Goal: Task Accomplishment & Management: Use online tool/utility

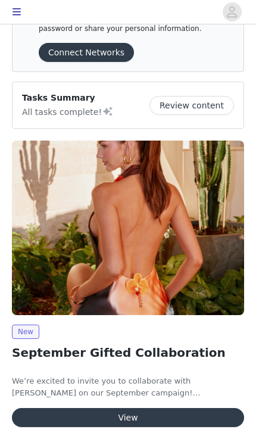
scroll to position [74, 0]
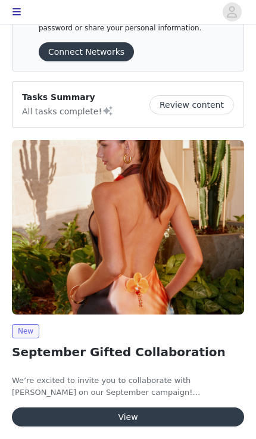
click at [154, 416] on button "View" at bounding box center [128, 417] width 232 height 19
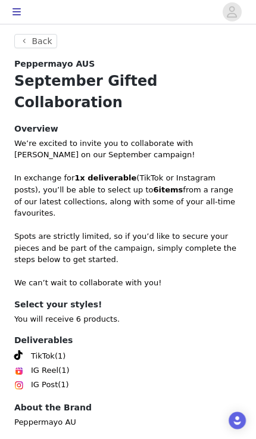
scroll to position [399, 0]
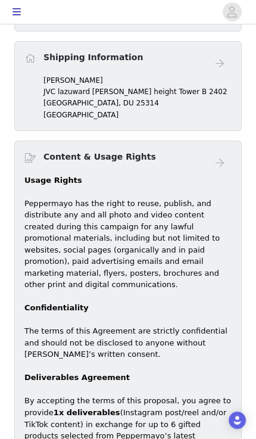
scroll to position [547, 0]
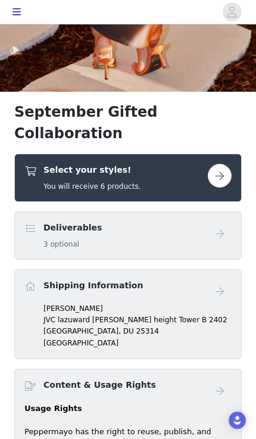
scroll to position [320, 0]
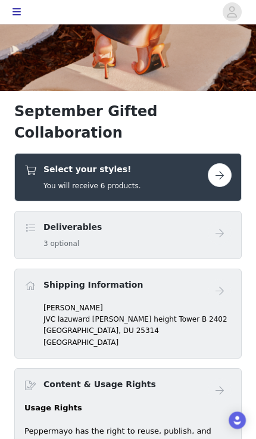
click at [215, 163] on button "button" at bounding box center [220, 175] width 24 height 24
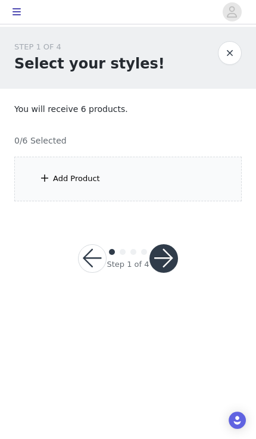
click at [213, 191] on div "Add Product" at bounding box center [128, 179] width 228 height 45
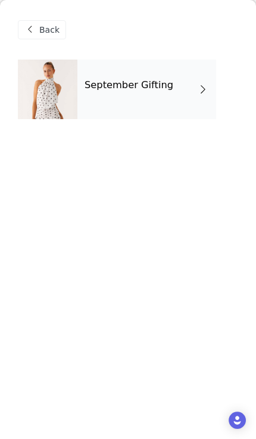
click at [190, 113] on div "September Gifting" at bounding box center [146, 90] width 139 height 60
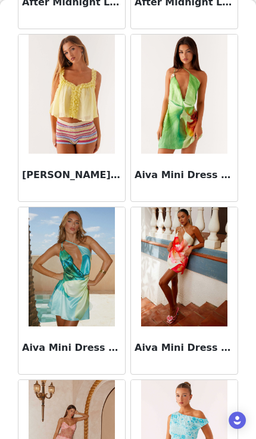
scroll to position [720, 0]
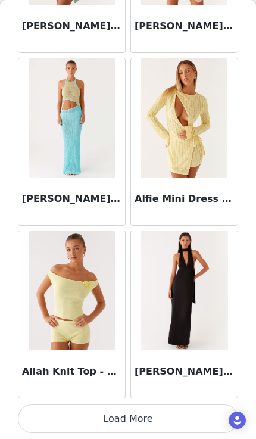
click at [160, 414] on button "Load More" at bounding box center [128, 419] width 221 height 29
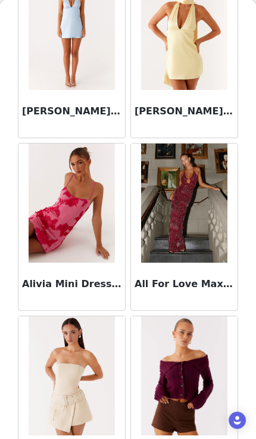
scroll to position [2171, 0]
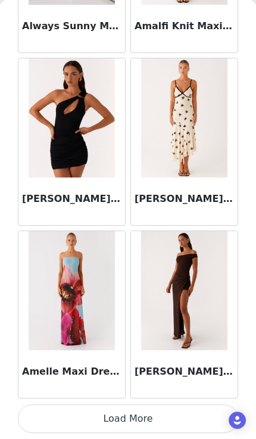
click at [169, 426] on button "Load More" at bounding box center [128, 419] width 221 height 29
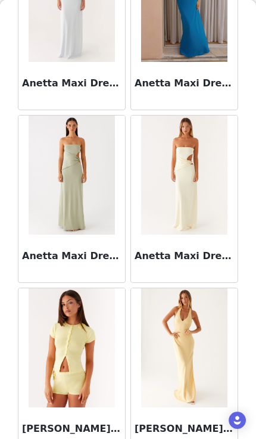
scroll to position [4618, 0]
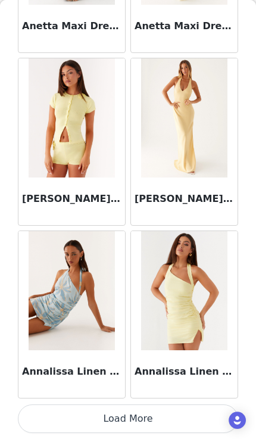
click at [153, 418] on button "Load More" at bounding box center [128, 419] width 221 height 29
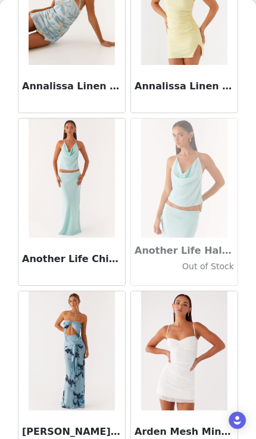
scroll to position [5128, 0]
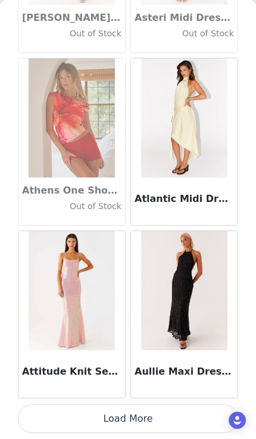
click at [173, 416] on button "Load More" at bounding box center [128, 419] width 221 height 29
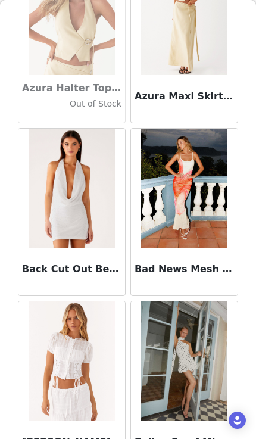
scroll to position [8229, 0]
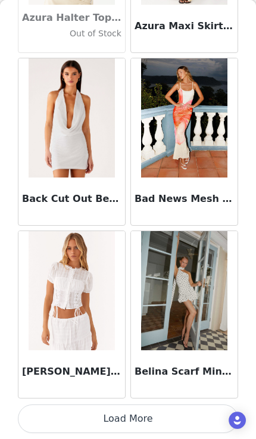
click at [135, 415] on button "Load More" at bounding box center [128, 419] width 221 height 29
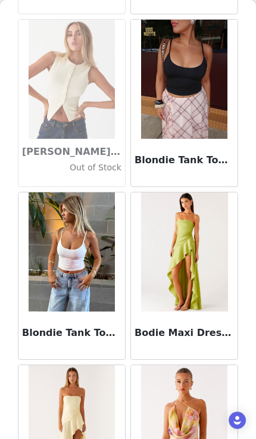
scroll to position [9895, 0]
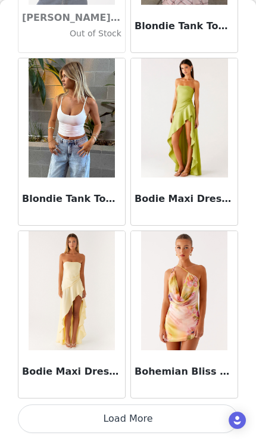
click at [148, 427] on button "Load More" at bounding box center [128, 419] width 221 height 29
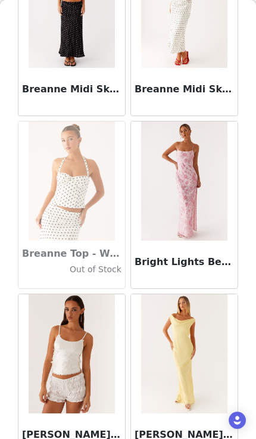
scroll to position [10820, 0]
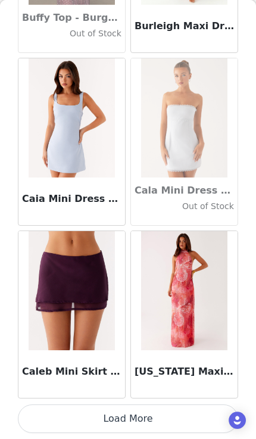
click at [133, 418] on button "Load More" at bounding box center [128, 419] width 221 height 29
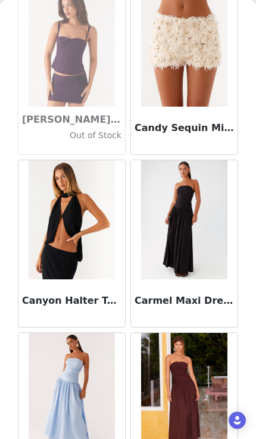
scroll to position [12348, 0]
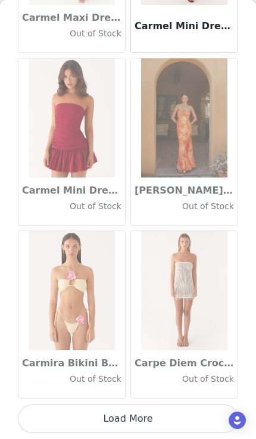
click at [147, 413] on button "Load More" at bounding box center [128, 419] width 221 height 29
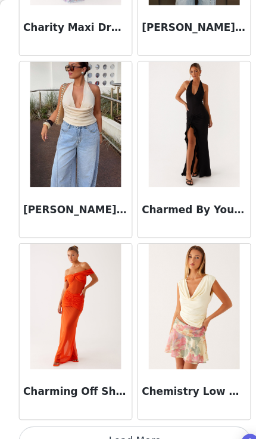
scroll to position [15213, 0]
click at [145, 408] on button "Load More" at bounding box center [128, 419] width 221 height 29
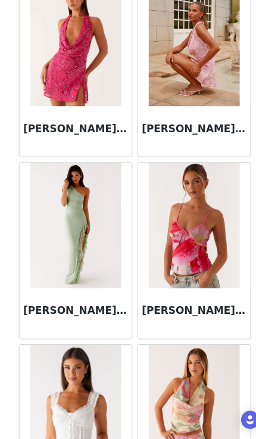
scroll to position [16140, 0]
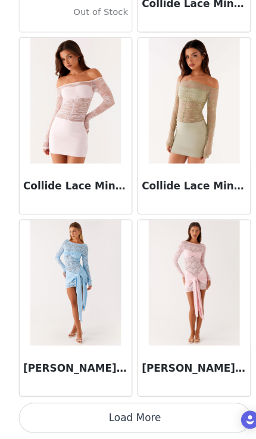
click at [139, 405] on button "Load More" at bounding box center [128, 419] width 221 height 29
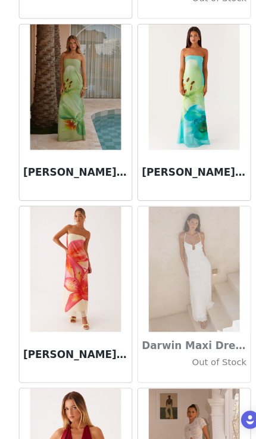
scroll to position [18338, 0]
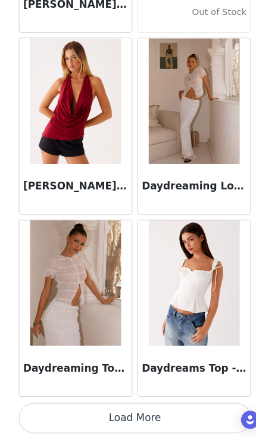
click at [151, 405] on button "Load More" at bounding box center [128, 419] width 221 height 29
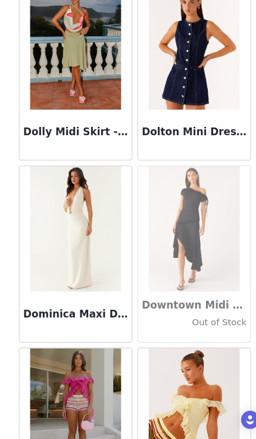
scroll to position [20105, 0]
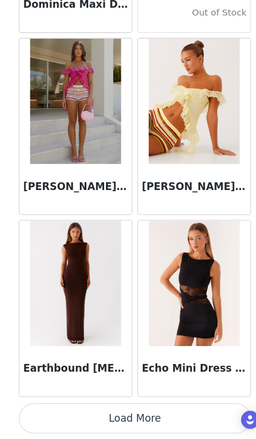
click at [150, 405] on button "Load More" at bounding box center [128, 419] width 221 height 29
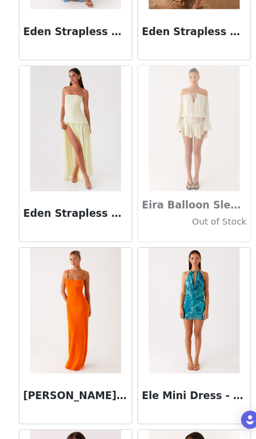
scroll to position [21477, 0]
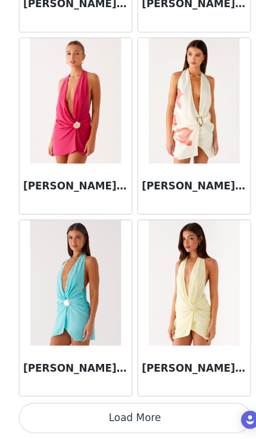
click at [145, 405] on button "Load More" at bounding box center [128, 419] width 221 height 29
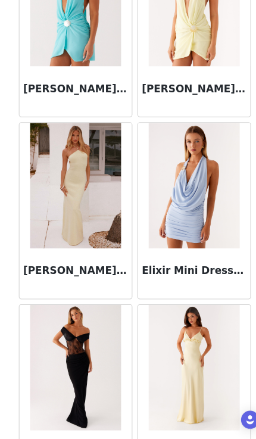
scroll to position [22435, 0]
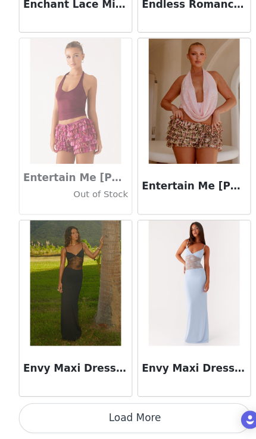
click at [150, 405] on button "Load More" at bounding box center [128, 419] width 221 height 29
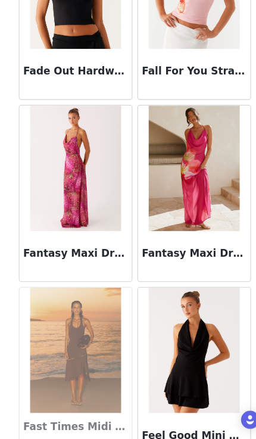
scroll to position [25347, 0]
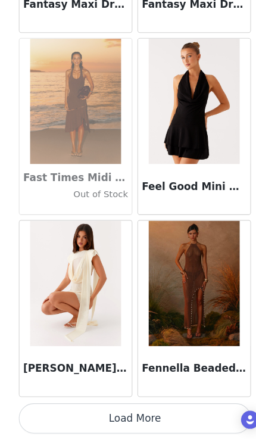
click at [150, 405] on button "Load More" at bounding box center [128, 419] width 221 height 29
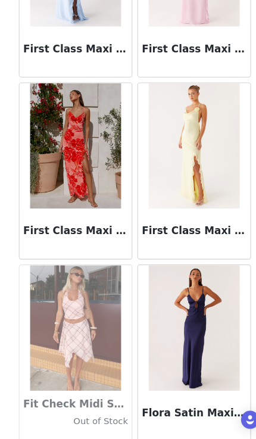
scroll to position [27108, 0]
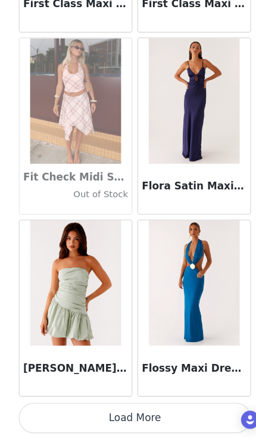
click at [160, 405] on button "Load More" at bounding box center [128, 419] width 221 height 29
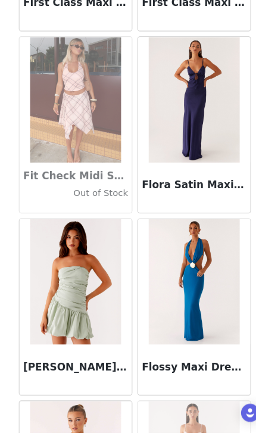
scroll to position [0, 0]
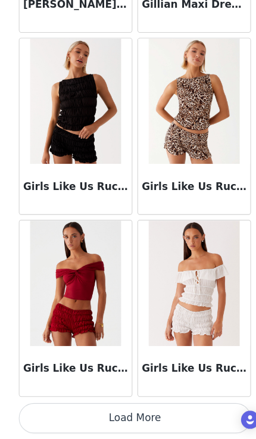
click at [153, 405] on button "Load More" at bounding box center [128, 419] width 221 height 29
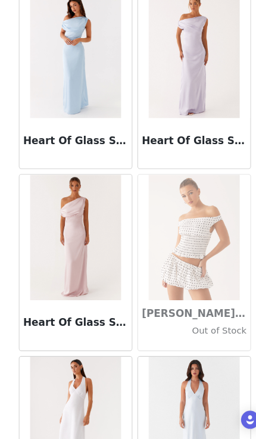
scroll to position [30491, 0]
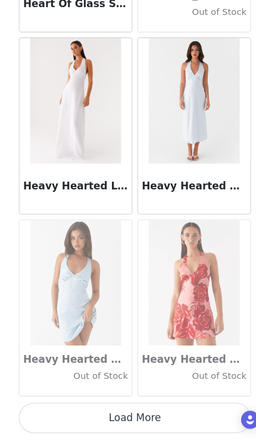
click at [139, 405] on button "Load More" at bounding box center [128, 419] width 221 height 29
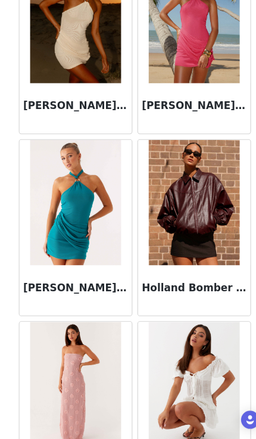
scroll to position [31713, 0]
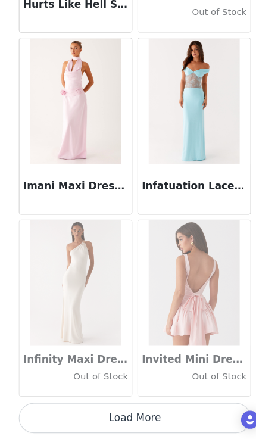
click at [145, 405] on button "Load More" at bounding box center [128, 419] width 221 height 29
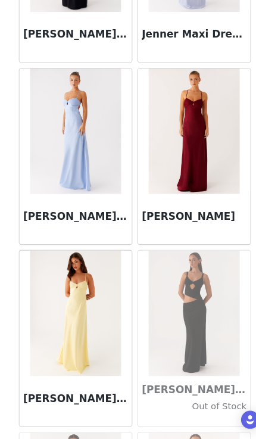
scroll to position [34027, 0]
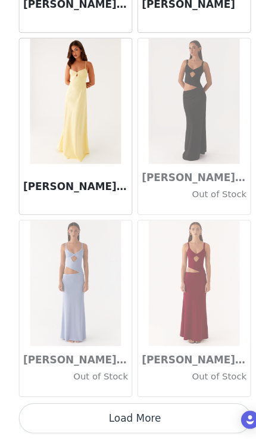
click at [138, 405] on button "Load More" at bounding box center [128, 419] width 221 height 29
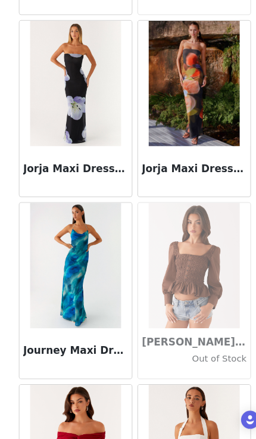
scroll to position [35108, 0]
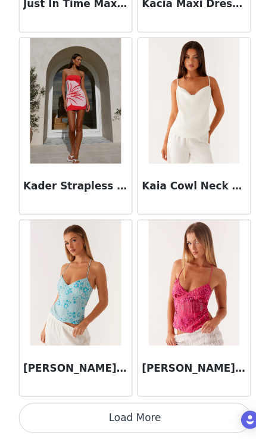
click at [139, 405] on button "Load More" at bounding box center [128, 419] width 221 height 29
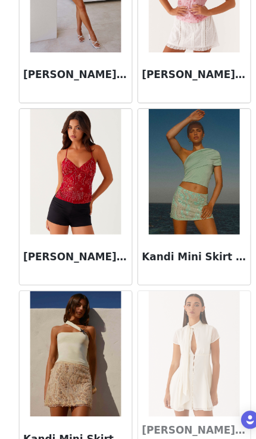
scroll to position [36438, 0]
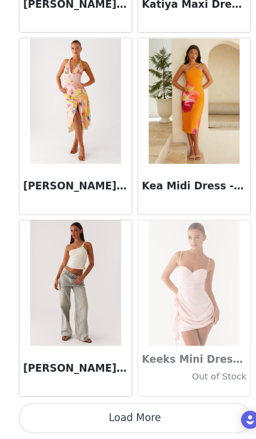
click at [142, 405] on button "Load More" at bounding box center [128, 419] width 221 height 29
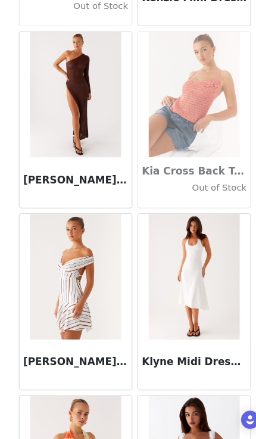
scroll to position [38556, 0]
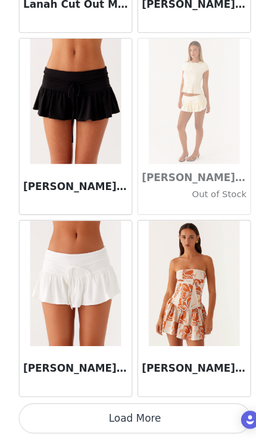
click at [153, 405] on button "Load More" at bounding box center [128, 419] width 221 height 29
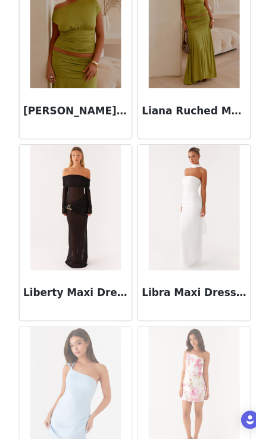
scroll to position [40531, 0]
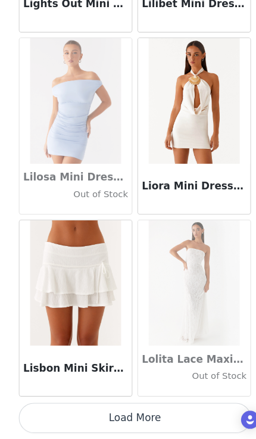
click at [142, 405] on button "Load More" at bounding box center [128, 419] width 221 height 29
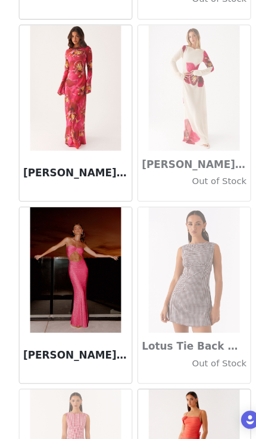
scroll to position [41501, 0]
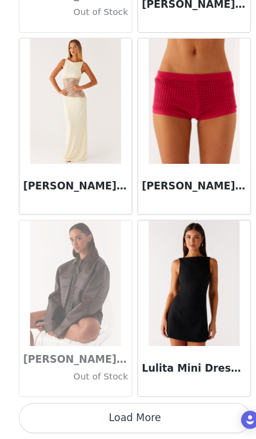
click at [159, 405] on button "Load More" at bounding box center [128, 419] width 221 height 29
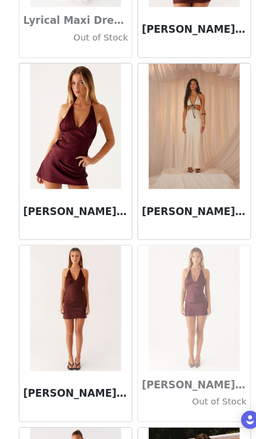
scroll to position [43715, 0]
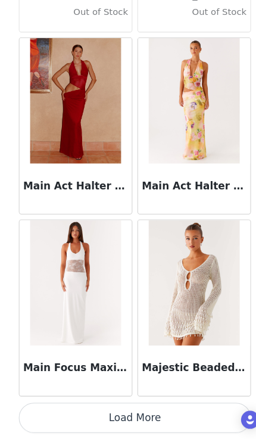
click at [153, 405] on button "Load More" at bounding box center [128, 419] width 221 height 29
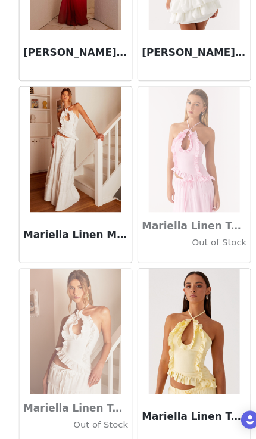
scroll to position [45588, 0]
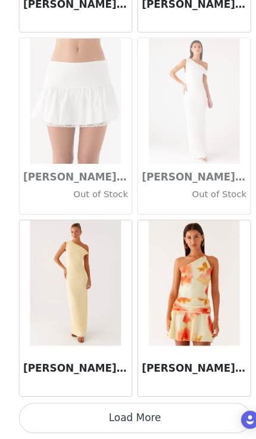
click at [155, 405] on button "Load More" at bounding box center [128, 419] width 221 height 29
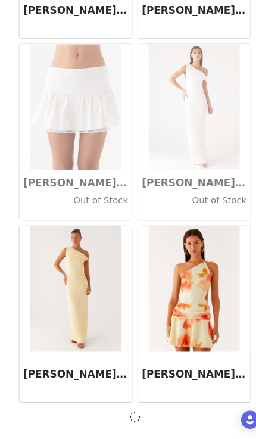
scroll to position [46322, 0]
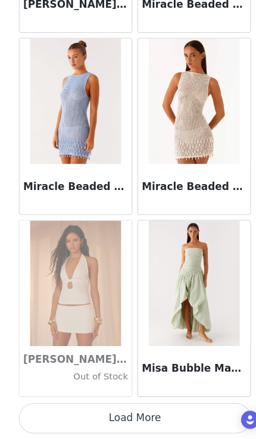
click at [141, 405] on button "Load More" at bounding box center [128, 419] width 221 height 29
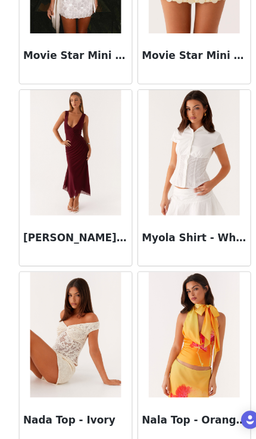
scroll to position [49736, 0]
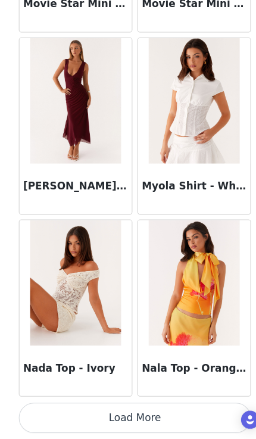
click at [137, 405] on button "Load More" at bounding box center [128, 419] width 221 height 29
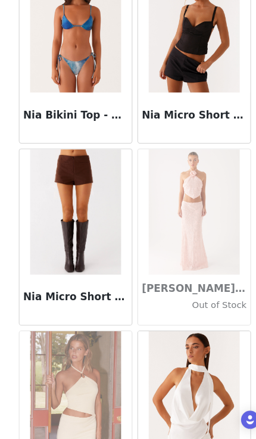
scroll to position [50891, 0]
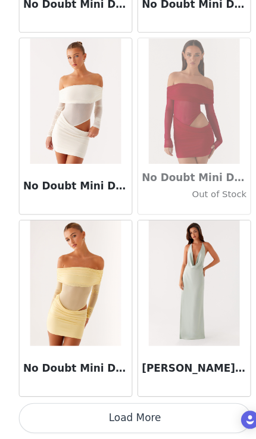
click at [142, 405] on button "Load More" at bounding box center [128, 419] width 221 height 29
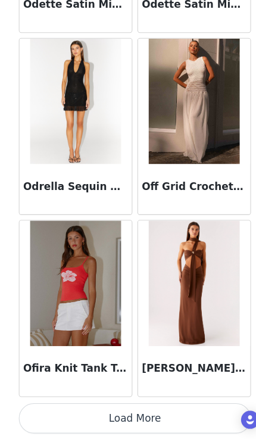
click at [147, 405] on button "Load More" at bounding box center [128, 419] width 221 height 29
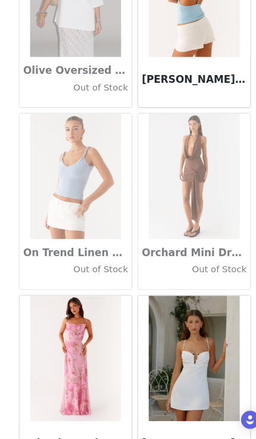
scroll to position [53803, 0]
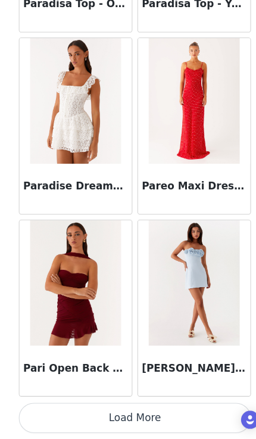
click at [155, 405] on button "Load More" at bounding box center [128, 419] width 221 height 29
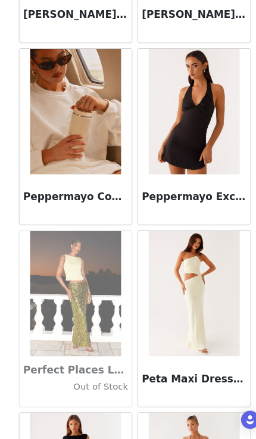
scroll to position [55494, 0]
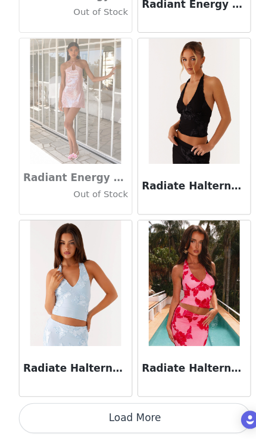
click at [134, 405] on button "Load More" at bounding box center [128, 419] width 221 height 29
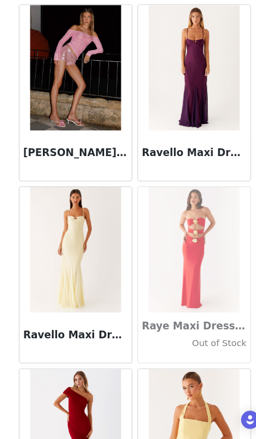
scroll to position [57767, 0]
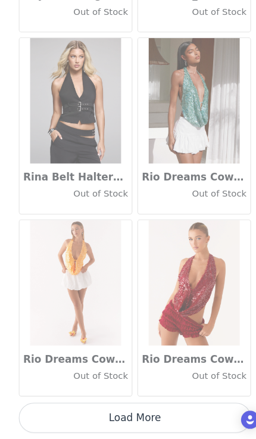
click at [160, 405] on button "Load More" at bounding box center [128, 419] width 221 height 29
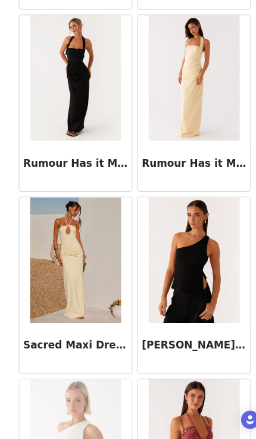
scroll to position [60007, 0]
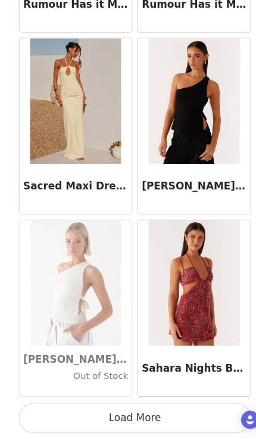
click at [154, 405] on button "Load More" at bounding box center [128, 419] width 221 height 29
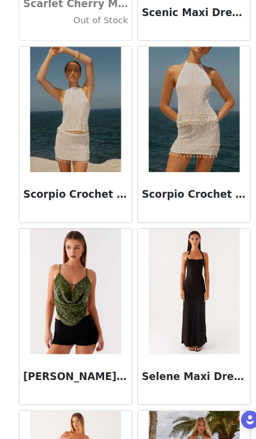
scroll to position [61533, 0]
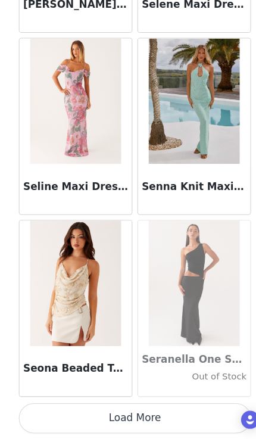
click at [166, 405] on button "Load More" at bounding box center [128, 419] width 221 height 29
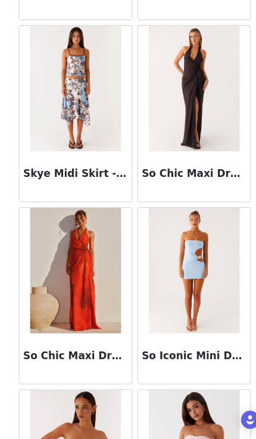
scroll to position [62933, 0]
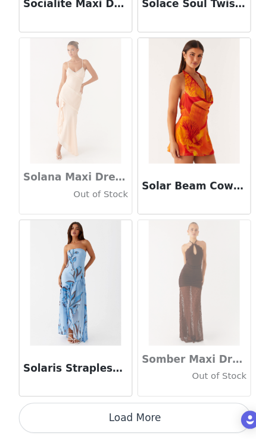
click at [147, 405] on button "Load More" at bounding box center [128, 419] width 221 height 29
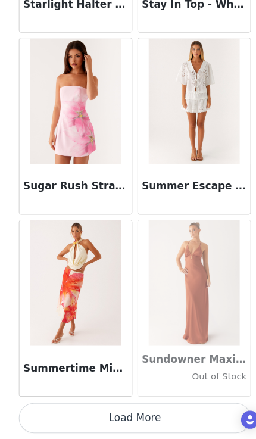
scroll to position [65342, 0]
click at [150, 405] on button "Load More" at bounding box center [128, 419] width 221 height 29
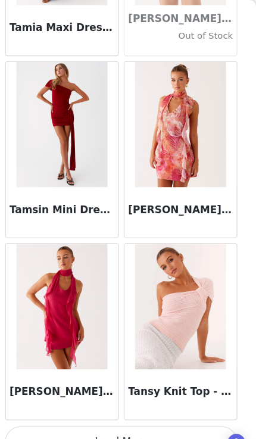
scroll to position [67070, 0]
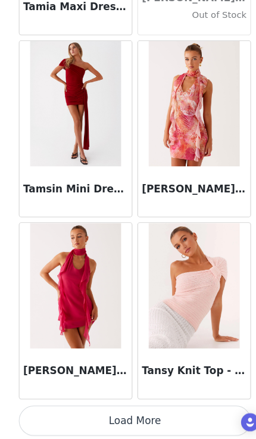
click at [147, 405] on button "Load More" at bounding box center [128, 419] width 221 height 29
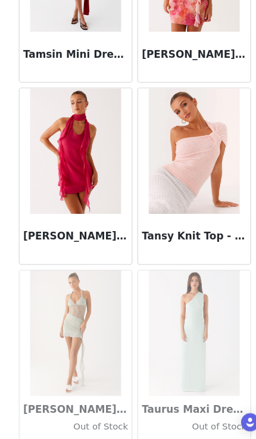
scroll to position [67197, 0]
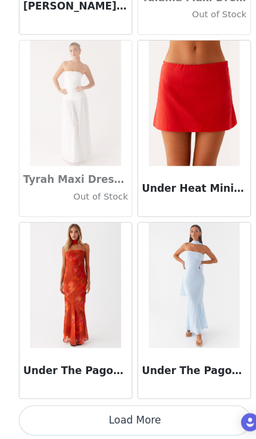
click at [103, 405] on button "Load More" at bounding box center [128, 419] width 221 height 29
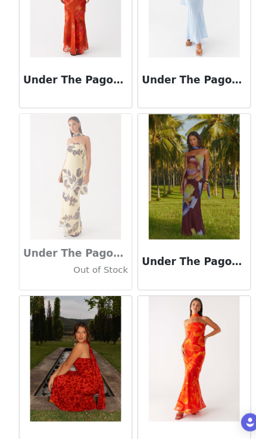
scroll to position [69084, 0]
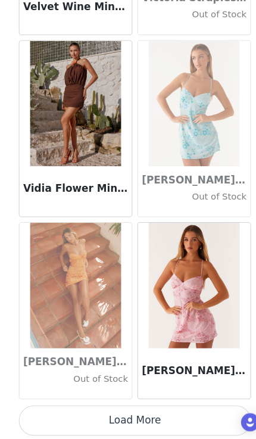
click at [128, 405] on button "Load More" at bounding box center [128, 419] width 221 height 29
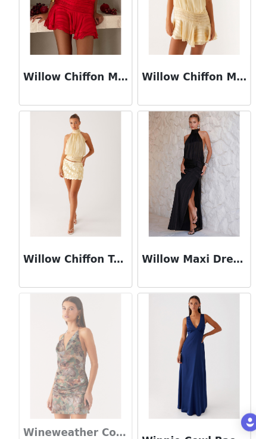
scroll to position [72186, 0]
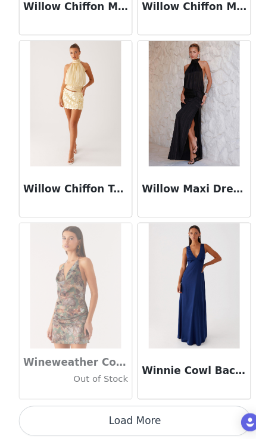
click at [106, 405] on button "Load More" at bounding box center [128, 419] width 221 height 29
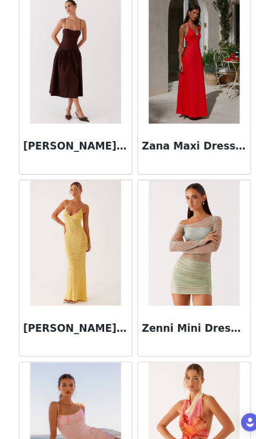
scroll to position [73271, 0]
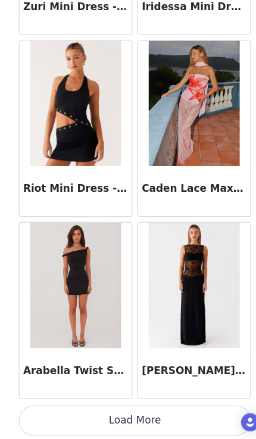
click at [94, 405] on button "Load More" at bounding box center [128, 419] width 221 height 29
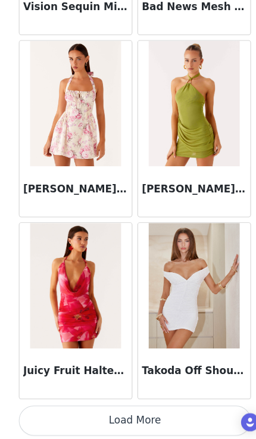
click at [138, 405] on button "Load More" at bounding box center [128, 419] width 221 height 29
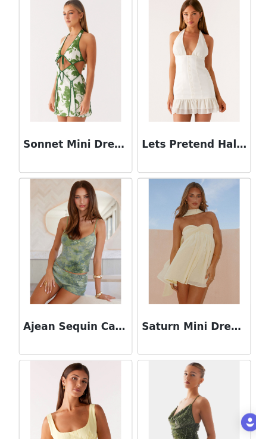
scroll to position [76985, 0]
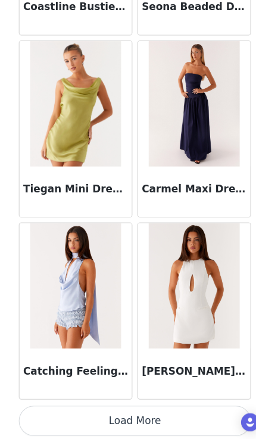
click at [128, 405] on button "Load More" at bounding box center [128, 419] width 221 height 29
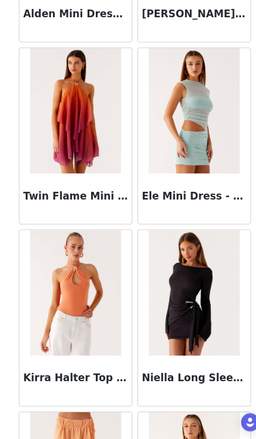
scroll to position [78967, 0]
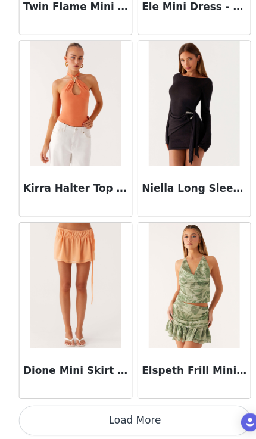
click at [96, 405] on button "Load More" at bounding box center [128, 419] width 221 height 29
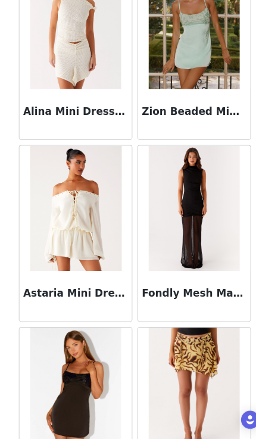
scroll to position [80452, 0]
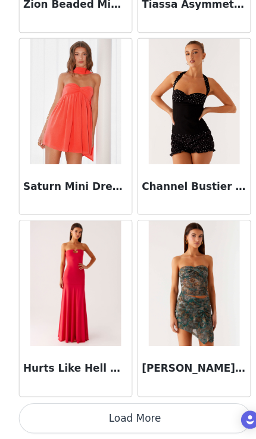
click at [108, 405] on button "Load More" at bounding box center [128, 419] width 221 height 29
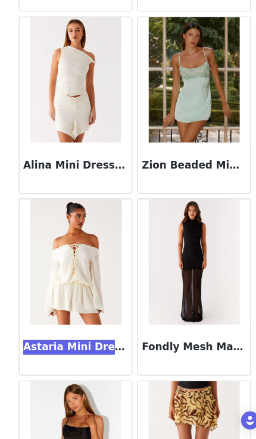
scroll to position [80402, 0]
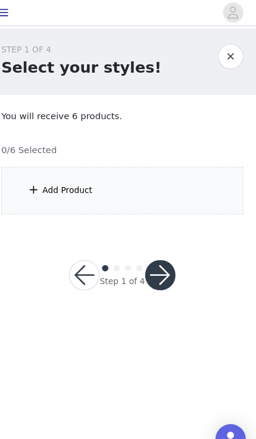
click at [187, 199] on div "Add Product" at bounding box center [128, 179] width 228 height 45
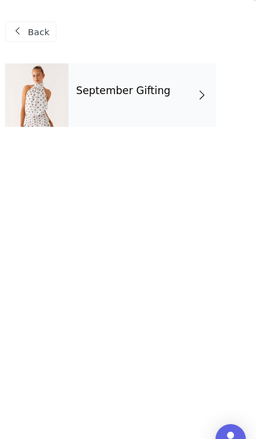
click at [173, 103] on div "September Gifting" at bounding box center [146, 90] width 139 height 60
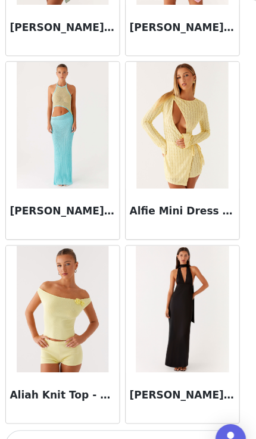
scroll to position [1385, 0]
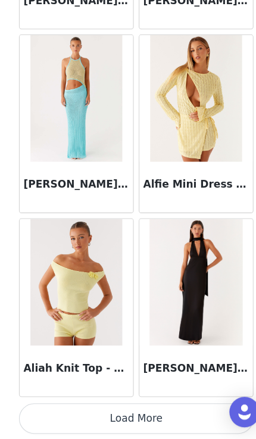
click at [155, 405] on button "Load More" at bounding box center [128, 419] width 221 height 29
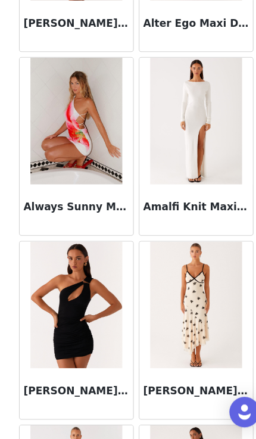
scroll to position [2919, 0]
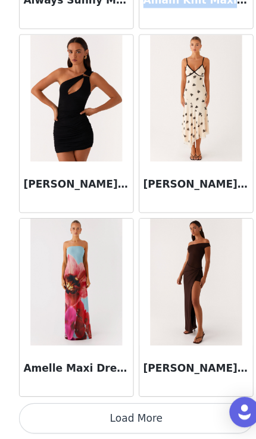
click at [158, 405] on button "Load More" at bounding box center [128, 419] width 221 height 29
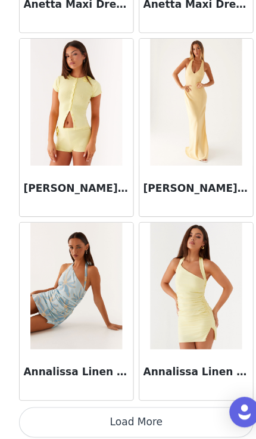
scroll to position [4839, 0]
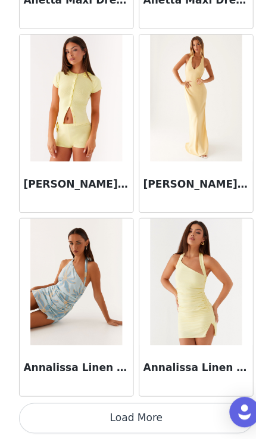
click at [141, 405] on button "Load More" at bounding box center [128, 419] width 221 height 29
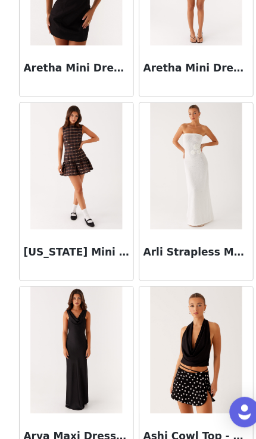
scroll to position [5641, 0]
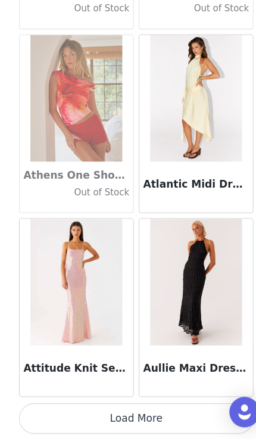
click at [131, 405] on button "Load More" at bounding box center [128, 419] width 221 height 29
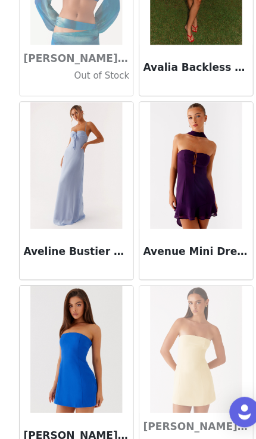
scroll to position [7718, 0]
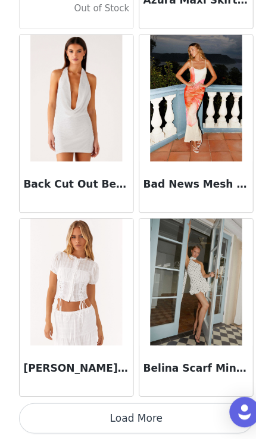
click at [129, 405] on button "Load More" at bounding box center [128, 419] width 221 height 29
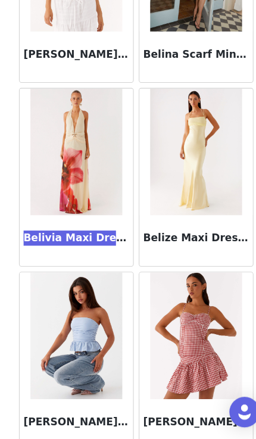
scroll to position [8598, 0]
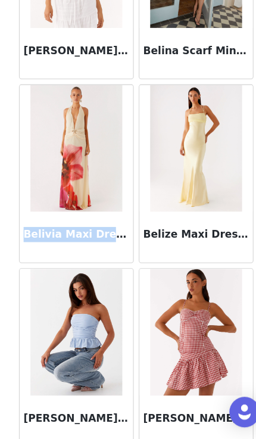
click at [99, 173] on img at bounding box center [72, 165] width 86 height 119
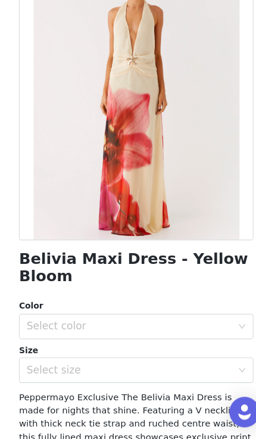
scroll to position [77, 0]
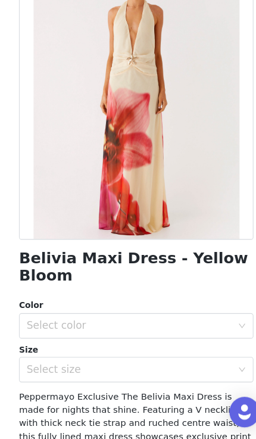
click at [127, 326] on div "Select color" at bounding box center [121, 332] width 193 height 12
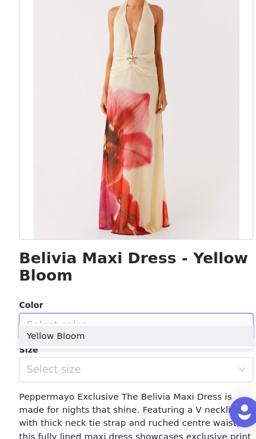
click at [135, 332] on li "Yellow Bloom" at bounding box center [128, 341] width 221 height 19
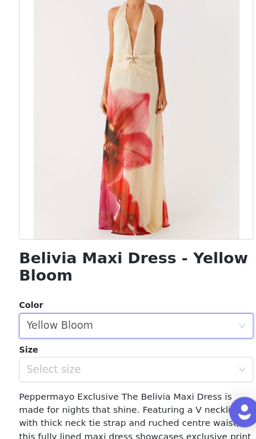
click at [129, 367] on div "Select size" at bounding box center [121, 373] width 193 height 12
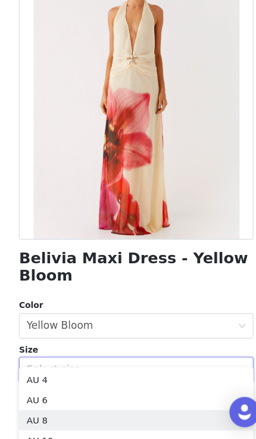
click at [115, 411] on li "AU 8" at bounding box center [128, 420] width 221 height 19
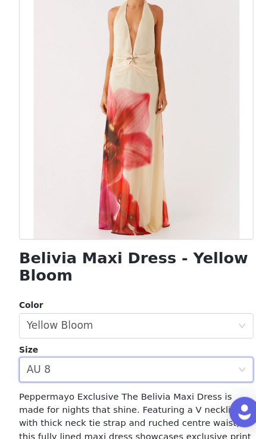
click at [132, 362] on div "Select size AU 8" at bounding box center [124, 373] width 198 height 23
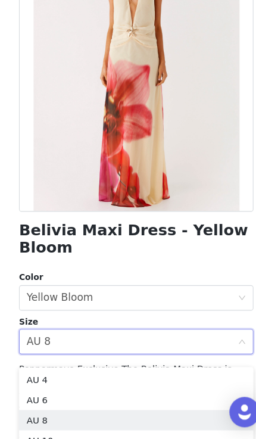
scroll to position [125, 0]
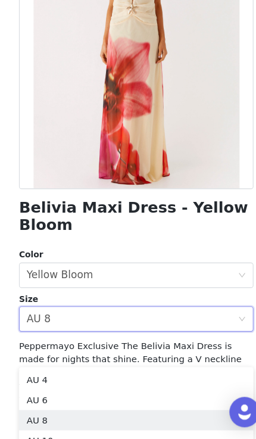
click at [141, 345] on div "Peppermayo Exclusive The Belivia Maxi Dress is made for nights that shine. Feat…" at bounding box center [128, 445] width 221 height 200
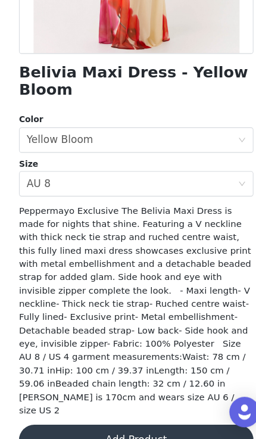
scroll to position [251, 0]
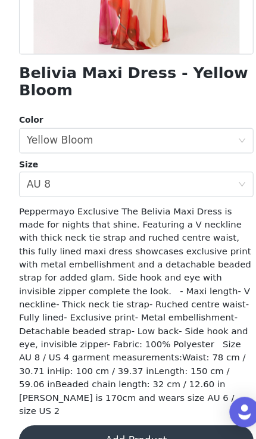
click at [125, 426] on button "Add Product" at bounding box center [128, 440] width 221 height 29
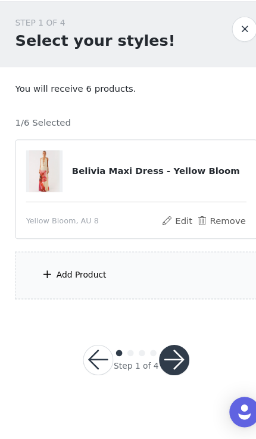
click at [132, 262] on div "Add Product" at bounding box center [128, 284] width 228 height 45
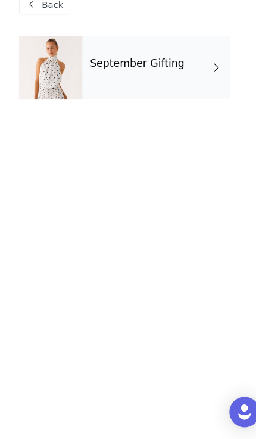
click at [183, 81] on div "September Gifting" at bounding box center [146, 90] width 139 height 60
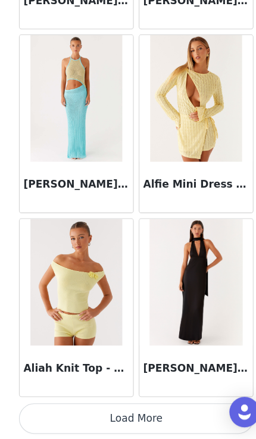
click at [167, 405] on button "Load More" at bounding box center [128, 419] width 221 height 29
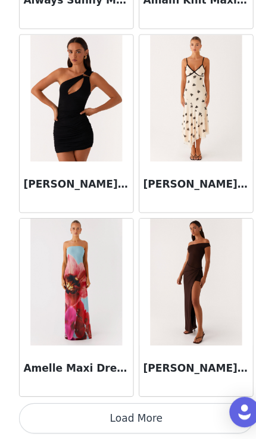
click at [156, 405] on button "Load More" at bounding box center [128, 419] width 221 height 29
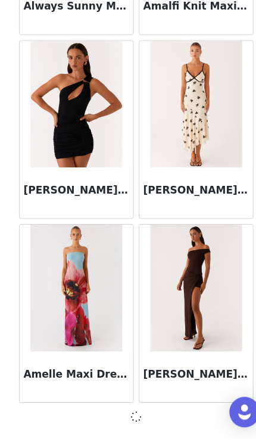
scroll to position [3108, 0]
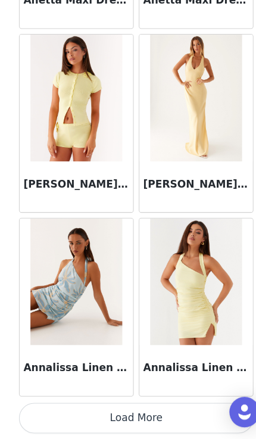
click at [156, 405] on button "Load More" at bounding box center [128, 419] width 221 height 29
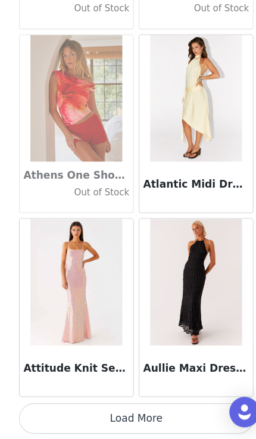
click at [139, 405] on button "Load More" at bounding box center [128, 419] width 221 height 29
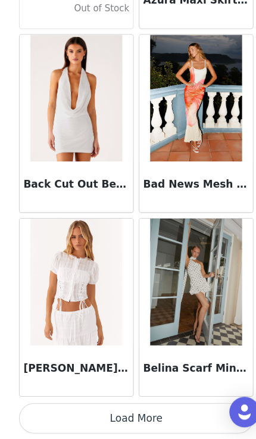
click at [161, 405] on button "Load More" at bounding box center [128, 419] width 221 height 29
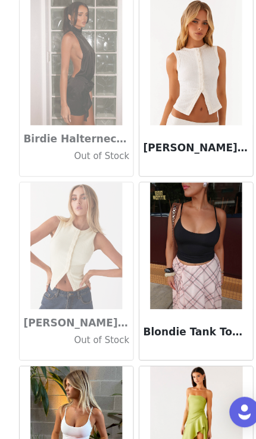
scroll to position [9734, 0]
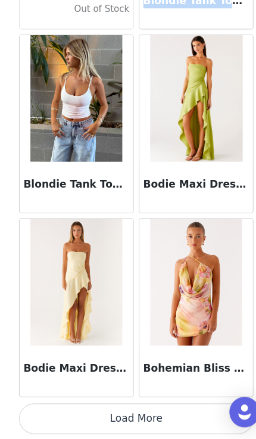
click at [157, 405] on button "Load More" at bounding box center [128, 419] width 221 height 29
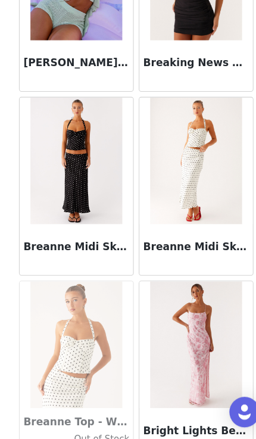
scroll to position [10661, 0]
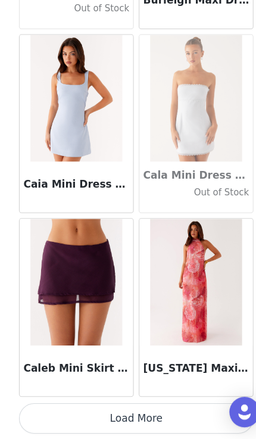
click at [159, 405] on button "Load More" at bounding box center [128, 419] width 221 height 29
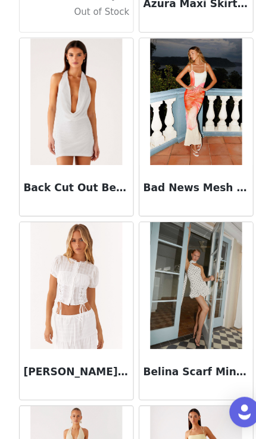
scroll to position [8295, 0]
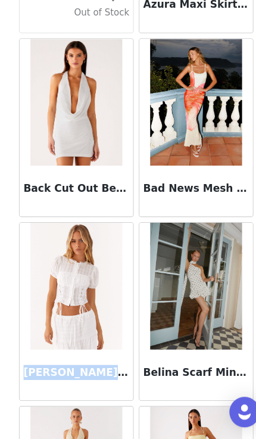
click at [95, 282] on img at bounding box center [72, 294] width 86 height 119
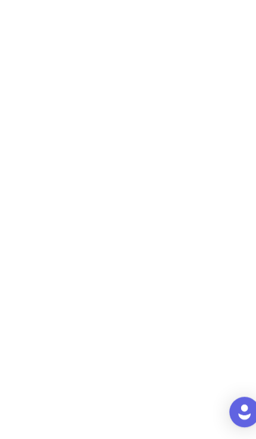
scroll to position [0, 0]
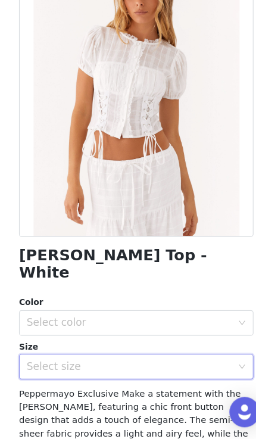
scroll to position [85, 0]
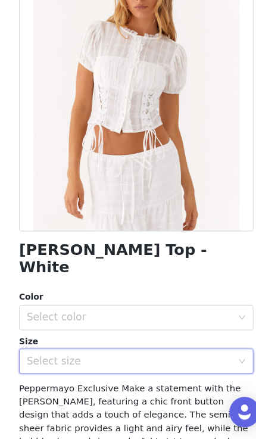
click at [128, 359] on div "Select size" at bounding box center [121, 365] width 193 height 12
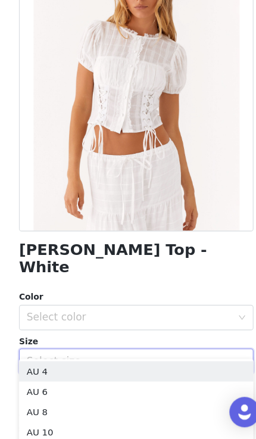
click at [126, 384] on li "AU 6" at bounding box center [128, 393] width 221 height 19
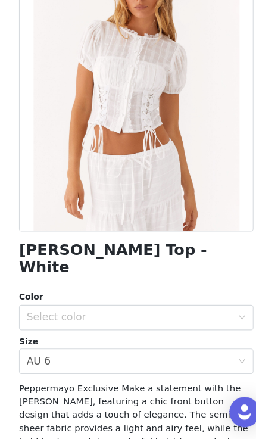
click at [184, 318] on div "Select color" at bounding box center [121, 324] width 193 height 12
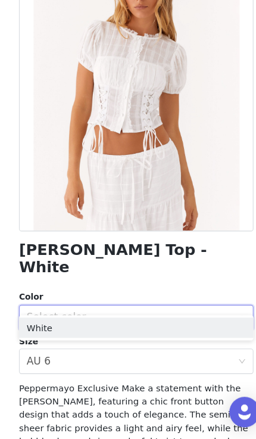
click at [173, 324] on li "White" at bounding box center [128, 333] width 221 height 19
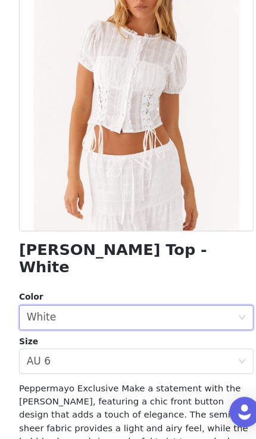
click at [156, 354] on div "Select size AU 6" at bounding box center [124, 365] width 198 height 23
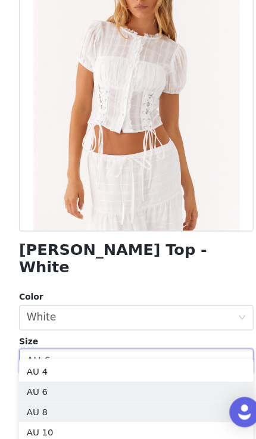
click at [134, 404] on li "AU 8" at bounding box center [128, 413] width 221 height 19
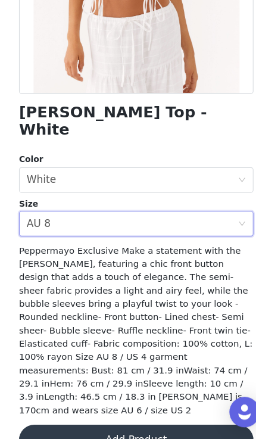
scroll to position [213, 0]
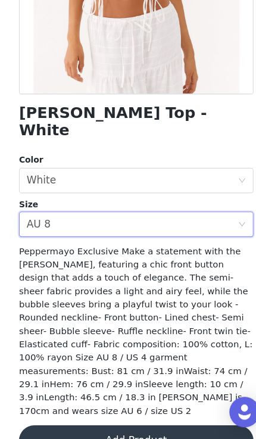
click at [169, 426] on button "Add Product" at bounding box center [128, 440] width 221 height 29
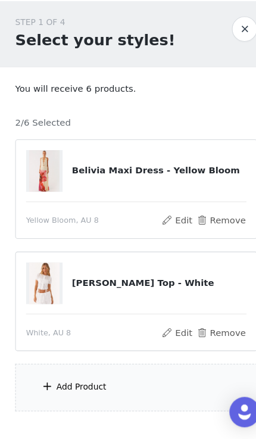
click at [153, 368] on div "Add Product" at bounding box center [128, 390] width 228 height 45
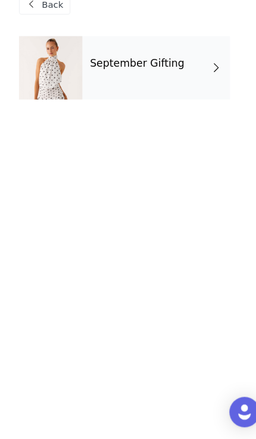
click at [42, 93] on div at bounding box center [48, 90] width 60 height 60
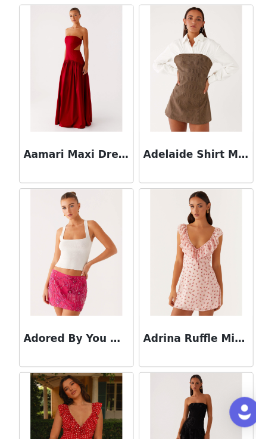
scroll to position [41, 0]
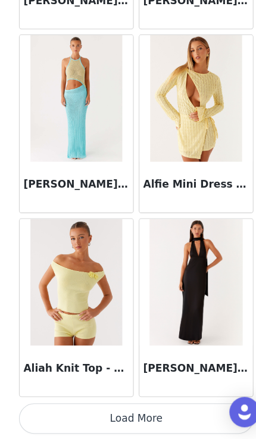
click at [144, 405] on button "Load More" at bounding box center [128, 419] width 221 height 29
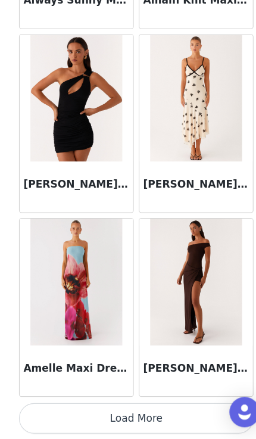
scroll to position [3113, 0]
click at [150, 405] on button "Load More" at bounding box center [128, 419] width 221 height 29
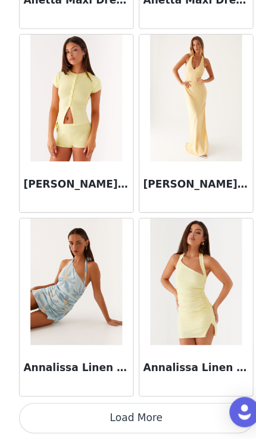
click at [154, 405] on button "Load More" at bounding box center [128, 419] width 221 height 29
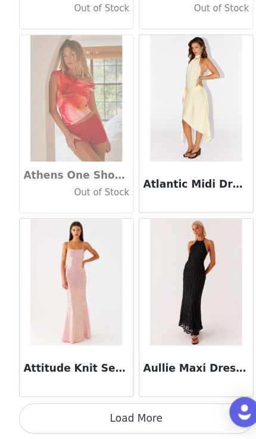
click at [150, 405] on button "Load More" at bounding box center [128, 419] width 221 height 29
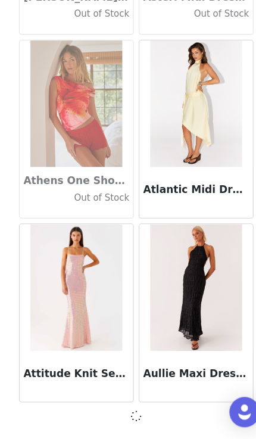
scroll to position [6565, 0]
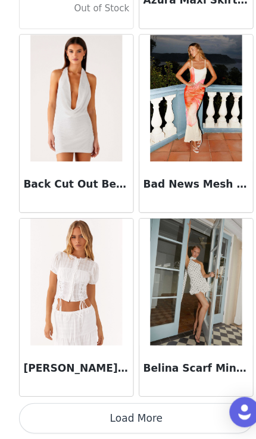
click at [148, 405] on button "Load More" at bounding box center [128, 419] width 221 height 29
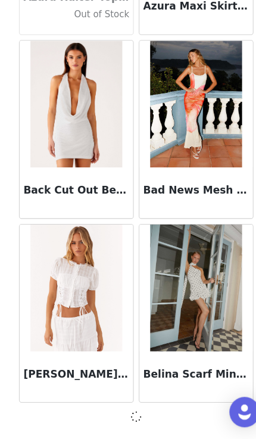
scroll to position [8294, 0]
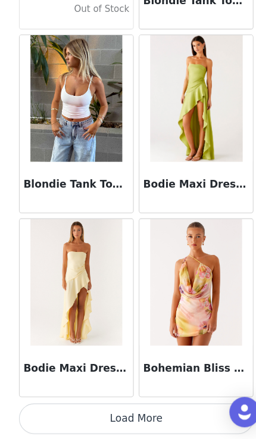
click at [141, 405] on button "Load More" at bounding box center [128, 419] width 221 height 29
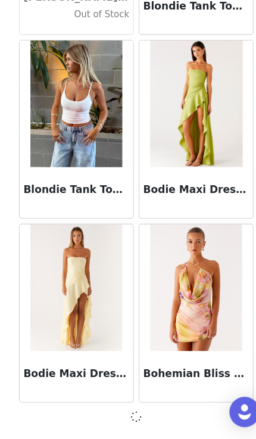
scroll to position [73, 0]
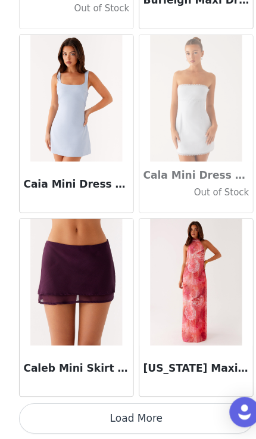
click at [149, 405] on button "Load More" at bounding box center [128, 419] width 221 height 29
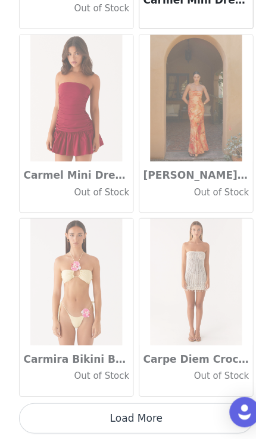
click at [144, 405] on button "Load More" at bounding box center [128, 419] width 221 height 29
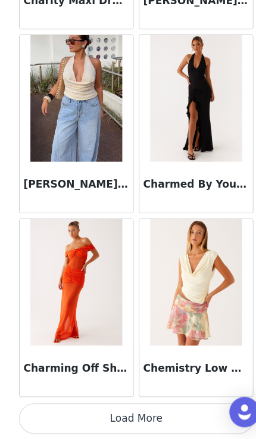
click at [137, 405] on button "Load More" at bounding box center [128, 419] width 221 height 29
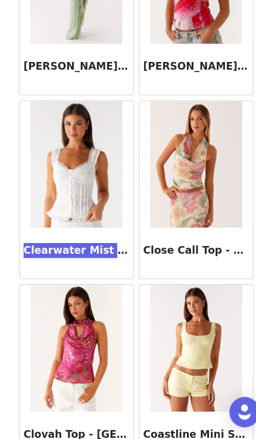
scroll to position [16362, 0]
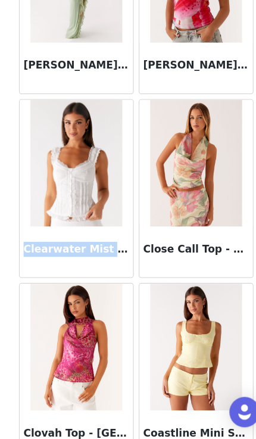
click at [99, 201] on img at bounding box center [72, 178] width 86 height 119
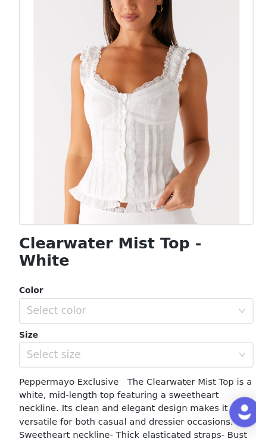
scroll to position [94, 0]
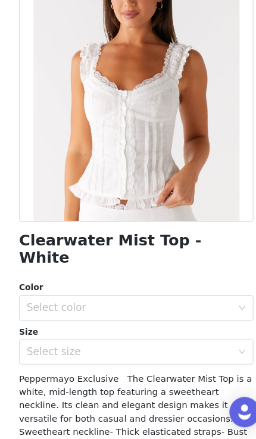
click at [152, 350] on div "Select size" at bounding box center [121, 356] width 193 height 12
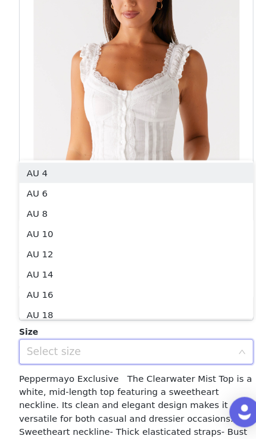
click at [170, 217] on li "AU 8" at bounding box center [128, 226] width 221 height 19
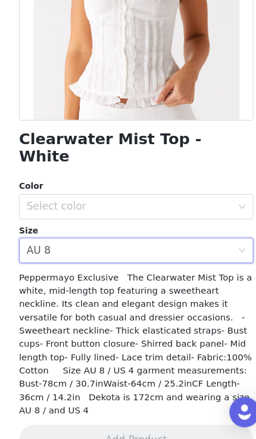
scroll to position [188, 0]
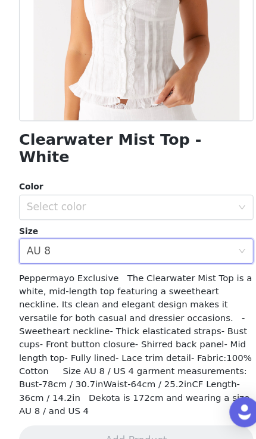
click at [161, 215] on div "Select color" at bounding box center [121, 221] width 193 height 12
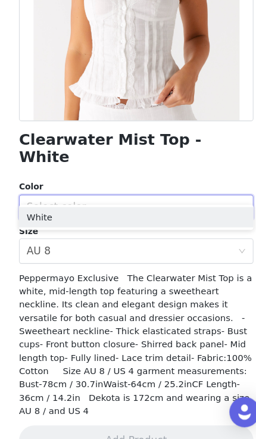
click at [174, 215] on div "Select color" at bounding box center [121, 221] width 193 height 12
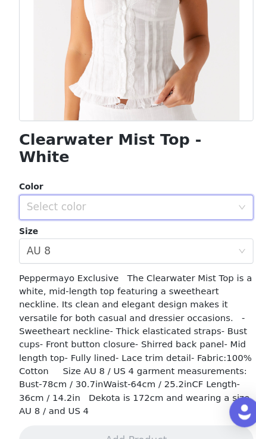
click at [178, 215] on div "Select color" at bounding box center [121, 221] width 193 height 12
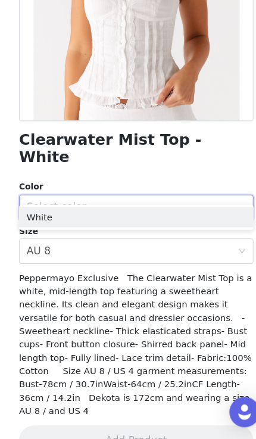
click at [163, 221] on li "White" at bounding box center [128, 230] width 221 height 19
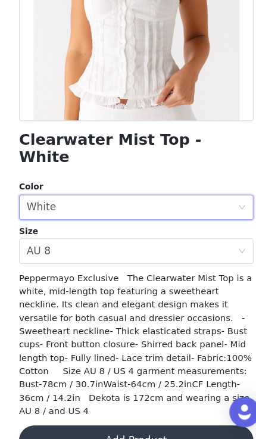
click at [128, 426] on button "Add Product" at bounding box center [128, 440] width 221 height 29
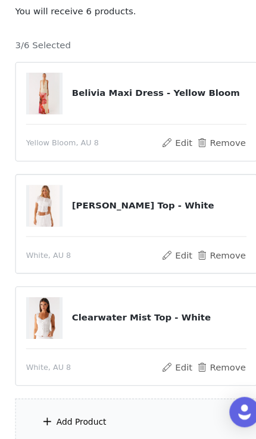
click at [144, 401] on div "Add Product" at bounding box center [128, 423] width 228 height 45
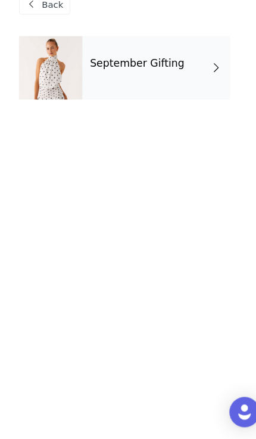
click at [184, 73] on div "September Gifting" at bounding box center [146, 90] width 139 height 60
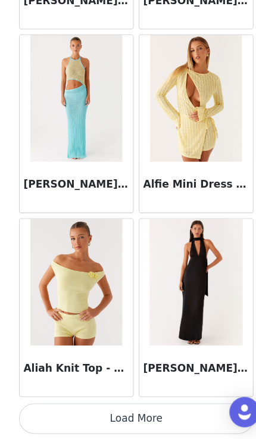
click at [172, 405] on button "Load More" at bounding box center [128, 419] width 221 height 29
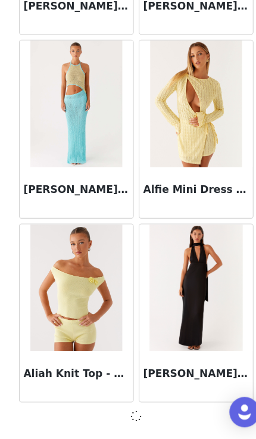
scroll to position [1379, 0]
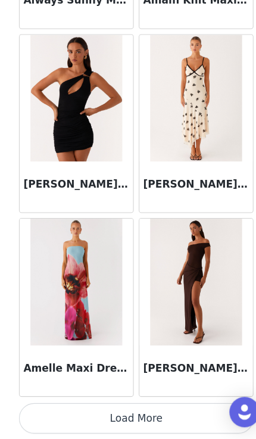
click at [147, 405] on button "Load More" at bounding box center [128, 419] width 221 height 29
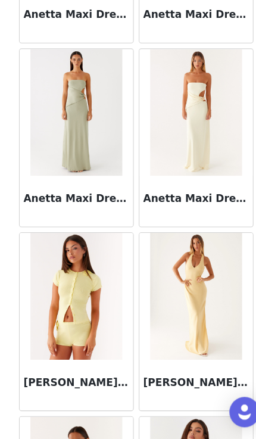
scroll to position [4656, 0]
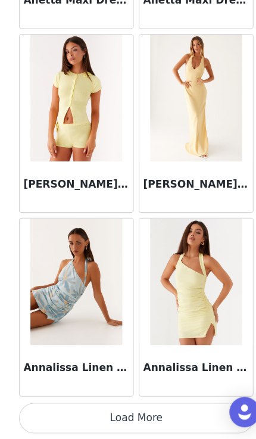
click at [120, 405] on button "Load More" at bounding box center [128, 419] width 221 height 29
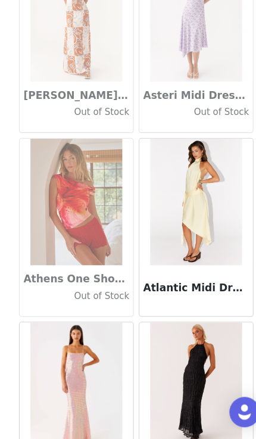
scroll to position [6470, 0]
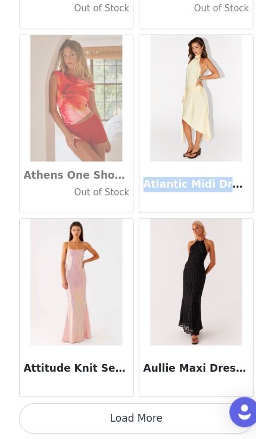
click at [147, 405] on button "Load More" at bounding box center [128, 419] width 221 height 29
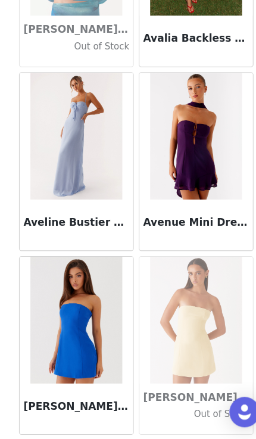
scroll to position [7752, 0]
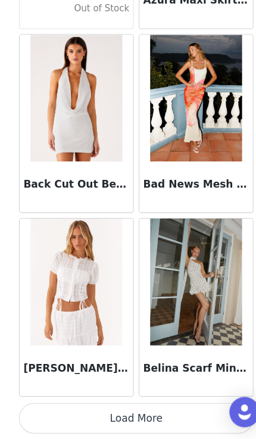
click at [146, 405] on button "Load More" at bounding box center [128, 419] width 221 height 29
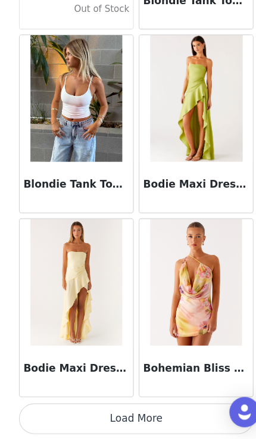
click at [134, 405] on button "Load More" at bounding box center [128, 419] width 221 height 29
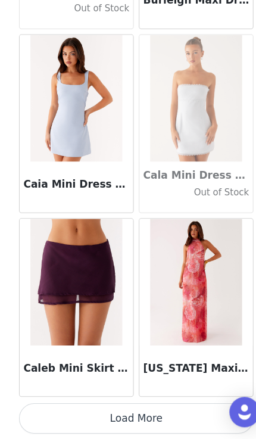
click at [134, 405] on button "Load More" at bounding box center [128, 419] width 221 height 29
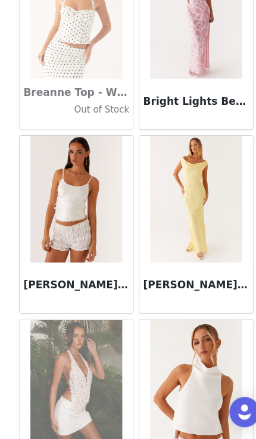
scroll to position [10970, 0]
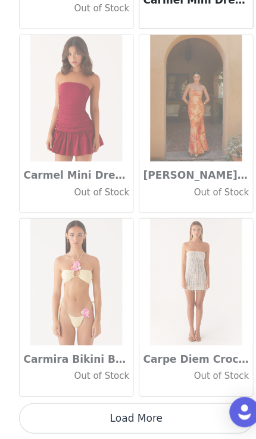
click at [126, 405] on button "Load More" at bounding box center [128, 419] width 221 height 29
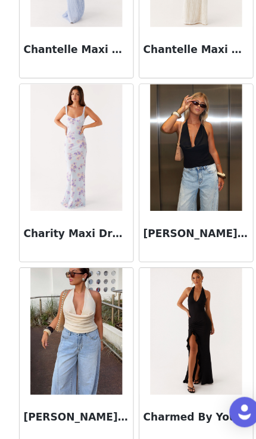
scroll to position [15021, 0]
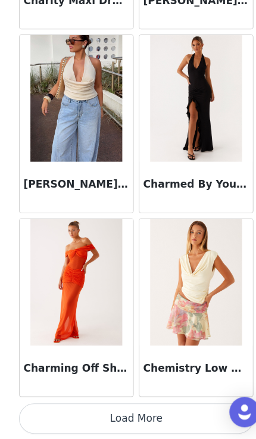
click at [155, 405] on button "Load More" at bounding box center [128, 419] width 221 height 29
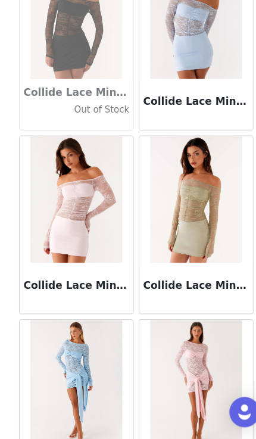
scroll to position [16846, 0]
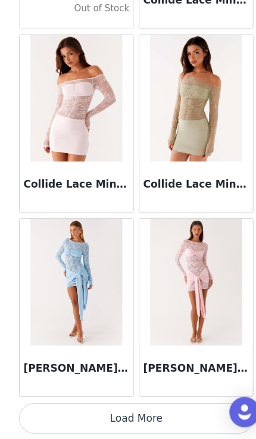
click at [148, 405] on button "Load More" at bounding box center [128, 419] width 221 height 29
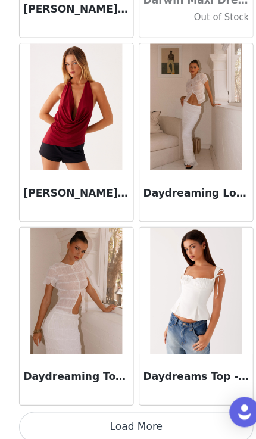
scroll to position [18657, 0]
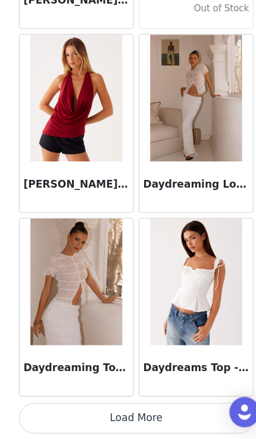
click at [118, 405] on button "Load More" at bounding box center [128, 419] width 221 height 29
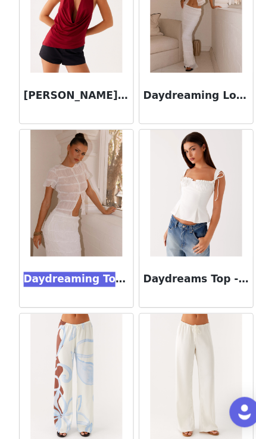
scroll to position [18774, 0]
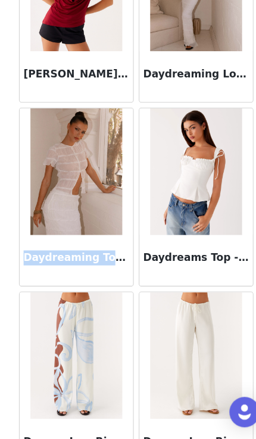
click at [210, 209] on img at bounding box center [184, 187] width 86 height 119
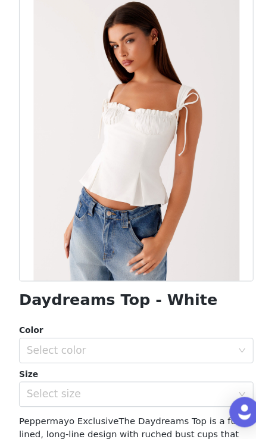
scroll to position [44, 0]
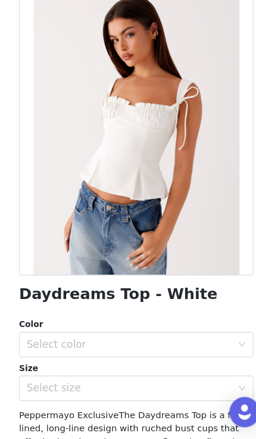
click at [127, 384] on div "Select size" at bounding box center [121, 390] width 193 height 12
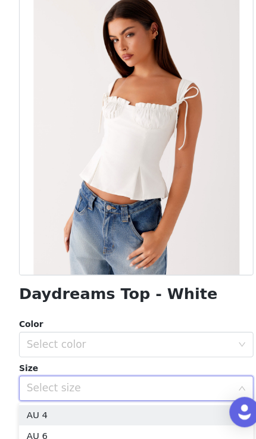
click at [126, 407] on li "AU 4" at bounding box center [128, 416] width 221 height 19
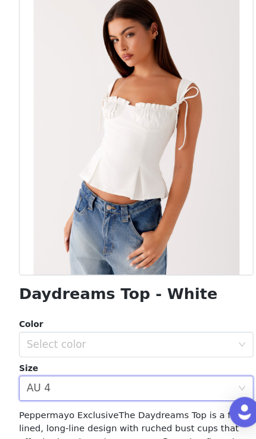
click at [153, 343] on div "Select color" at bounding box center [121, 349] width 193 height 12
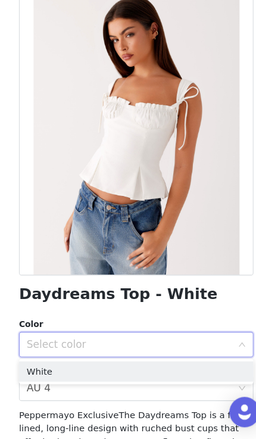
click at [133, 365] on li "White" at bounding box center [128, 374] width 221 height 19
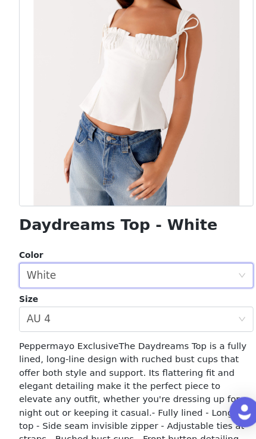
scroll to position [123, 0]
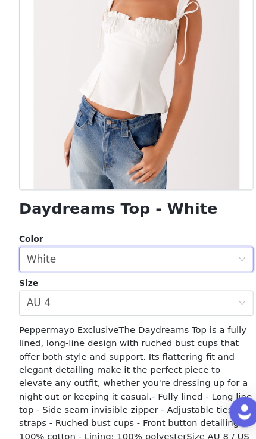
click at [160, 299] on div "Select size AU 4" at bounding box center [124, 310] width 198 height 23
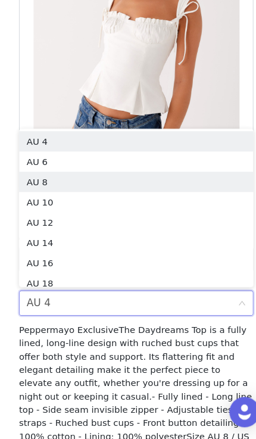
click at [169, 187] on li "AU 8" at bounding box center [128, 196] width 221 height 19
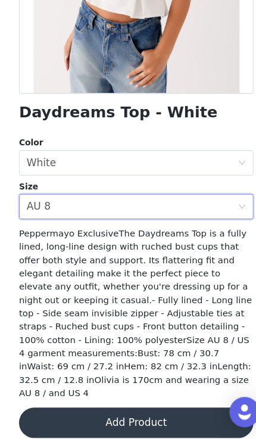
scroll to position [213, 0]
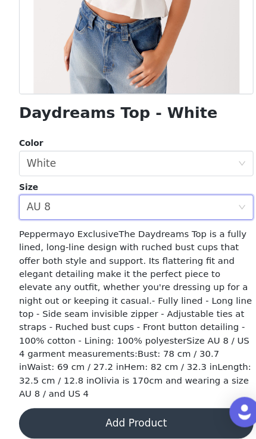
click at [143, 409] on button "Add Product" at bounding box center [128, 423] width 221 height 29
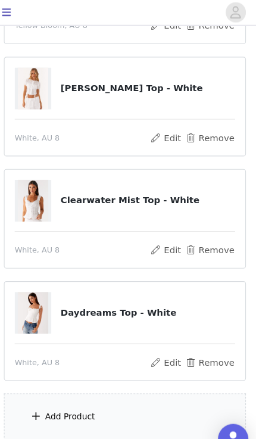
scroll to position [209, 0]
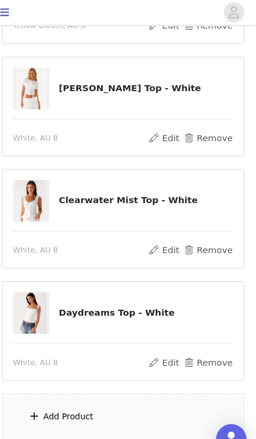
click at [145, 387] on div "Add Product" at bounding box center [128, 392] width 228 height 45
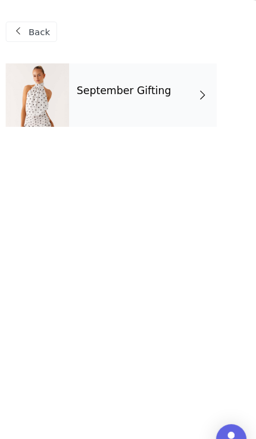
click at [179, 104] on div "September Gifting" at bounding box center [146, 90] width 139 height 60
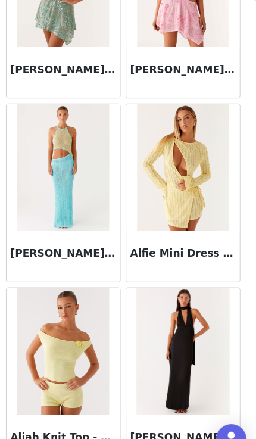
scroll to position [220, 0]
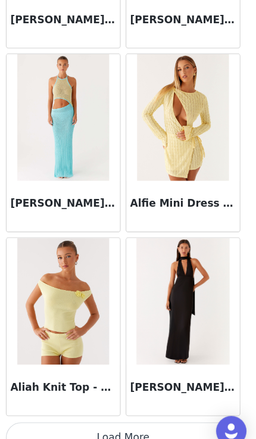
click at [128, 405] on button "Load More" at bounding box center [128, 419] width 221 height 29
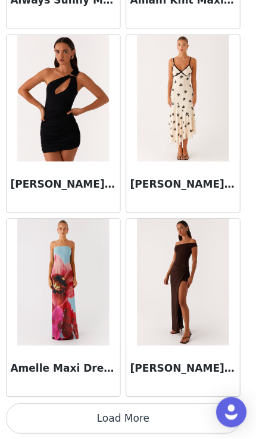
scroll to position [284, 0]
click at [128, 405] on button "Load More" at bounding box center [128, 419] width 221 height 29
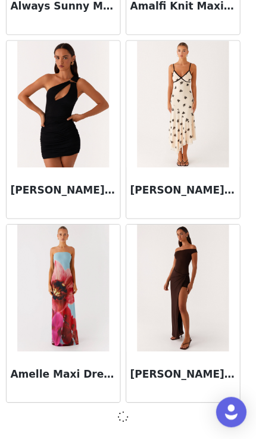
scroll to position [3108, 0]
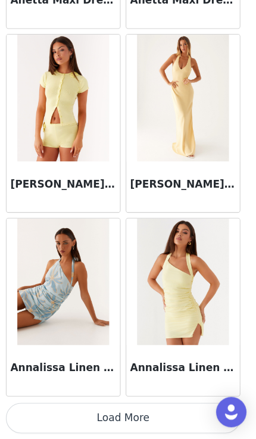
click at [131, 405] on button "Load More" at bounding box center [128, 419] width 221 height 29
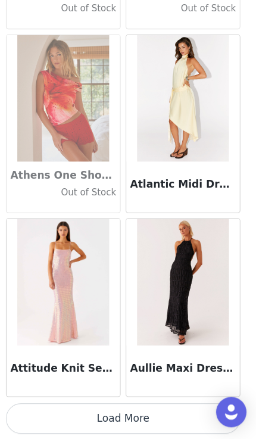
scroll to position [6570, 0]
click at [136, 405] on button "Load More" at bounding box center [128, 419] width 221 height 29
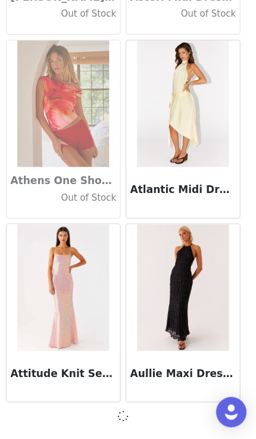
scroll to position [6565, 0]
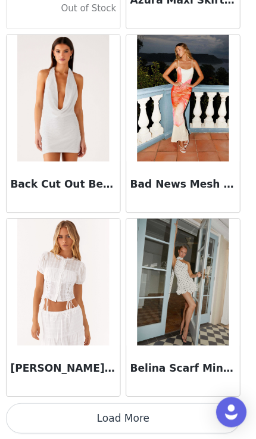
click at [160, 405] on button "Load More" at bounding box center [128, 419] width 221 height 29
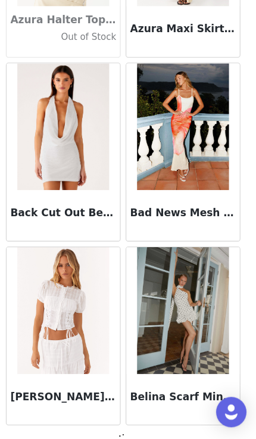
scroll to position [8267, 0]
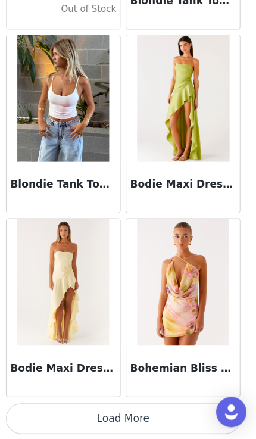
click at [150, 405] on button "Load More" at bounding box center [128, 419] width 221 height 29
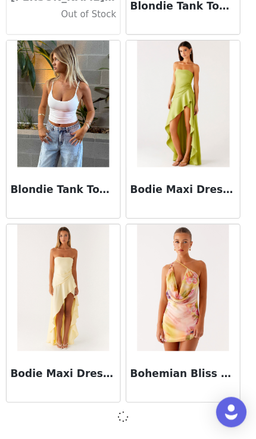
scroll to position [10022, 0]
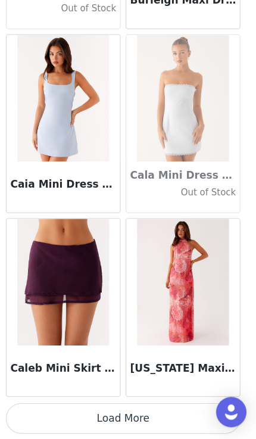
click at [151, 405] on button "Load More" at bounding box center [128, 419] width 221 height 29
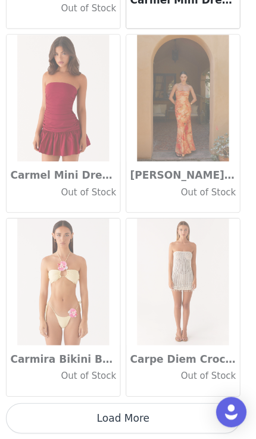
scroll to position [13479, 0]
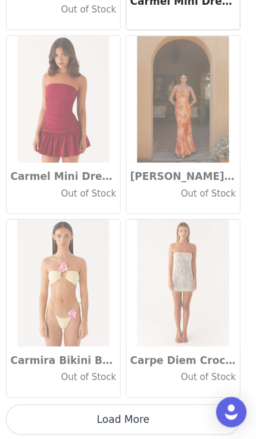
click at [156, 406] on button "Load More" at bounding box center [128, 420] width 221 height 29
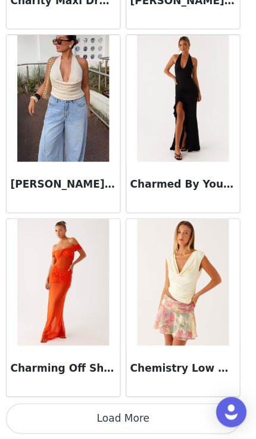
click at [156, 405] on button "Load More" at bounding box center [128, 419] width 221 height 29
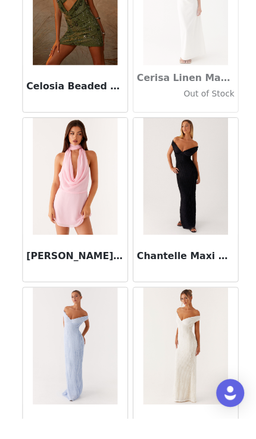
scroll to position [283, 0]
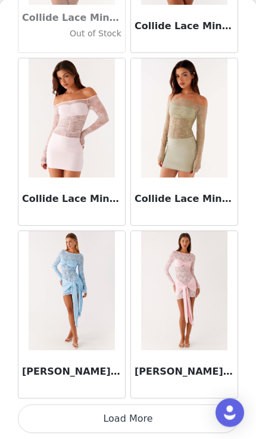
click at [176, 422] on button "Load More" at bounding box center [128, 419] width 221 height 29
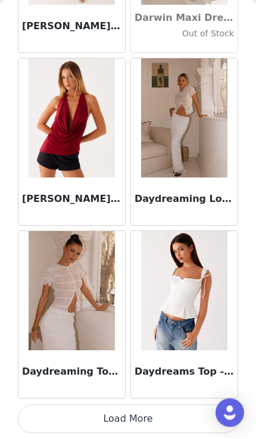
scroll to position [18670, 0]
click at [157, 418] on button "Load More" at bounding box center [128, 419] width 221 height 29
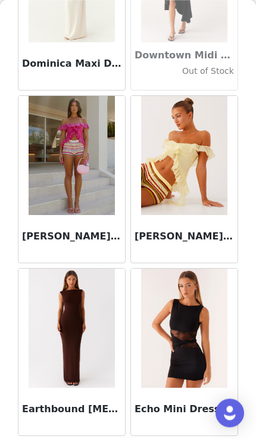
scroll to position [283, 0]
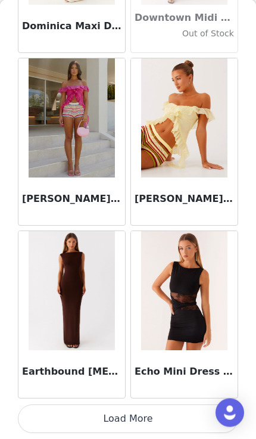
click at [141, 417] on button "Load More" at bounding box center [128, 419] width 221 height 29
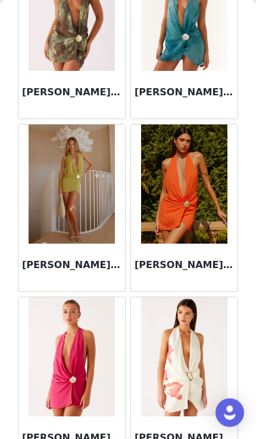
scroll to position [21890, 0]
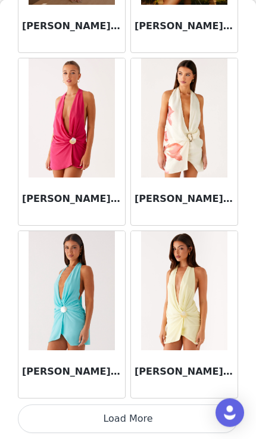
click at [141, 418] on button "Load More" at bounding box center [128, 419] width 221 height 29
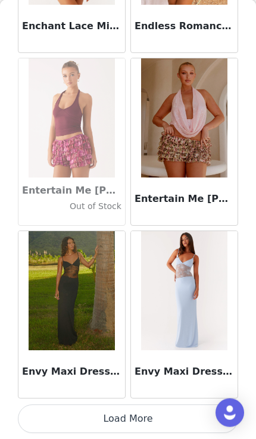
click at [126, 421] on button "Load More" at bounding box center [128, 419] width 221 height 29
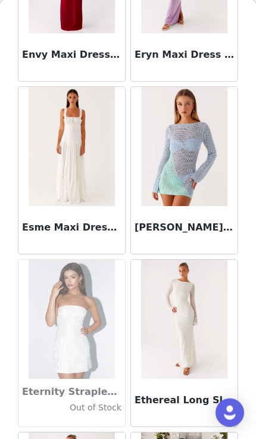
scroll to position [283, 0]
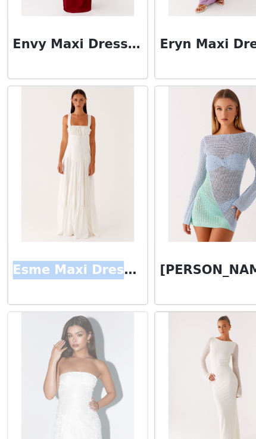
click at [88, 221] on h3 "Esme Maxi Dress - White" at bounding box center [72, 228] width 100 height 14
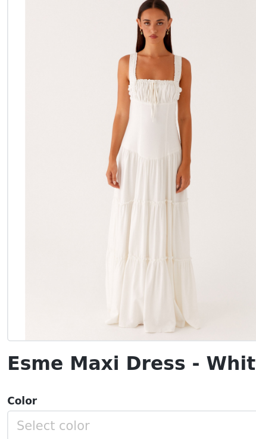
scroll to position [78, 0]
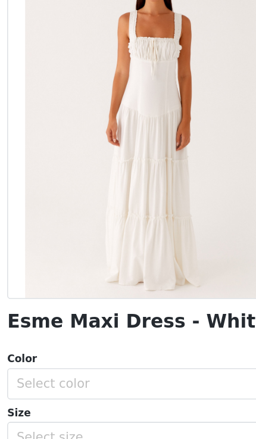
click at [116, 309] on div "Select color" at bounding box center [121, 315] width 193 height 12
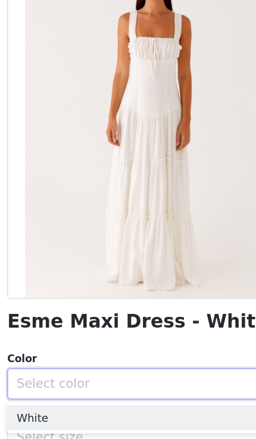
click at [120, 331] on li "White" at bounding box center [128, 340] width 221 height 19
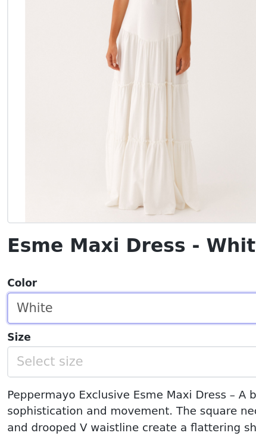
scroll to position [140, 0]
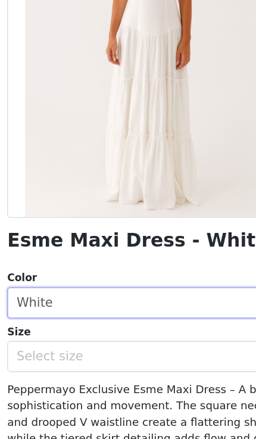
click at [114, 288] on div "Select size" at bounding box center [121, 294] width 193 height 12
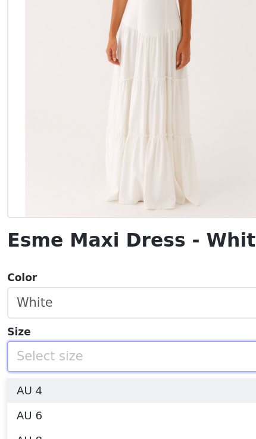
click at [105, 330] on li "AU 6" at bounding box center [128, 339] width 221 height 19
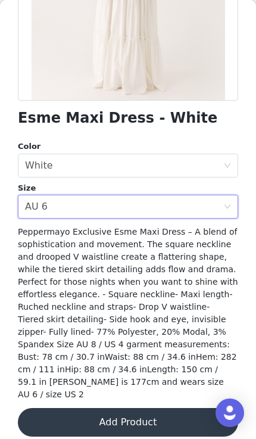
scroll to position [226, 0]
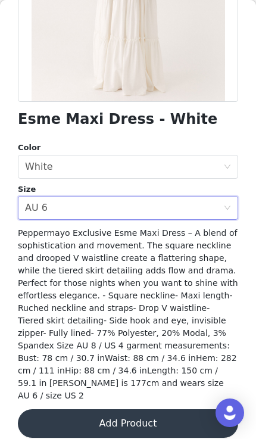
click at [122, 409] on button "Add Product" at bounding box center [128, 423] width 221 height 29
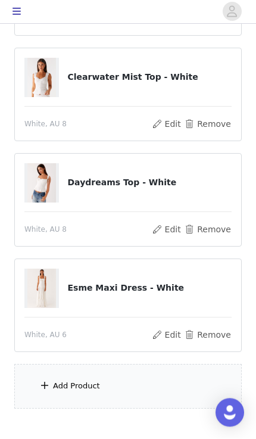
scroll to position [319, 0]
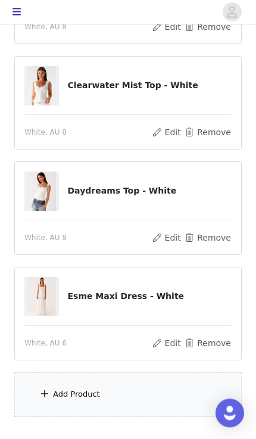
click at [142, 389] on div "Add Product" at bounding box center [128, 395] width 228 height 45
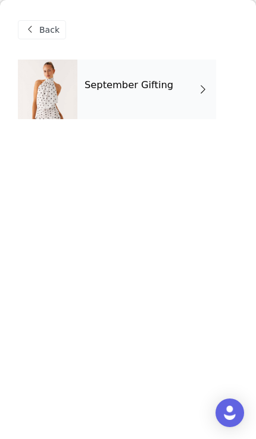
click at [170, 95] on div "September Gifting" at bounding box center [146, 90] width 139 height 60
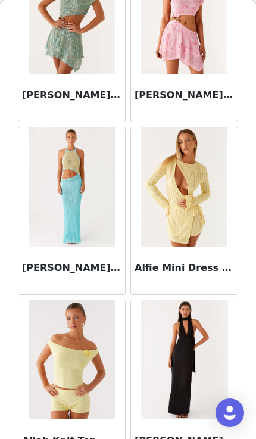
scroll to position [331, 0]
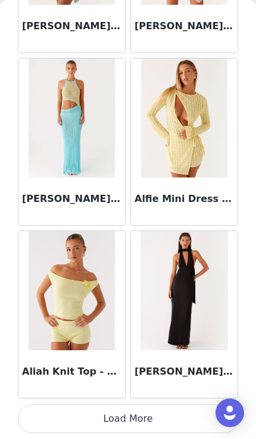
click at [154, 420] on button "Load More" at bounding box center [128, 419] width 221 height 29
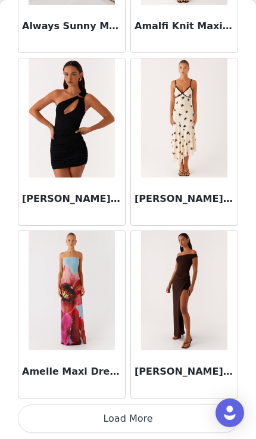
click at [159, 412] on button "Load More" at bounding box center [128, 419] width 221 height 29
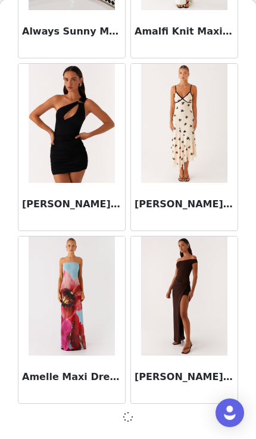
scroll to position [3108, 0]
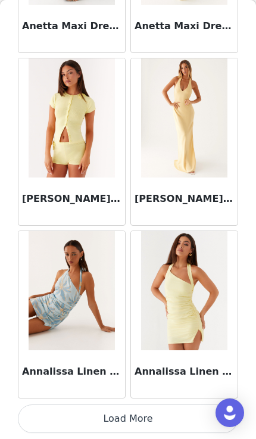
click at [160, 414] on button "Load More" at bounding box center [128, 419] width 221 height 29
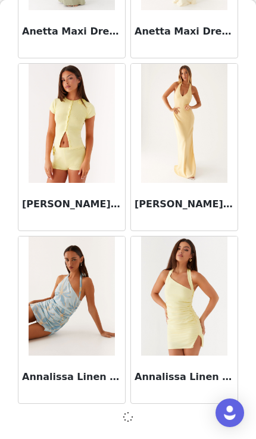
scroll to position [4836, 0]
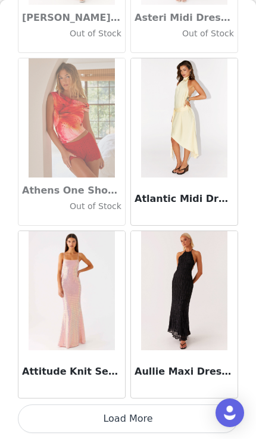
click at [160, 417] on button "Load More" at bounding box center [128, 419] width 221 height 29
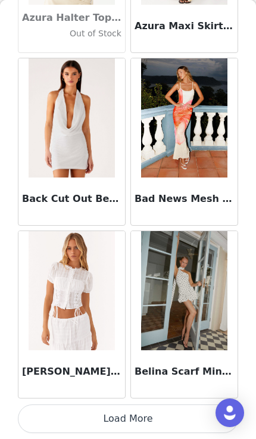
click at [159, 414] on button "Load More" at bounding box center [128, 419] width 221 height 29
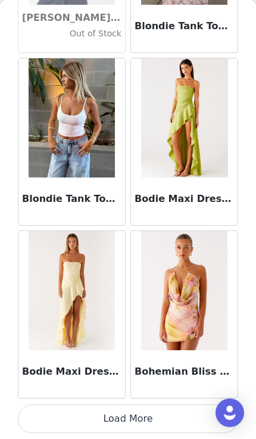
scroll to position [10028, 0]
click at [162, 418] on button "Load More" at bounding box center [128, 419] width 221 height 29
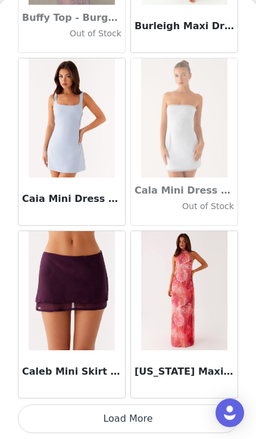
click at [155, 424] on button "Load More" at bounding box center [128, 419] width 221 height 29
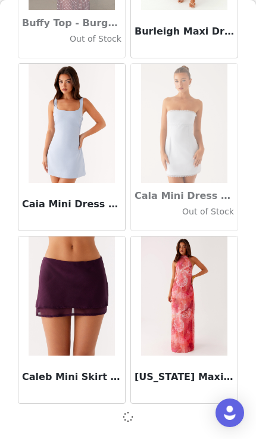
scroll to position [11751, 0]
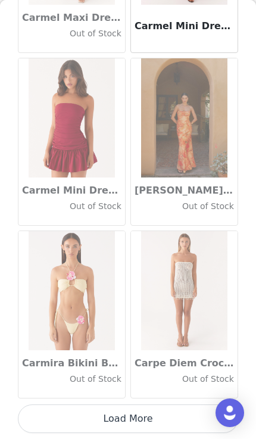
click at [162, 427] on button "Load More" at bounding box center [128, 419] width 221 height 29
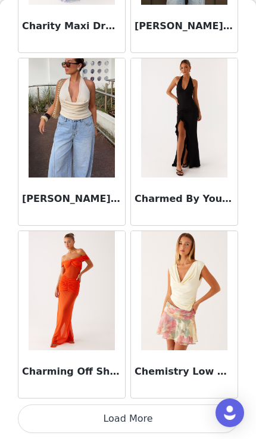
click at [163, 409] on button "Load More" at bounding box center [128, 419] width 221 height 29
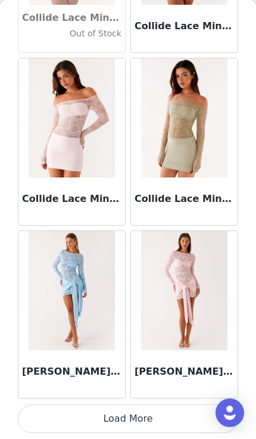
click at [165, 411] on button "Load More" at bounding box center [128, 419] width 221 height 29
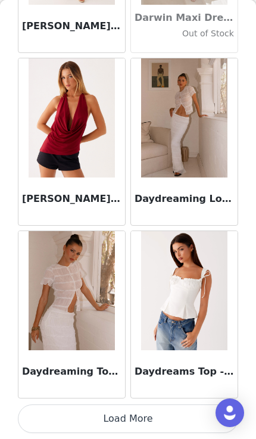
click at [154, 411] on button "Load More" at bounding box center [128, 419] width 221 height 29
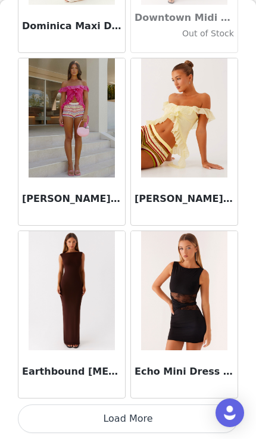
click at [166, 418] on button "Load More" at bounding box center [128, 419] width 221 height 29
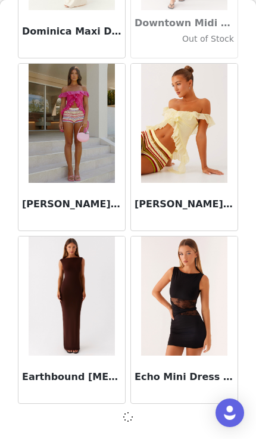
scroll to position [20394, 0]
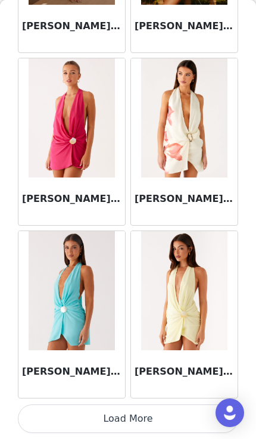
click at [169, 422] on button "Load More" at bounding box center [128, 419] width 221 height 29
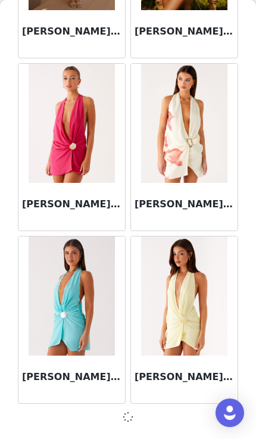
scroll to position [22122, 0]
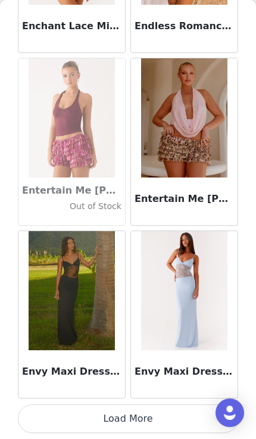
click at [169, 420] on button "Load More" at bounding box center [128, 419] width 221 height 29
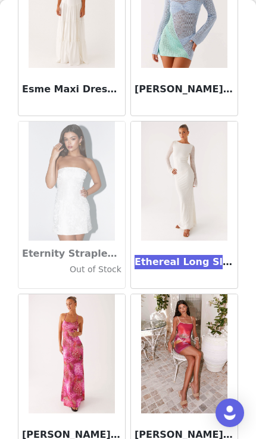
scroll to position [331, 0]
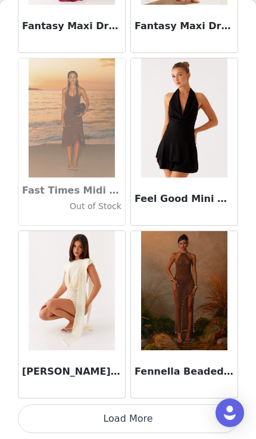
click at [159, 424] on button "Load More" at bounding box center [128, 419] width 221 height 29
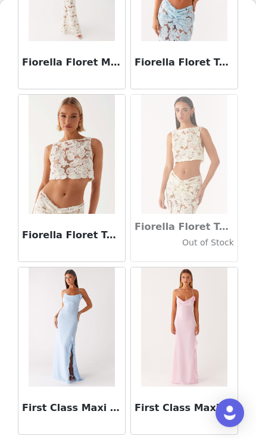
scroll to position [26770, 0]
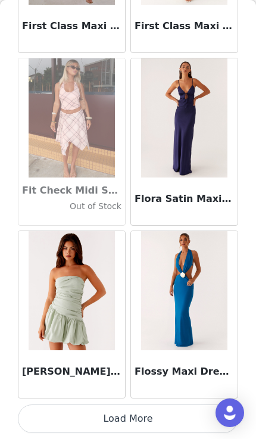
click at [150, 424] on button "Load More" at bounding box center [128, 419] width 221 height 29
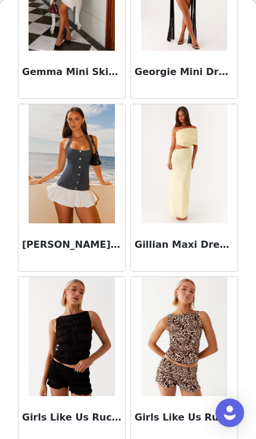
scroll to position [28831, 0]
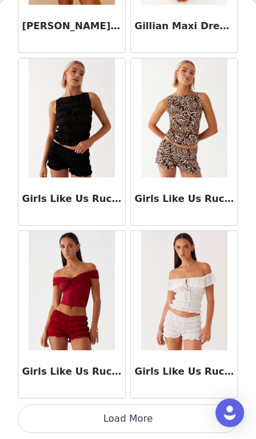
click at [145, 417] on button "Load More" at bounding box center [128, 419] width 221 height 29
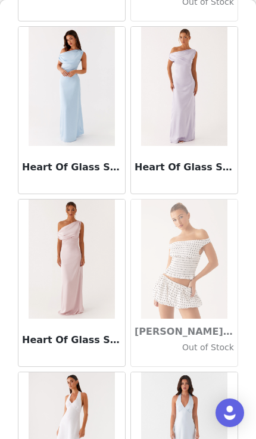
scroll to position [30457, 0]
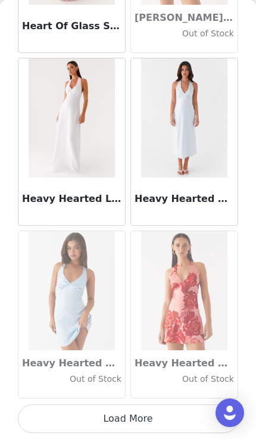
click at [146, 420] on button "Load More" at bounding box center [128, 419] width 221 height 29
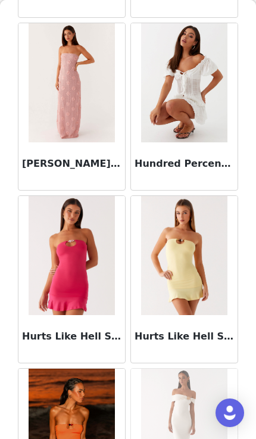
scroll to position [32022, 0]
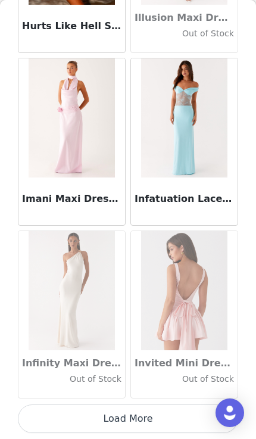
click at [134, 418] on button "Load More" at bounding box center [128, 419] width 221 height 29
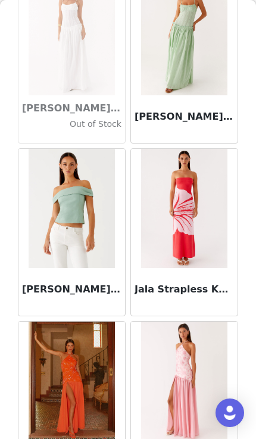
scroll to position [33270, 0]
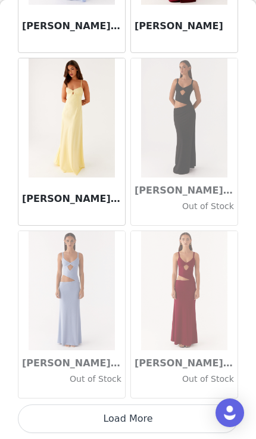
click at [142, 424] on button "Load More" at bounding box center [128, 419] width 221 height 29
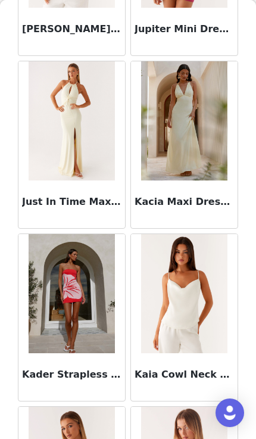
scroll to position [35780, 0]
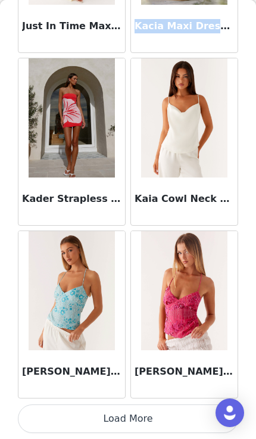
click at [162, 421] on button "Load More" at bounding box center [128, 419] width 221 height 29
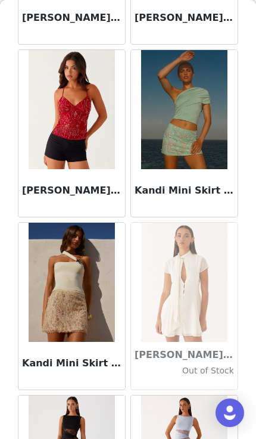
scroll to position [36478, 0]
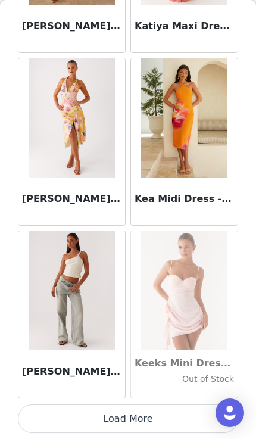
click at [129, 423] on button "Load More" at bounding box center [128, 419] width 221 height 29
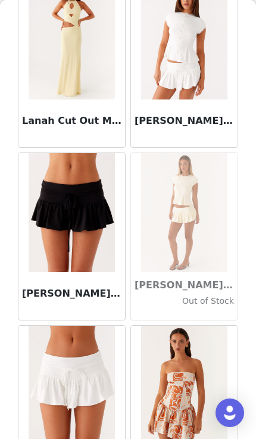
scroll to position [39447, 0]
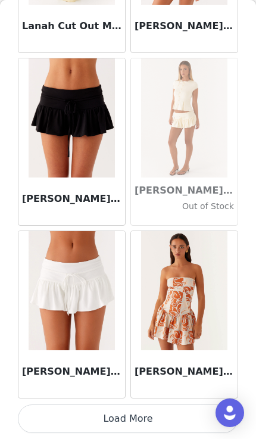
click at [138, 413] on button "Load More" at bounding box center [128, 419] width 221 height 29
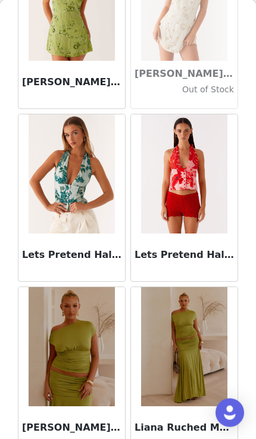
scroll to position [40218, 0]
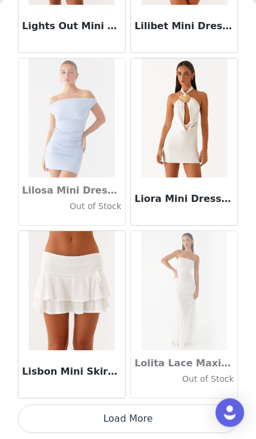
click at [162, 418] on button "Load More" at bounding box center [128, 419] width 221 height 29
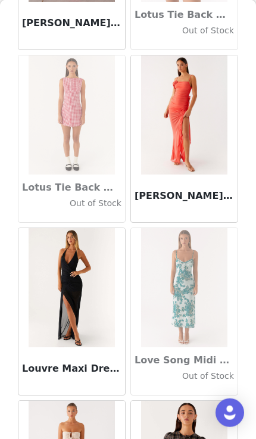
scroll to position [41837, 0]
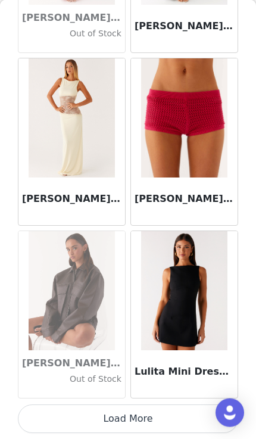
click at [153, 422] on button "Load More" at bounding box center [128, 419] width 221 height 29
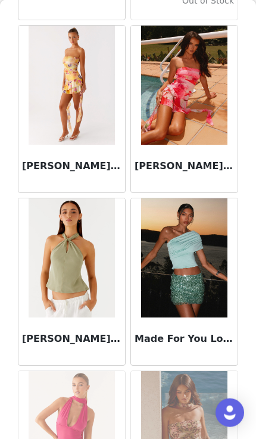
scroll to position [44188, 0]
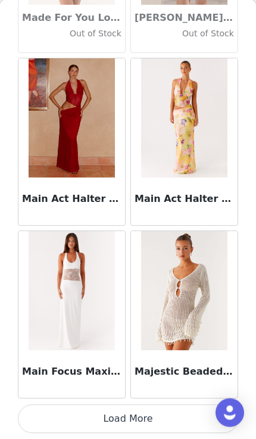
click at [157, 423] on button "Load More" at bounding box center [128, 419] width 221 height 29
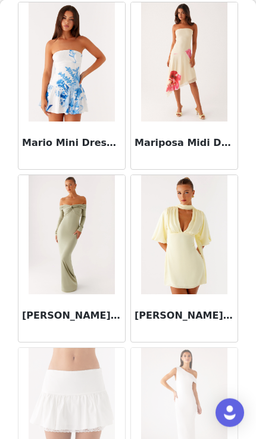
scroll to position [46068, 0]
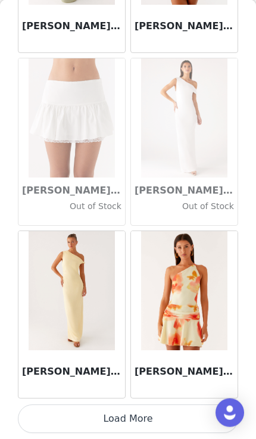
click at [131, 427] on button "Load More" at bounding box center [128, 419] width 221 height 29
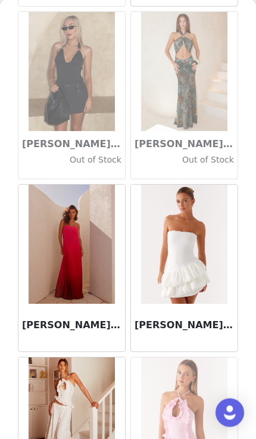
scroll to position [45337, 0]
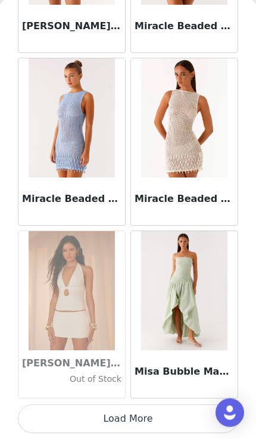
click at [147, 423] on button "Load More" at bounding box center [128, 419] width 221 height 29
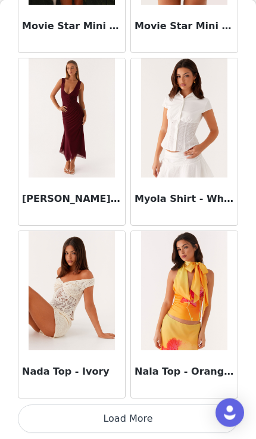
scroll to position [49785, 0]
click at [189, 410] on button "Load More" at bounding box center [128, 419] width 221 height 29
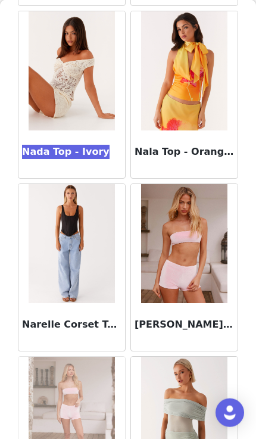
scroll to position [50012, 0]
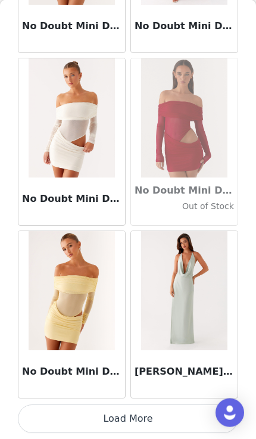
click at [166, 415] on button "Load More" at bounding box center [128, 419] width 221 height 29
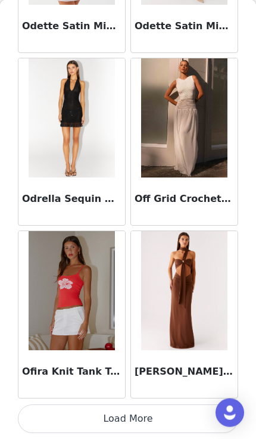
click at [132, 422] on button "Load More" at bounding box center [128, 419] width 221 height 29
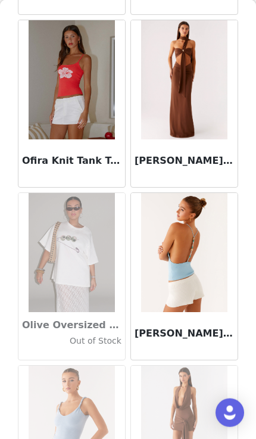
scroll to position [53452, 0]
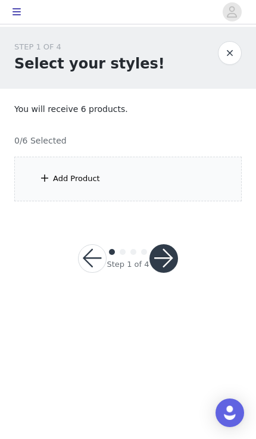
click at [75, 187] on div "Add Product" at bounding box center [128, 179] width 228 height 45
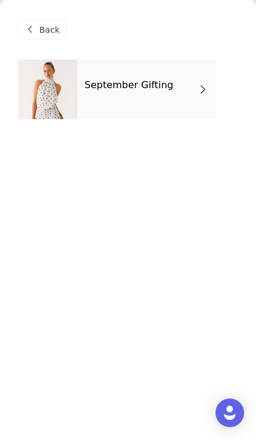
click at [57, 110] on div at bounding box center [48, 90] width 60 height 60
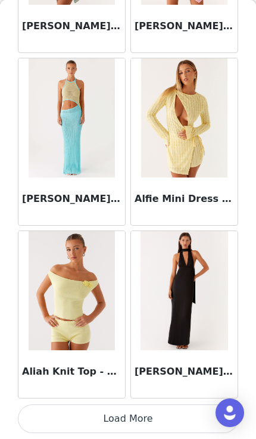
click at [141, 414] on button "Load More" at bounding box center [128, 419] width 221 height 29
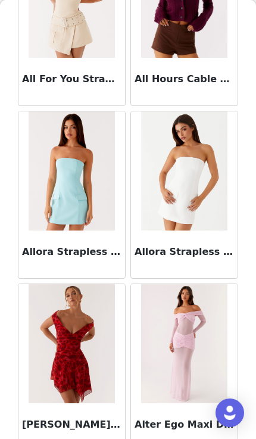
scroll to position [2605, 0]
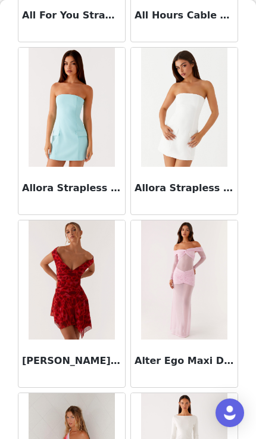
click at [216, 337] on img at bounding box center [184, 280] width 86 height 119
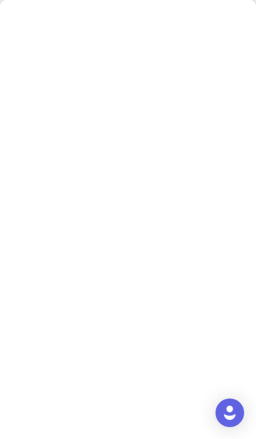
click at [229, 416] on img "Open Intercom Messenger" at bounding box center [230, 413] width 14 height 14
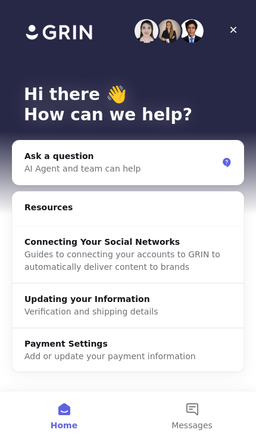
scroll to position [0, 0]
click at [228, 32] on div "Close" at bounding box center [233, 29] width 21 height 21
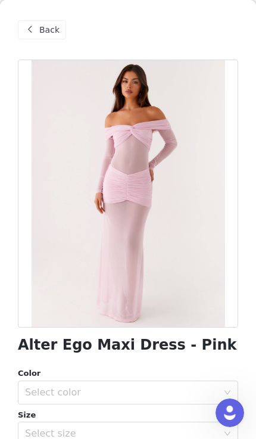
click at [32, 38] on div "Back" at bounding box center [42, 29] width 48 height 19
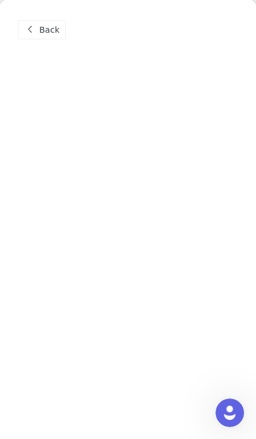
click at [42, 29] on span "Back" at bounding box center [49, 30] width 20 height 13
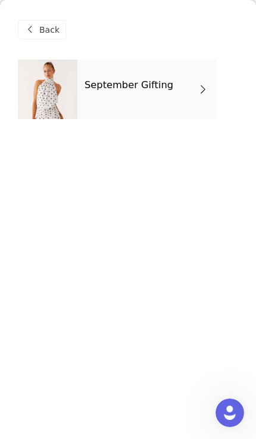
click at [104, 98] on div "September Gifting" at bounding box center [146, 90] width 139 height 60
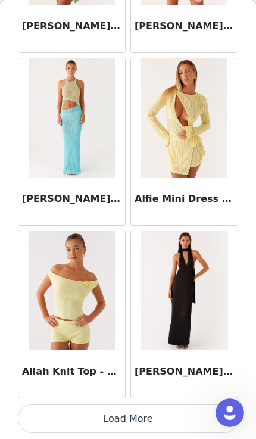
click at [134, 414] on button "Load More" at bounding box center [128, 419] width 221 height 29
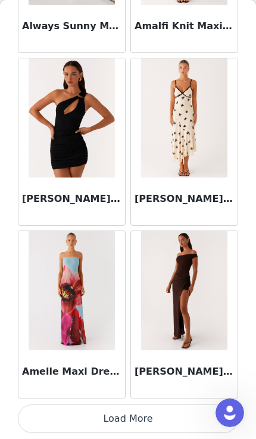
scroll to position [3113, 0]
click at [181, 410] on button "Load More" at bounding box center [128, 419] width 221 height 29
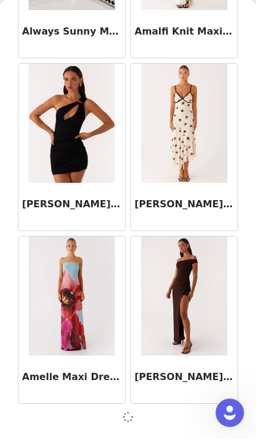
scroll to position [3108, 0]
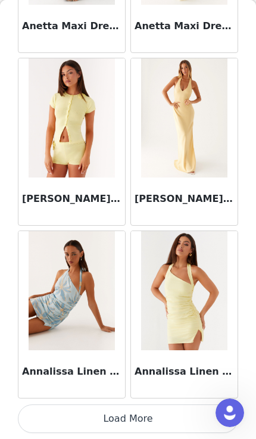
click at [164, 424] on button "Load More" at bounding box center [128, 419] width 221 height 29
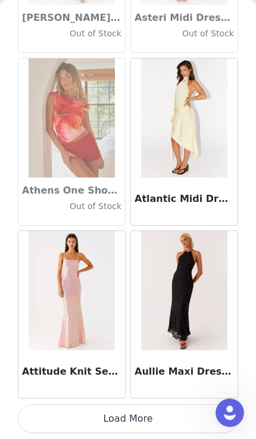
scroll to position [6570, 0]
click at [163, 430] on button "Load More" at bounding box center [128, 419] width 221 height 29
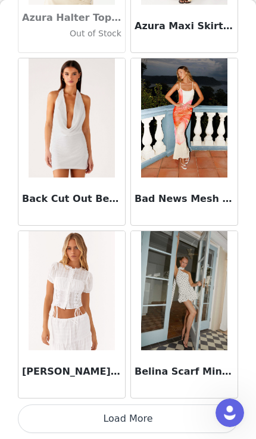
scroll to position [8299, 0]
click at [145, 423] on button "Load More" at bounding box center [128, 419] width 221 height 29
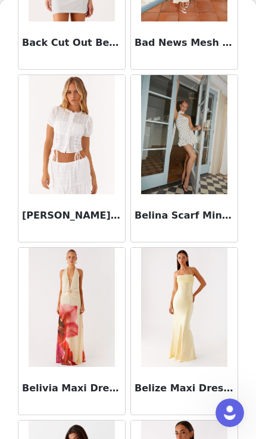
scroll to position [8453, 0]
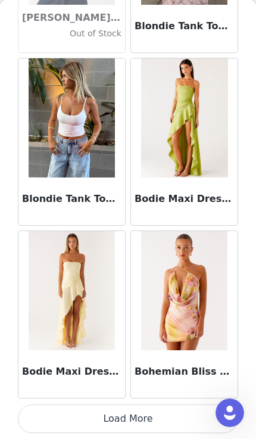
click at [146, 413] on button "Load More" at bounding box center [128, 419] width 221 height 29
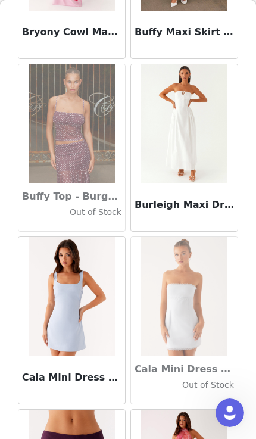
scroll to position [11619, 0]
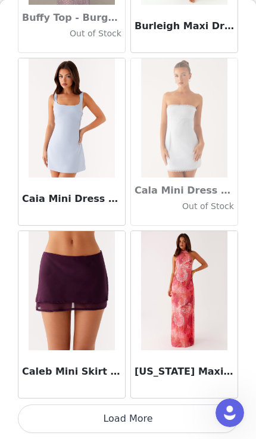
click at [136, 414] on button "Load More" at bounding box center [128, 419] width 221 height 29
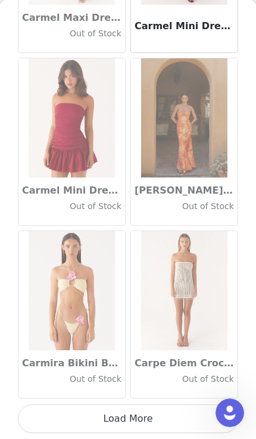
click at [144, 420] on button "Load More" at bounding box center [128, 419] width 221 height 29
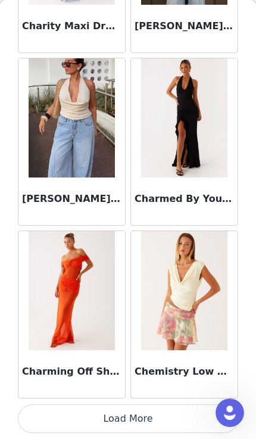
click at [131, 417] on button "Load More" at bounding box center [128, 419] width 221 height 29
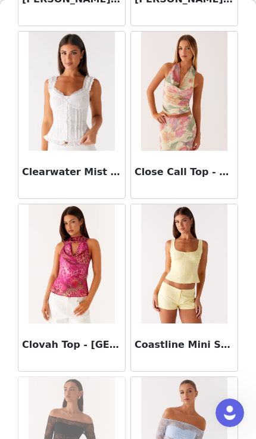
scroll to position [16451, 0]
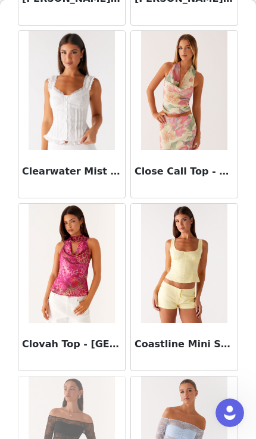
click at [111, 176] on h3 "Clearwater Mist Top - White" at bounding box center [72, 172] width 100 height 14
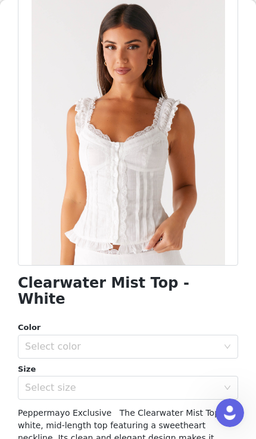
scroll to position [72, 0]
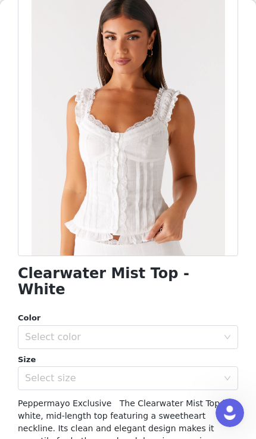
click at [173, 331] on div "Select color" at bounding box center [121, 337] width 193 height 12
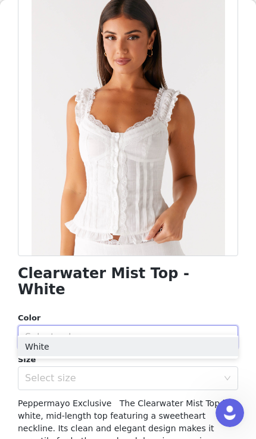
click at [148, 350] on li "White" at bounding box center [128, 346] width 221 height 19
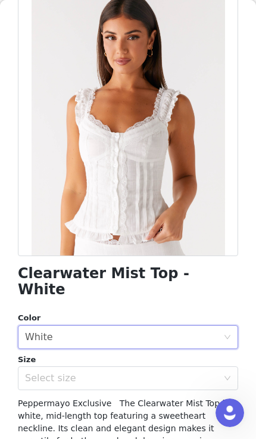
click at [145, 373] on div "Select size" at bounding box center [121, 379] width 193 height 12
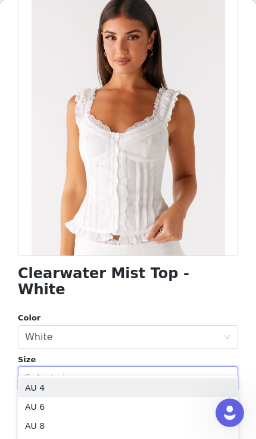
click at [127, 418] on li "AU 8" at bounding box center [128, 426] width 221 height 19
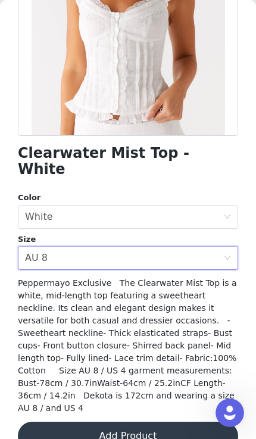
scroll to position [188, 0]
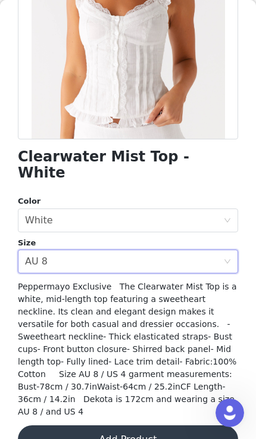
click at [128, 426] on button "Add Product" at bounding box center [128, 440] width 221 height 29
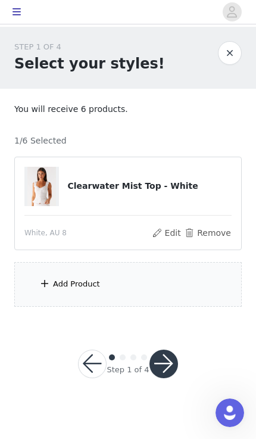
click at [151, 284] on div "Add Product" at bounding box center [128, 284] width 228 height 45
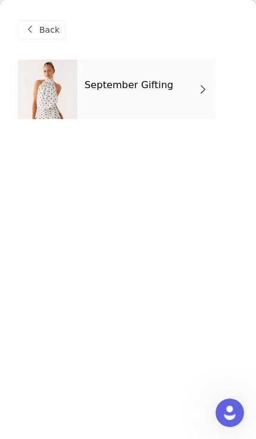
click at [184, 105] on div "September Gifting" at bounding box center [146, 90] width 139 height 60
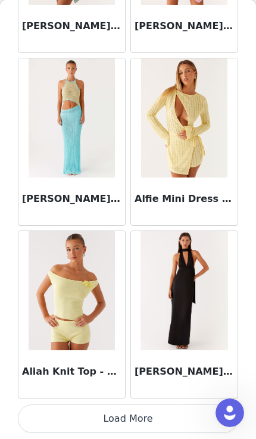
click at [182, 421] on button "Load More" at bounding box center [128, 419] width 221 height 29
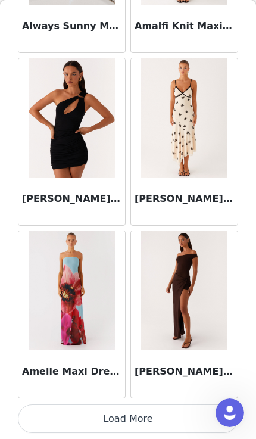
click at [168, 413] on button "Load More" at bounding box center [128, 419] width 221 height 29
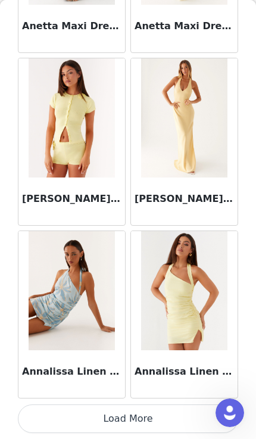
click at [182, 420] on button "Load More" at bounding box center [128, 419] width 221 height 29
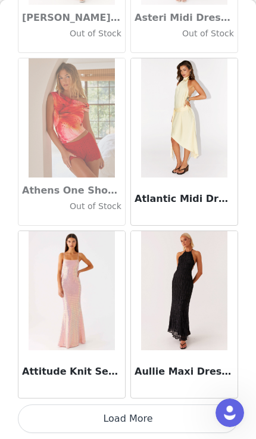
click at [178, 414] on button "Load More" at bounding box center [128, 419] width 221 height 29
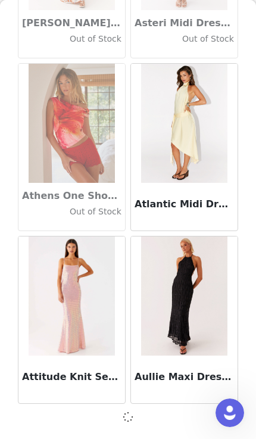
scroll to position [6565, 0]
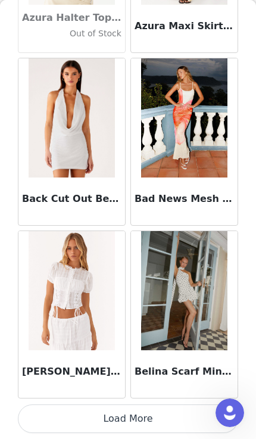
click at [175, 416] on button "Load More" at bounding box center [128, 419] width 221 height 29
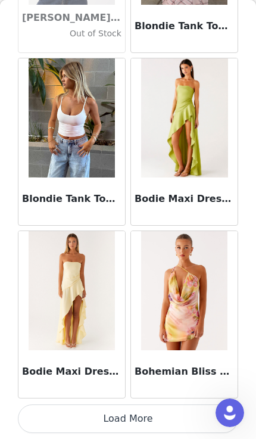
click at [172, 415] on button "Load More" at bounding box center [128, 419] width 221 height 29
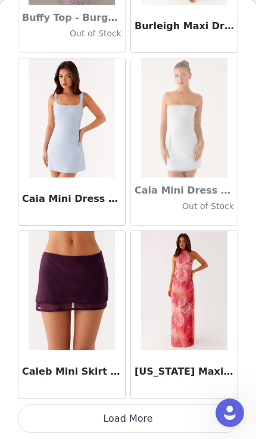
click at [168, 420] on button "Load More" at bounding box center [128, 419] width 221 height 29
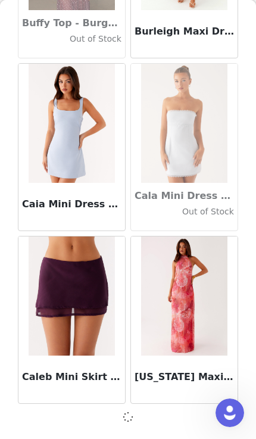
scroll to position [11751, 0]
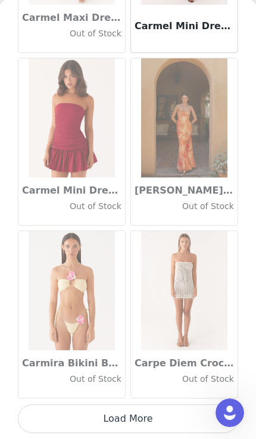
click at [165, 419] on button "Load More" at bounding box center [128, 419] width 221 height 29
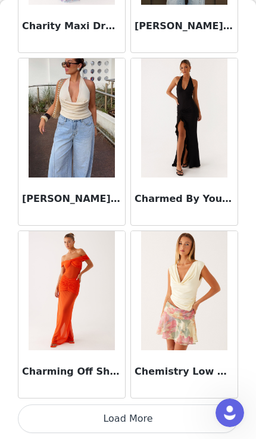
click at [170, 412] on button "Load More" at bounding box center [128, 419] width 221 height 29
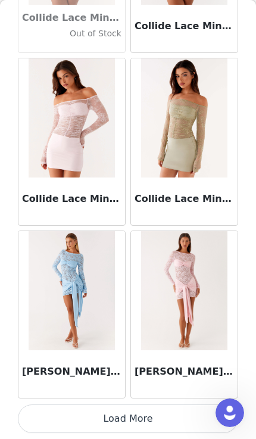
click at [167, 412] on button "Load More" at bounding box center [128, 419] width 221 height 29
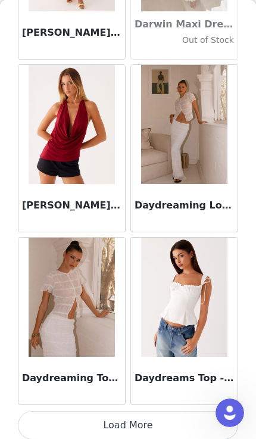
scroll to position [18670, 0]
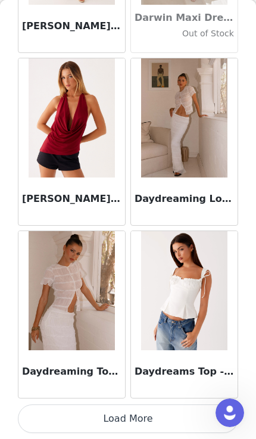
click at [178, 420] on button "Load More" at bounding box center [128, 419] width 221 height 29
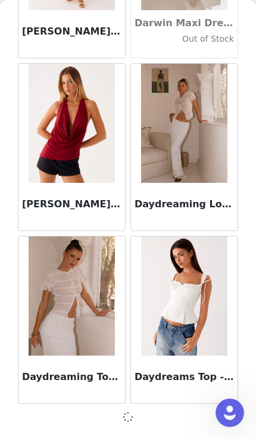
scroll to position [18665, 0]
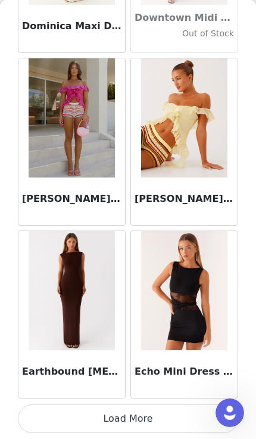
click at [170, 415] on button "Load More" at bounding box center [128, 419] width 221 height 29
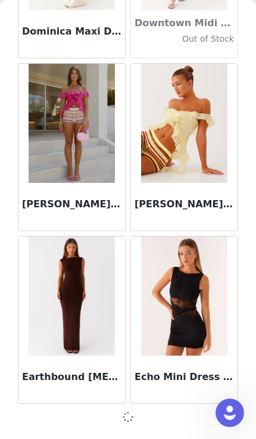
scroll to position [20394, 0]
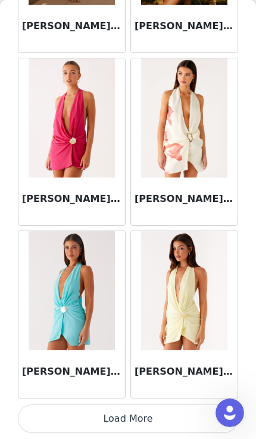
click at [159, 415] on button "Load More" at bounding box center [128, 419] width 221 height 29
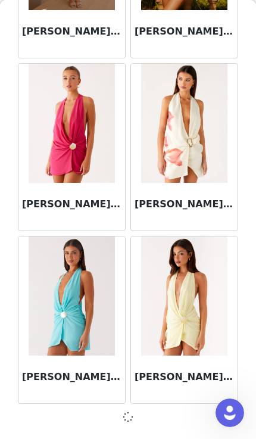
scroll to position [22122, 0]
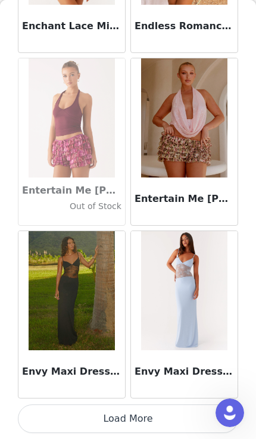
click at [160, 418] on button "Load More" at bounding box center [128, 419] width 221 height 29
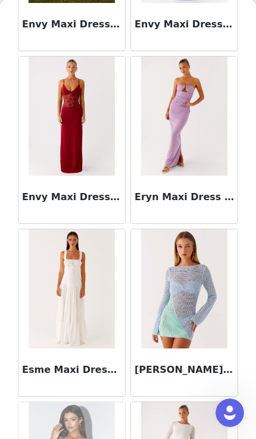
scroll to position [24218, 0]
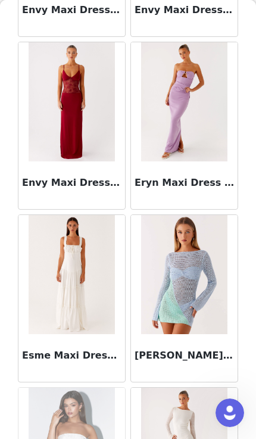
click at [104, 345] on div "Esme Maxi Dress - White" at bounding box center [71, 358] width 107 height 48
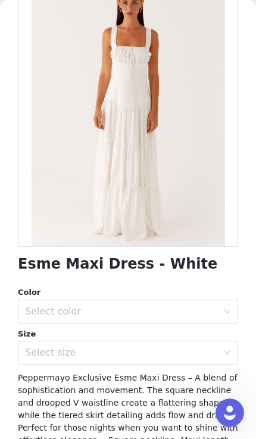
scroll to position [103, 0]
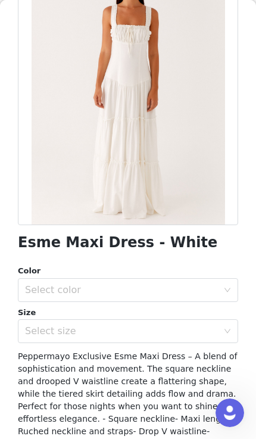
click at [157, 329] on div "Select size" at bounding box center [121, 331] width 193 height 12
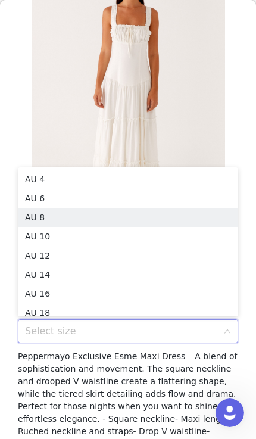
click at [173, 216] on li "AU 8" at bounding box center [128, 217] width 221 height 19
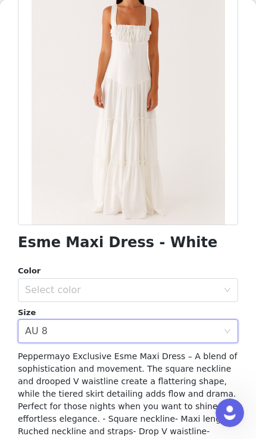
click at [144, 287] on div "Select color" at bounding box center [121, 290] width 193 height 12
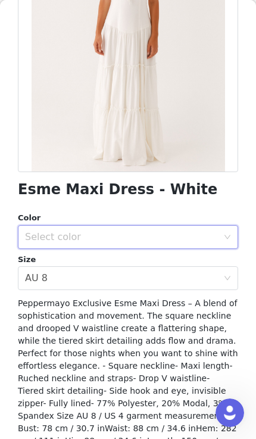
scroll to position [167, 0]
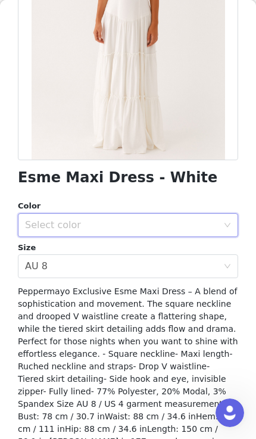
click at [189, 229] on div "Select color" at bounding box center [121, 225] width 193 height 12
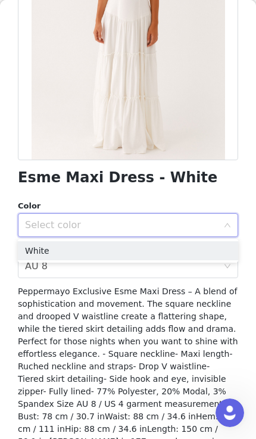
click at [169, 256] on li "White" at bounding box center [128, 250] width 221 height 19
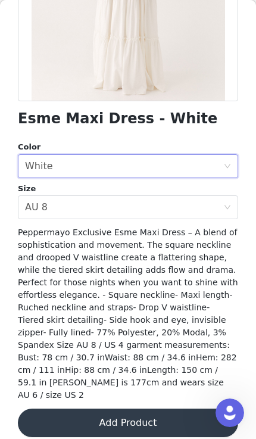
scroll to position [226, 0]
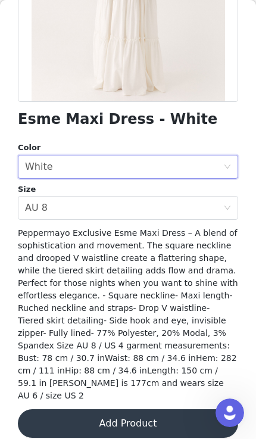
click at [129, 409] on button "Add Product" at bounding box center [128, 423] width 221 height 29
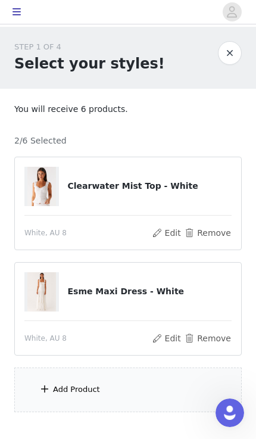
click at [126, 374] on div "Add Product" at bounding box center [128, 390] width 228 height 45
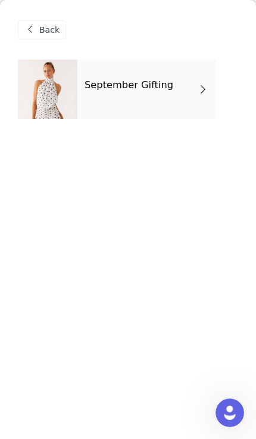
click at [209, 101] on div "September Gifting" at bounding box center [146, 90] width 139 height 60
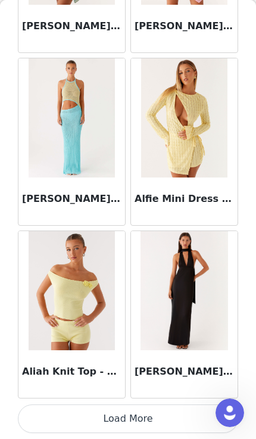
click at [170, 414] on button "Load More" at bounding box center [128, 419] width 221 height 29
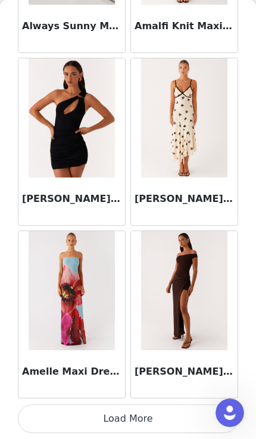
click at [165, 418] on button "Load More" at bounding box center [128, 419] width 221 height 29
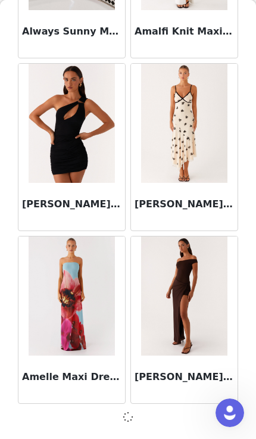
scroll to position [3108, 0]
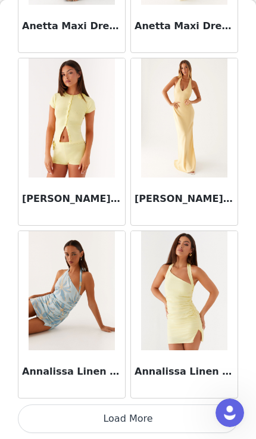
click at [181, 420] on button "Load More" at bounding box center [128, 419] width 221 height 29
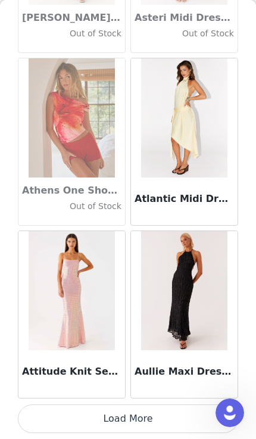
click at [170, 424] on button "Load More" at bounding box center [128, 419] width 221 height 29
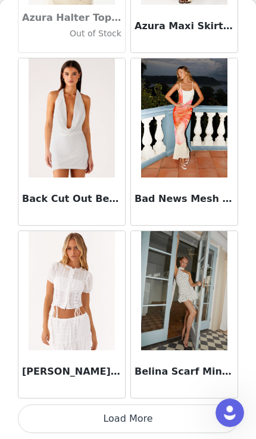
click at [185, 419] on button "Load More" at bounding box center [128, 419] width 221 height 29
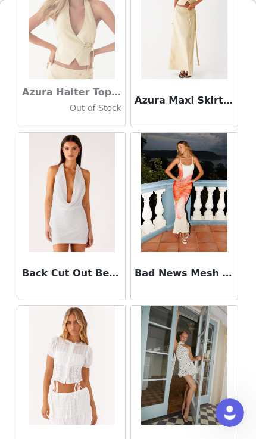
scroll to position [72, 0]
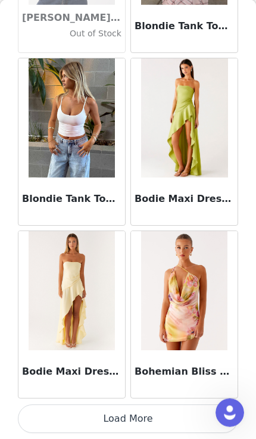
click at [181, 408] on button "Load More" at bounding box center [128, 419] width 221 height 29
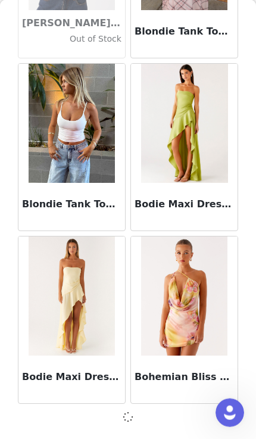
scroll to position [10022, 0]
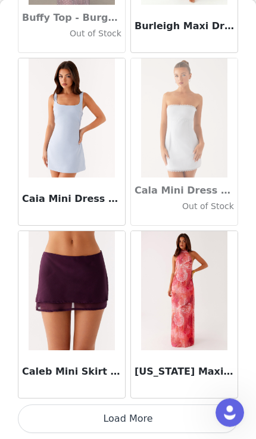
click at [201, 414] on button "Load More" at bounding box center [128, 419] width 221 height 29
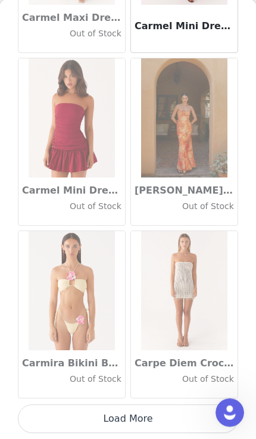
scroll to position [13485, 0]
click at [175, 420] on button "Load More" at bounding box center [128, 419] width 221 height 29
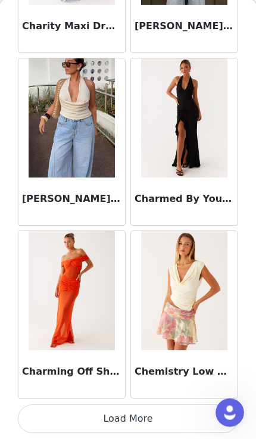
click at [173, 414] on button "Load More" at bounding box center [128, 419] width 221 height 29
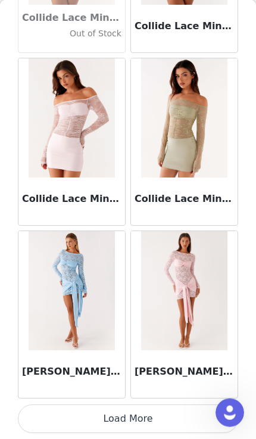
click at [183, 422] on button "Load More" at bounding box center [128, 419] width 221 height 29
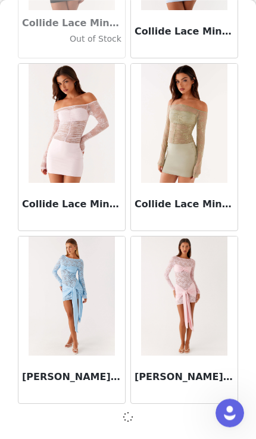
scroll to position [0, 0]
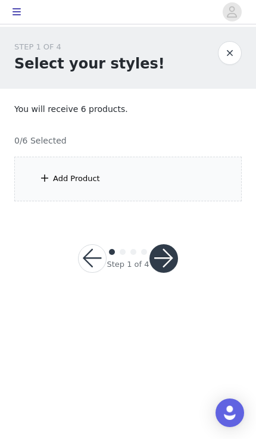
click at [151, 178] on div "Add Product" at bounding box center [128, 179] width 228 height 45
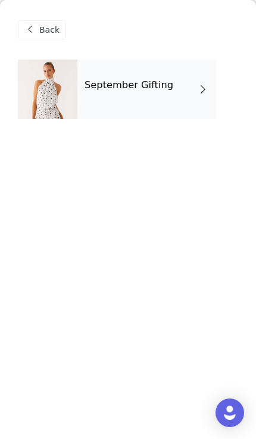
click at [179, 110] on div "September Gifting" at bounding box center [146, 90] width 139 height 60
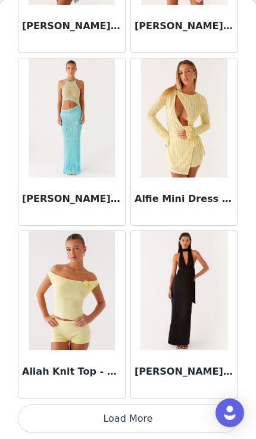
click at [182, 419] on button "Load More" at bounding box center [128, 419] width 221 height 29
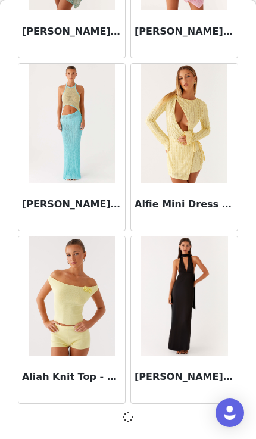
scroll to position [1379, 0]
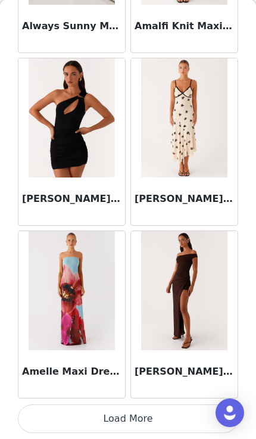
click at [159, 423] on button "Load More" at bounding box center [128, 419] width 221 height 29
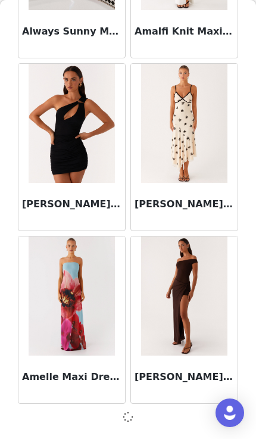
scroll to position [3108, 0]
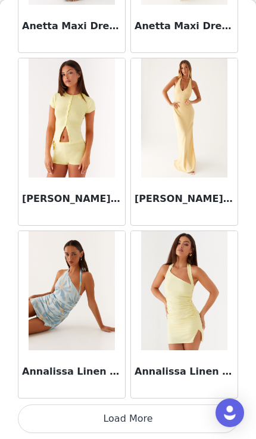
click at [191, 421] on button "Load More" at bounding box center [128, 419] width 221 height 29
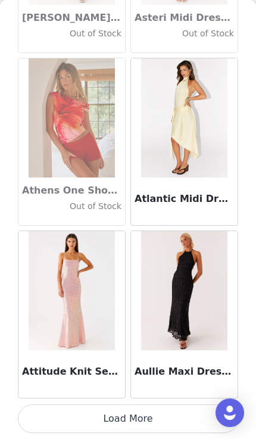
click at [191, 410] on button "Load More" at bounding box center [128, 419] width 221 height 29
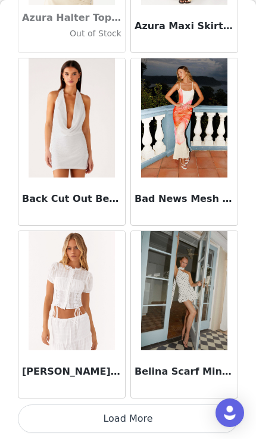
click at [189, 426] on button "Load More" at bounding box center [128, 419] width 221 height 29
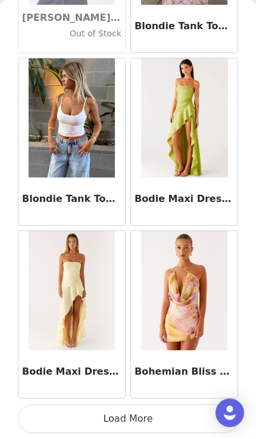
click at [207, 416] on button "Load More" at bounding box center [128, 419] width 221 height 29
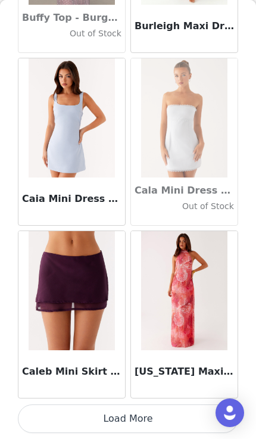
click at [195, 412] on button "Load More" at bounding box center [128, 419] width 221 height 29
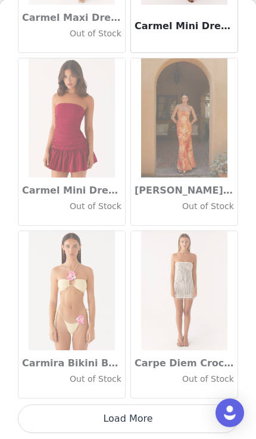
click at [158, 411] on button "Load More" at bounding box center [128, 419] width 221 height 29
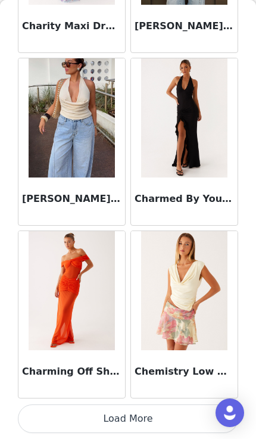
click at [170, 423] on button "Load More" at bounding box center [128, 419] width 221 height 29
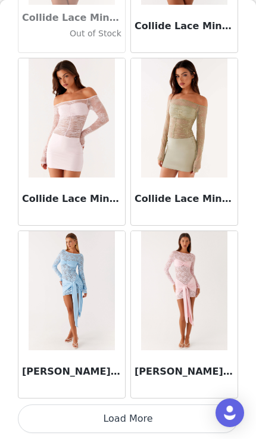
scroll to position [16942, 0]
click at [187, 417] on button "Load More" at bounding box center [128, 419] width 221 height 29
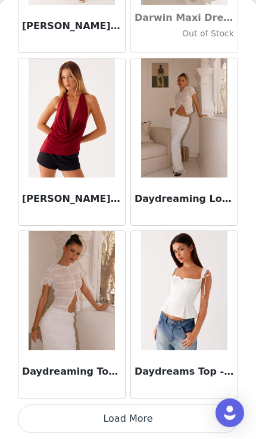
click at [176, 416] on button "Load More" at bounding box center [128, 419] width 221 height 29
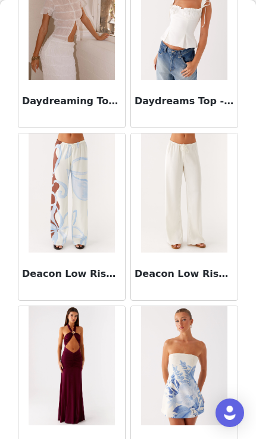
scroll to position [18930, 0]
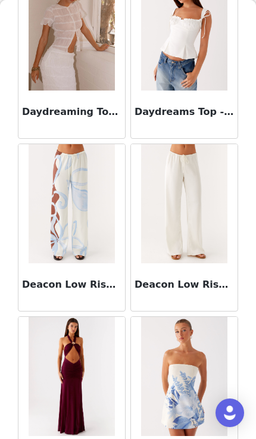
click at [211, 87] on img at bounding box center [184, 30] width 86 height 119
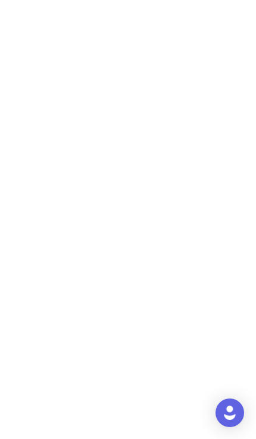
scroll to position [0, 0]
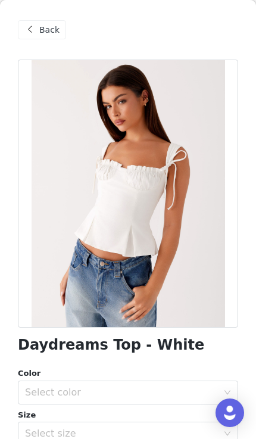
click at [170, 423] on div "Select size" at bounding box center [124, 434] width 198 height 23
click at [170, 429] on div "Select size" at bounding box center [121, 434] width 193 height 12
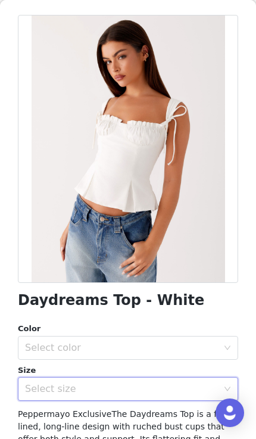
scroll to position [64, 0]
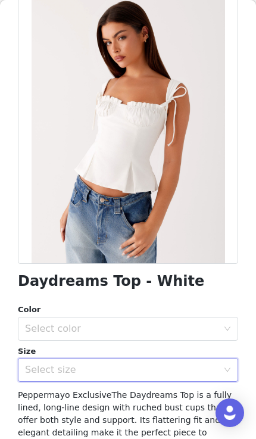
click at [176, 365] on div "Select size" at bounding box center [121, 370] width 193 height 12
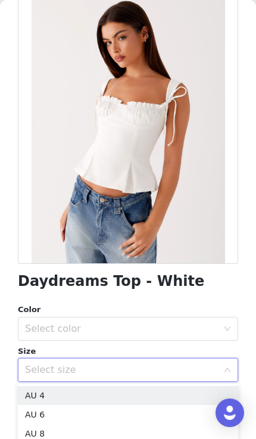
click at [169, 407] on li "AU 6" at bounding box center [128, 414] width 221 height 19
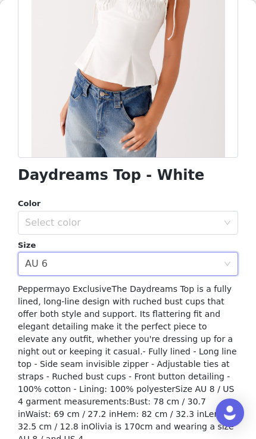
scroll to position [175, 0]
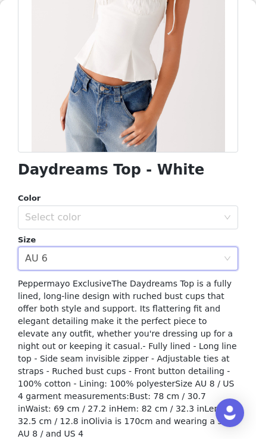
click at [120, 208] on div "Select color" at bounding box center [124, 217] width 198 height 23
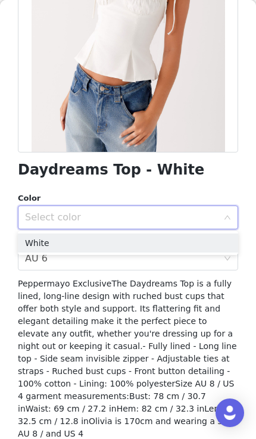
click at [125, 217] on div "Select color" at bounding box center [121, 218] width 193 height 12
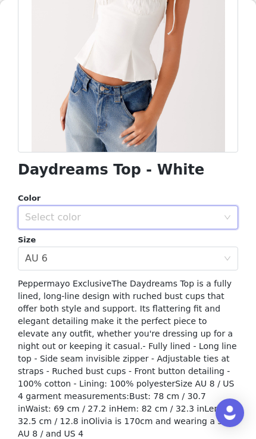
click at [127, 243] on div "Size" at bounding box center [128, 240] width 221 height 12
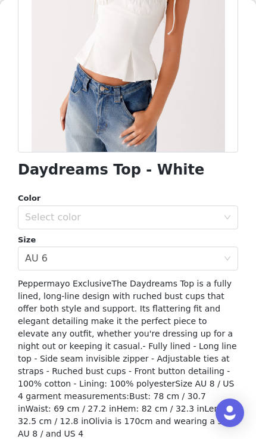
click at [131, 213] on div "Select color" at bounding box center [121, 218] width 193 height 12
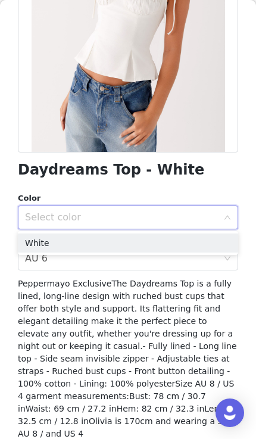
click at [127, 251] on li "White" at bounding box center [128, 243] width 221 height 19
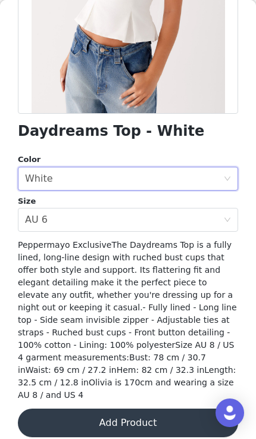
scroll to position [213, 0]
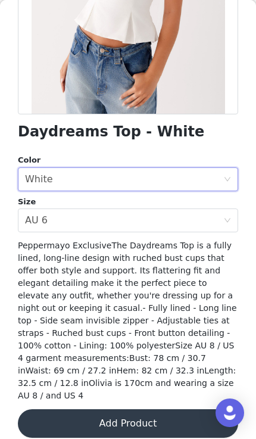
click at [175, 409] on button "Add Product" at bounding box center [128, 423] width 221 height 29
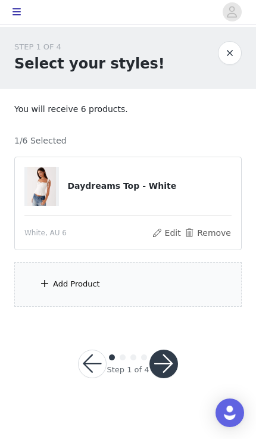
click at [132, 293] on div "Add Product" at bounding box center [128, 284] width 228 height 45
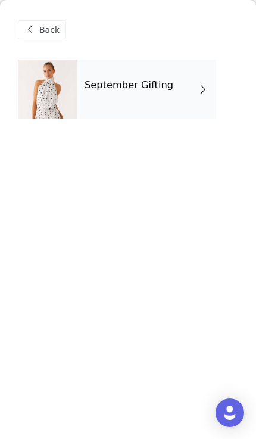
click at [196, 73] on div "September Gifting" at bounding box center [146, 90] width 139 height 60
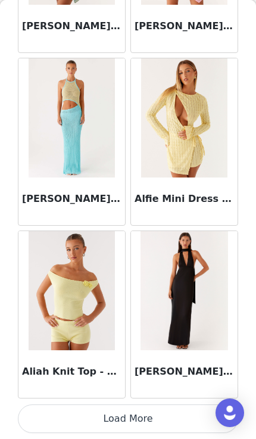
click at [181, 417] on button "Load More" at bounding box center [128, 419] width 221 height 29
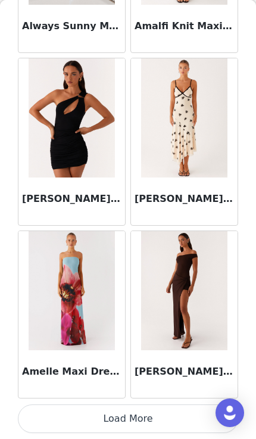
click at [171, 416] on button "Load More" at bounding box center [128, 419] width 221 height 29
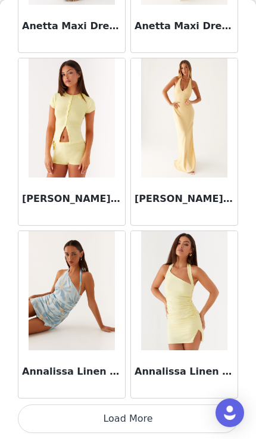
click at [173, 420] on button "Load More" at bounding box center [128, 419] width 221 height 29
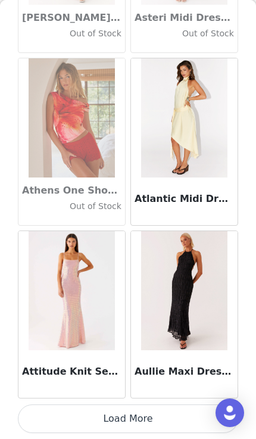
click at [175, 419] on button "Load More" at bounding box center [128, 419] width 221 height 29
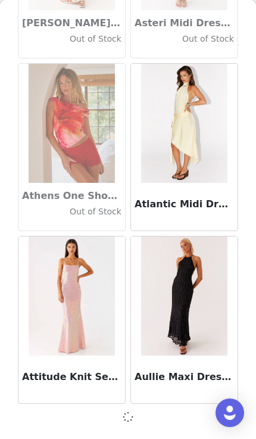
scroll to position [6565, 0]
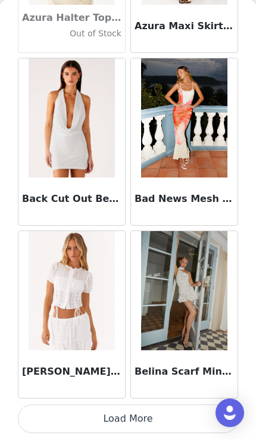
click at [150, 412] on button "Load More" at bounding box center [128, 419] width 221 height 29
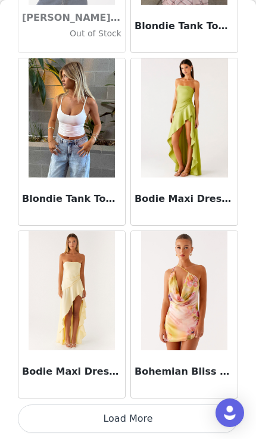
click at [173, 418] on button "Load More" at bounding box center [128, 419] width 221 height 29
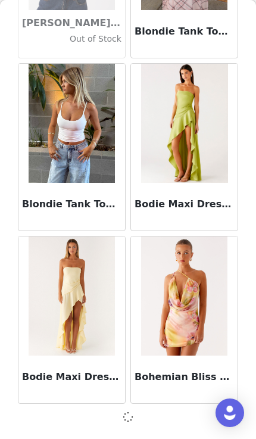
scroll to position [10022, 0]
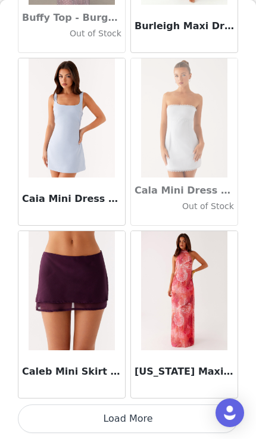
click at [163, 422] on button "Load More" at bounding box center [128, 419] width 221 height 29
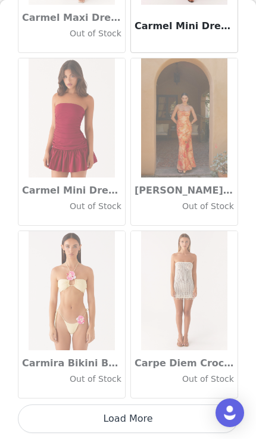
click at [169, 420] on button "Load More" at bounding box center [128, 419] width 221 height 29
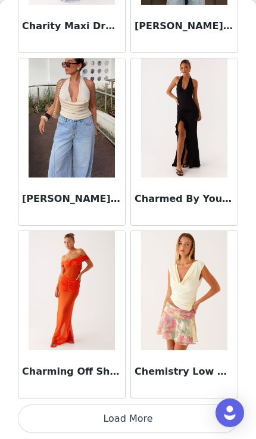
click at [165, 415] on button "Load More" at bounding box center [128, 419] width 221 height 29
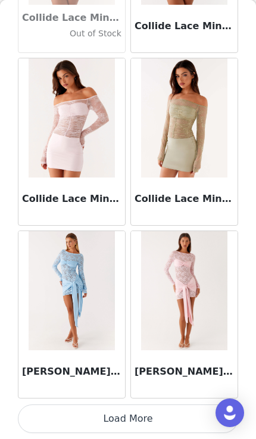
scroll to position [16942, 0]
click at [158, 398] on article "[PERSON_NAME] Sleeve Mini Dress - Pink" at bounding box center [185, 315] width 108 height 168
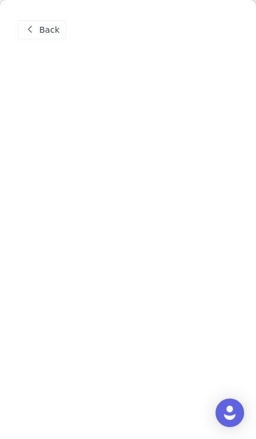
scroll to position [0, 0]
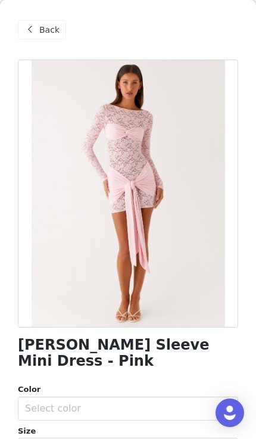
click at [33, 38] on div "Back" at bounding box center [42, 29] width 48 height 19
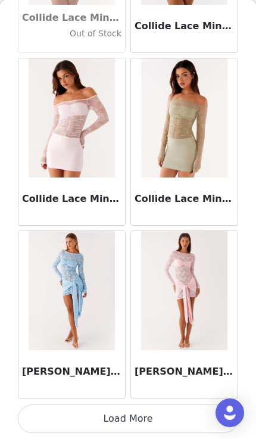
click at [156, 414] on button "Load More" at bounding box center [128, 419] width 221 height 29
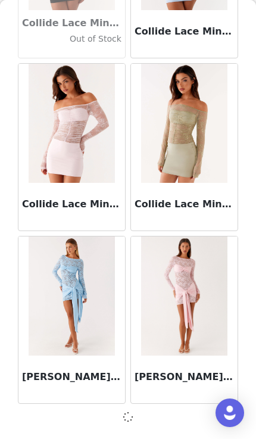
scroll to position [16936, 0]
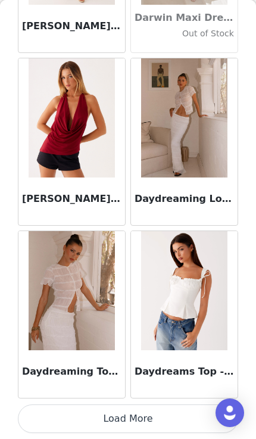
click at [135, 420] on button "Load More" at bounding box center [128, 419] width 221 height 29
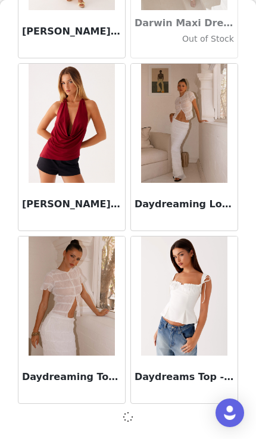
scroll to position [18665, 0]
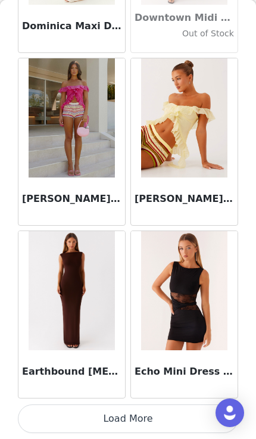
click at [153, 420] on button "Load More" at bounding box center [128, 419] width 221 height 29
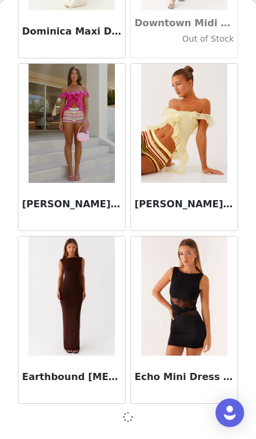
scroll to position [20394, 0]
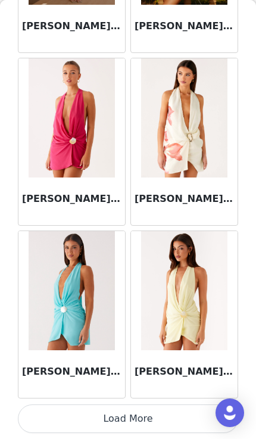
click at [144, 424] on button "Load More" at bounding box center [128, 419] width 221 height 29
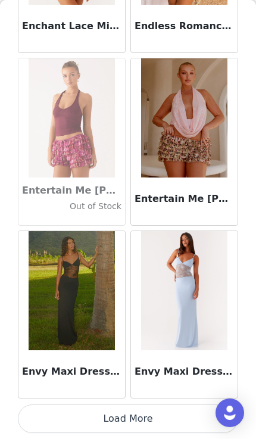
click at [158, 417] on button "Load More" at bounding box center [128, 419] width 221 height 29
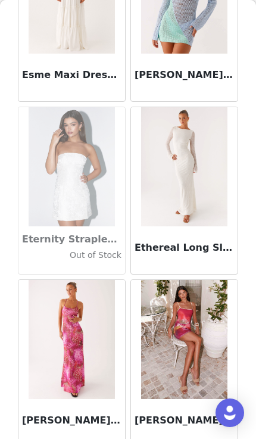
scroll to position [24365, 0]
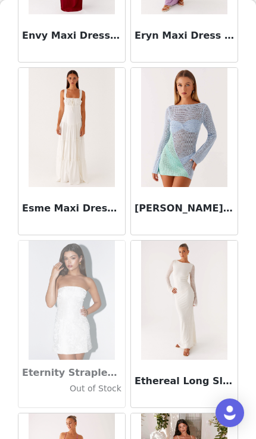
click at [80, 185] on img at bounding box center [72, 127] width 86 height 119
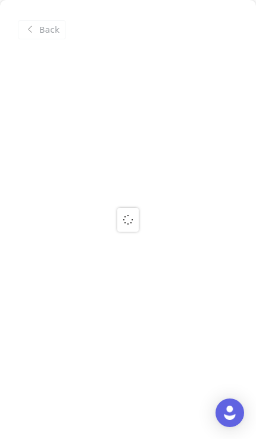
scroll to position [0, 0]
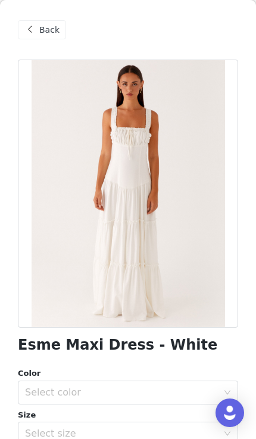
click at [176, 432] on div "Select size" at bounding box center [121, 434] width 193 height 12
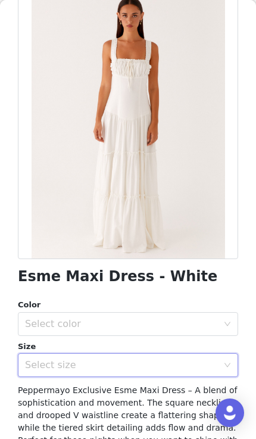
scroll to position [96, 0]
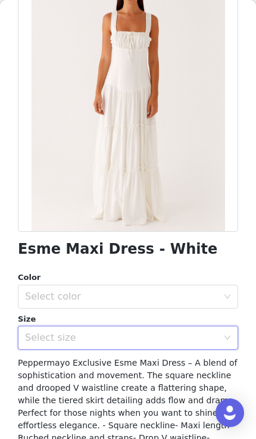
click at [185, 333] on div "Select size" at bounding box center [121, 338] width 193 height 12
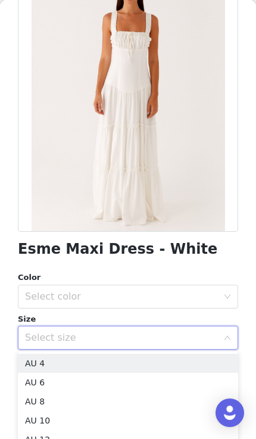
click at [167, 384] on li "AU 6" at bounding box center [128, 382] width 221 height 19
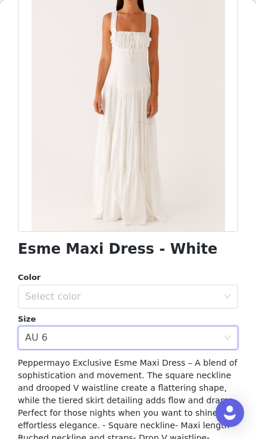
click at [165, 340] on div "Select size AU 6" at bounding box center [124, 338] width 198 height 23
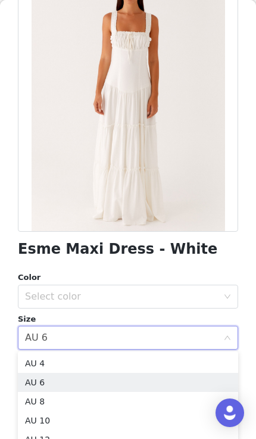
click at [153, 405] on li "AU 8" at bounding box center [128, 401] width 221 height 19
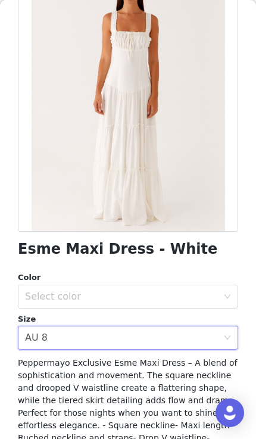
click at [186, 300] on div "Select color" at bounding box center [121, 297] width 193 height 12
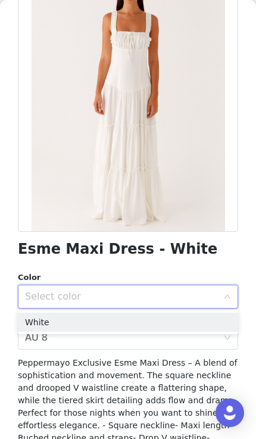
click at [169, 328] on li "White" at bounding box center [128, 322] width 221 height 19
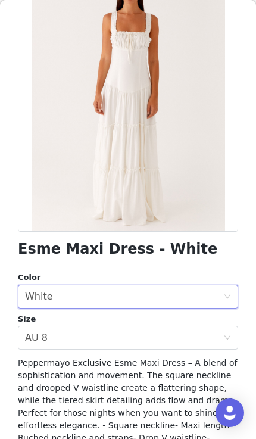
scroll to position [215, 0]
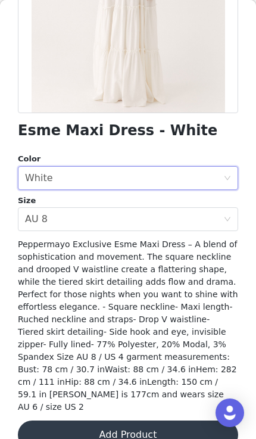
click at [166, 421] on button "Add Product" at bounding box center [128, 435] width 221 height 29
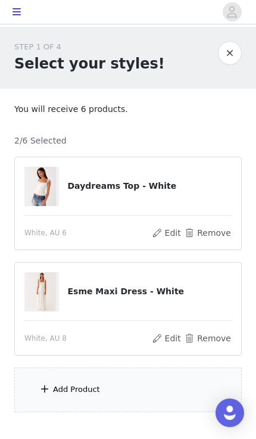
click at [148, 392] on div "Add Product" at bounding box center [128, 390] width 228 height 45
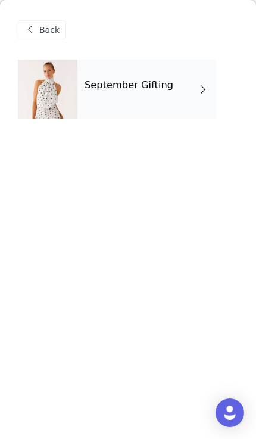
click at [174, 92] on div "September Gifting" at bounding box center [146, 90] width 139 height 60
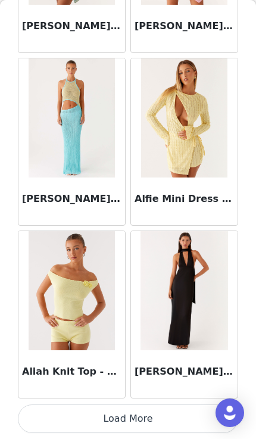
click at [182, 416] on button "Load More" at bounding box center [128, 419] width 221 height 29
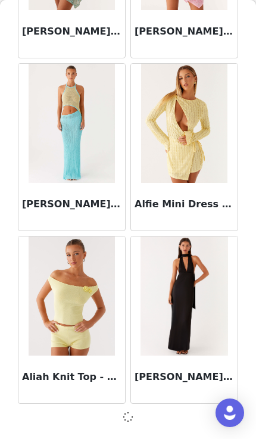
scroll to position [1379, 0]
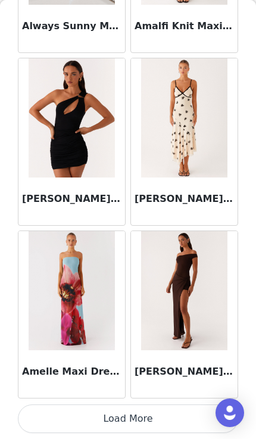
click at [160, 424] on button "Load More" at bounding box center [128, 419] width 221 height 29
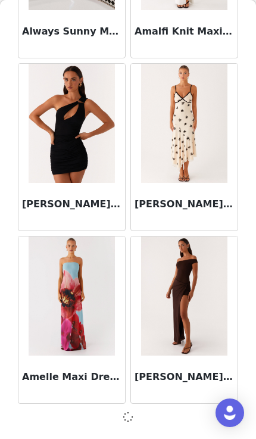
scroll to position [3108, 0]
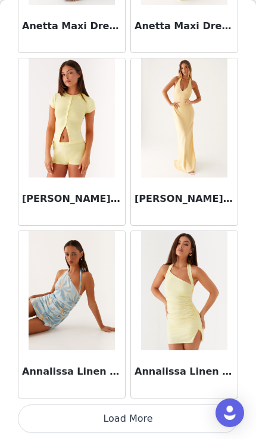
click at [180, 414] on button "Load More" at bounding box center [128, 419] width 221 height 29
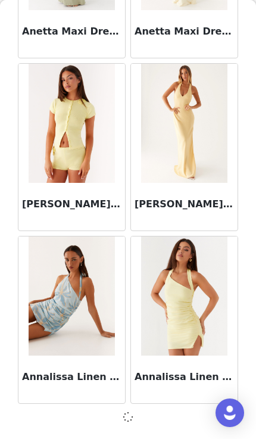
scroll to position [4836, 0]
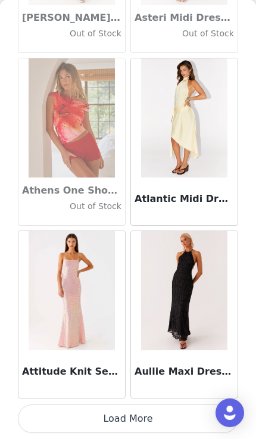
click at [183, 416] on button "Load More" at bounding box center [128, 419] width 221 height 29
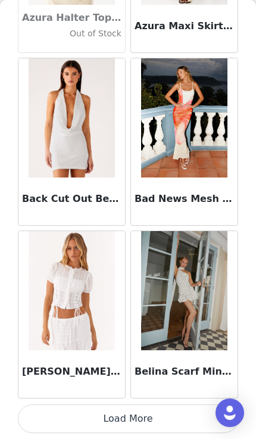
click at [152, 432] on button "Load More" at bounding box center [128, 419] width 221 height 29
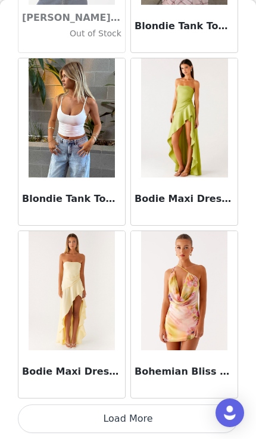
click at [166, 418] on button "Load More" at bounding box center [128, 419] width 221 height 29
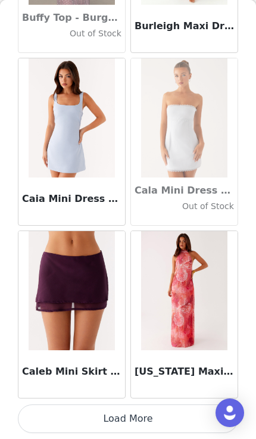
click at [153, 423] on button "Load More" at bounding box center [128, 419] width 221 height 29
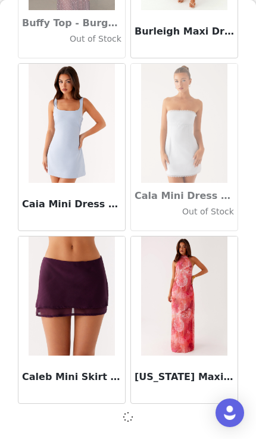
scroll to position [11751, 0]
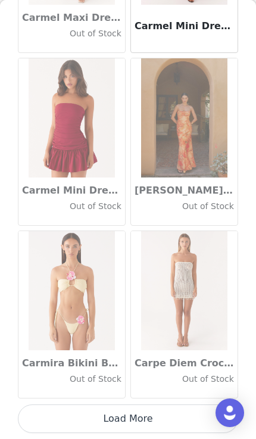
click at [166, 417] on button "Load More" at bounding box center [128, 419] width 221 height 29
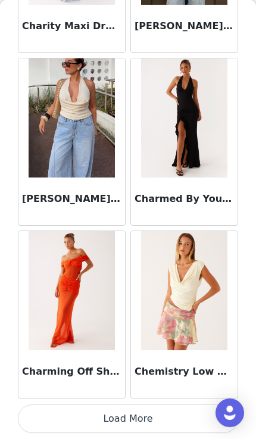
click at [167, 415] on button "Load More" at bounding box center [128, 419] width 221 height 29
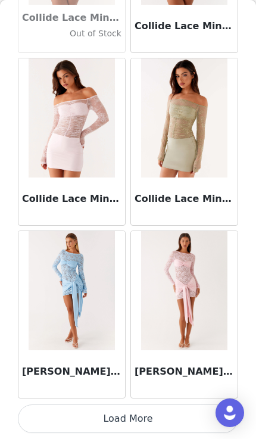
click at [155, 415] on button "Load More" at bounding box center [128, 419] width 221 height 29
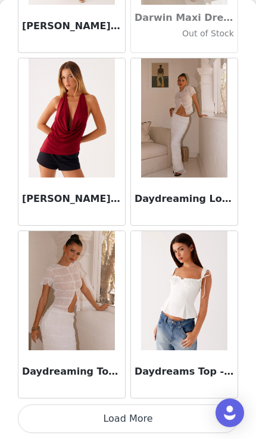
click at [165, 413] on button "Load More" at bounding box center [128, 419] width 221 height 29
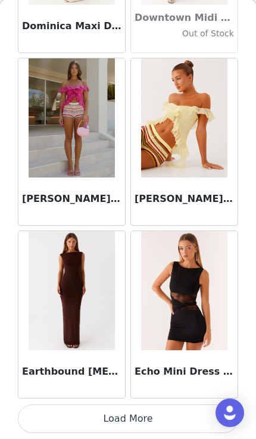
scroll to position [20399, 0]
click at [159, 398] on article "Echo Mini Dress - Black" at bounding box center [185, 315] width 108 height 168
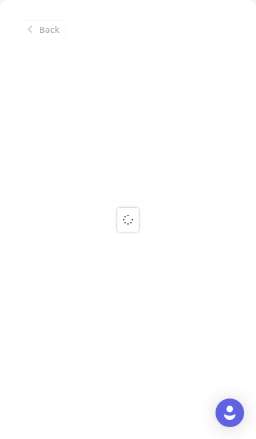
scroll to position [0, 0]
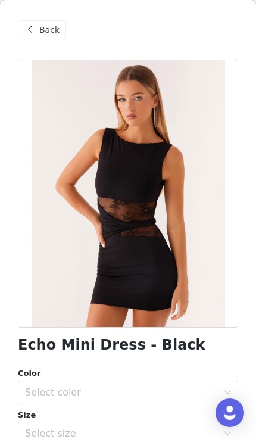
click at [35, 29] on span at bounding box center [30, 30] width 14 height 14
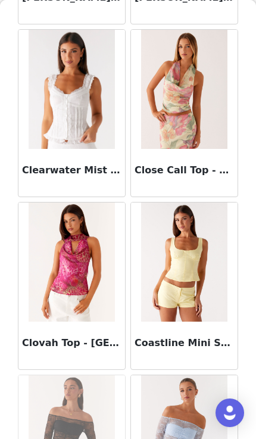
scroll to position [16449, 0]
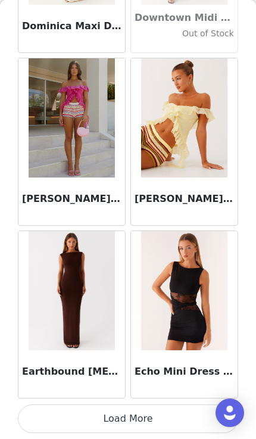
click at [165, 425] on button "Load More" at bounding box center [128, 419] width 221 height 29
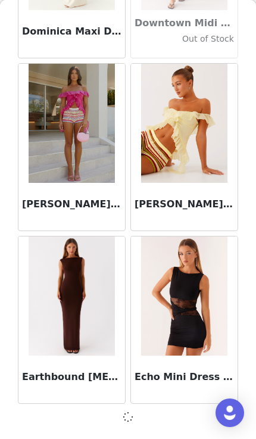
scroll to position [20394, 0]
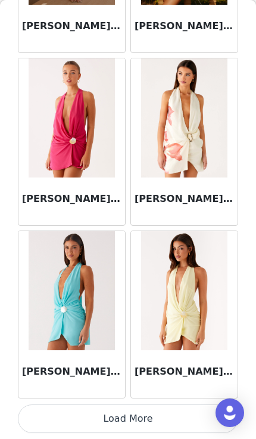
click at [161, 426] on button "Load More" at bounding box center [128, 419] width 221 height 29
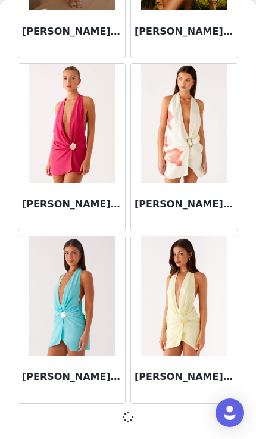
scroll to position [22122, 0]
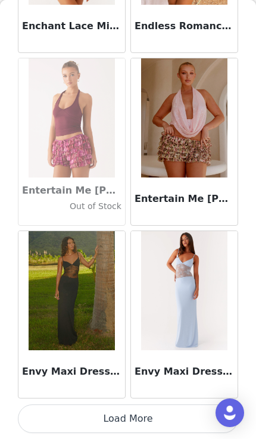
click at [163, 424] on button "Load More" at bounding box center [128, 419] width 221 height 29
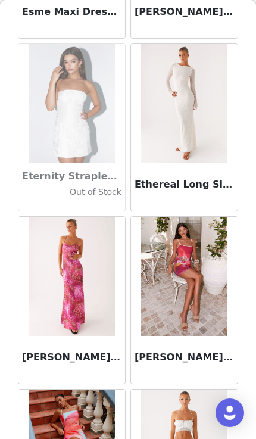
scroll to position [24561, 0]
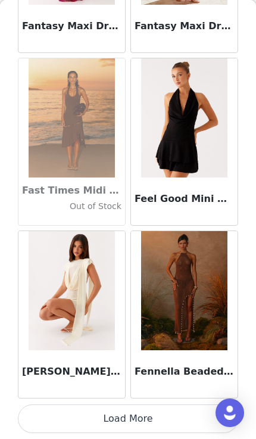
click at [159, 425] on button "Load More" at bounding box center [128, 419] width 221 height 29
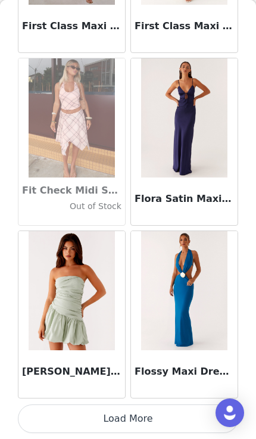
click at [175, 423] on button "Load More" at bounding box center [128, 419] width 221 height 29
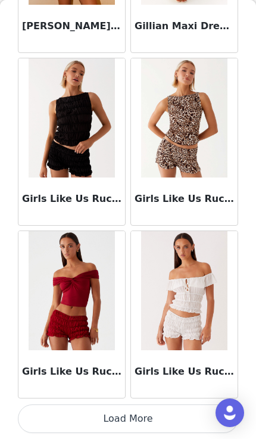
click at [165, 414] on button "Load More" at bounding box center [128, 419] width 221 height 29
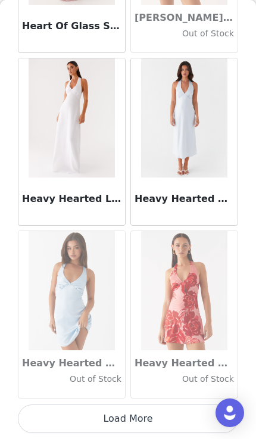
click at [168, 424] on button "Load More" at bounding box center [128, 419] width 221 height 29
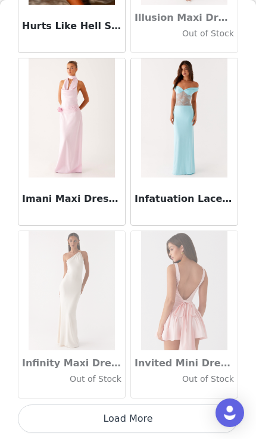
click at [171, 423] on button "Load More" at bounding box center [128, 419] width 221 height 29
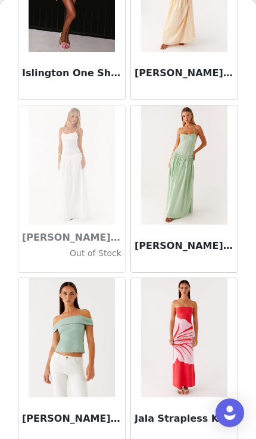
scroll to position [33144, 0]
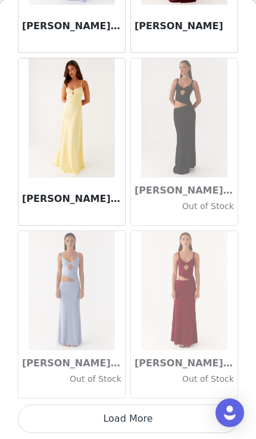
click at [166, 428] on button "Load More" at bounding box center [128, 419] width 221 height 29
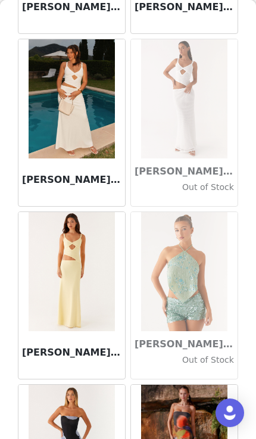
scroll to position [34743, 0]
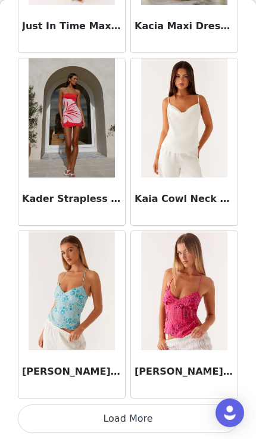
click at [157, 420] on button "Load More" at bounding box center [128, 419] width 221 height 29
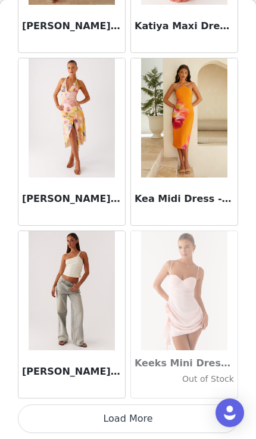
scroll to position [37685, 0]
click at [171, 421] on button "Load More" at bounding box center [128, 419] width 221 height 29
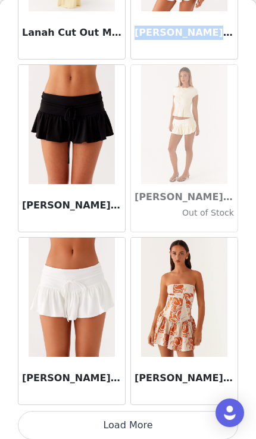
scroll to position [39406, 0]
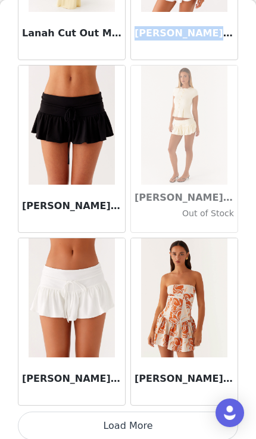
click at [163, 423] on button "Load More" at bounding box center [128, 426] width 221 height 29
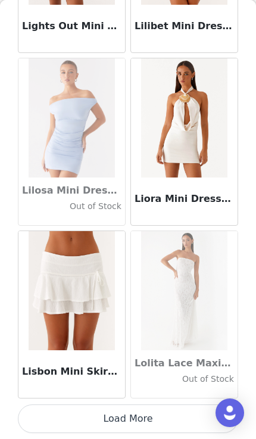
click at [150, 419] on button "Load More" at bounding box center [128, 419] width 221 height 29
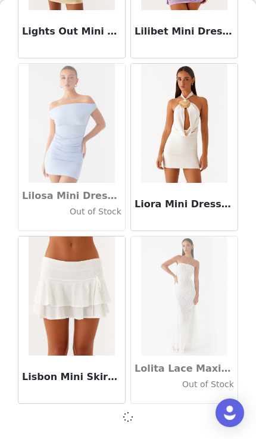
scroll to position [41136, 0]
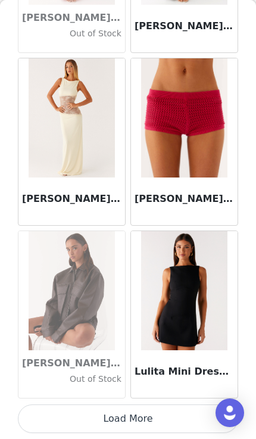
click at [173, 414] on button "Load More" at bounding box center [128, 419] width 221 height 29
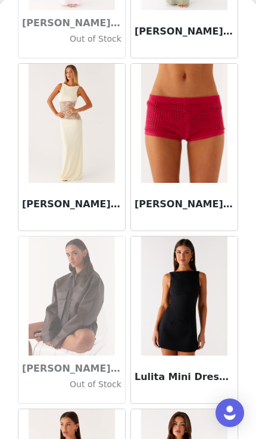
click at [182, 377] on h3 "Lulita Mini Dress - Black" at bounding box center [185, 377] width 100 height 14
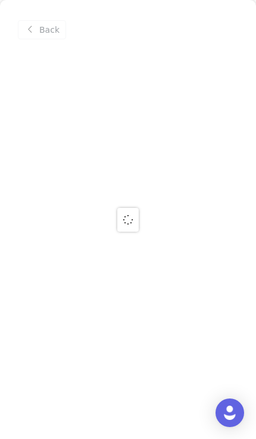
scroll to position [0, 0]
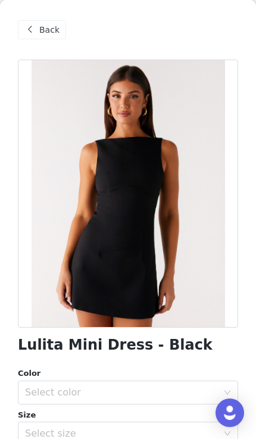
click at [55, 32] on span "Back" at bounding box center [49, 30] width 20 height 13
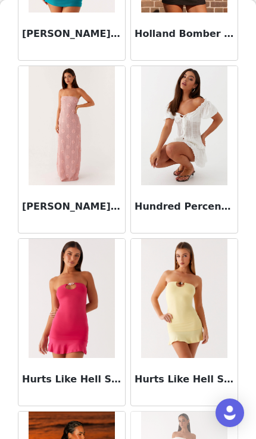
scroll to position [31952, 0]
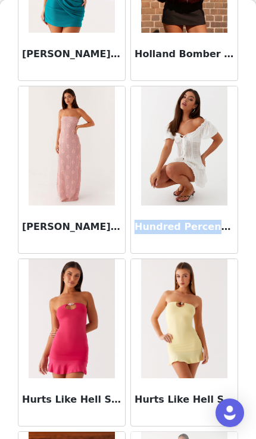
copy h3 "Hundred Percent Puff"
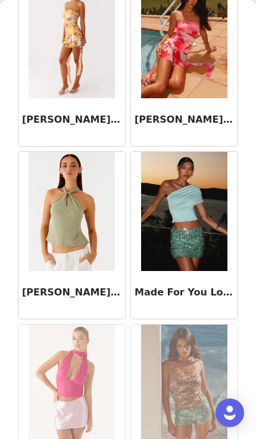
scroll to position [44123, 0]
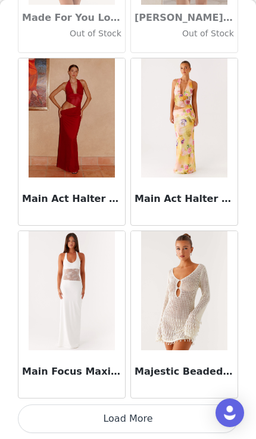
click at [169, 415] on button "Load More" at bounding box center [128, 419] width 221 height 29
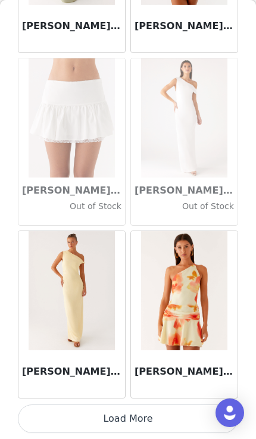
scroll to position [46327, 0]
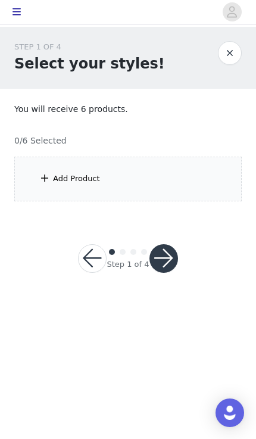
click at [222, 192] on div "Add Product" at bounding box center [128, 179] width 228 height 45
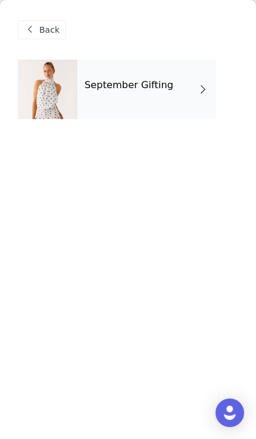
click at [181, 114] on div "September Gifting" at bounding box center [146, 90] width 139 height 60
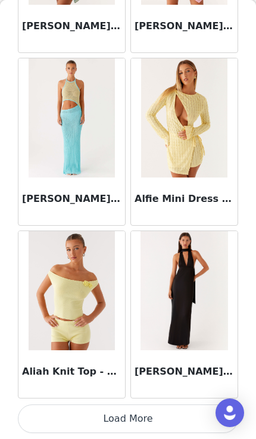
click at [172, 412] on button "Load More" at bounding box center [128, 419] width 221 height 29
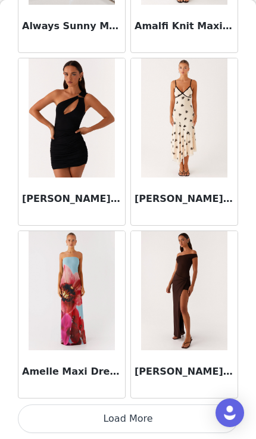
click at [154, 424] on button "Load More" at bounding box center [128, 419] width 221 height 29
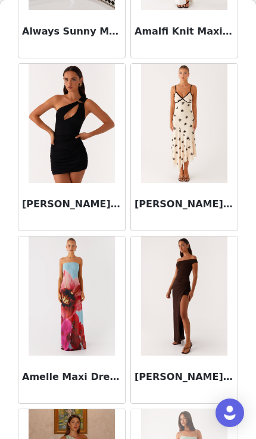
click at [183, 191] on div "[PERSON_NAME] Dress - Nude" at bounding box center [184, 207] width 107 height 48
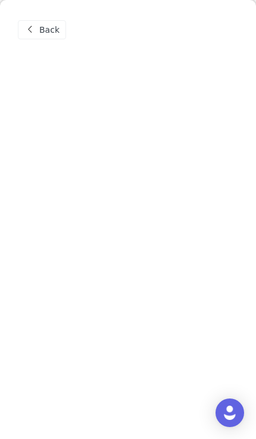
scroll to position [0, 0]
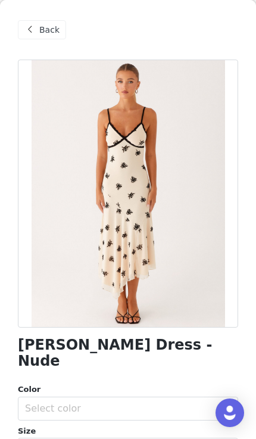
click at [52, 22] on div "Back" at bounding box center [42, 29] width 48 height 19
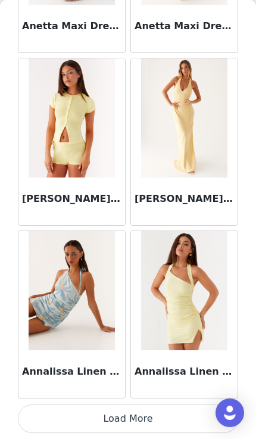
click at [182, 421] on button "Load More" at bounding box center [128, 419] width 221 height 29
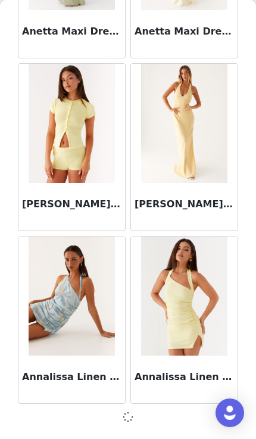
scroll to position [4836, 0]
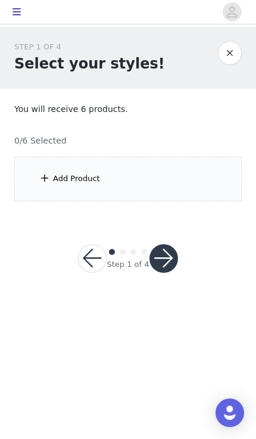
click at [155, 181] on div "Add Product" at bounding box center [128, 179] width 228 height 45
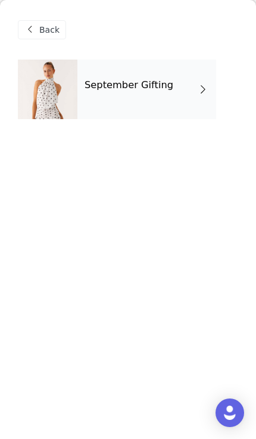
click at [165, 166] on div "Back September Gifting" at bounding box center [128, 219] width 256 height 439
click at [189, 100] on div "September Gifting" at bounding box center [146, 90] width 139 height 60
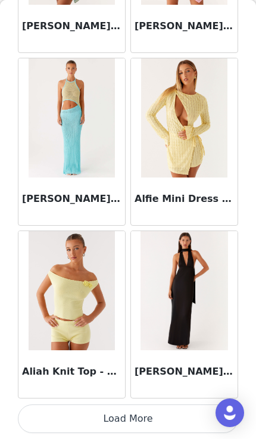
click at [177, 411] on button "Load More" at bounding box center [128, 419] width 221 height 29
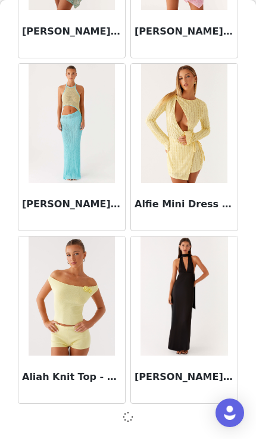
scroll to position [1379, 0]
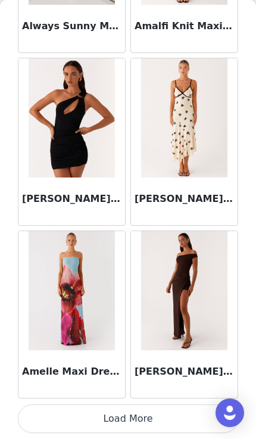
click at [169, 419] on button "Load More" at bounding box center [128, 419] width 221 height 29
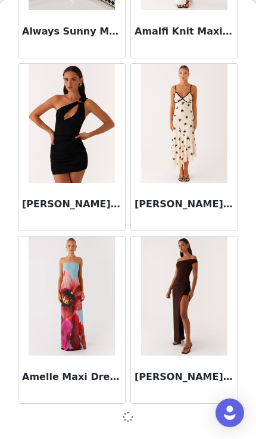
scroll to position [3108, 0]
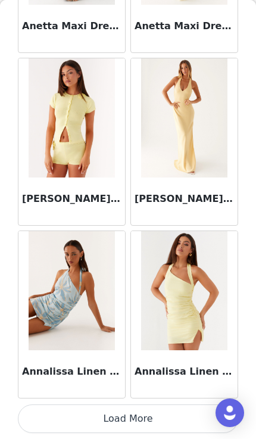
click at [180, 419] on button "Load More" at bounding box center [128, 419] width 221 height 29
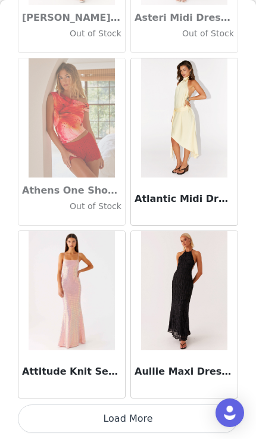
click at [165, 430] on button "Load More" at bounding box center [128, 419] width 221 height 29
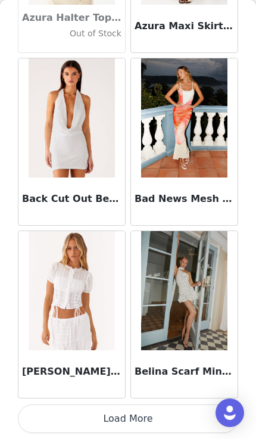
click at [154, 425] on button "Load More" at bounding box center [128, 419] width 221 height 29
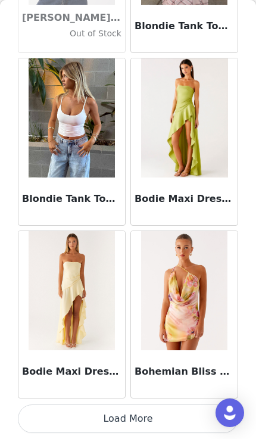
click at [142, 423] on button "Load More" at bounding box center [128, 419] width 221 height 29
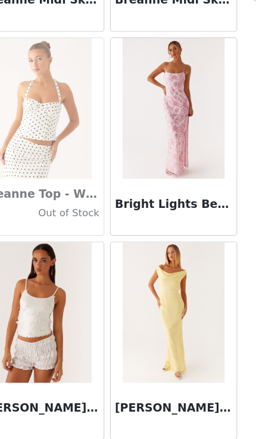
scroll to position [10917, 0]
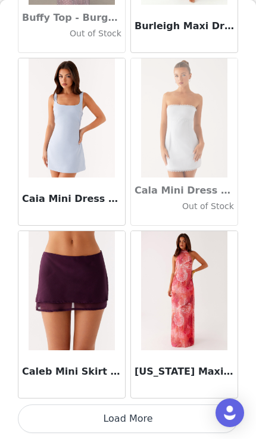
click at [157, 420] on button "Load More" at bounding box center [128, 419] width 221 height 29
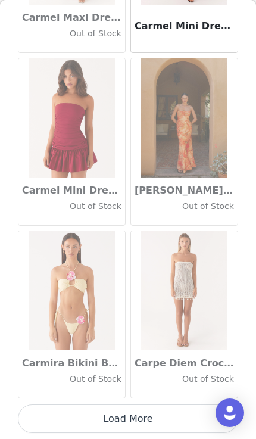
click at [160, 415] on button "Load More" at bounding box center [128, 419] width 221 height 29
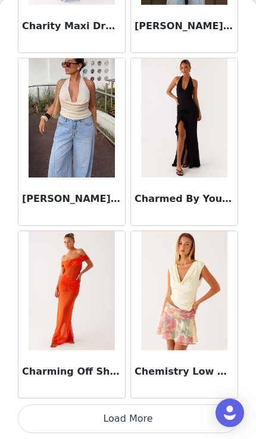
click at [158, 414] on button "Load More" at bounding box center [128, 419] width 221 height 29
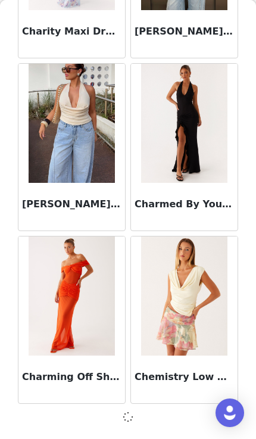
scroll to position [15208, 0]
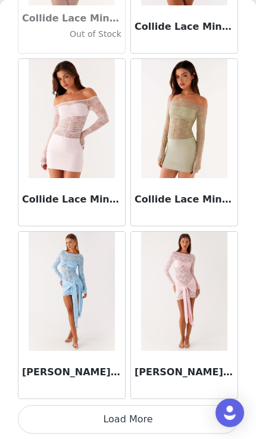
click at [181, 417] on button "Load More" at bounding box center [128, 419] width 221 height 29
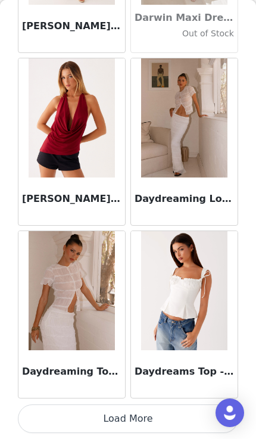
click at [183, 418] on button "Load More" at bounding box center [128, 419] width 221 height 29
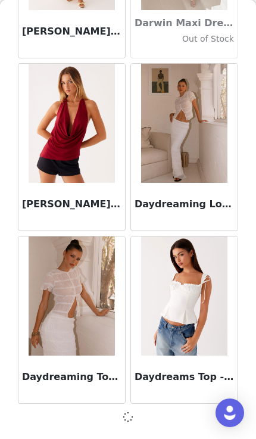
scroll to position [18665, 0]
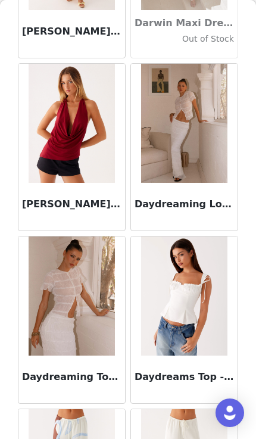
click at [212, 354] on img at bounding box center [184, 296] width 86 height 119
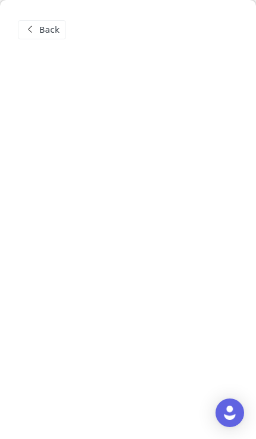
scroll to position [0, 0]
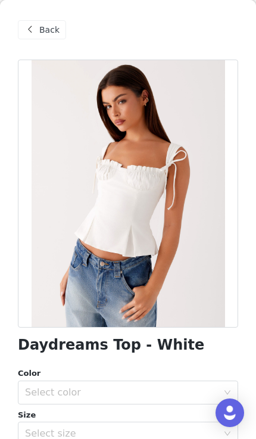
click at [186, 423] on div "Select size" at bounding box center [124, 434] width 198 height 23
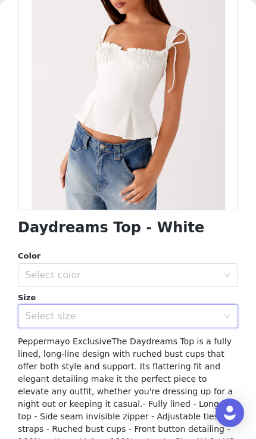
scroll to position [116, 0]
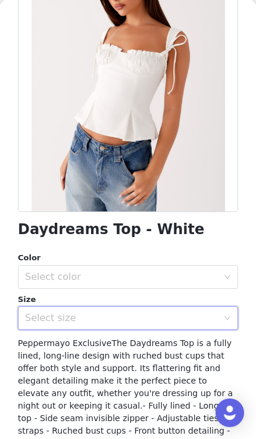
click at [163, 320] on div "Select size" at bounding box center [121, 318] width 193 height 12
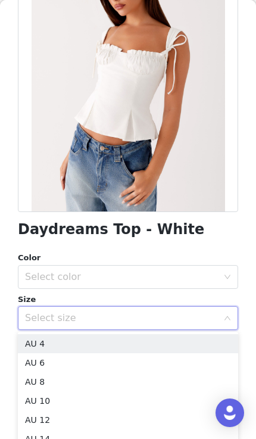
click at [211, 374] on li "AU 8" at bounding box center [128, 382] width 221 height 19
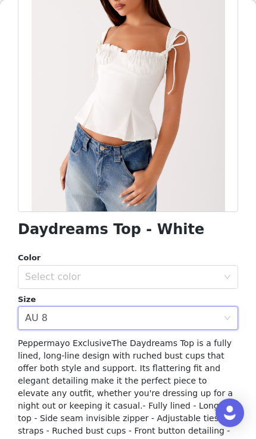
click at [200, 280] on div "Select color" at bounding box center [121, 277] width 193 height 12
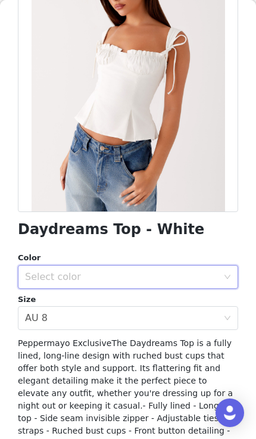
click at [145, 308] on div "Select size AU 8" at bounding box center [124, 318] width 198 height 23
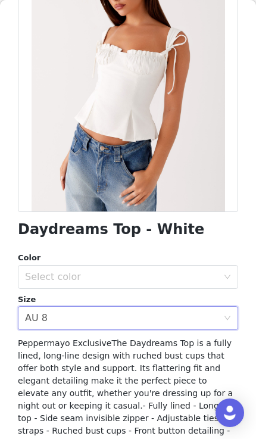
click at [146, 274] on div "Select color" at bounding box center [121, 277] width 193 height 12
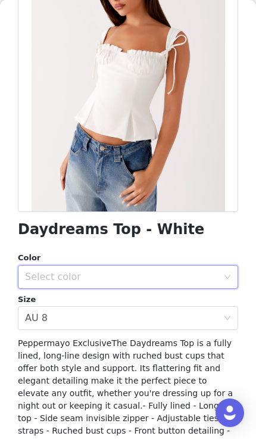
click at [148, 278] on div "Select color" at bounding box center [121, 277] width 193 height 12
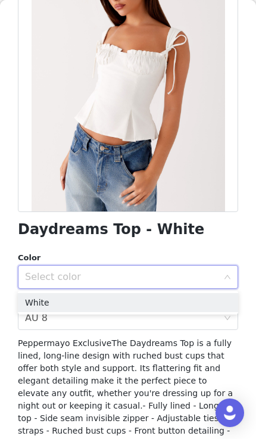
click at [148, 298] on li "White" at bounding box center [128, 302] width 221 height 19
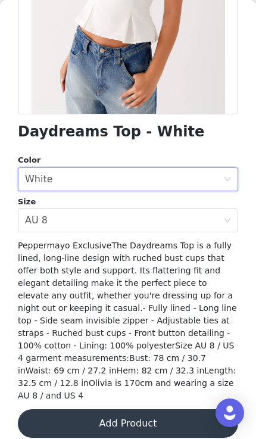
scroll to position [213, 0]
click at [165, 420] on button "Add Product" at bounding box center [128, 423] width 221 height 29
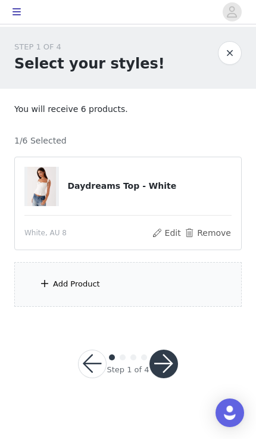
click at [125, 287] on div "Add Product" at bounding box center [128, 284] width 228 height 45
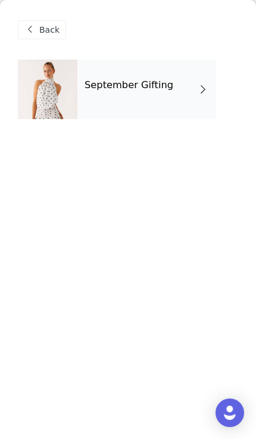
click at [198, 98] on div "September Gifting" at bounding box center [146, 90] width 139 height 60
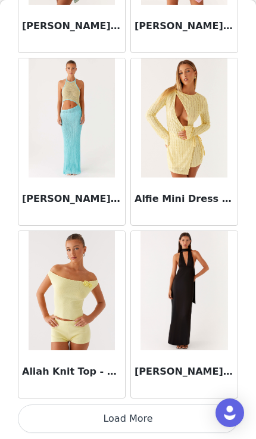
click at [184, 433] on button "Load More" at bounding box center [128, 419] width 221 height 29
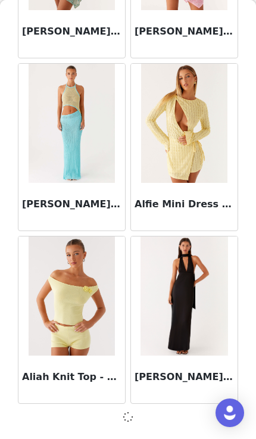
scroll to position [1379, 0]
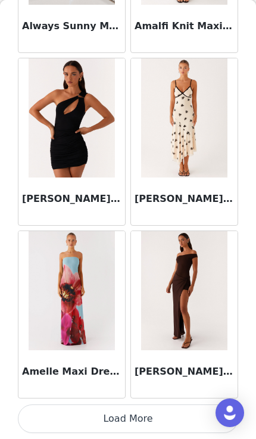
click at [189, 424] on button "Load More" at bounding box center [128, 419] width 221 height 29
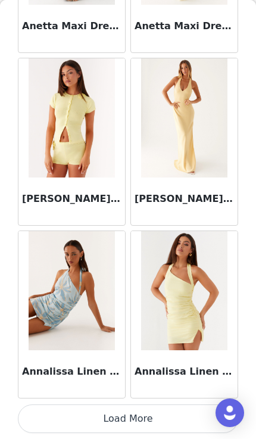
click at [197, 420] on button "Load More" at bounding box center [128, 419] width 221 height 29
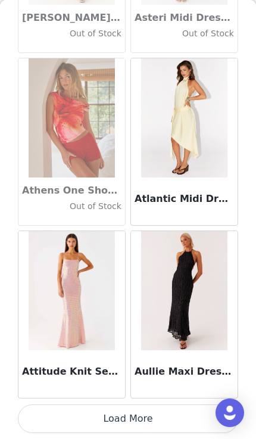
click at [182, 421] on button "Load More" at bounding box center [128, 419] width 221 height 29
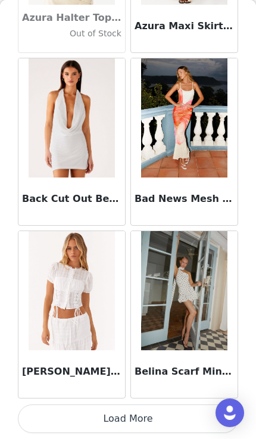
scroll to position [8299, 0]
click at [163, 419] on button "Load More" at bounding box center [128, 419] width 221 height 29
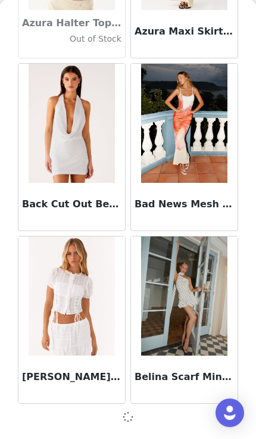
scroll to position [8294, 0]
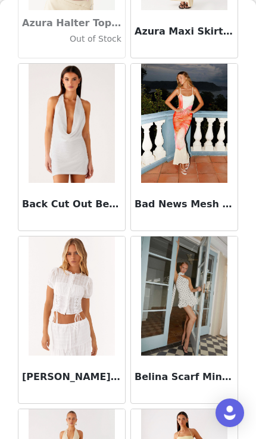
click at [198, 271] on img at bounding box center [184, 296] width 86 height 119
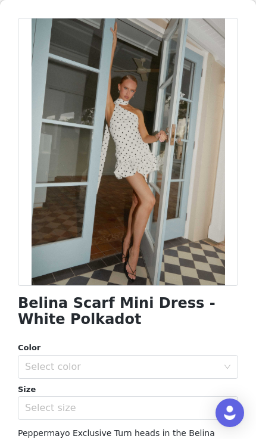
scroll to position [18, 0]
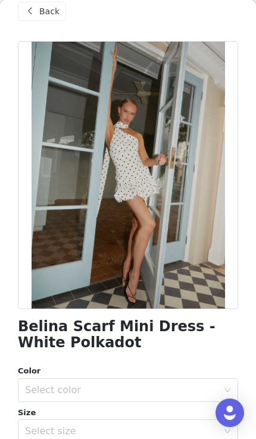
click at [32, 18] on span at bounding box center [30, 11] width 14 height 14
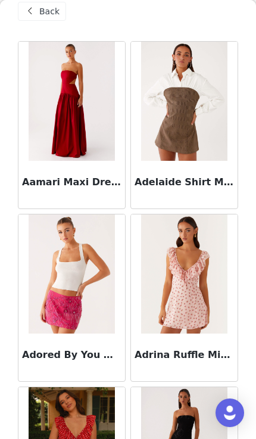
click at [30, 20] on div "Back" at bounding box center [42, 11] width 48 height 19
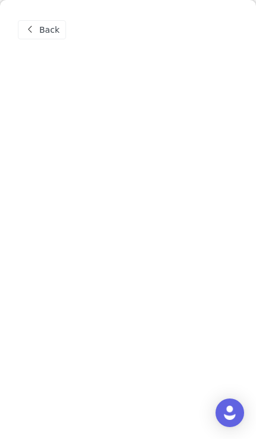
scroll to position [0, 0]
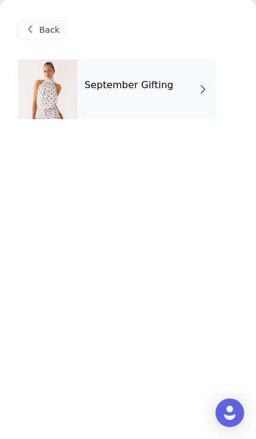
click at [48, 89] on div at bounding box center [48, 90] width 60 height 60
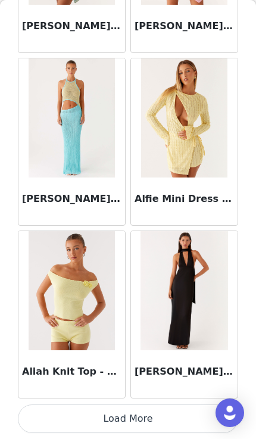
click at [173, 427] on button "Load More" at bounding box center [128, 419] width 221 height 29
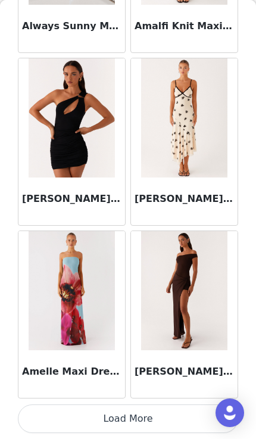
click at [178, 415] on button "Load More" at bounding box center [128, 419] width 221 height 29
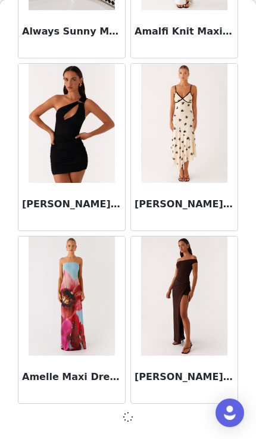
scroll to position [3108, 0]
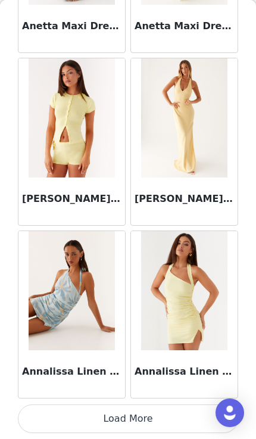
click at [175, 411] on button "Load More" at bounding box center [128, 419] width 221 height 29
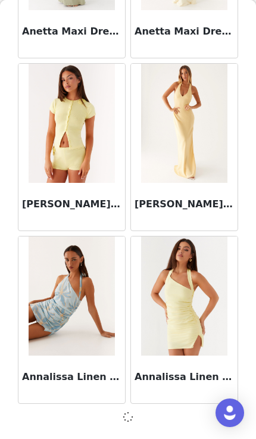
scroll to position [4836, 0]
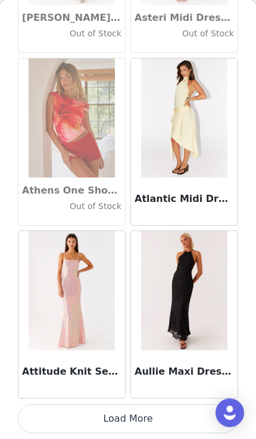
click at [182, 411] on button "Load More" at bounding box center [128, 419] width 221 height 29
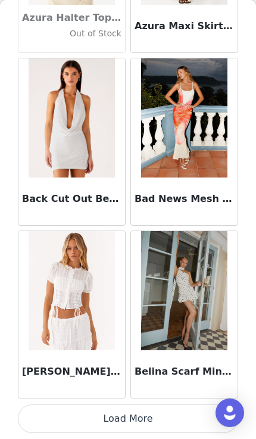
click at [187, 421] on button "Load More" at bounding box center [128, 419] width 221 height 29
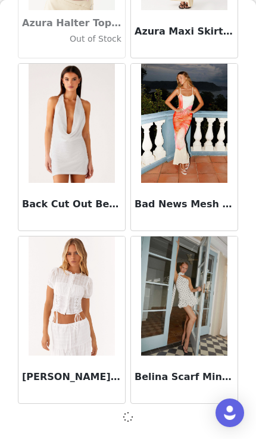
scroll to position [8294, 0]
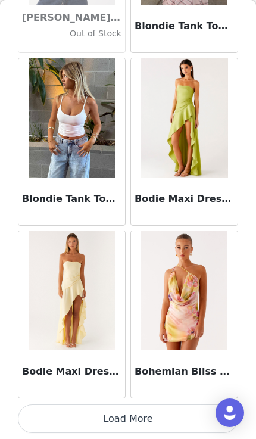
click at [180, 416] on button "Load More" at bounding box center [128, 419] width 221 height 29
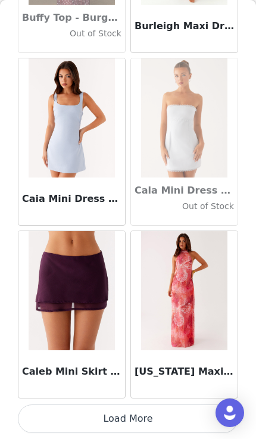
click at [184, 413] on button "Load More" at bounding box center [128, 419] width 221 height 29
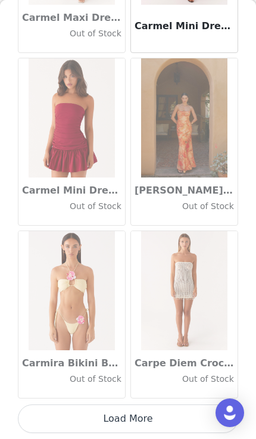
scroll to position [13485, 0]
click at [185, 410] on button "Load More" at bounding box center [128, 419] width 221 height 29
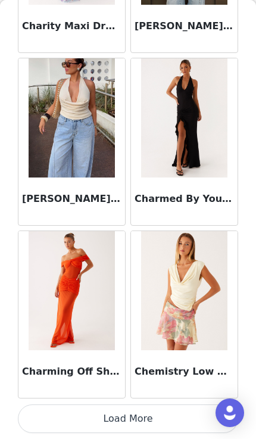
click at [173, 418] on button "Load More" at bounding box center [128, 419] width 221 height 29
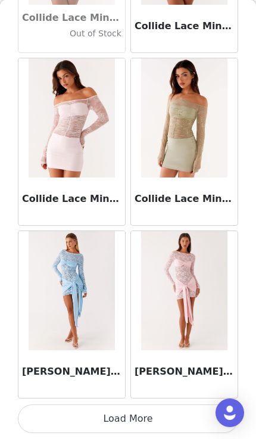
click at [172, 421] on button "Load More" at bounding box center [128, 419] width 221 height 29
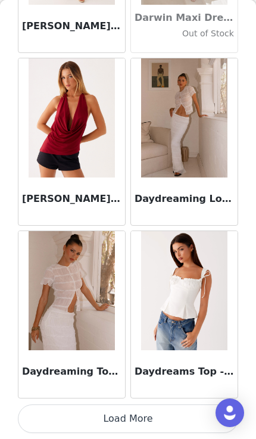
click at [169, 420] on button "Load More" at bounding box center [128, 419] width 221 height 29
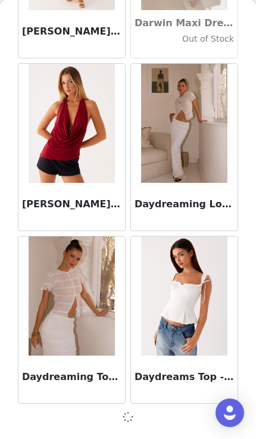
scroll to position [18665, 0]
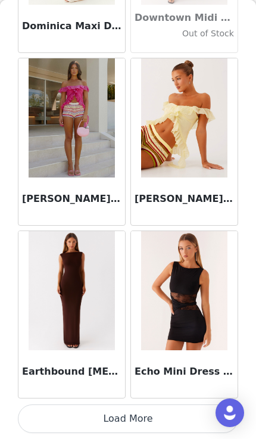
click at [170, 421] on button "Load More" at bounding box center [128, 419] width 221 height 29
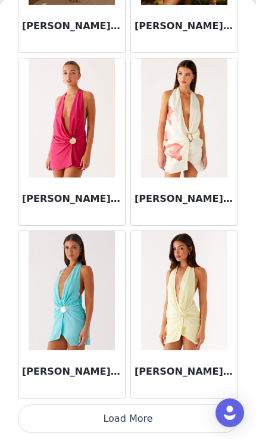
click at [172, 417] on button "Load More" at bounding box center [128, 419] width 221 height 29
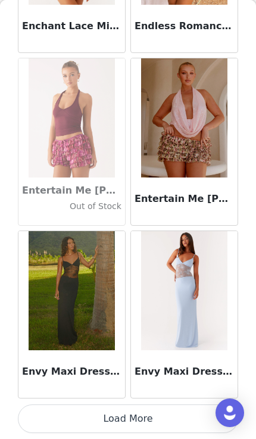
click at [172, 415] on button "Load More" at bounding box center [128, 419] width 221 height 29
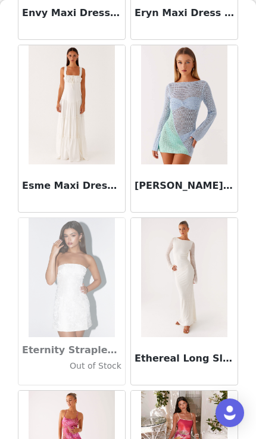
scroll to position [24387, 0]
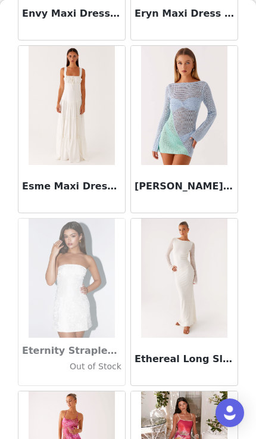
click at [108, 203] on div "Esme Maxi Dress - White" at bounding box center [71, 189] width 107 height 48
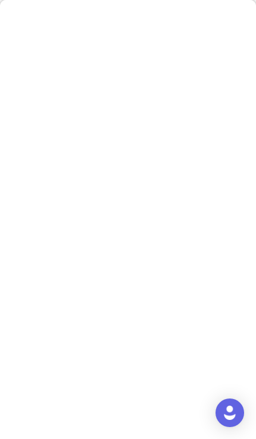
scroll to position [0, 0]
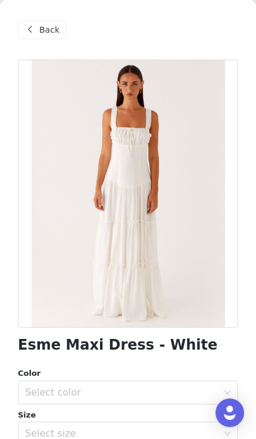
click at [166, 423] on div "Select size" at bounding box center [124, 434] width 198 height 23
click at [168, 429] on div "Select size" at bounding box center [121, 434] width 193 height 12
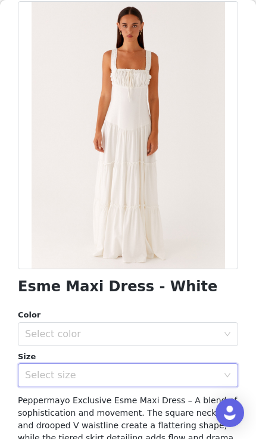
scroll to position [89, 0]
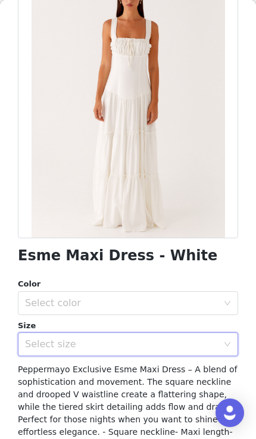
click at [162, 342] on div "Select size" at bounding box center [121, 345] width 193 height 12
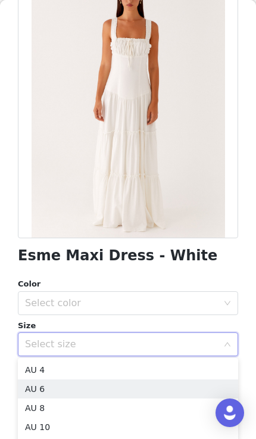
click at [144, 393] on li "AU 6" at bounding box center [128, 389] width 221 height 19
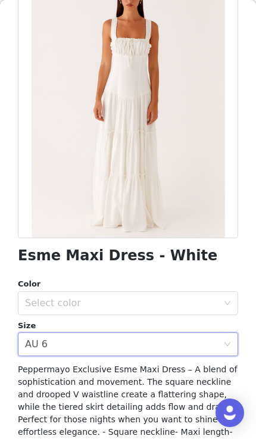
click at [168, 301] on div "Select color" at bounding box center [121, 303] width 193 height 12
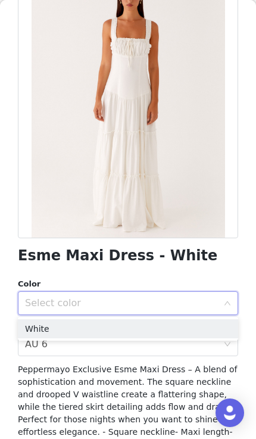
click at [151, 330] on li "White" at bounding box center [128, 328] width 221 height 19
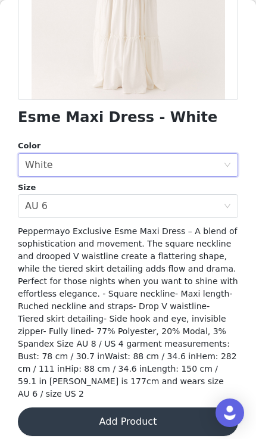
scroll to position [226, 0]
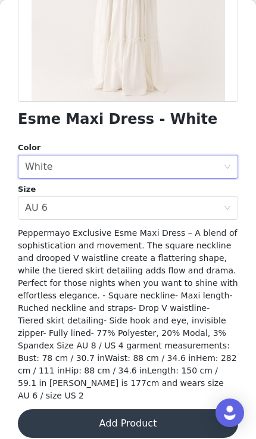
click at [150, 410] on button "Add Product" at bounding box center [128, 423] width 221 height 29
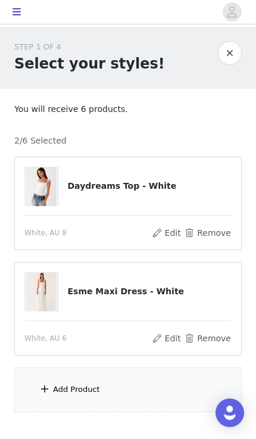
click at [153, 376] on div "Add Product" at bounding box center [128, 390] width 228 height 45
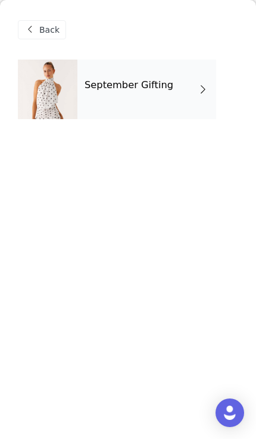
click at [154, 95] on div "September Gifting" at bounding box center [146, 90] width 139 height 60
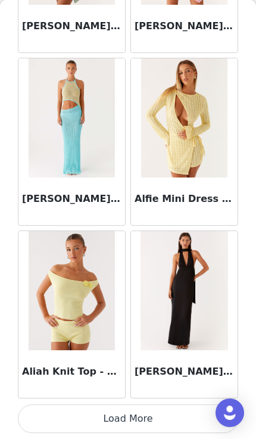
click at [178, 423] on button "Load More" at bounding box center [128, 419] width 221 height 29
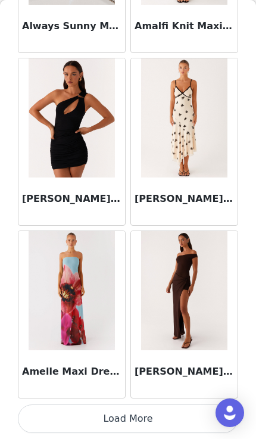
click at [174, 415] on button "Load More" at bounding box center [128, 419] width 221 height 29
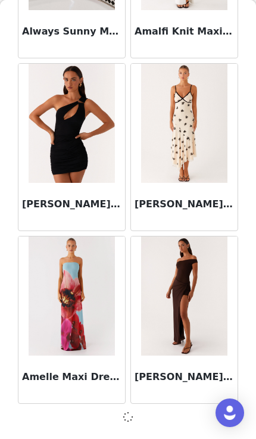
scroll to position [3108, 0]
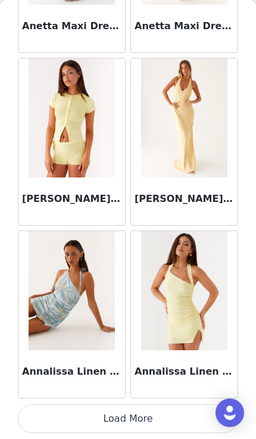
click at [171, 414] on button "Load More" at bounding box center [128, 419] width 221 height 29
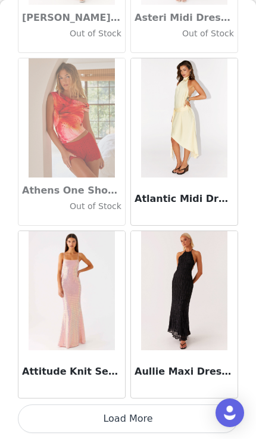
click at [183, 415] on button "Load More" at bounding box center [128, 419] width 221 height 29
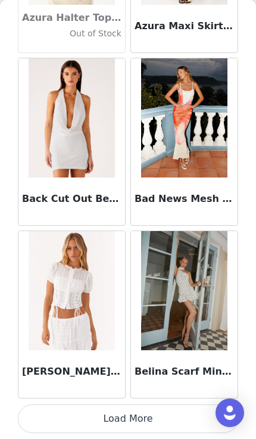
click at [185, 416] on button "Load More" at bounding box center [128, 419] width 221 height 29
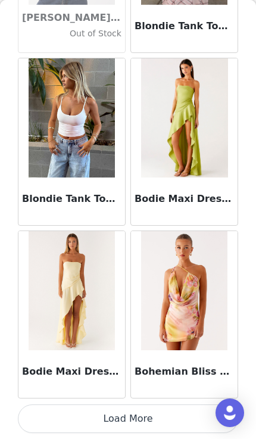
scroll to position [10028, 0]
click at [185, 420] on button "Load More" at bounding box center [128, 419] width 221 height 29
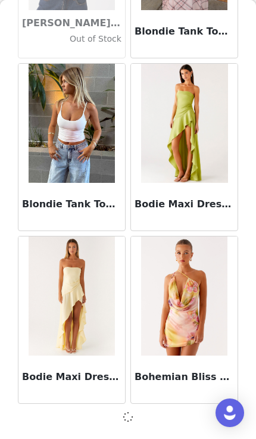
scroll to position [10022, 0]
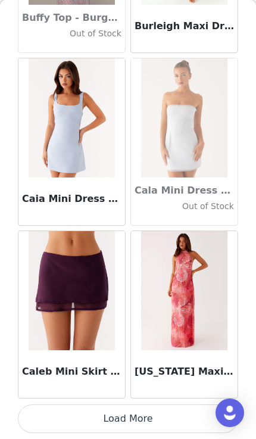
click at [185, 408] on button "Load More" at bounding box center [128, 419] width 221 height 29
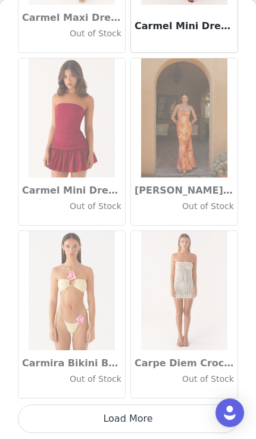
click at [187, 418] on button "Load More" at bounding box center [128, 419] width 221 height 29
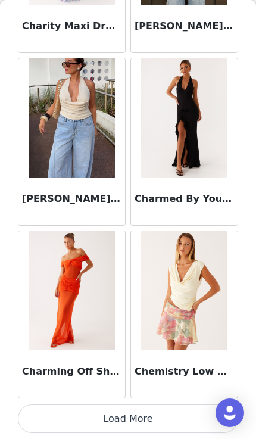
click at [184, 420] on button "Load More" at bounding box center [128, 419] width 221 height 29
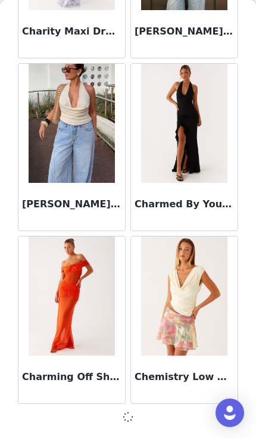
scroll to position [15208, 0]
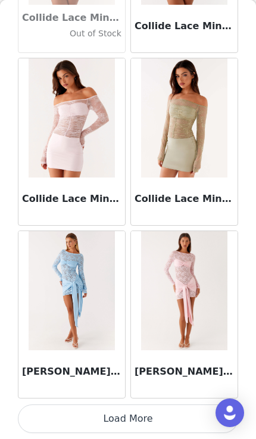
click at [176, 421] on button "Load More" at bounding box center [128, 419] width 221 height 29
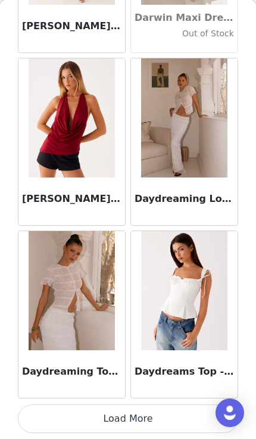
click at [184, 420] on button "Load More" at bounding box center [128, 419] width 221 height 29
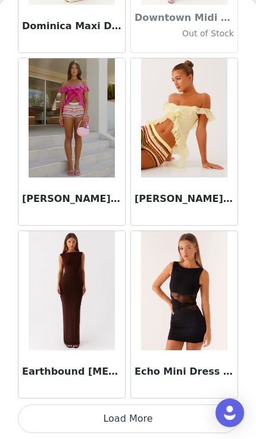
click at [187, 420] on button "Load More" at bounding box center [128, 419] width 221 height 29
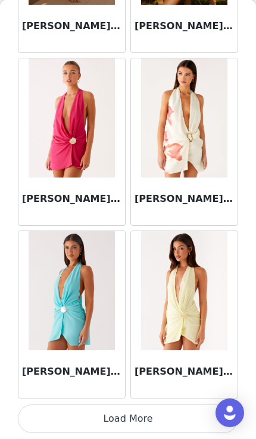
click at [165, 414] on button "Load More" at bounding box center [128, 419] width 221 height 29
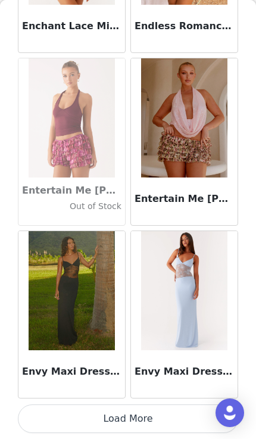
click at [170, 415] on button "Load More" at bounding box center [128, 419] width 221 height 29
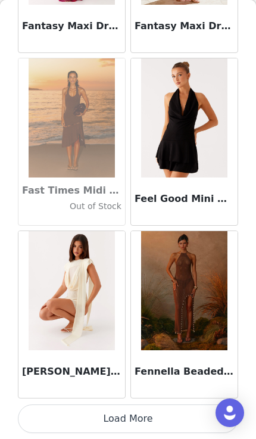
click at [150, 417] on button "Load More" at bounding box center [128, 419] width 221 height 29
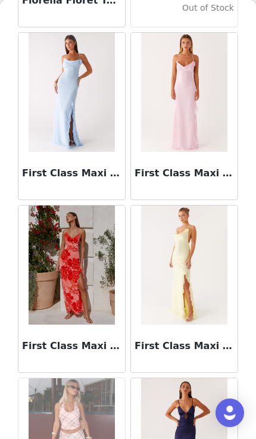
scroll to position [27003, 0]
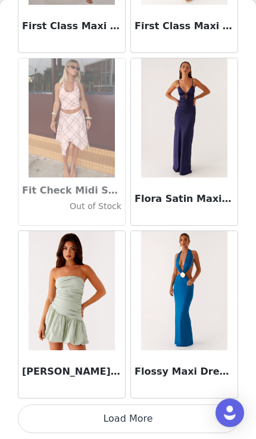
click at [148, 413] on button "Load More" at bounding box center [128, 419] width 221 height 29
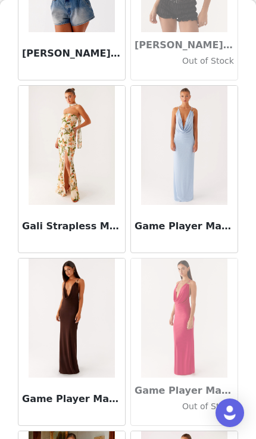
scroll to position [28323, 0]
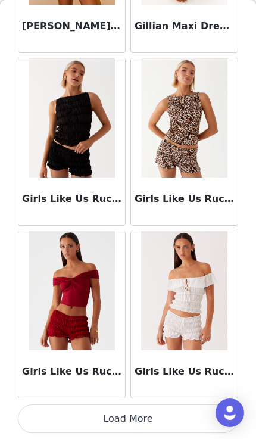
click at [154, 417] on button "Load More" at bounding box center [128, 419] width 221 height 29
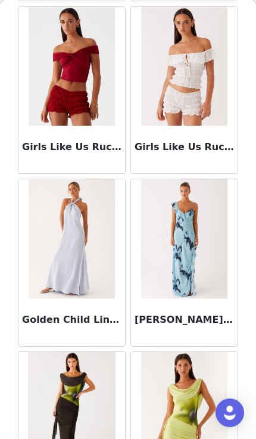
scroll to position [29264, 0]
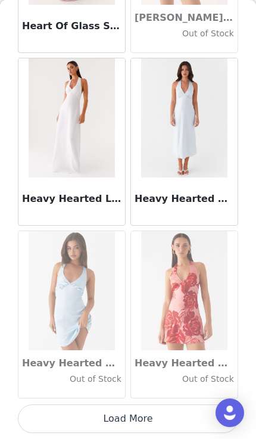
click at [174, 415] on button "Load More" at bounding box center [128, 419] width 221 height 29
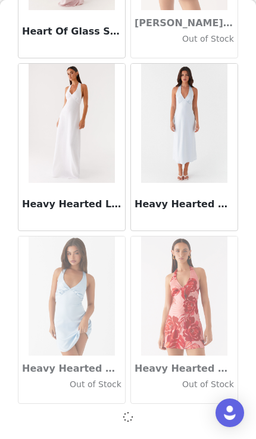
scroll to position [30765, 0]
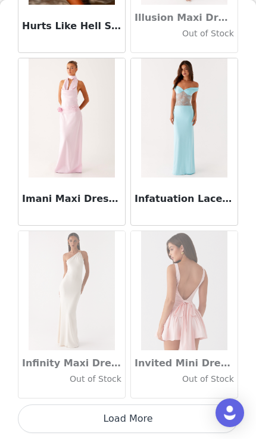
click at [166, 424] on button "Load More" at bounding box center [128, 419] width 221 height 29
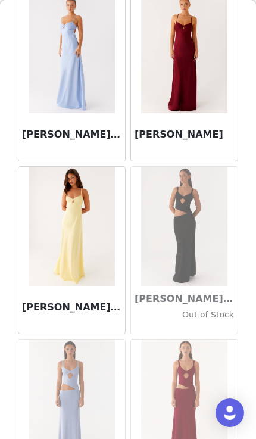
scroll to position [34117, 0]
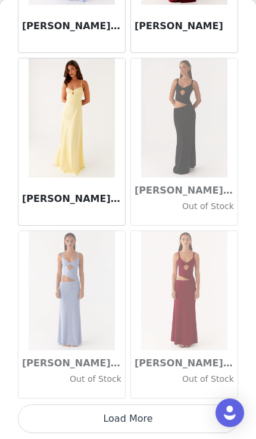
click at [172, 425] on button "Load More" at bounding box center [128, 419] width 221 height 29
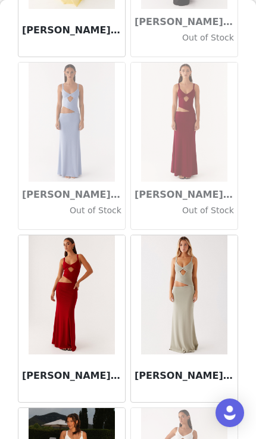
scroll to position [34397, 0]
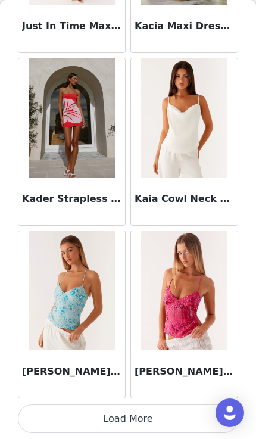
click at [164, 418] on button "Load More" at bounding box center [128, 419] width 221 height 29
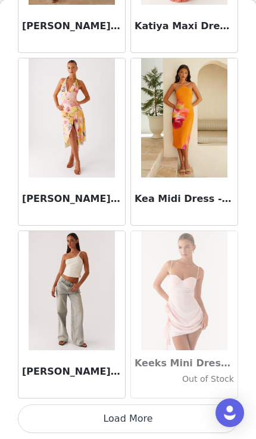
click at [163, 424] on button "Load More" at bounding box center [128, 419] width 221 height 29
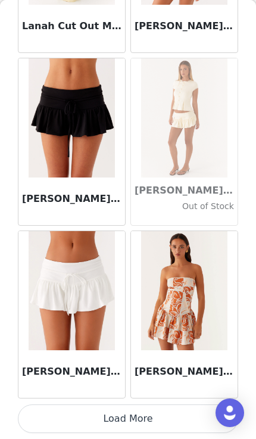
scroll to position [39413, 0]
click at [166, 415] on button "Load More" at bounding box center [128, 419] width 221 height 29
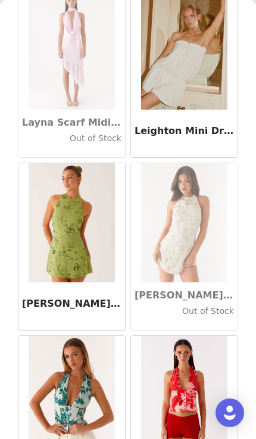
scroll to position [39999, 0]
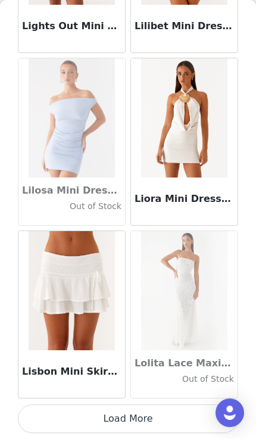
click at [168, 419] on button "Load More" at bounding box center [128, 419] width 221 height 29
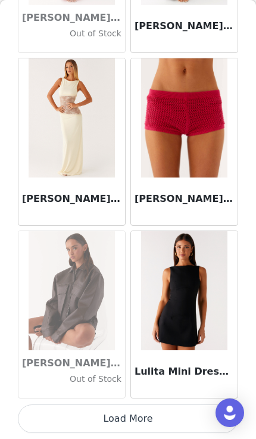
scroll to position [42870, 0]
click at [166, 419] on button "Load More" at bounding box center [128, 419] width 221 height 29
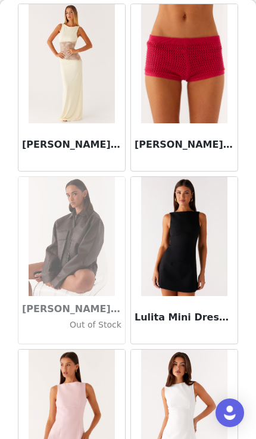
scroll to position [42873, 0]
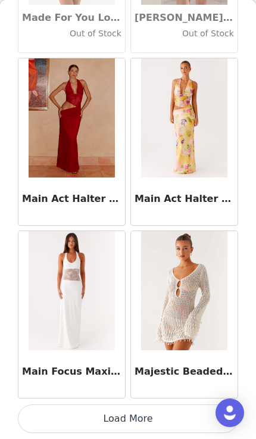
click at [160, 418] on button "Load More" at bounding box center [128, 419] width 221 height 29
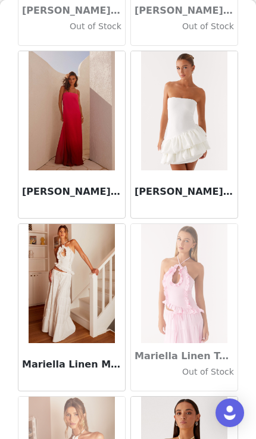
scroll to position [45457, 0]
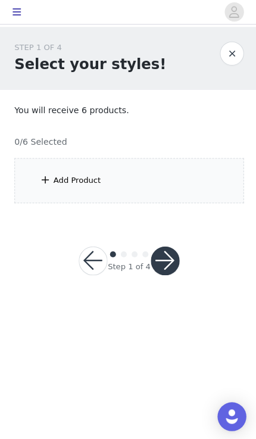
click at [219, 181] on div "Add Product" at bounding box center [128, 179] width 228 height 45
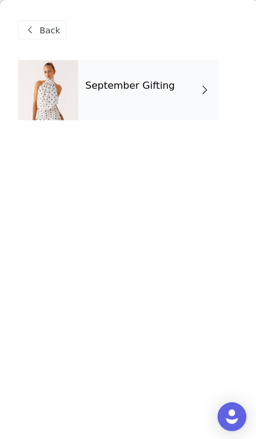
click at [184, 90] on div "September Gifting" at bounding box center [146, 90] width 139 height 60
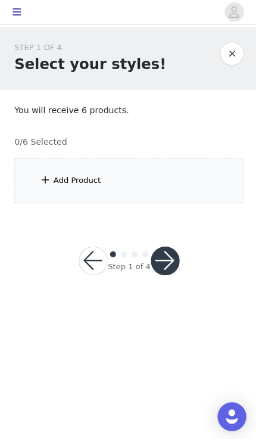
click at [180, 186] on div "Add Product" at bounding box center [128, 179] width 228 height 45
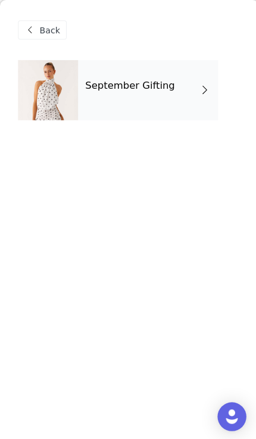
click at [146, 108] on div "September Gifting" at bounding box center [146, 90] width 139 height 60
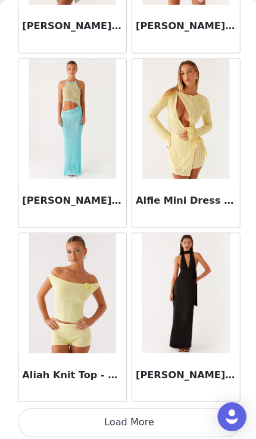
click at [164, 420] on button "Load More" at bounding box center [128, 419] width 221 height 29
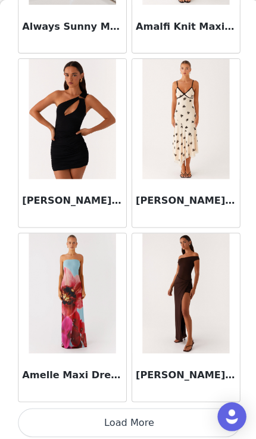
click at [184, 418] on button "Load More" at bounding box center [128, 419] width 221 height 29
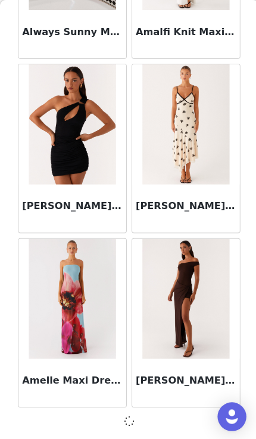
scroll to position [3108, 0]
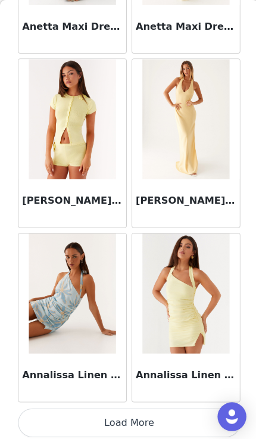
click at [163, 410] on button "Load More" at bounding box center [128, 419] width 221 height 29
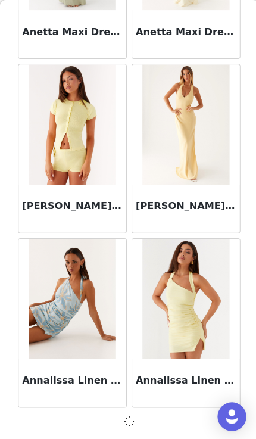
scroll to position [4836, 0]
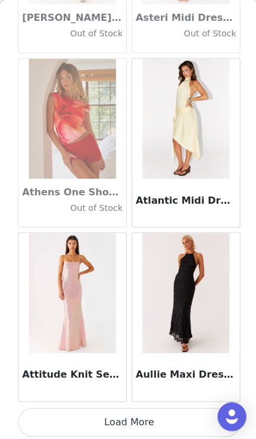
click at [151, 409] on button "Load More" at bounding box center [128, 419] width 221 height 29
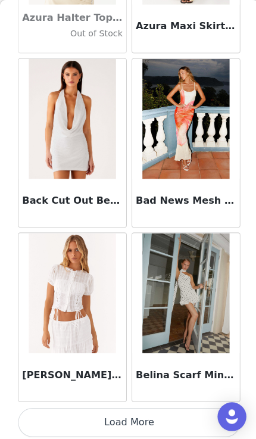
click at [150, 419] on button "Load More" at bounding box center [128, 419] width 221 height 29
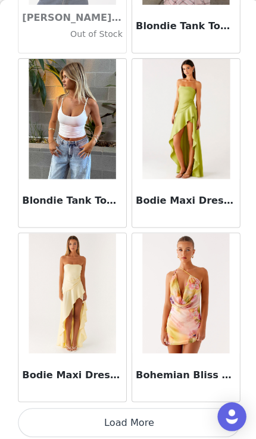
click at [140, 413] on button "Load More" at bounding box center [128, 419] width 221 height 29
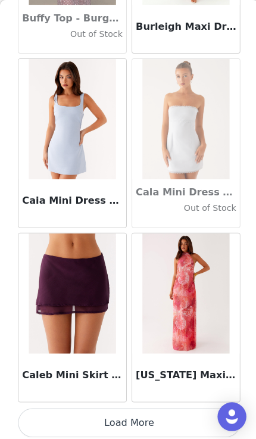
click at [141, 432] on button "Load More" at bounding box center [128, 419] width 221 height 29
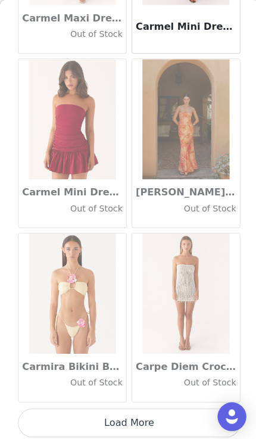
click at [134, 423] on button "Load More" at bounding box center [128, 419] width 221 height 29
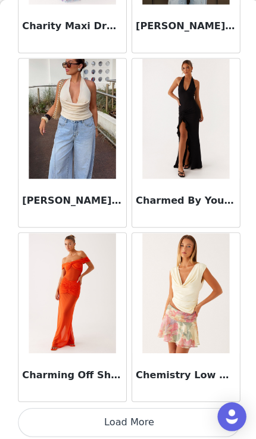
click at [128, 414] on button "Load More" at bounding box center [128, 419] width 221 height 29
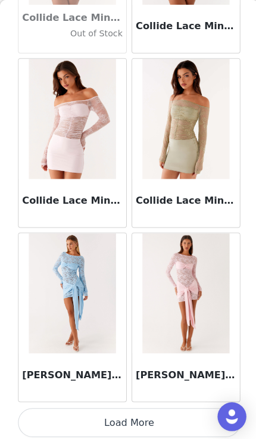
click at [131, 423] on button "Load More" at bounding box center [128, 419] width 221 height 29
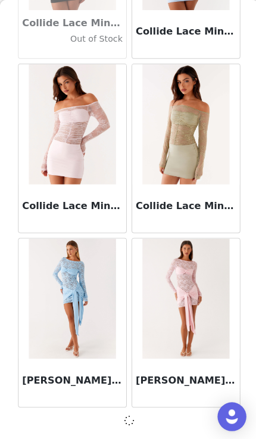
scroll to position [16936, 0]
click at [132, 421] on span at bounding box center [128, 417] width 15 height 17
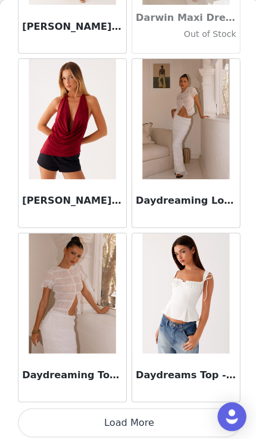
click at [139, 405] on button "Load More" at bounding box center [128, 419] width 221 height 29
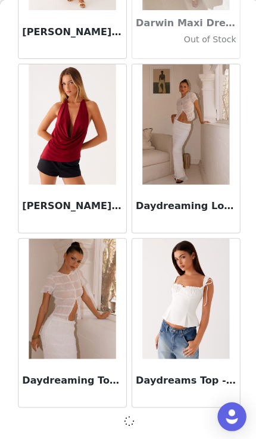
scroll to position [18665, 0]
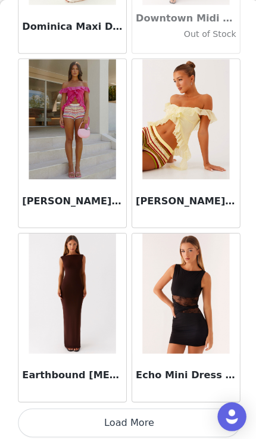
click at [136, 422] on button "Load More" at bounding box center [128, 419] width 221 height 29
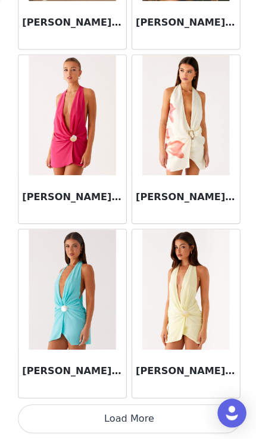
click at [140, 418] on button "Load More" at bounding box center [128, 419] width 221 height 29
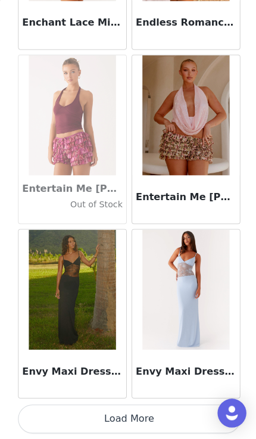
click at [144, 419] on button "Load More" at bounding box center [128, 419] width 221 height 29
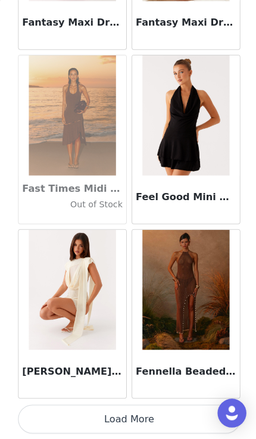
scroll to position [25585, 0]
click at [149, 415] on button "Load More" at bounding box center [128, 419] width 221 height 29
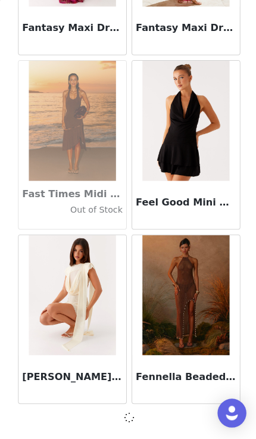
scroll to position [25579, 0]
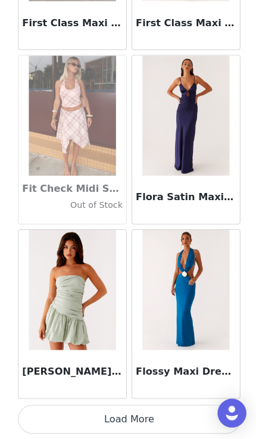
click at [79, 417] on button "Load More" at bounding box center [128, 419] width 221 height 29
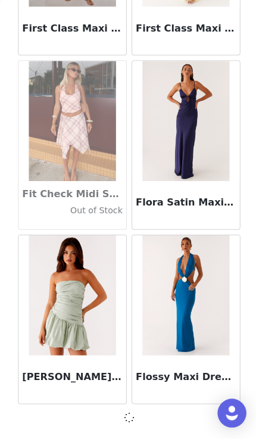
scroll to position [27308, 0]
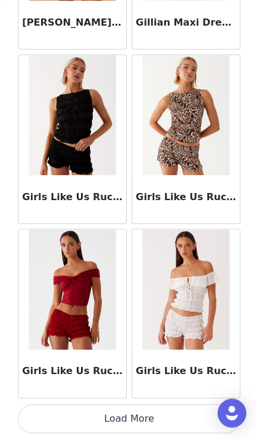
click at [181, 411] on button "Load More" at bounding box center [128, 419] width 221 height 29
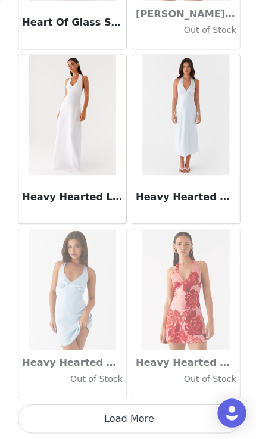
click at [180, 419] on button "Load More" at bounding box center [128, 419] width 221 height 29
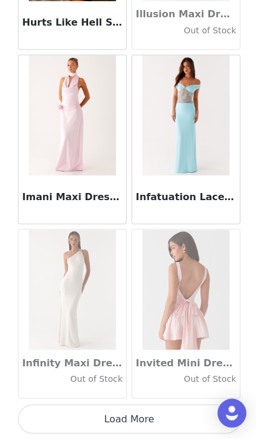
click at [167, 416] on button "Load More" at bounding box center [128, 419] width 221 height 29
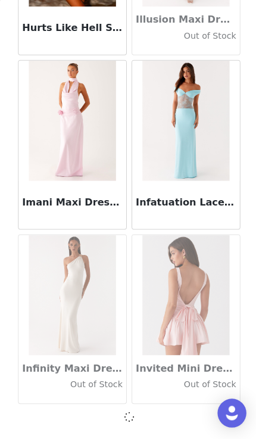
scroll to position [32494, 0]
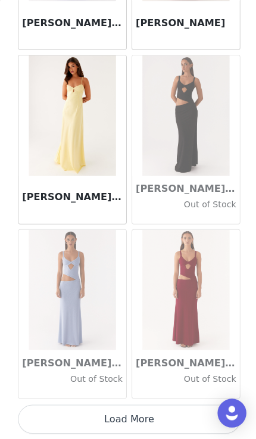
click at [170, 421] on button "Load More" at bounding box center [128, 419] width 221 height 29
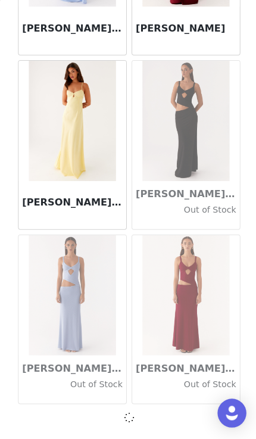
scroll to position [34222, 0]
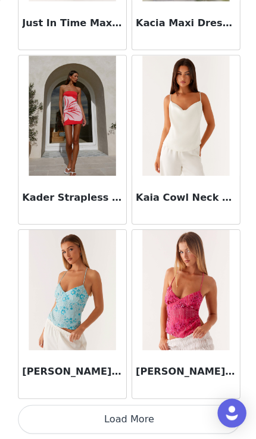
click at [178, 411] on button "Load More" at bounding box center [128, 419] width 221 height 29
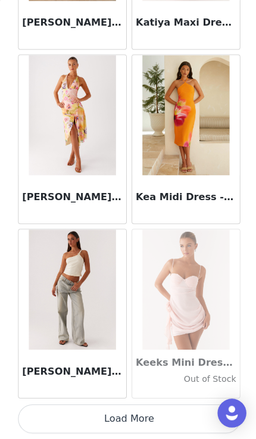
click at [156, 415] on button "Load More" at bounding box center [128, 419] width 221 height 29
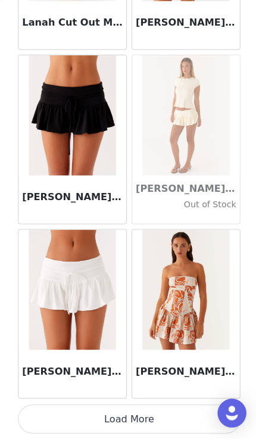
click at [165, 421] on button "Load More" at bounding box center [128, 419] width 221 height 29
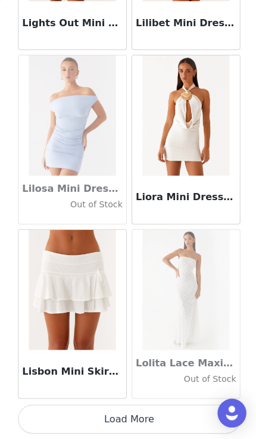
click at [158, 411] on button "Load More" at bounding box center [128, 419] width 221 height 29
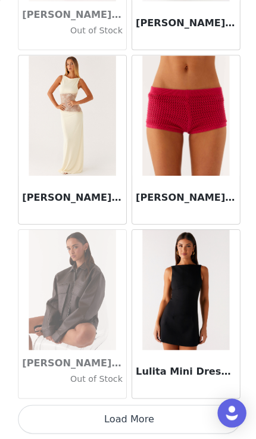
click at [156, 412] on button "Load More" at bounding box center [128, 419] width 221 height 29
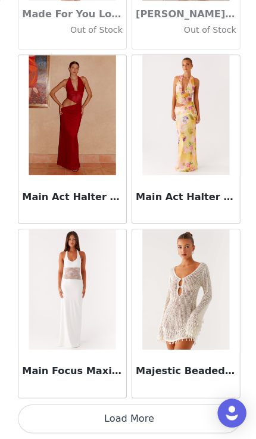
click at [148, 408] on button "Load More" at bounding box center [128, 419] width 221 height 29
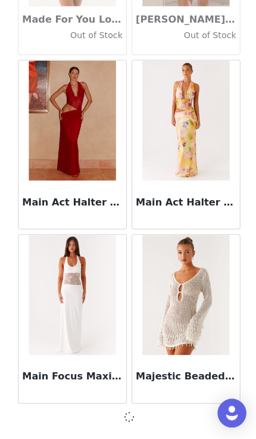
scroll to position [44594, 0]
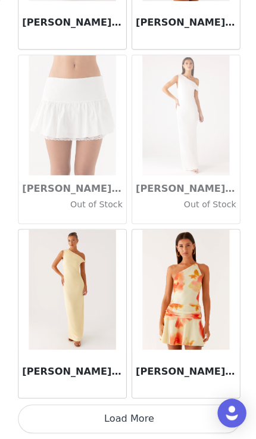
click at [73, 423] on button "Load More" at bounding box center [128, 419] width 221 height 29
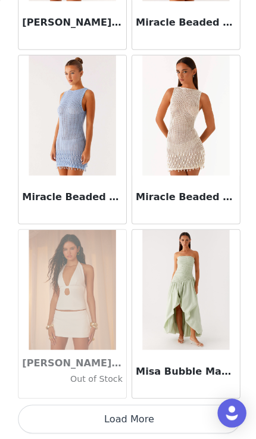
click at [81, 418] on button "Load More" at bounding box center [128, 419] width 221 height 29
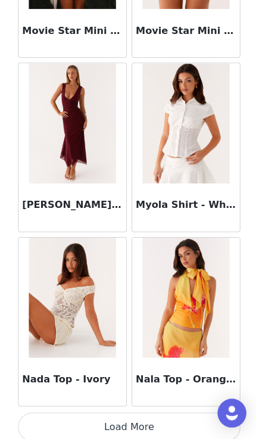
scroll to position [49773, 0]
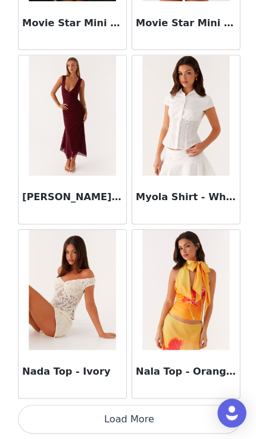
click at [101, 416] on button "Load More" at bounding box center [128, 419] width 221 height 29
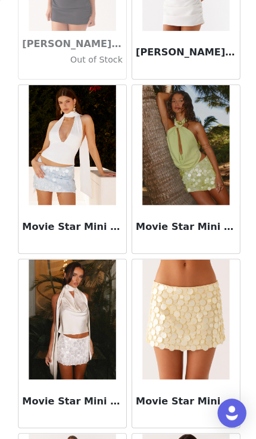
scroll to position [49398, 0]
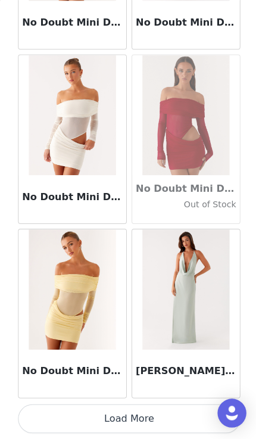
click at [107, 411] on button "Load More" at bounding box center [128, 419] width 221 height 29
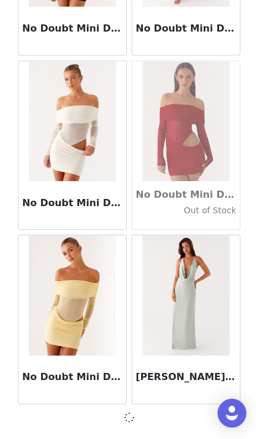
scroll to position [51508, 0]
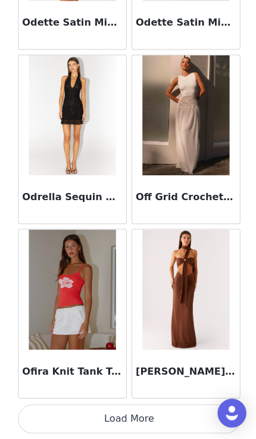
click at [182, 425] on button "Load More" at bounding box center [128, 419] width 221 height 29
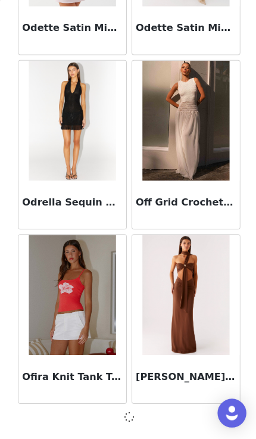
scroll to position [53236, 0]
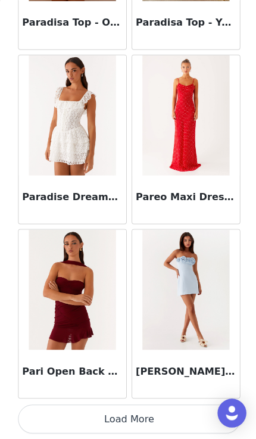
click at [162, 421] on button "Load More" at bounding box center [128, 419] width 221 height 29
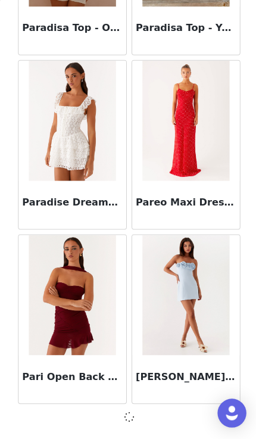
scroll to position [54965, 0]
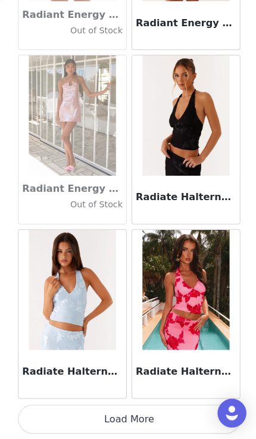
click at [162, 424] on button "Load More" at bounding box center [128, 419] width 221 height 29
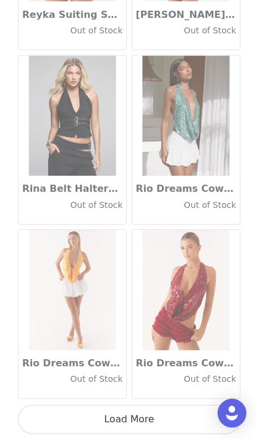
click at [156, 424] on button "Load More" at bounding box center [128, 419] width 221 height 29
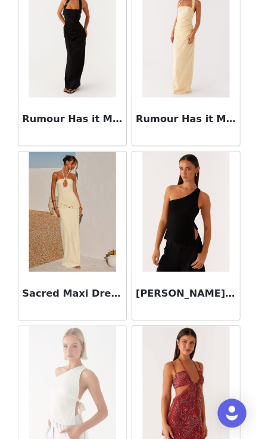
scroll to position [60060, 0]
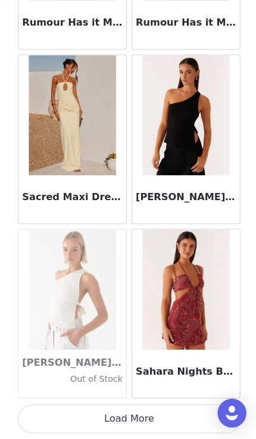
click at [153, 420] on button "Load More" at bounding box center [128, 419] width 221 height 29
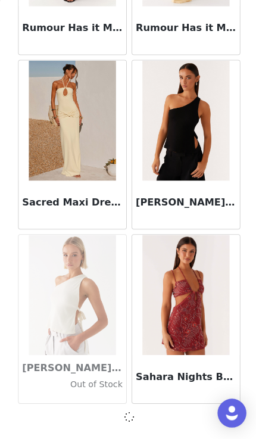
scroll to position [60151, 0]
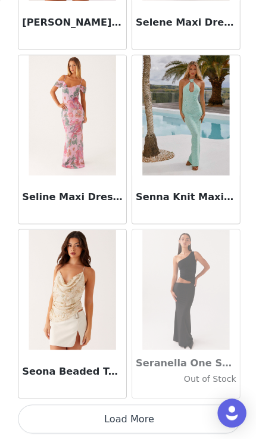
click at [159, 420] on button "Load More" at bounding box center [128, 419] width 221 height 29
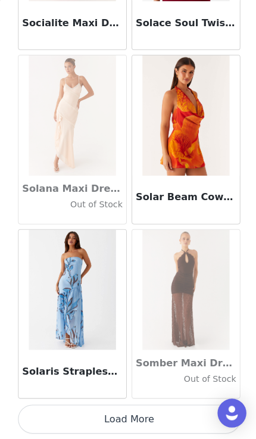
click at [187, 411] on button "Load More" at bounding box center [128, 419] width 221 height 29
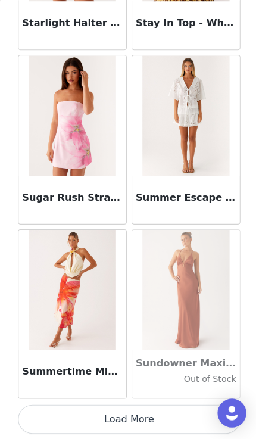
scroll to position [65349, 0]
click at [158, 410] on button "Load More" at bounding box center [128, 419] width 221 height 29
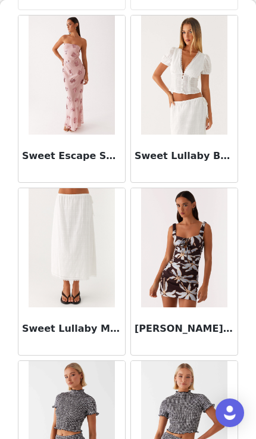
scroll to position [66085, 0]
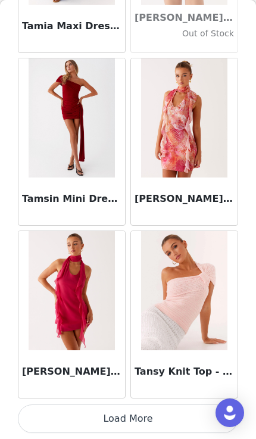
click at [153, 426] on button "Load More" at bounding box center [128, 419] width 221 height 29
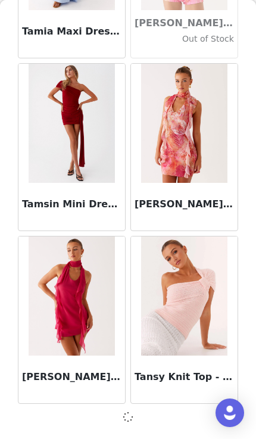
scroll to position [67065, 0]
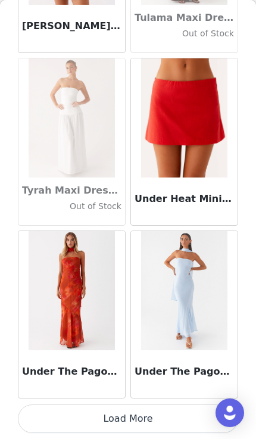
click at [154, 421] on button "Load More" at bounding box center [128, 419] width 221 height 29
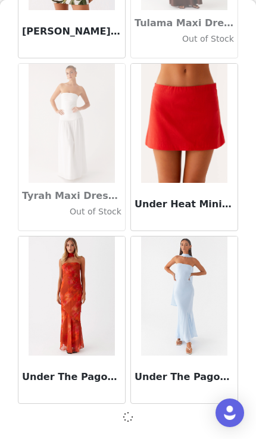
scroll to position [68794, 0]
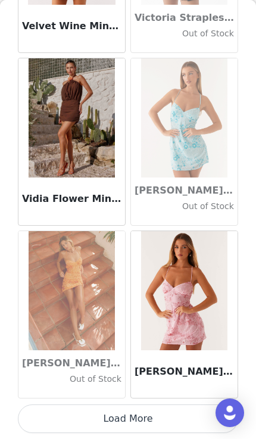
click at [175, 418] on button "Load More" at bounding box center [128, 419] width 221 height 29
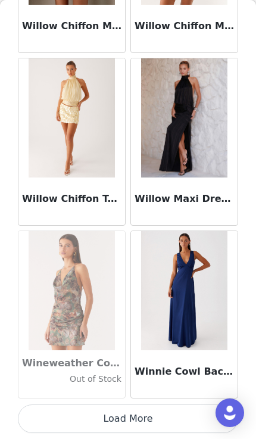
scroll to position [72256, 0]
click at [171, 413] on button "Load More" at bounding box center [128, 419] width 221 height 29
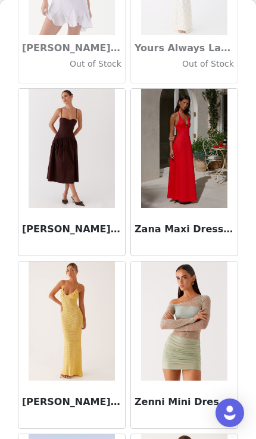
scroll to position [73157, 0]
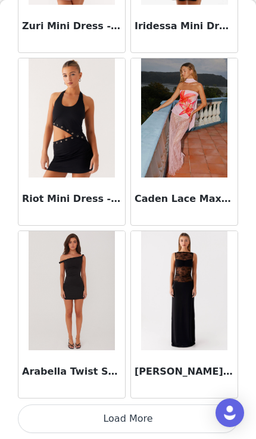
click at [165, 421] on button "Load More" at bounding box center [128, 419] width 221 height 29
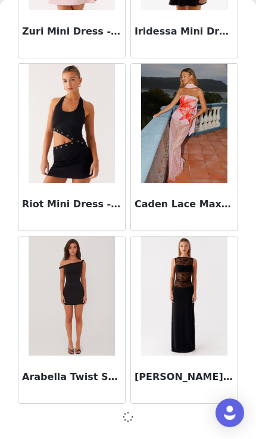
scroll to position [73979, 0]
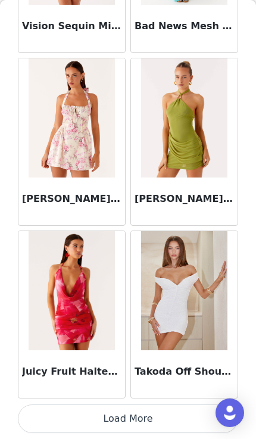
click at [179, 413] on button "Load More" at bounding box center [128, 419] width 221 height 29
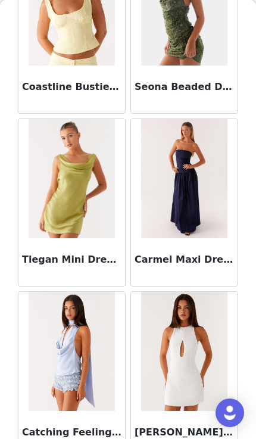
scroll to position [77382, 0]
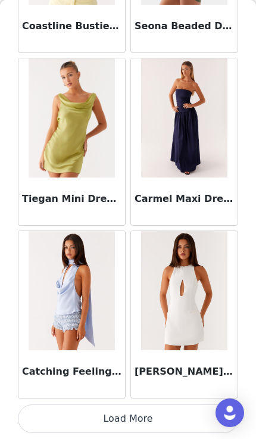
click at [165, 418] on button "Load More" at bounding box center [128, 419] width 221 height 29
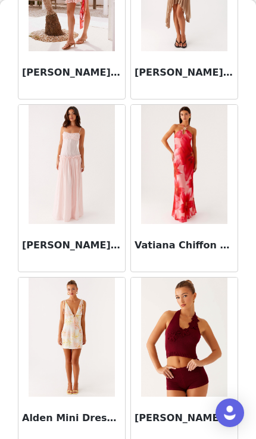
scroll to position [78603, 0]
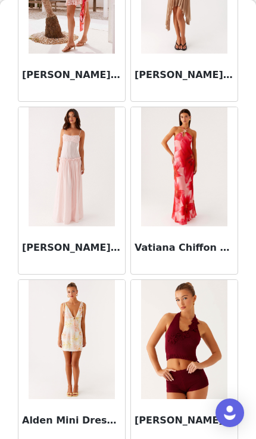
click at [111, 216] on img at bounding box center [72, 166] width 86 height 119
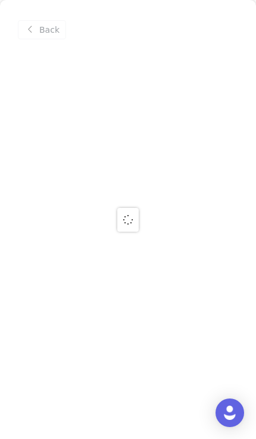
scroll to position [0, 0]
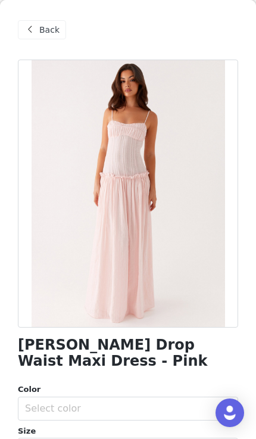
click at [170, 407] on div "Select color" at bounding box center [121, 409] width 193 height 12
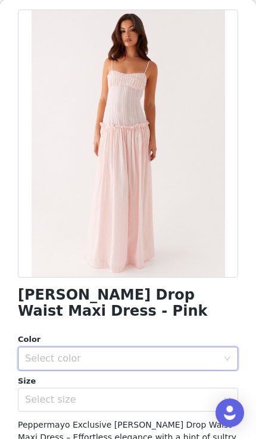
scroll to position [98, 0]
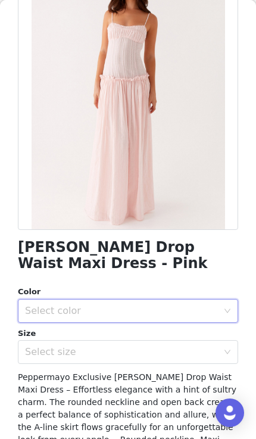
click at [197, 305] on div "Select color" at bounding box center [121, 311] width 193 height 12
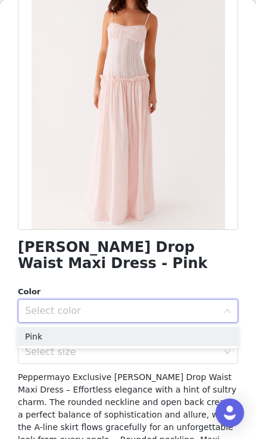
click at [175, 344] on li "Pink" at bounding box center [128, 336] width 221 height 19
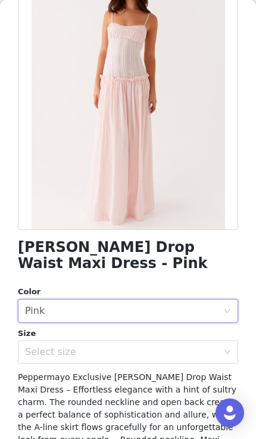
click at [165, 357] on div "Select size" at bounding box center [121, 352] width 193 height 12
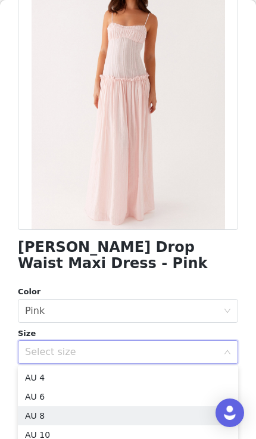
click at [161, 415] on li "AU 8" at bounding box center [128, 416] width 221 height 19
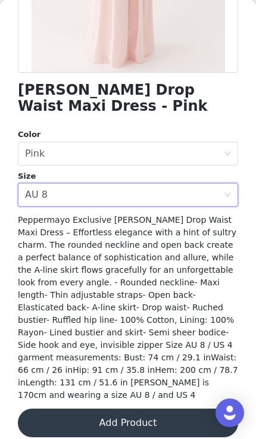
scroll to position [255, 0]
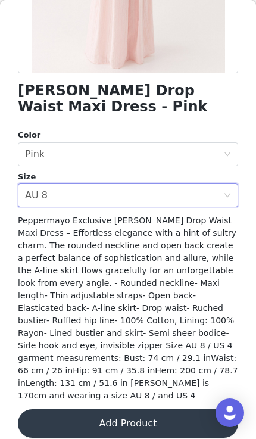
click at [163, 416] on button "Add Product" at bounding box center [128, 423] width 221 height 29
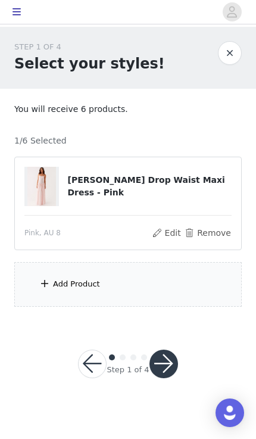
click at [174, 337] on div "Step 1 of 4" at bounding box center [128, 364] width 129 height 57
click at [197, 291] on div "Add Product" at bounding box center [128, 284] width 228 height 45
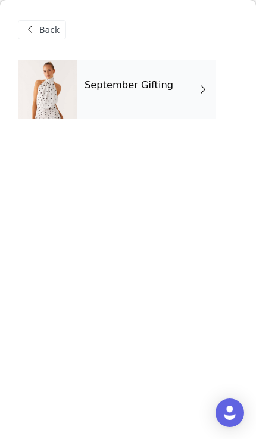
click at [201, 97] on div "September Gifting" at bounding box center [146, 90] width 139 height 60
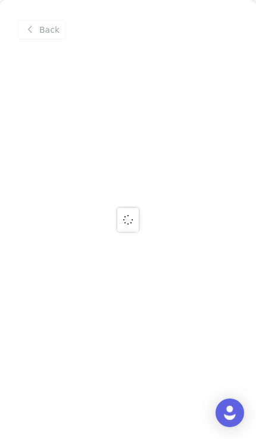
click at [246, 41] on div at bounding box center [128, 219] width 256 height 439
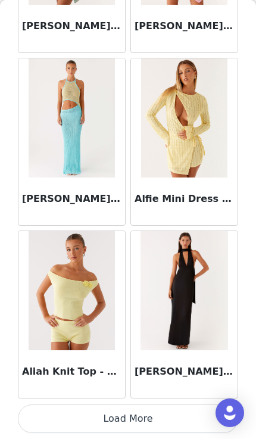
click at [181, 421] on button "Load More" at bounding box center [128, 419] width 221 height 29
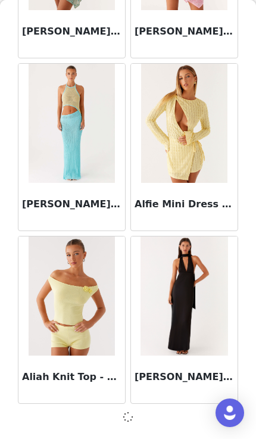
scroll to position [1379, 0]
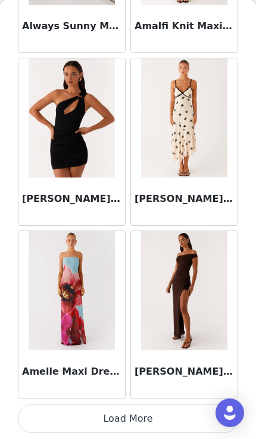
click at [167, 418] on button "Load More" at bounding box center [128, 419] width 221 height 29
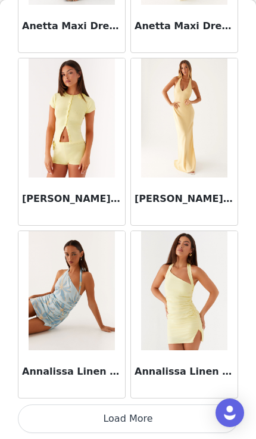
click at [190, 410] on button "Load More" at bounding box center [128, 419] width 221 height 29
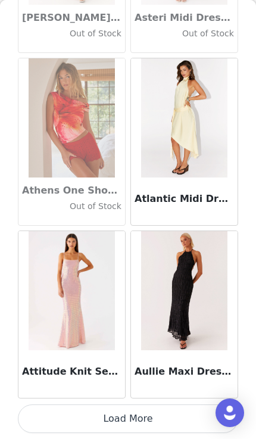
click at [180, 414] on button "Load More" at bounding box center [128, 419] width 221 height 29
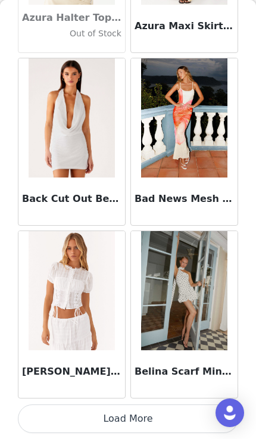
click at [193, 418] on button "Load More" at bounding box center [128, 419] width 221 height 29
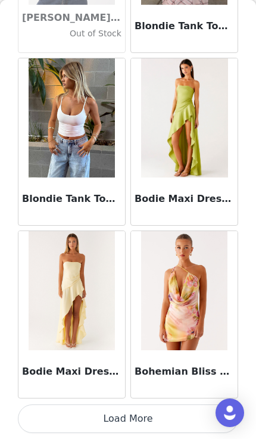
click at [189, 409] on button "Load More" at bounding box center [128, 419] width 221 height 29
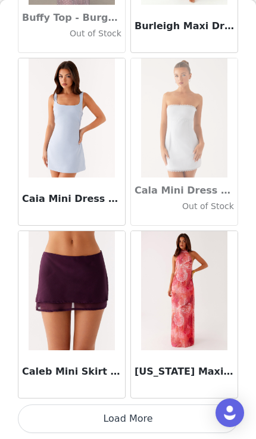
click at [165, 426] on button "Load More" at bounding box center [128, 419] width 221 height 29
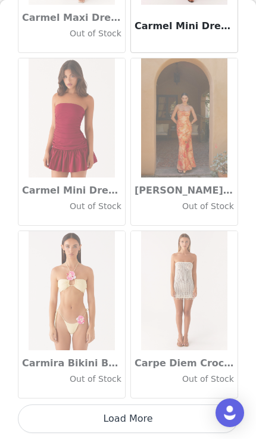
click at [165, 417] on button "Load More" at bounding box center [128, 419] width 221 height 29
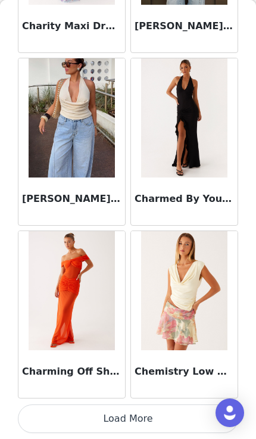
scroll to position [15213, 0]
click at [184, 421] on button "Load More" at bounding box center [128, 419] width 221 height 29
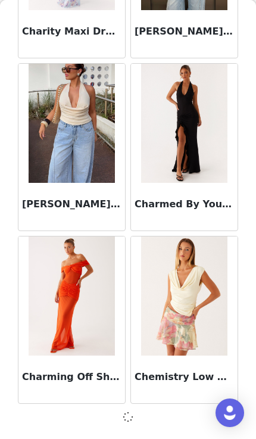
scroll to position [15208, 0]
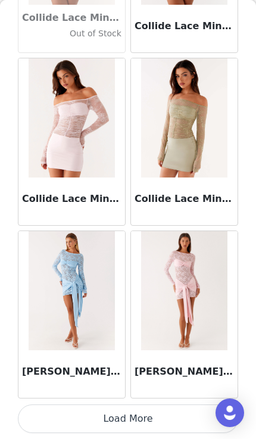
click at [163, 420] on button "Load More" at bounding box center [128, 419] width 221 height 29
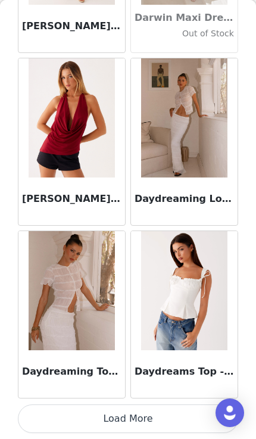
click at [162, 418] on button "Load More" at bounding box center [128, 419] width 221 height 29
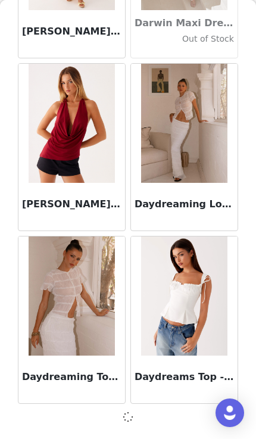
scroll to position [18665, 0]
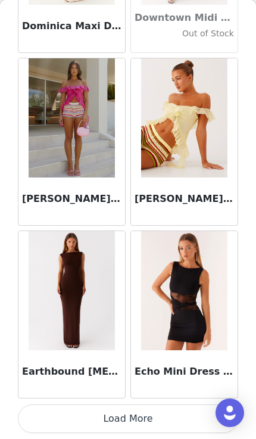
click at [156, 409] on button "Load More" at bounding box center [128, 419] width 221 height 29
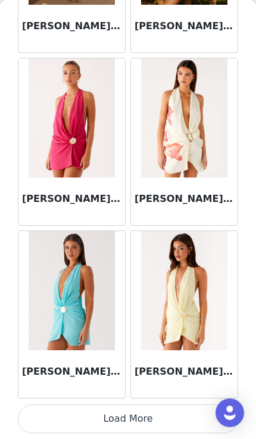
click at [156, 418] on button "Load More" at bounding box center [128, 419] width 221 height 29
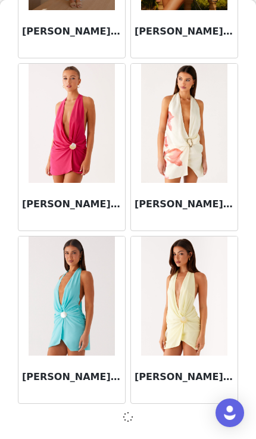
scroll to position [22122, 0]
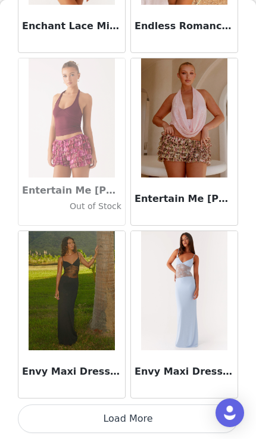
click at [174, 420] on button "Load More" at bounding box center [128, 419] width 221 height 29
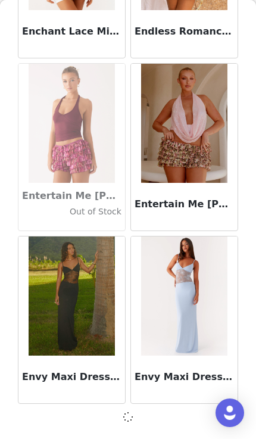
scroll to position [23851, 0]
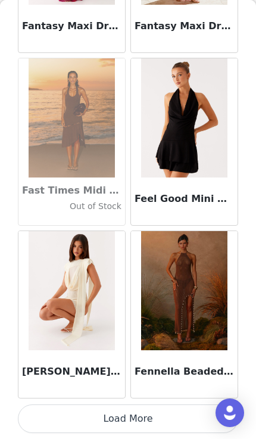
click at [166, 415] on button "Load More" at bounding box center [128, 419] width 221 height 29
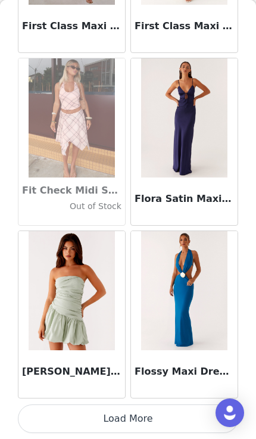
click at [165, 430] on button "Load More" at bounding box center [128, 419] width 221 height 29
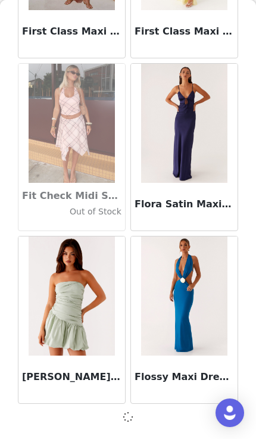
scroll to position [27308, 0]
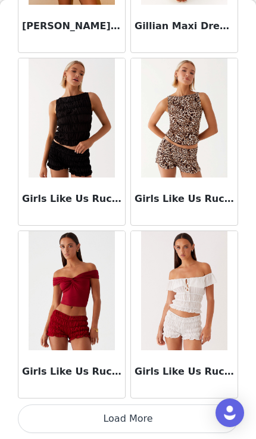
click at [163, 414] on button "Load More" at bounding box center [128, 419] width 221 height 29
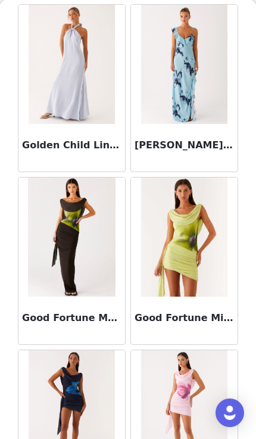
scroll to position [29441, 0]
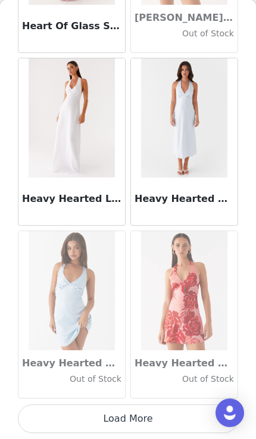
click at [166, 416] on button "Load More" at bounding box center [128, 419] width 221 height 29
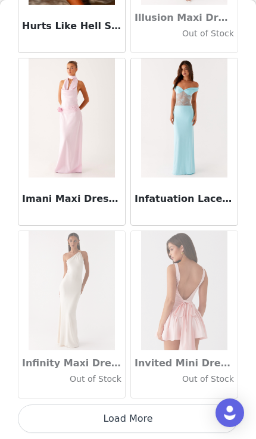
click at [167, 415] on button "Load More" at bounding box center [128, 419] width 221 height 29
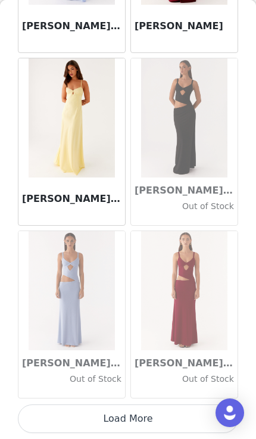
click at [167, 412] on button "Load More" at bounding box center [128, 419] width 221 height 29
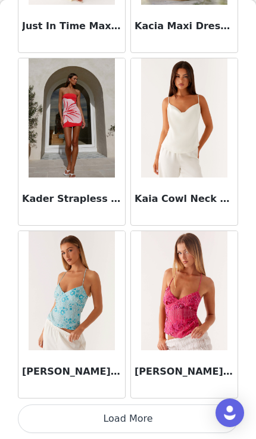
click at [167, 421] on button "Load More" at bounding box center [128, 419] width 221 height 29
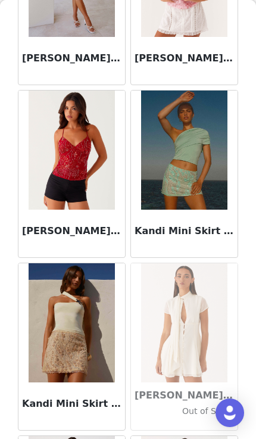
scroll to position [36444, 0]
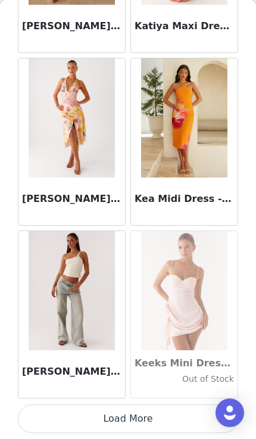
click at [171, 417] on button "Load More" at bounding box center [128, 419] width 221 height 29
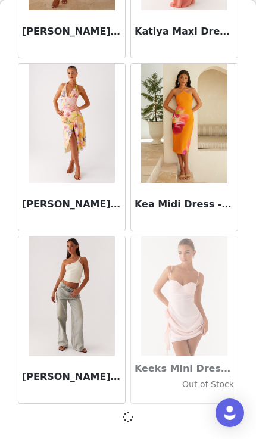
scroll to position [37679, 0]
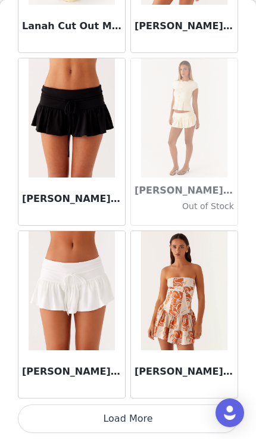
click at [172, 417] on button "Load More" at bounding box center [128, 419] width 221 height 29
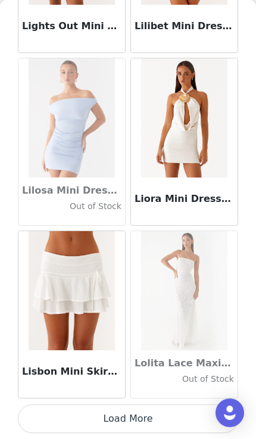
click at [176, 418] on button "Load More" at bounding box center [128, 419] width 221 height 29
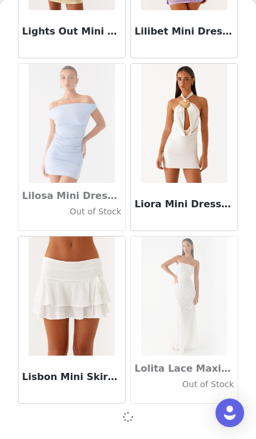
scroll to position [41136, 0]
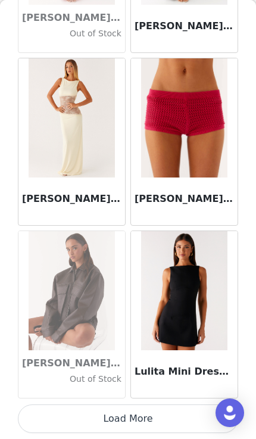
click at [172, 420] on button "Load More" at bounding box center [128, 419] width 221 height 29
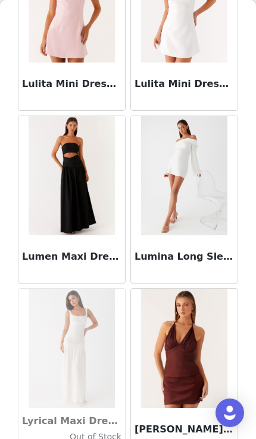
scroll to position [43357, 0]
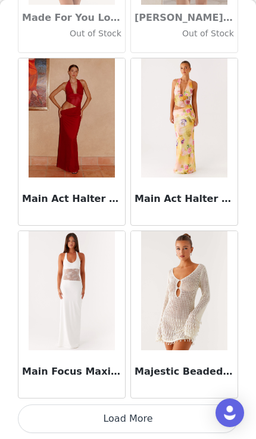
click at [166, 420] on button "Load More" at bounding box center [128, 419] width 221 height 29
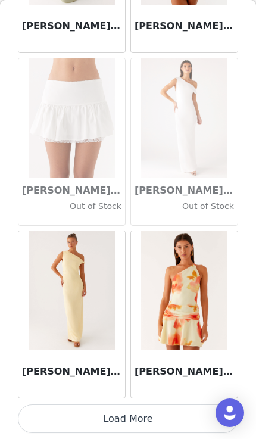
click at [169, 419] on button "Load More" at bounding box center [128, 419] width 221 height 29
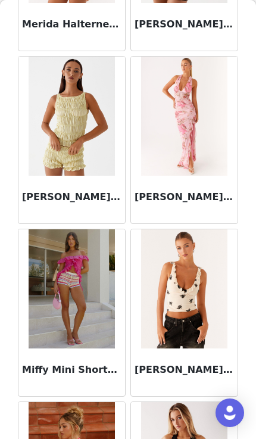
scroll to position [47366, 0]
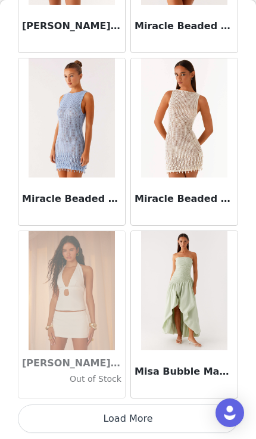
click at [166, 421] on button "Load More" at bounding box center [128, 419] width 221 height 29
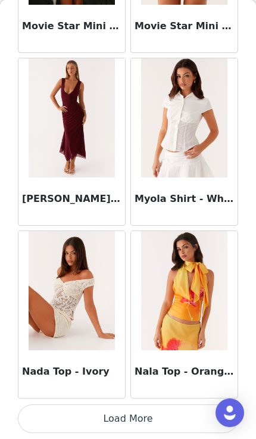
scroll to position [49785, 0]
click at [172, 429] on button "Load More" at bounding box center [128, 419] width 221 height 29
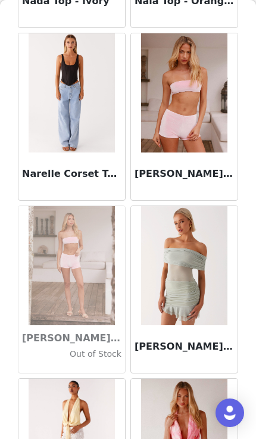
scroll to position [50158, 0]
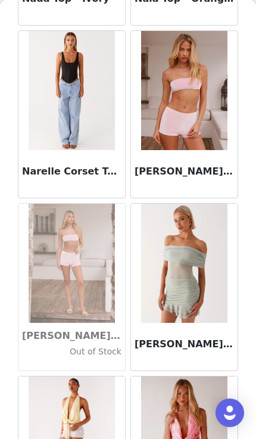
click at [94, 142] on img at bounding box center [72, 90] width 86 height 119
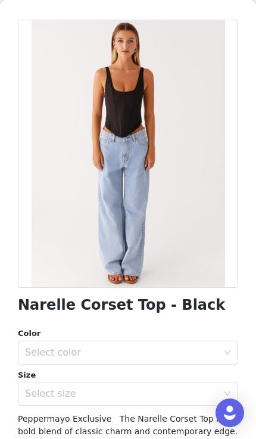
scroll to position [42, 0]
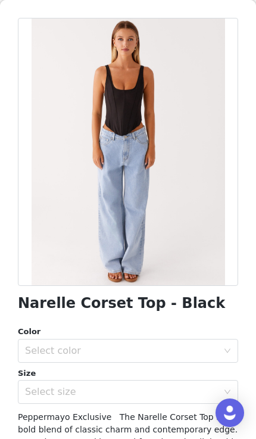
click at [159, 352] on div "Select color" at bounding box center [121, 351] width 193 height 12
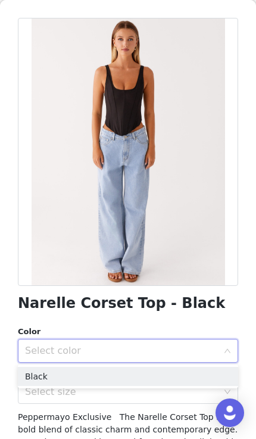
click at [157, 386] on li "Black" at bounding box center [128, 376] width 221 height 19
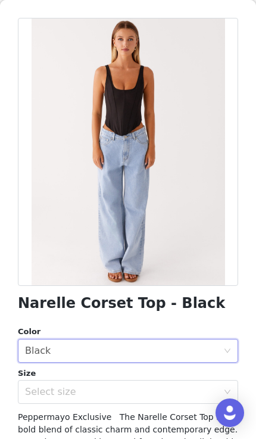
click at [157, 386] on div "Select size" at bounding box center [121, 392] width 193 height 12
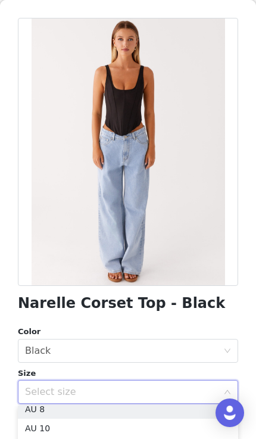
scroll to position [41, 0]
click at [145, 411] on li "AU 8" at bounding box center [128, 415] width 221 height 19
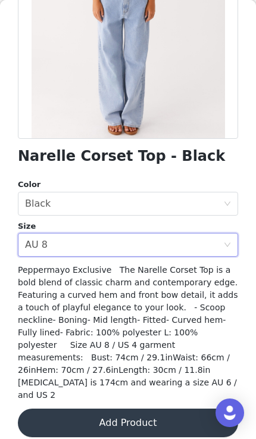
scroll to position [188, 0]
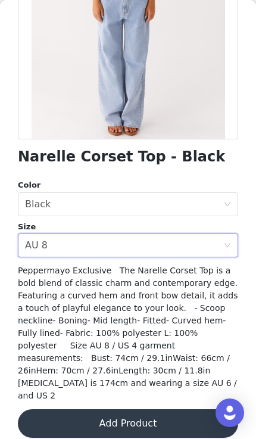
click at [153, 415] on button "Add Product" at bounding box center [128, 423] width 221 height 29
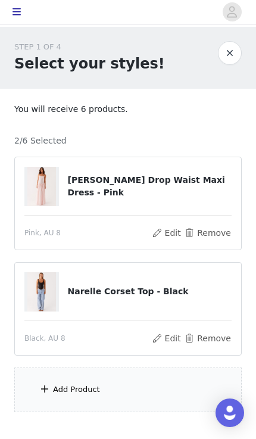
click at [149, 389] on div "Add Product" at bounding box center [128, 390] width 228 height 45
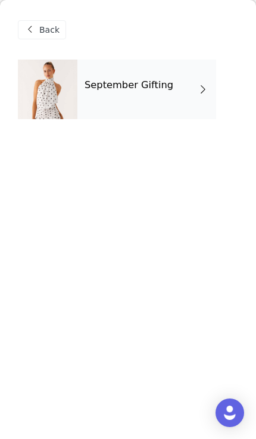
click at [200, 102] on div "September Gifting" at bounding box center [146, 90] width 139 height 60
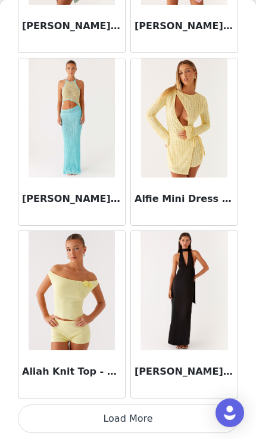
click at [156, 420] on button "Load More" at bounding box center [128, 419] width 221 height 29
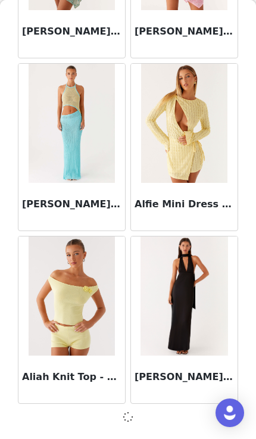
scroll to position [1379, 0]
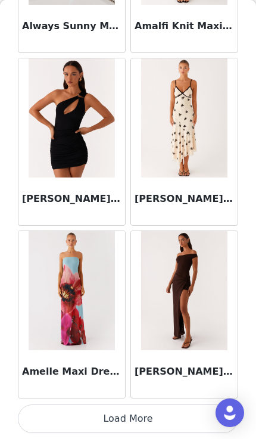
click at [153, 421] on button "Load More" at bounding box center [128, 419] width 221 height 29
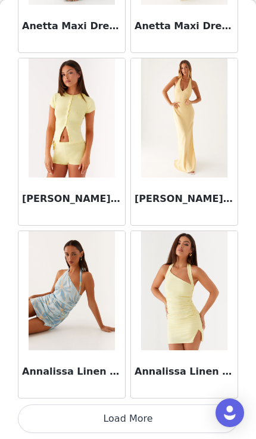
click at [160, 415] on button "Load More" at bounding box center [128, 419] width 221 height 29
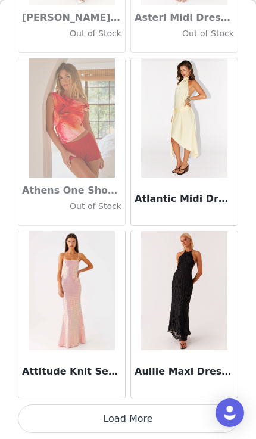
click at [167, 421] on button "Load More" at bounding box center [128, 419] width 221 height 29
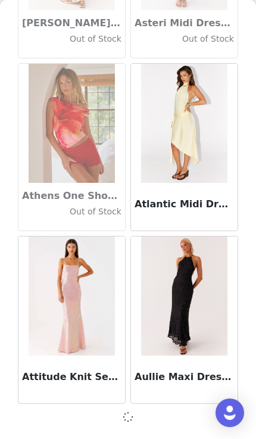
scroll to position [6565, 0]
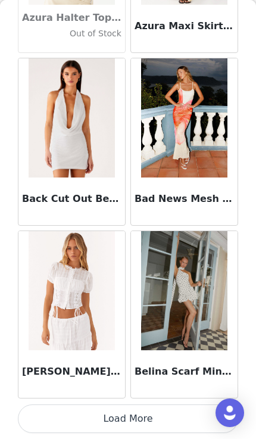
click at [173, 416] on button "Load More" at bounding box center [128, 419] width 221 height 29
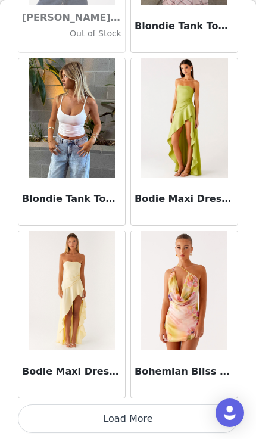
click at [178, 420] on button "Load More" at bounding box center [128, 419] width 221 height 29
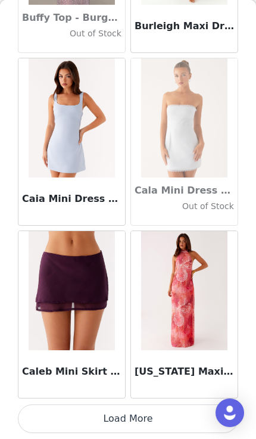
click at [172, 425] on button "Load More" at bounding box center [128, 419] width 221 height 29
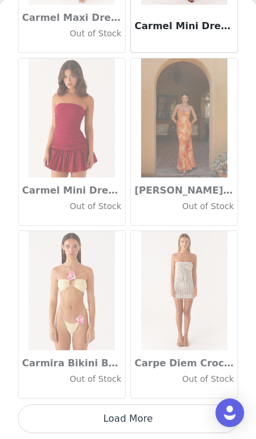
click at [171, 421] on button "Load More" at bounding box center [128, 419] width 221 height 29
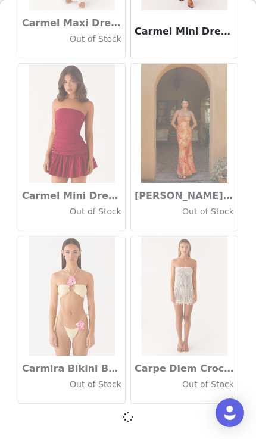
scroll to position [13479, 0]
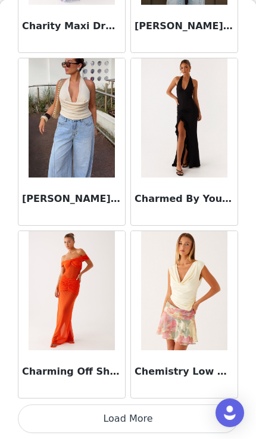
click at [172, 415] on button "Load More" at bounding box center [128, 419] width 221 height 29
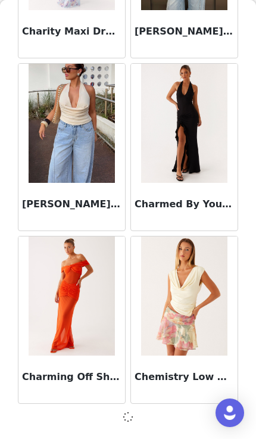
scroll to position [15208, 0]
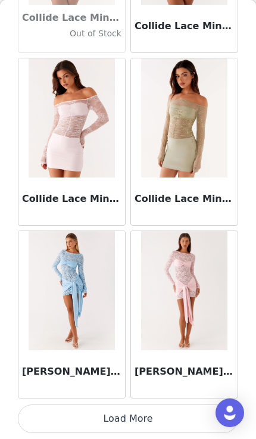
click at [170, 419] on button "Load More" at bounding box center [128, 419] width 221 height 29
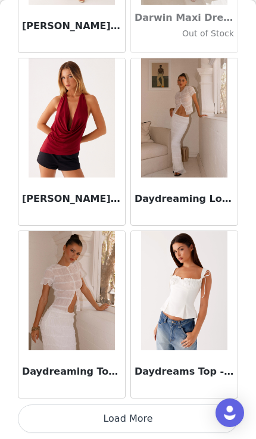
click at [166, 418] on button "Load More" at bounding box center [128, 419] width 221 height 29
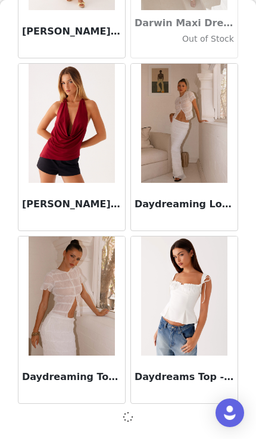
scroll to position [18665, 0]
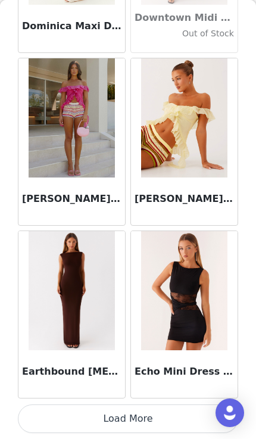
click at [165, 414] on button "Load More" at bounding box center [128, 419] width 221 height 29
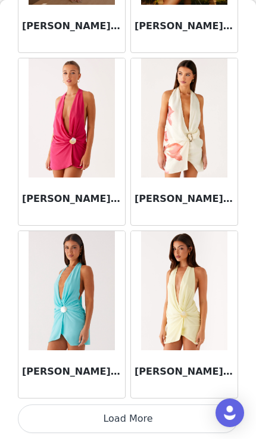
click at [165, 421] on button "Load More" at bounding box center [128, 419] width 221 height 29
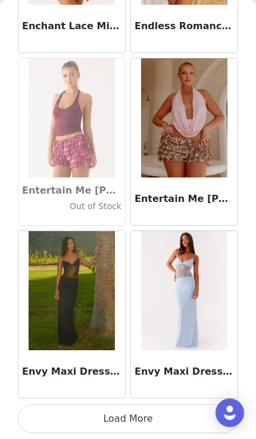
click at [91, 422] on button "Load More" at bounding box center [128, 419] width 221 height 29
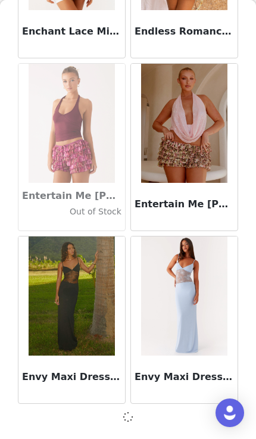
scroll to position [23851, 0]
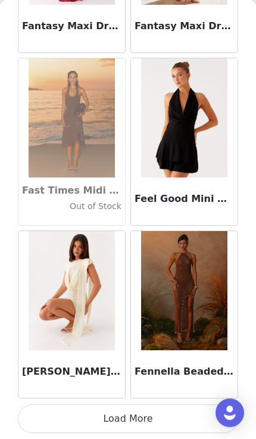
click at [176, 415] on button "Load More" at bounding box center [128, 419] width 221 height 29
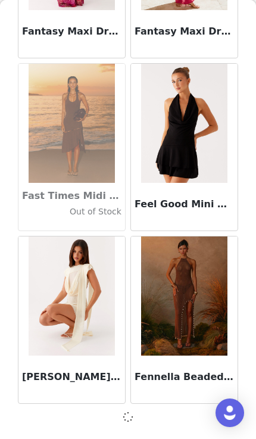
scroll to position [25579, 0]
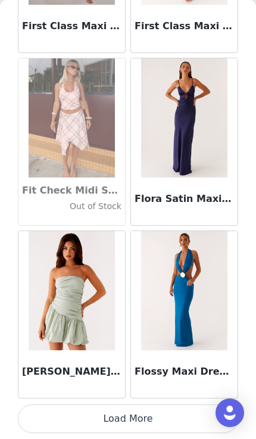
click at [169, 418] on button "Load More" at bounding box center [128, 419] width 221 height 29
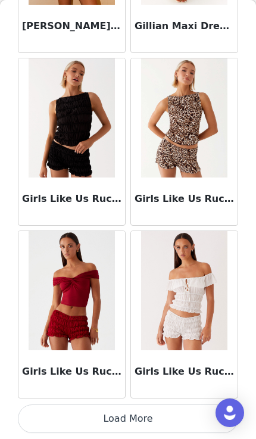
click at [176, 420] on button "Load More" at bounding box center [128, 419] width 221 height 29
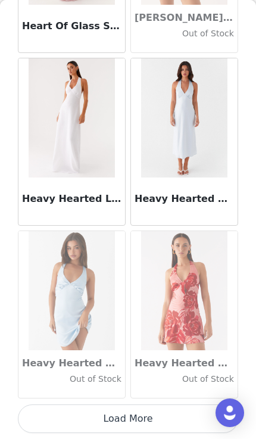
click at [166, 420] on button "Load More" at bounding box center [128, 419] width 221 height 29
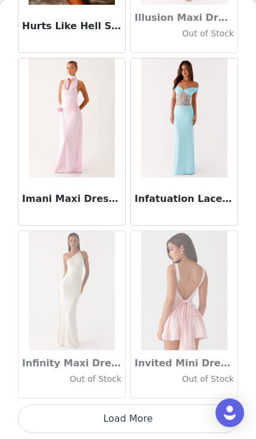
click at [179, 416] on button "Load More" at bounding box center [128, 419] width 221 height 29
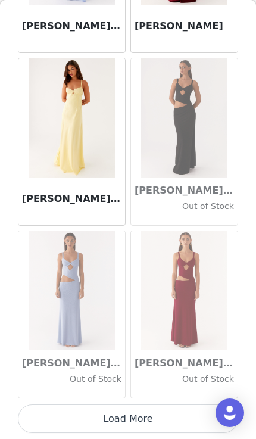
click at [175, 417] on button "Load More" at bounding box center [128, 419] width 221 height 29
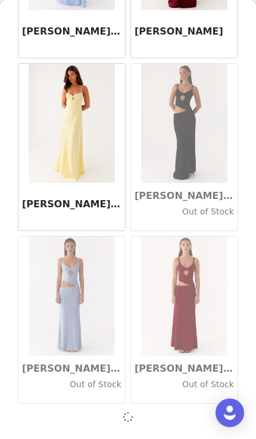
scroll to position [34222, 0]
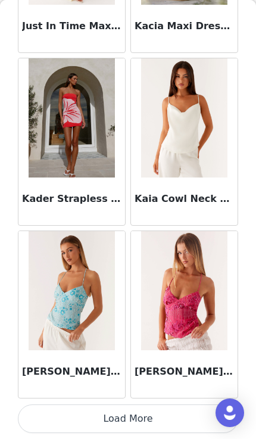
click at [169, 406] on button "Load More" at bounding box center [128, 419] width 221 height 29
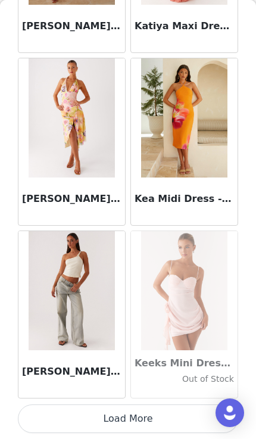
click at [173, 408] on button "Load More" at bounding box center [128, 419] width 221 height 29
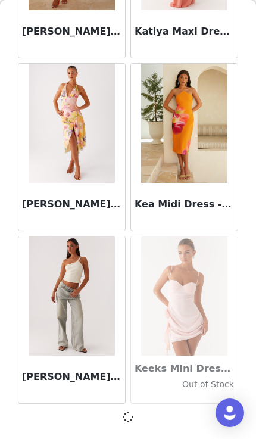
scroll to position [37679, 0]
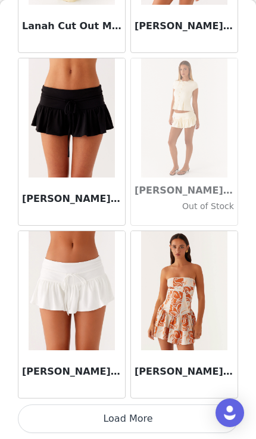
click at [170, 421] on button "Load More" at bounding box center [128, 419] width 221 height 29
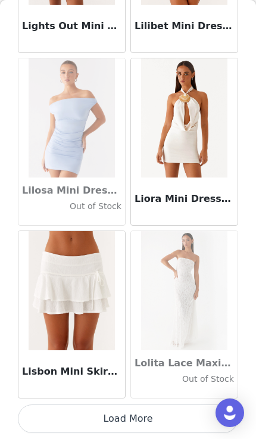
scroll to position [41142, 0]
click at [172, 411] on button "Load More" at bounding box center [128, 419] width 221 height 29
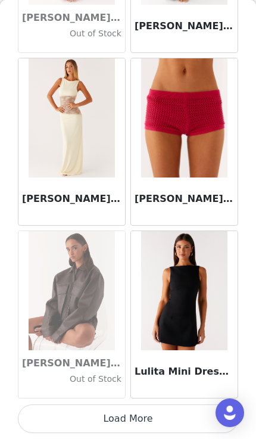
click at [165, 420] on button "Load More" at bounding box center [128, 419] width 221 height 29
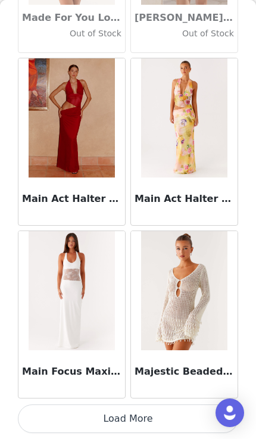
click at [81, 415] on button "Load More" at bounding box center [128, 419] width 221 height 29
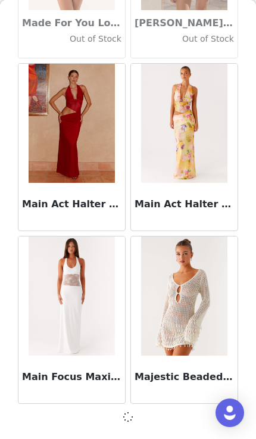
scroll to position [44594, 0]
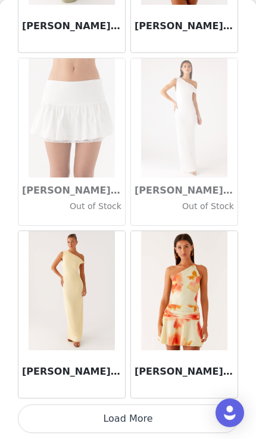
click at [85, 423] on button "Load More" at bounding box center [128, 419] width 221 height 29
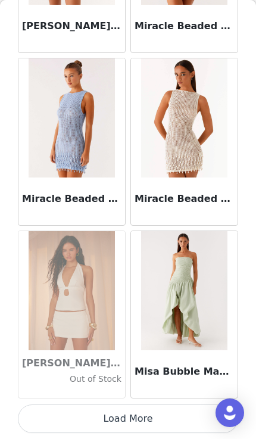
click at [88, 424] on button "Load More" at bounding box center [128, 419] width 221 height 29
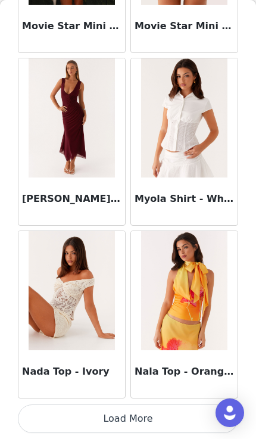
click at [123, 432] on button "Load More" at bounding box center [128, 419] width 221 height 29
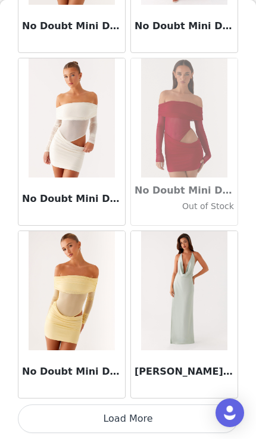
click at [165, 412] on button "Load More" at bounding box center [128, 419] width 221 height 29
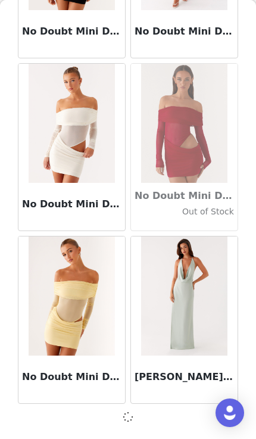
scroll to position [51508, 0]
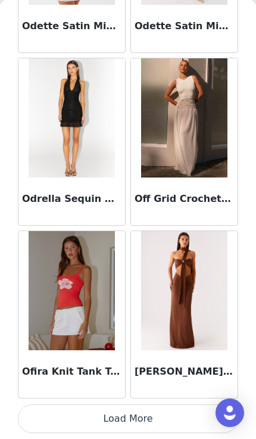
click at [158, 413] on button "Load More" at bounding box center [128, 419] width 221 height 29
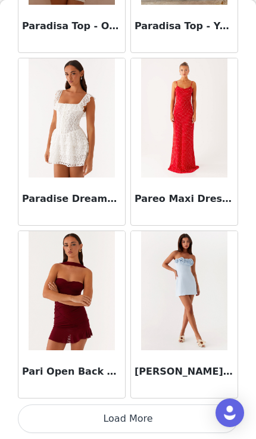
click at [162, 425] on button "Load More" at bounding box center [128, 419] width 221 height 29
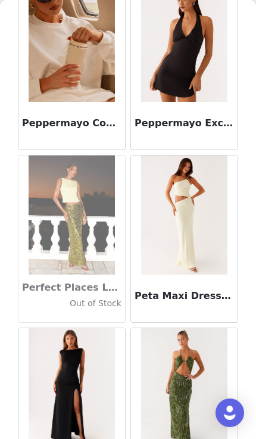
scroll to position [55564, 0]
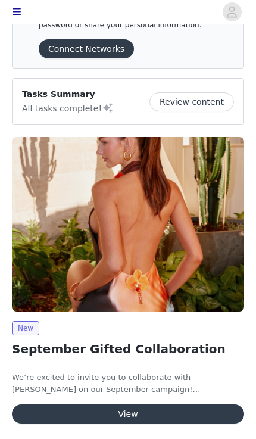
scroll to position [77, 0]
click at [179, 411] on button "View" at bounding box center [128, 414] width 232 height 19
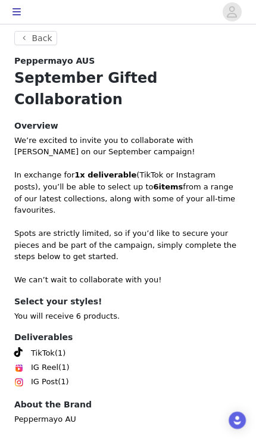
scroll to position [400, 0]
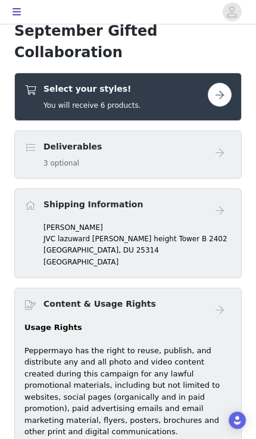
scroll to position [406, 0]
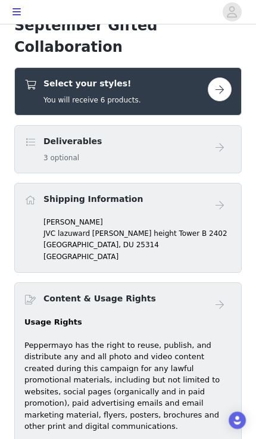
click at [210, 77] on button "button" at bounding box center [220, 89] width 24 height 24
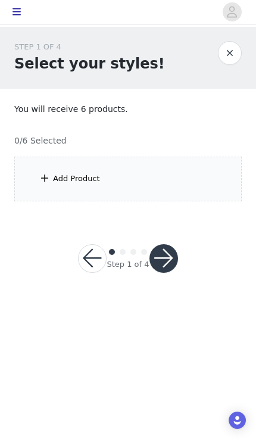
click at [193, 183] on div "Add Product" at bounding box center [128, 179] width 228 height 45
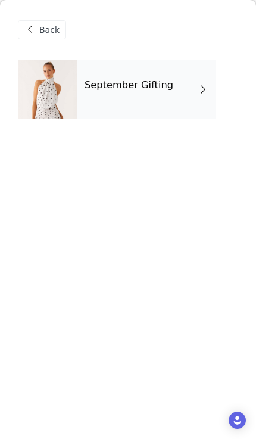
click at [192, 116] on div "September Gifting" at bounding box center [146, 90] width 139 height 60
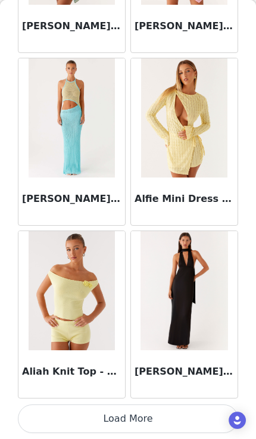
click at [181, 417] on button "Load More" at bounding box center [128, 419] width 221 height 29
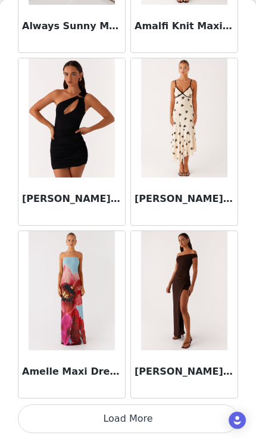
click at [136, 415] on button "Load More" at bounding box center [128, 419] width 221 height 29
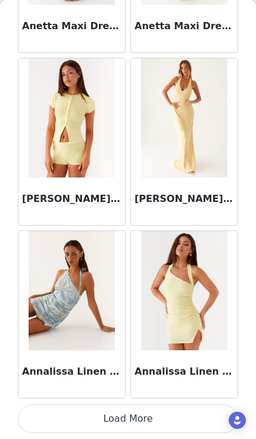
click at [171, 422] on button "Load More" at bounding box center [128, 419] width 221 height 29
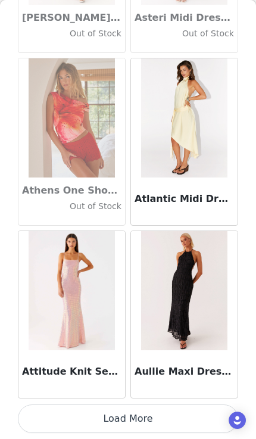
click at [181, 432] on button "Load More" at bounding box center [128, 419] width 221 height 29
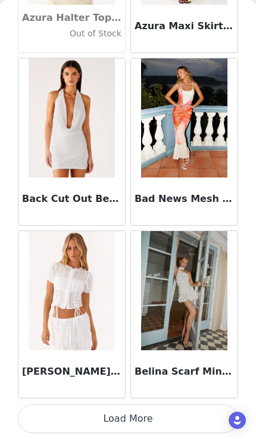
scroll to position [8299, 0]
click at [92, 336] on img at bounding box center [72, 290] width 86 height 119
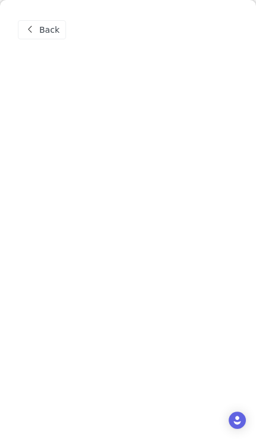
scroll to position [0, 0]
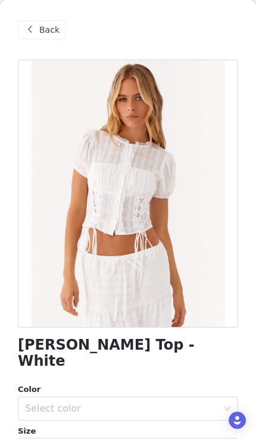
click at [148, 384] on div "Color" at bounding box center [128, 390] width 221 height 12
click at [150, 403] on div "Select color" at bounding box center [121, 409] width 193 height 12
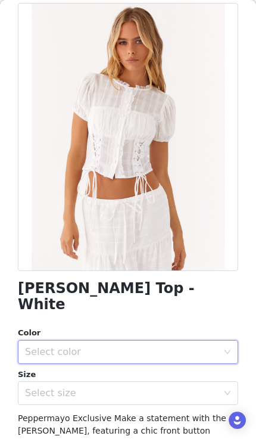
scroll to position [63, 0]
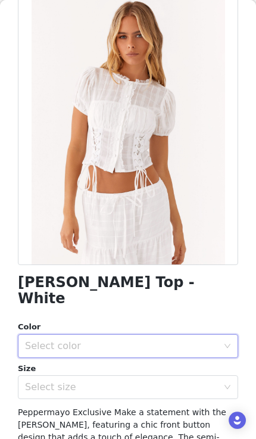
click at [159, 340] on div "Select color" at bounding box center [121, 346] width 193 height 12
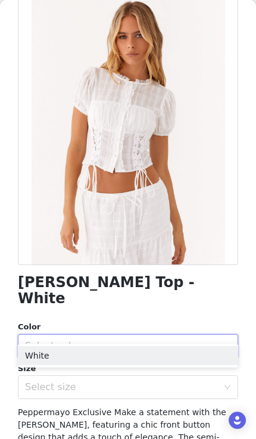
click at [147, 361] on li "White" at bounding box center [128, 355] width 221 height 19
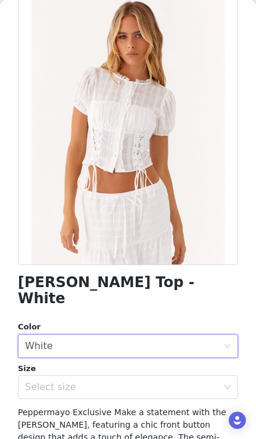
click at [145, 381] on div "Select size" at bounding box center [121, 387] width 193 height 12
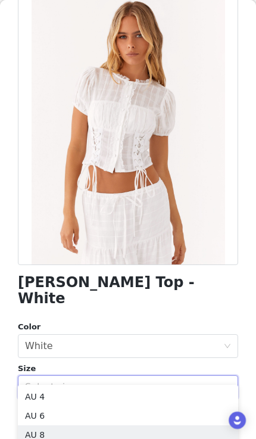
click at [147, 426] on li "AU 8" at bounding box center [128, 435] width 221 height 19
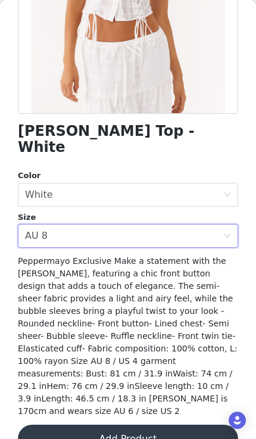
scroll to position [213, 0]
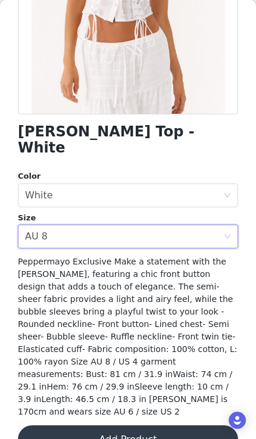
click at [151, 426] on button "Add Product" at bounding box center [128, 440] width 221 height 29
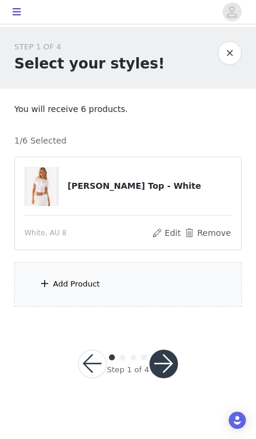
click at [175, 367] on button "button" at bounding box center [164, 364] width 29 height 29
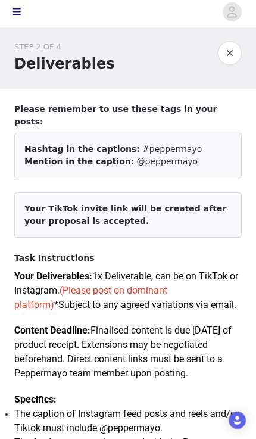
click at [229, 54] on button "button" at bounding box center [230, 53] width 24 height 24
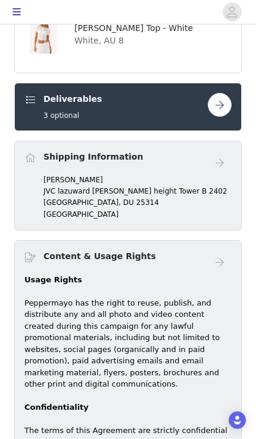
scroll to position [458, 0]
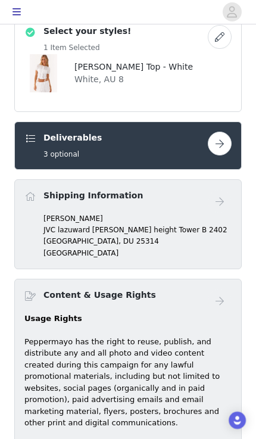
click at [104, 69] on div "[PERSON_NAME] Top - White White, AU 8" at bounding box center [131, 73] width 123 height 38
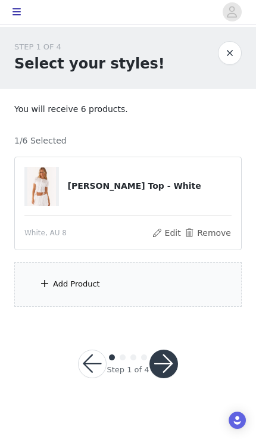
click at [191, 263] on div "Add Product" at bounding box center [128, 284] width 228 height 45
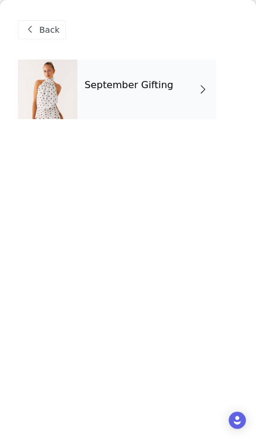
click at [188, 100] on div "September Gifting" at bounding box center [146, 90] width 139 height 60
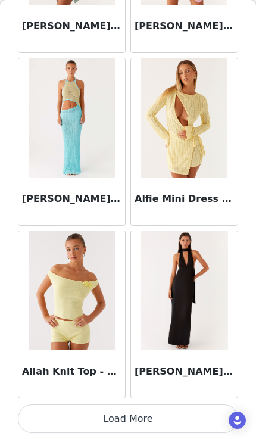
click at [117, 420] on button "Load More" at bounding box center [128, 419] width 221 height 29
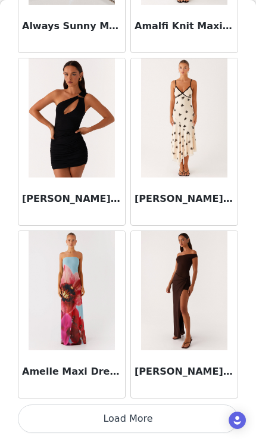
click at [123, 419] on button "Load More" at bounding box center [128, 419] width 221 height 29
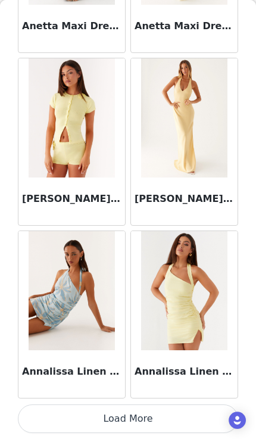
click at [168, 421] on button "Load More" at bounding box center [128, 419] width 221 height 29
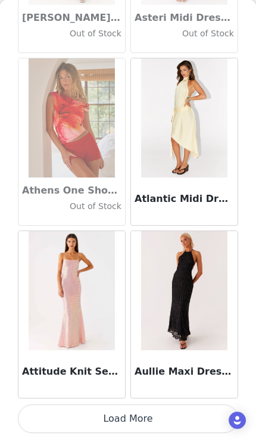
click at [122, 426] on button "Load More" at bounding box center [128, 419] width 221 height 29
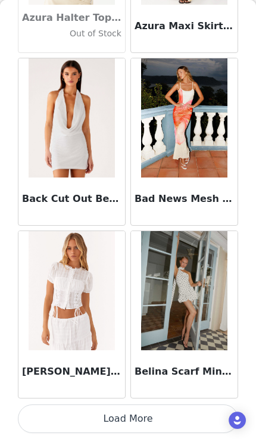
click at [122, 417] on button "Load More" at bounding box center [128, 419] width 221 height 29
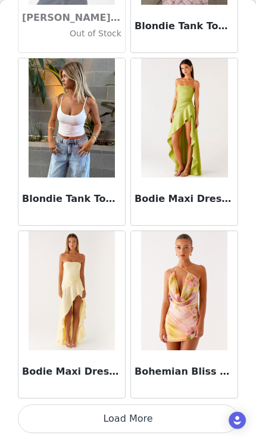
click at [187, 417] on button "Load More" at bounding box center [128, 419] width 221 height 29
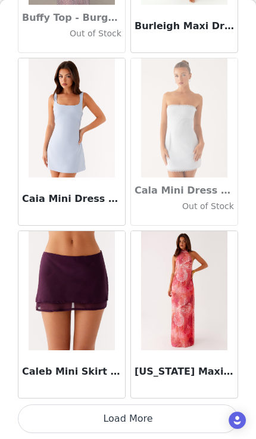
click at [181, 422] on button "Load More" at bounding box center [128, 419] width 221 height 29
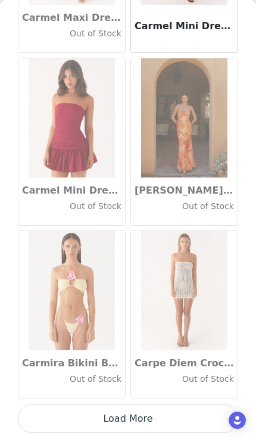
click at [177, 419] on button "Load More" at bounding box center [128, 419] width 221 height 29
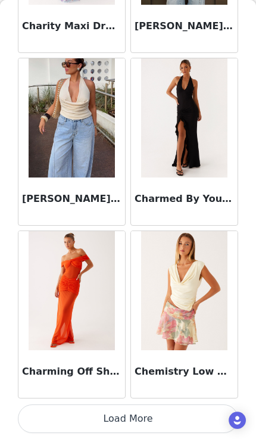
click at [175, 413] on button "Load More" at bounding box center [128, 419] width 221 height 29
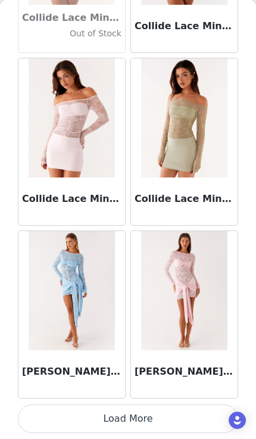
click at [177, 418] on button "Load More" at bounding box center [128, 419] width 221 height 29
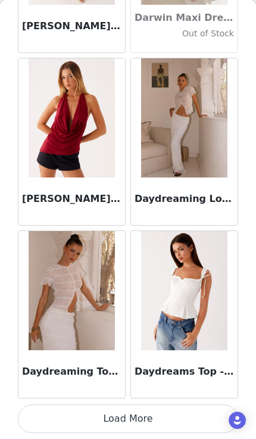
scroll to position [18670, 0]
click at [218, 282] on img at bounding box center [184, 290] width 86 height 119
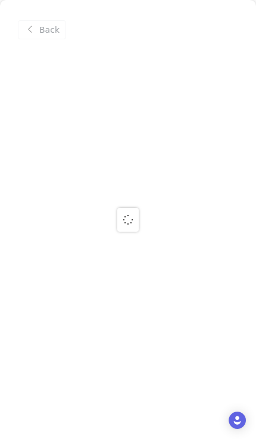
scroll to position [0, 0]
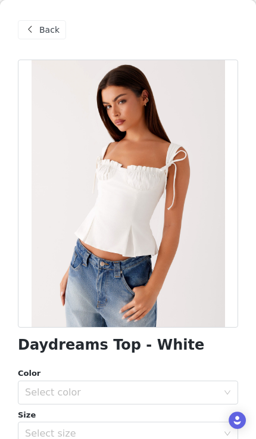
click at [172, 429] on div "Select size" at bounding box center [121, 434] width 193 height 12
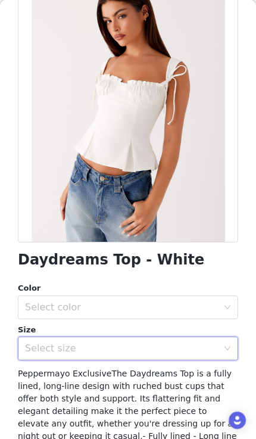
scroll to position [101, 0]
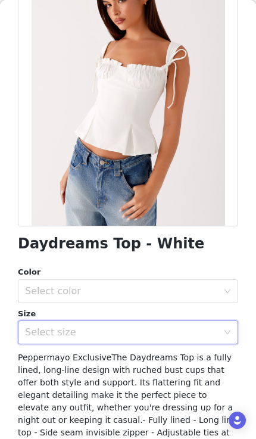
click at [166, 329] on div "Select size" at bounding box center [121, 333] width 193 height 12
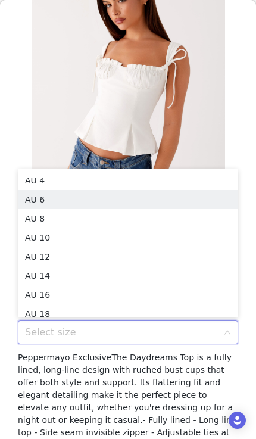
click at [148, 207] on li "AU 6" at bounding box center [128, 199] width 221 height 19
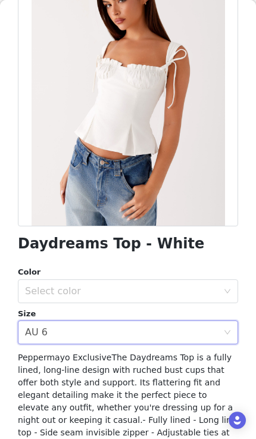
click at [146, 290] on div "Select color" at bounding box center [121, 292] width 193 height 12
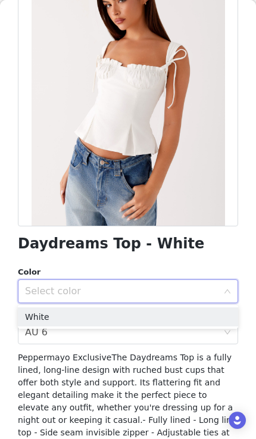
click at [144, 318] on li "White" at bounding box center [128, 317] width 221 height 19
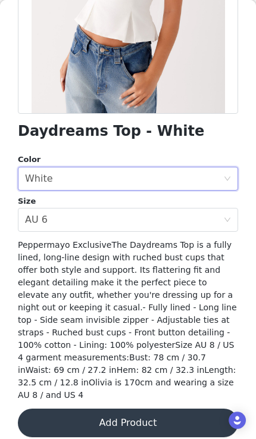
scroll to position [213, 0]
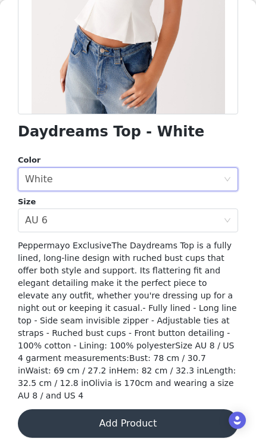
click at [97, 414] on button "Add Product" at bounding box center [128, 423] width 221 height 29
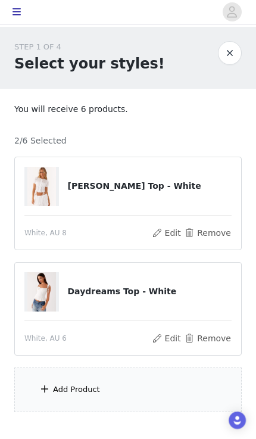
click at [92, 400] on div "Add Product" at bounding box center [128, 390] width 228 height 45
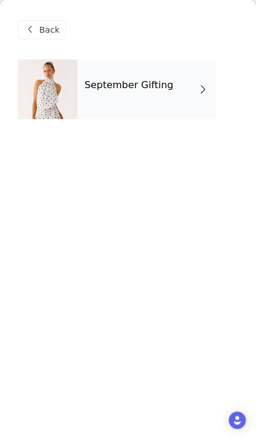
click at [159, 97] on div "September Gifting" at bounding box center [146, 90] width 139 height 60
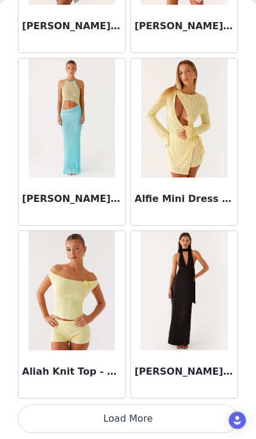
click at [116, 423] on button "Load More" at bounding box center [128, 419] width 221 height 29
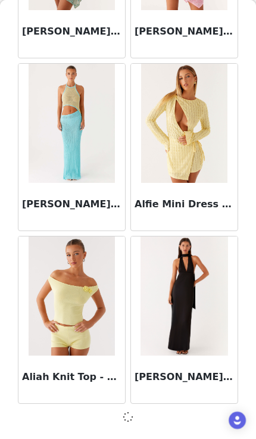
scroll to position [1379, 0]
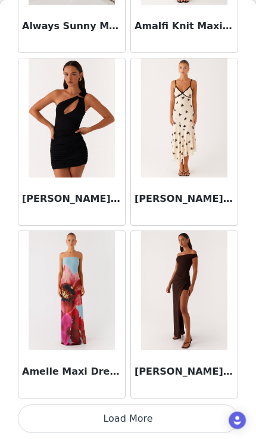
click at [117, 426] on button "Load More" at bounding box center [128, 419] width 221 height 29
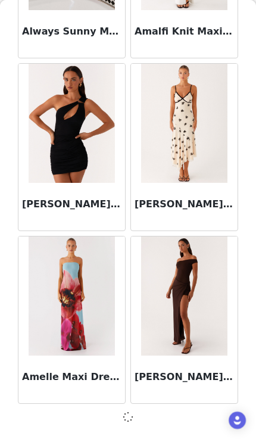
scroll to position [3108, 0]
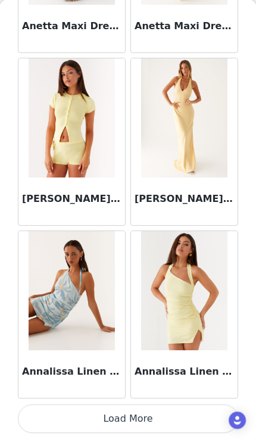
click at [159, 416] on button "Load More" at bounding box center [128, 419] width 221 height 29
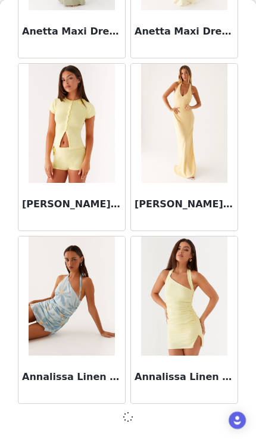
scroll to position [4836, 0]
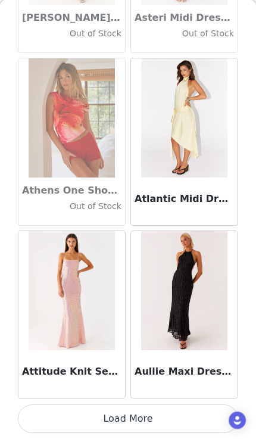
click at [163, 408] on button "Load More" at bounding box center [128, 419] width 221 height 29
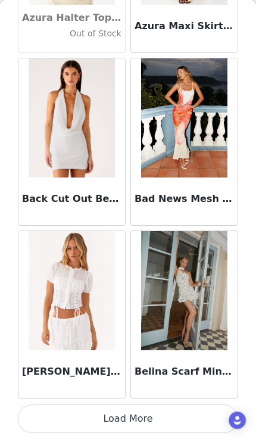
click at [187, 426] on button "Load More" at bounding box center [128, 419] width 221 height 29
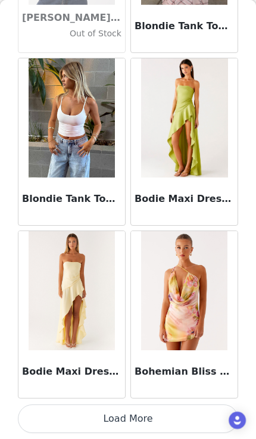
click at [184, 417] on button "Load More" at bounding box center [128, 419] width 221 height 29
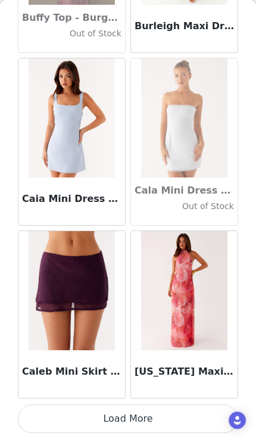
click at [178, 413] on button "Load More" at bounding box center [128, 419] width 221 height 29
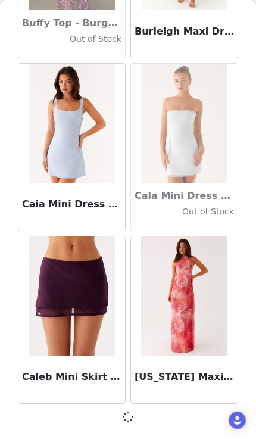
scroll to position [11751, 0]
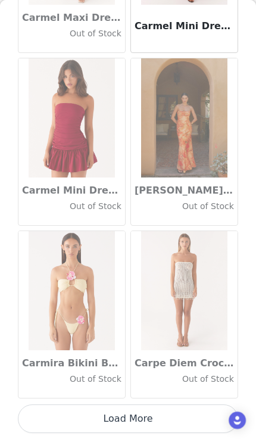
click at [167, 417] on button "Load More" at bounding box center [128, 419] width 221 height 29
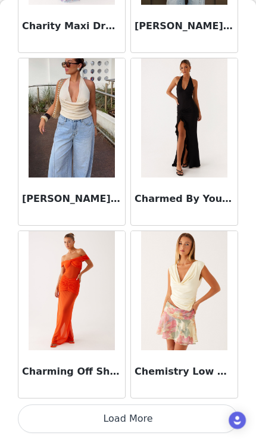
scroll to position [15213, 0]
click at [165, 423] on button "Load More" at bounding box center [128, 419] width 221 height 29
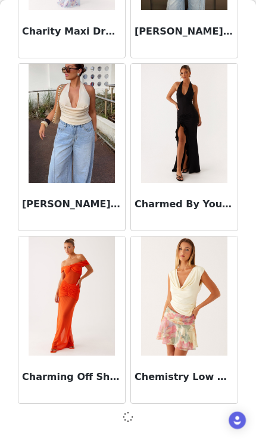
scroll to position [15208, 0]
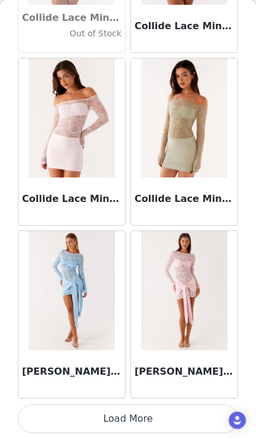
click at [163, 421] on button "Load More" at bounding box center [128, 419] width 221 height 29
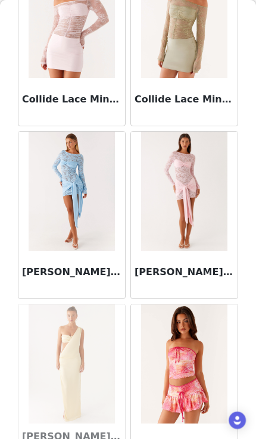
scroll to position [17038, 0]
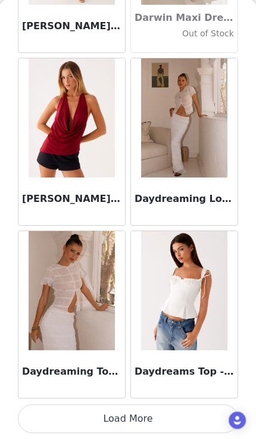
click at [181, 420] on button "Load More" at bounding box center [128, 419] width 221 height 29
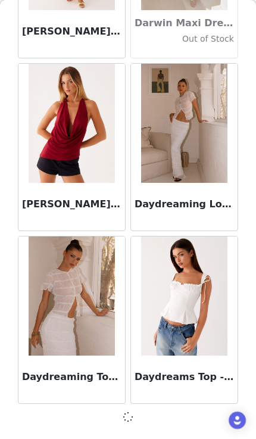
scroll to position [18665, 0]
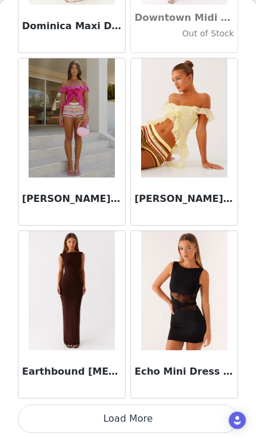
click at [163, 418] on button "Load More" at bounding box center [128, 419] width 221 height 29
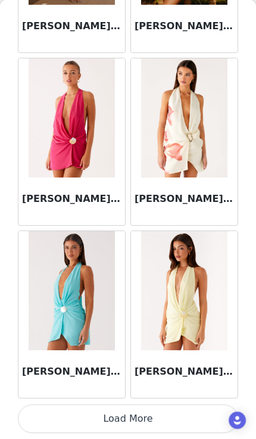
click at [177, 412] on button "Load More" at bounding box center [128, 419] width 221 height 29
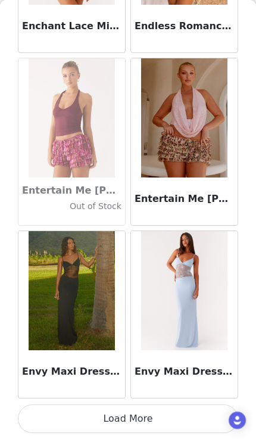
click at [182, 414] on button "Load More" at bounding box center [128, 419] width 221 height 29
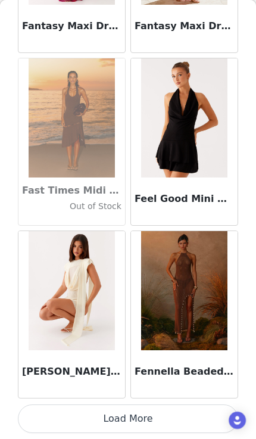
click at [173, 414] on button "Load More" at bounding box center [128, 419] width 221 height 29
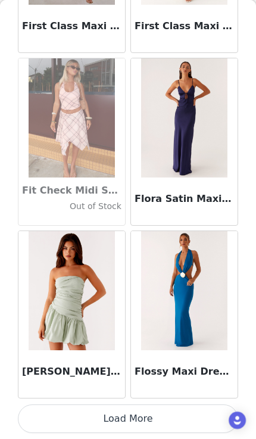
click at [163, 411] on button "Load More" at bounding box center [128, 419] width 221 height 29
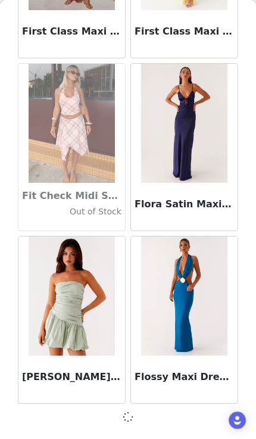
scroll to position [27308, 0]
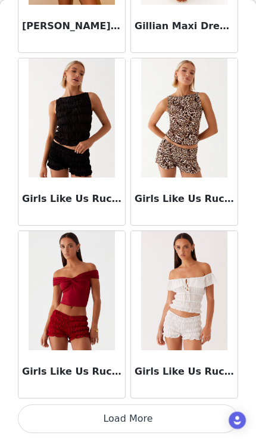
click at [157, 418] on button "Load More" at bounding box center [128, 419] width 221 height 29
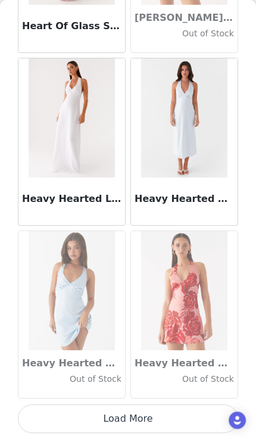
click at [169, 405] on button "Load More" at bounding box center [128, 419] width 221 height 29
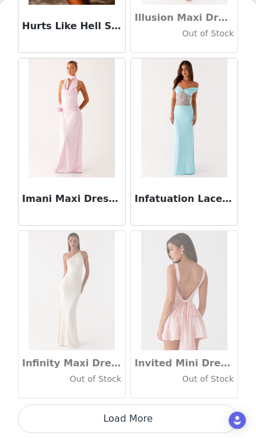
click at [171, 413] on button "Load More" at bounding box center [128, 419] width 221 height 29
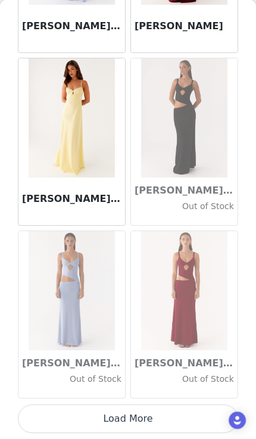
click at [187, 412] on button "Load More" at bounding box center [128, 419] width 221 height 29
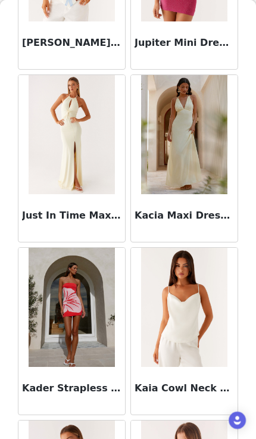
scroll to position [35767, 0]
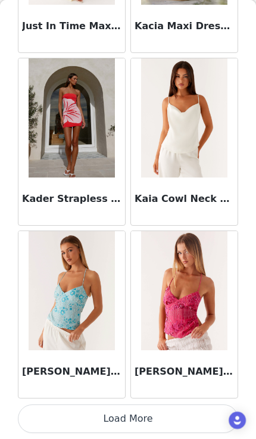
click at [160, 413] on button "Load More" at bounding box center [128, 419] width 221 height 29
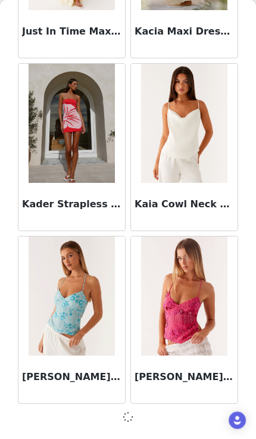
scroll to position [35951, 0]
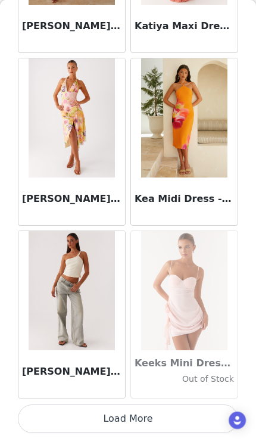
click at [203, 422] on button "Load More" at bounding box center [128, 419] width 221 height 29
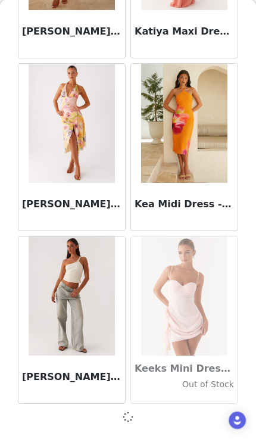
scroll to position [37679, 0]
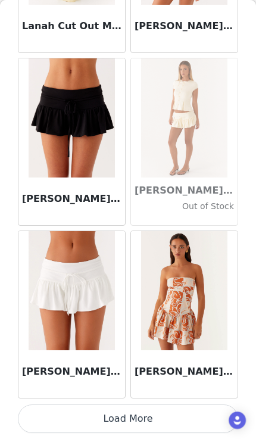
click at [182, 424] on button "Load More" at bounding box center [128, 419] width 221 height 29
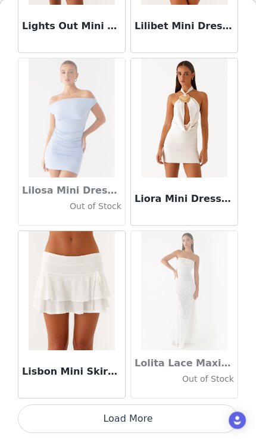
click at [181, 421] on button "Load More" at bounding box center [128, 419] width 221 height 29
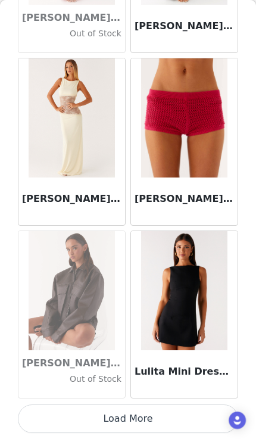
click at [172, 415] on button "Load More" at bounding box center [128, 419] width 221 height 29
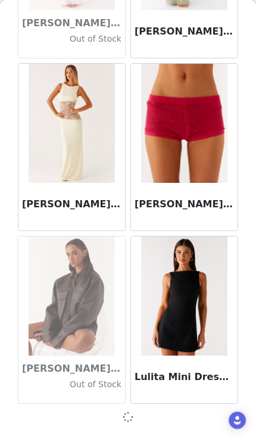
scroll to position [42865, 0]
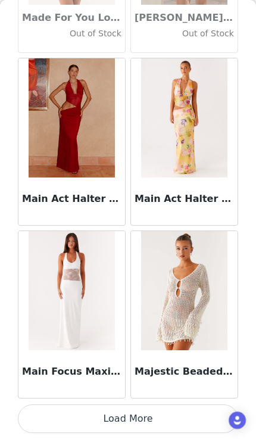
click at [177, 413] on button "Load More" at bounding box center [128, 419] width 221 height 29
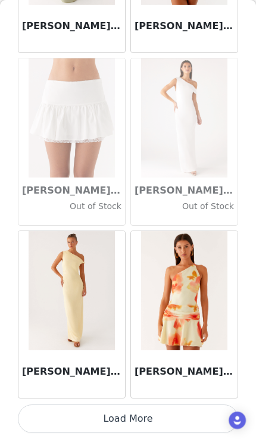
click at [181, 417] on button "Load More" at bounding box center [128, 419] width 221 height 29
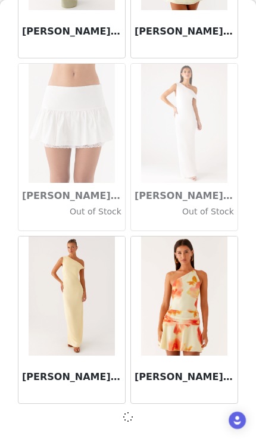
scroll to position [46322, 0]
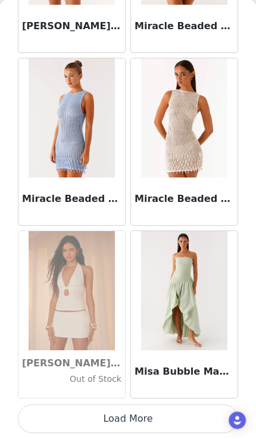
click at [186, 416] on button "Load More" at bounding box center [128, 419] width 221 height 29
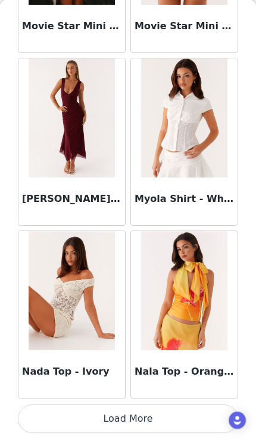
click at [186, 424] on button "Load More" at bounding box center [128, 419] width 221 height 29
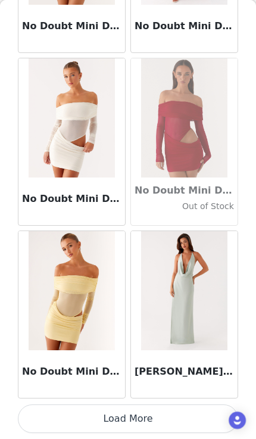
scroll to position [51508, 0]
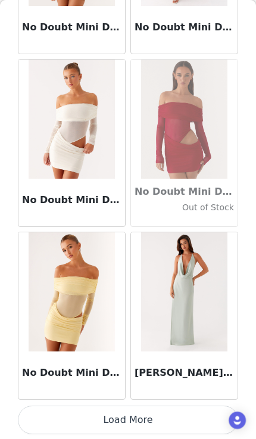
click at [186, 418] on button "Load More" at bounding box center [128, 420] width 221 height 29
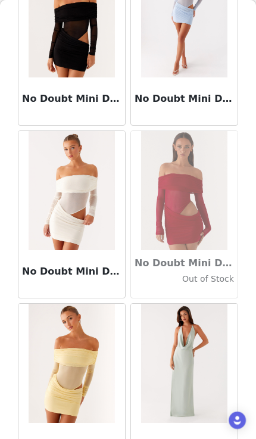
scroll to position [51436, 0]
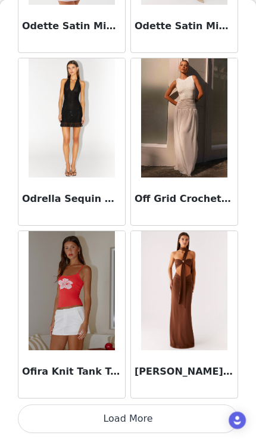
click at [190, 422] on button "Load More" at bounding box center [128, 419] width 221 height 29
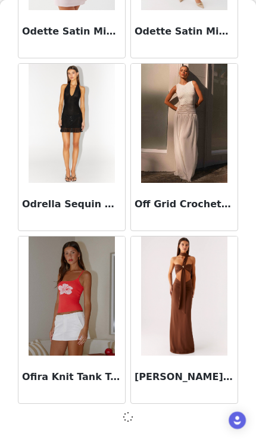
scroll to position [53236, 0]
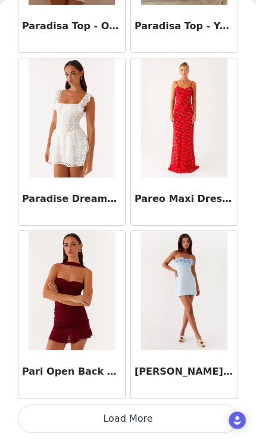
click at [170, 415] on button "Load More" at bounding box center [128, 419] width 221 height 29
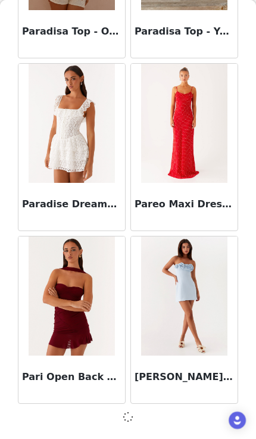
scroll to position [54965, 0]
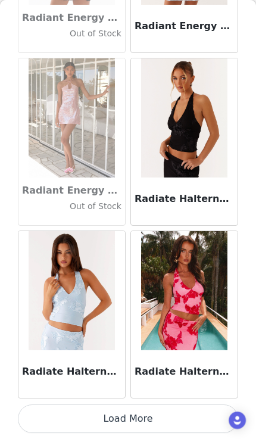
click at [160, 414] on button "Load More" at bounding box center [128, 419] width 221 height 29
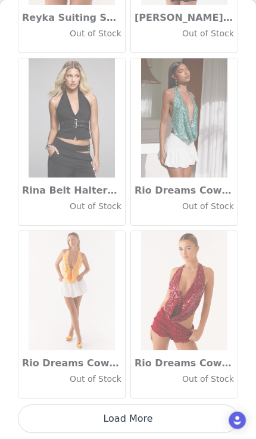
click at [173, 429] on button "Load More" at bounding box center [128, 419] width 221 height 29
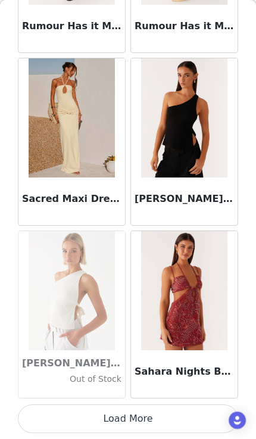
click at [185, 421] on button "Load More" at bounding box center [128, 419] width 221 height 29
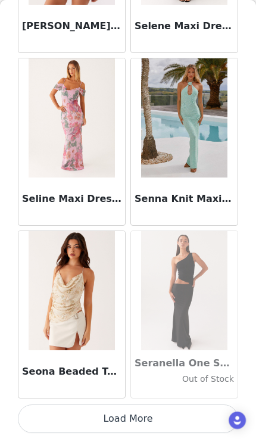
click at [188, 413] on button "Load More" at bounding box center [128, 419] width 221 height 29
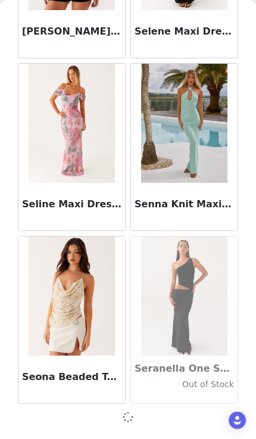
scroll to position [61879, 0]
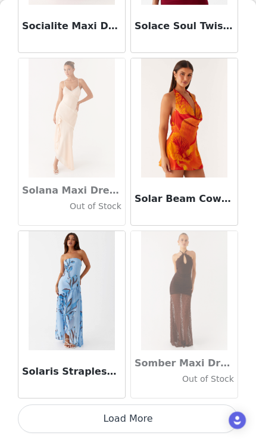
click at [161, 422] on button "Load More" at bounding box center [128, 419] width 221 height 29
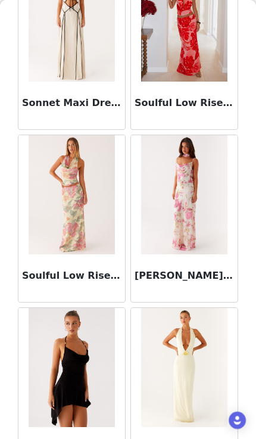
scroll to position [64752, 0]
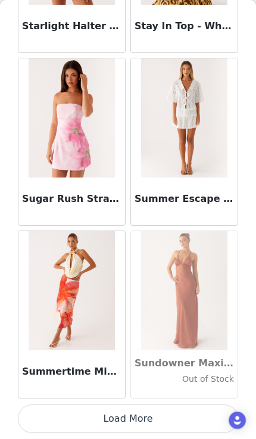
click at [177, 424] on button "Load More" at bounding box center [128, 419] width 221 height 29
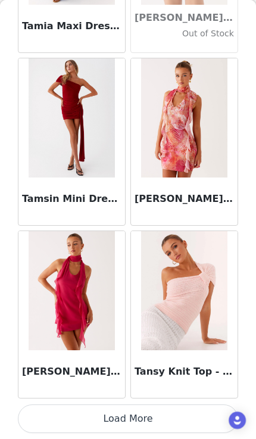
click at [173, 426] on button "Load More" at bounding box center [128, 419] width 221 height 29
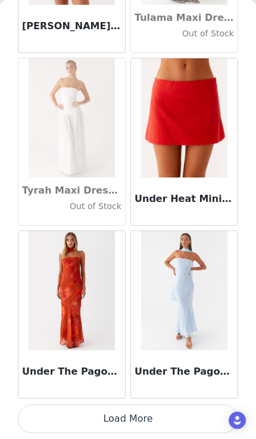
click at [172, 421] on button "Load More" at bounding box center [128, 419] width 221 height 29
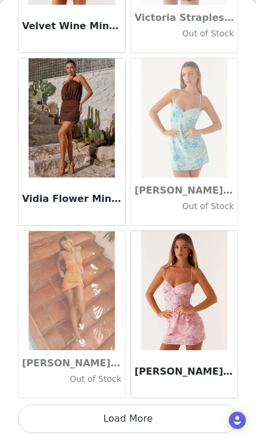
click at [176, 418] on button "Load More" at bounding box center [128, 419] width 221 height 29
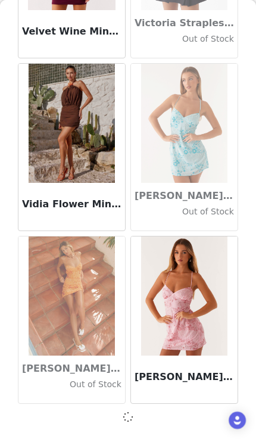
scroll to position [70522, 0]
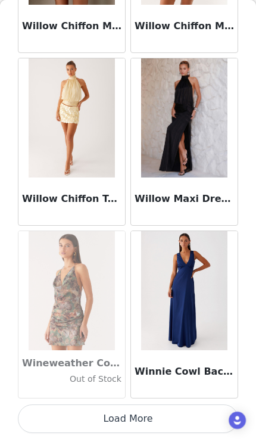
click at [161, 414] on button "Load More" at bounding box center [128, 419] width 221 height 29
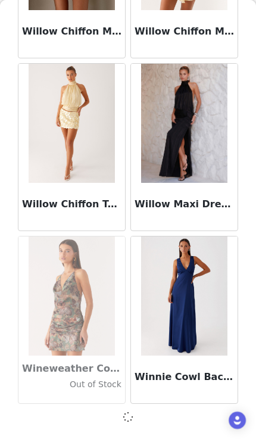
scroll to position [72251, 0]
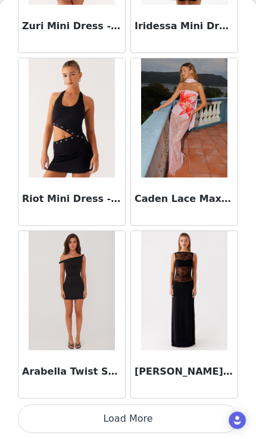
click at [166, 420] on button "Load More" at bounding box center [128, 419] width 221 height 29
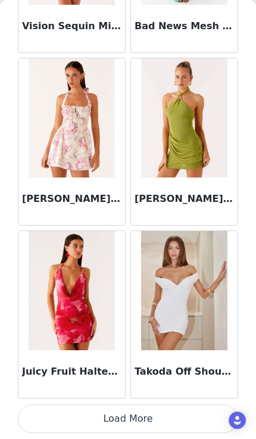
click at [154, 419] on button "Load More" at bounding box center [128, 419] width 221 height 29
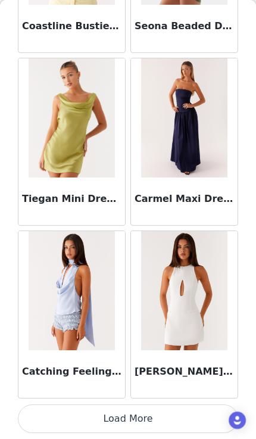
scroll to position [77442, 0]
click at [173, 417] on button "Load More" at bounding box center [128, 419] width 221 height 29
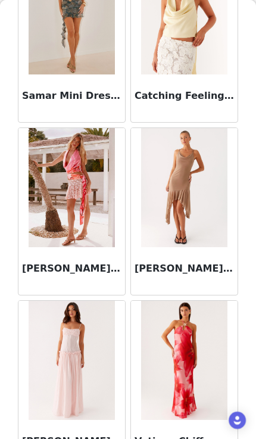
scroll to position [78426, 0]
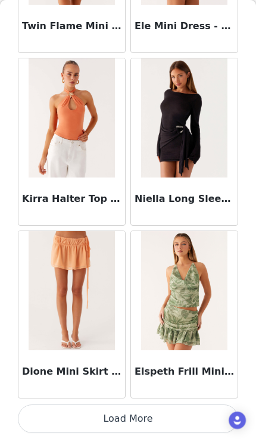
click at [165, 417] on button "Load More" at bounding box center [128, 419] width 221 height 29
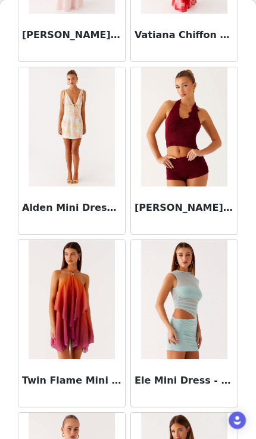
scroll to position [78783, 0]
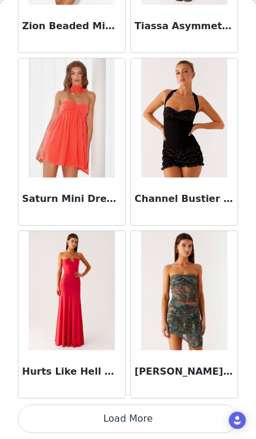
click at [168, 415] on button "Load More" at bounding box center [128, 419] width 221 height 29
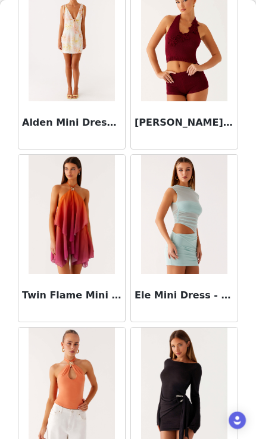
scroll to position [78900, 0]
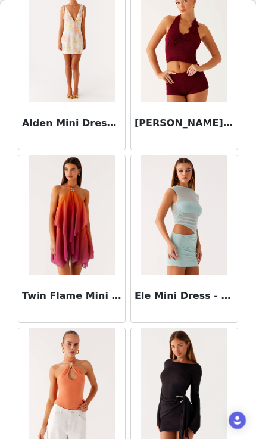
click at [100, 262] on img at bounding box center [72, 215] width 86 height 119
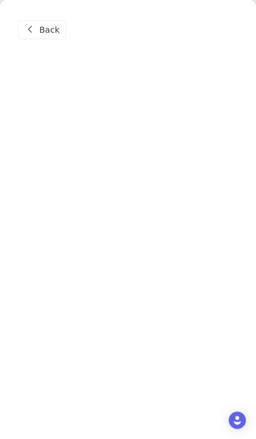
scroll to position [0, 0]
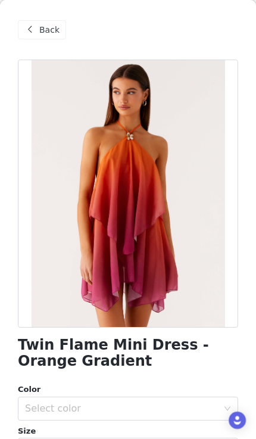
click at [144, 410] on div "Select color" at bounding box center [121, 409] width 193 height 12
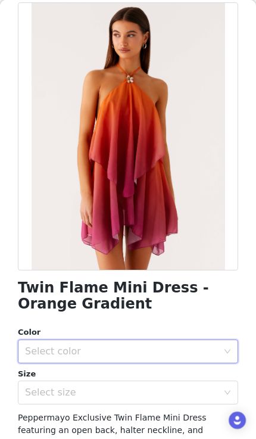
scroll to position [85, 0]
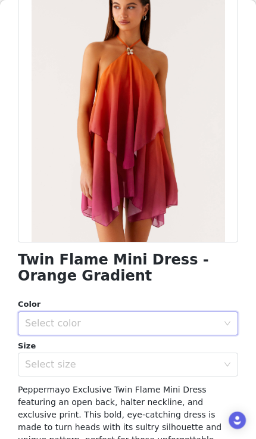
click at [132, 328] on div "Select color" at bounding box center [121, 324] width 193 height 12
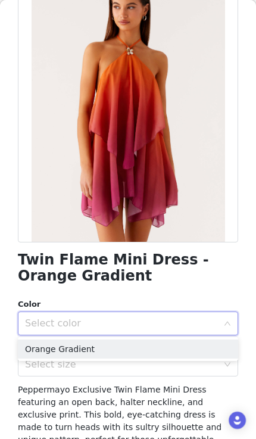
click at [134, 358] on li "Orange Gradient" at bounding box center [128, 349] width 221 height 19
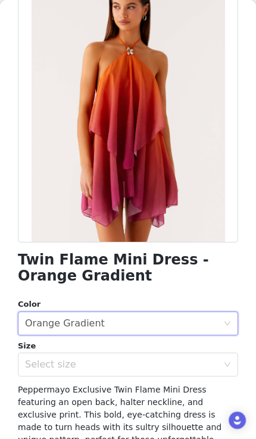
click at [131, 366] on div "Select size" at bounding box center [121, 365] width 193 height 12
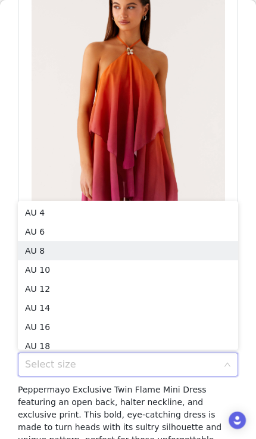
click at [145, 257] on li "AU 8" at bounding box center [128, 250] width 221 height 19
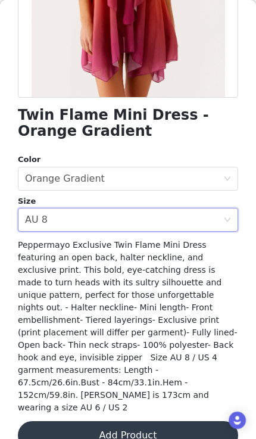
scroll to position [229, 0]
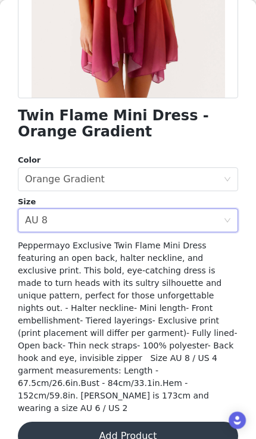
click at [143, 422] on button "Add Product" at bounding box center [128, 436] width 221 height 29
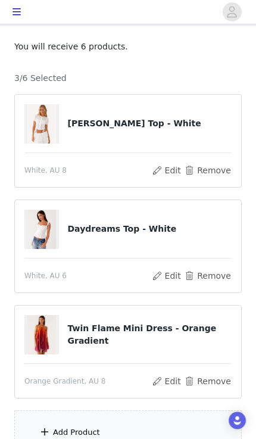
click at [131, 436] on div "Add Product" at bounding box center [128, 433] width 228 height 45
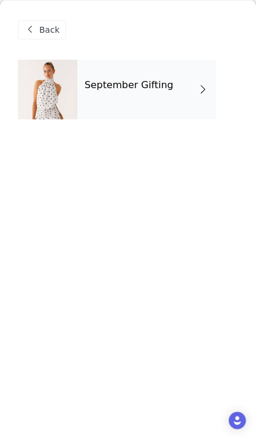
scroll to position [63, 0]
click at [49, 105] on div at bounding box center [48, 90] width 60 height 60
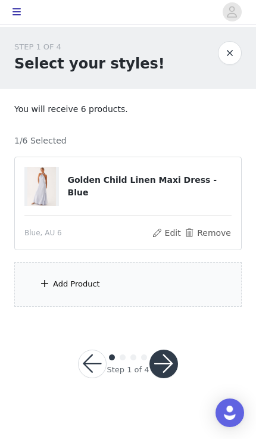
click at [197, 300] on div "Add Product" at bounding box center [128, 284] width 228 height 45
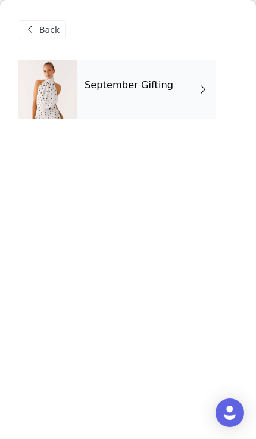
click at [163, 89] on h4 "September Gifting" at bounding box center [129, 85] width 89 height 11
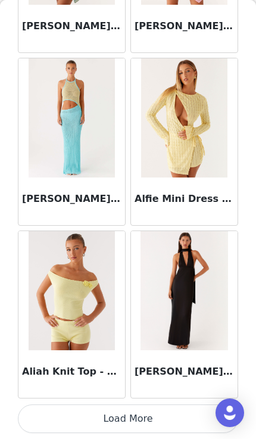
click at [191, 424] on button "Load More" at bounding box center [128, 419] width 221 height 29
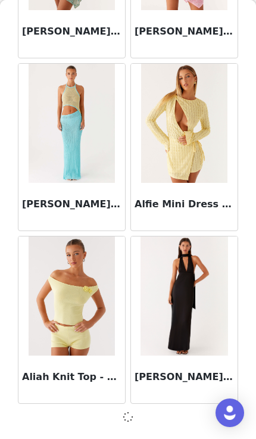
scroll to position [1379, 0]
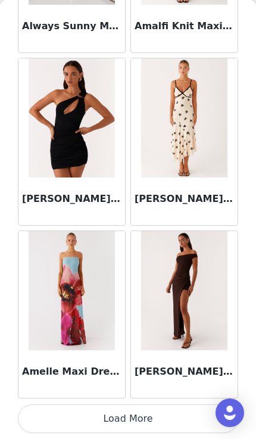
click at [199, 424] on button "Load More" at bounding box center [128, 419] width 221 height 29
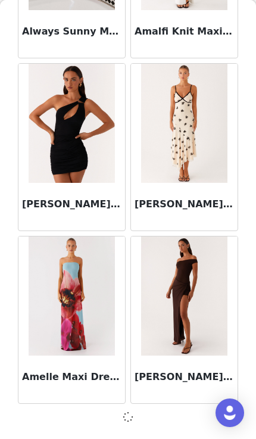
scroll to position [3108, 0]
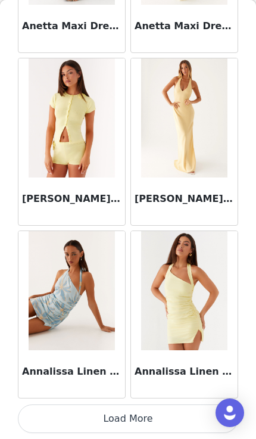
click at [194, 417] on button "Load More" at bounding box center [128, 419] width 221 height 29
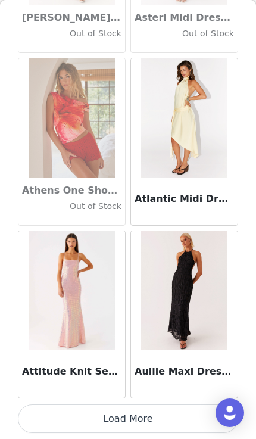
click at [188, 423] on button "Load More" at bounding box center [128, 419] width 221 height 29
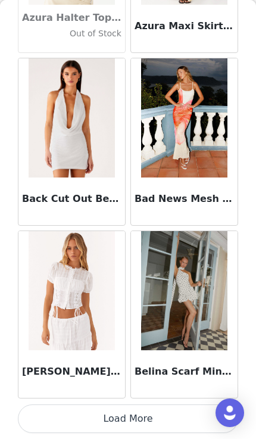
scroll to position [8299, 0]
click at [190, 421] on button "Load More" at bounding box center [128, 419] width 221 height 29
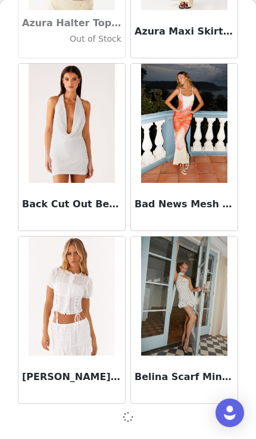
scroll to position [8294, 0]
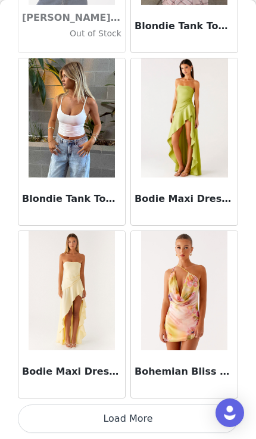
click at [190, 422] on button "Load More" at bounding box center [128, 419] width 221 height 29
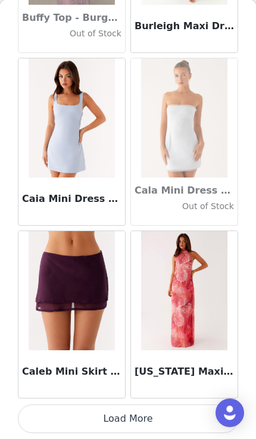
scroll to position [11756, 0]
click at [173, 420] on button "Load More" at bounding box center [128, 419] width 221 height 29
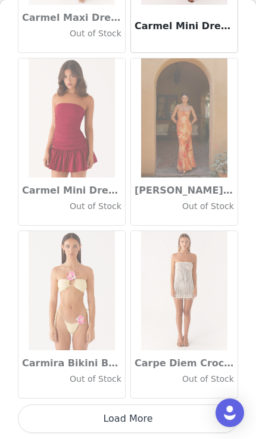
scroll to position [13485, 0]
click at [187, 421] on button "Load More" at bounding box center [128, 419] width 221 height 29
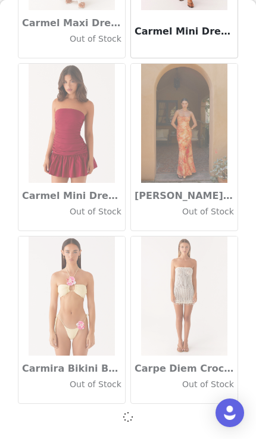
scroll to position [13479, 0]
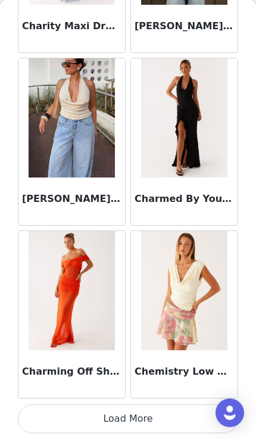
click at [167, 420] on button "Load More" at bounding box center [128, 419] width 221 height 29
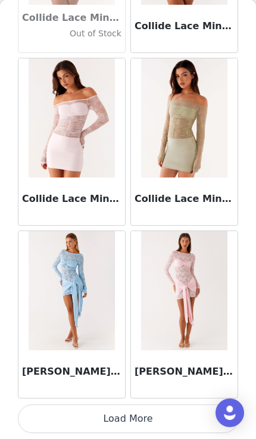
scroll to position [16942, 0]
click at [172, 423] on button "Load More" at bounding box center [128, 419] width 221 height 29
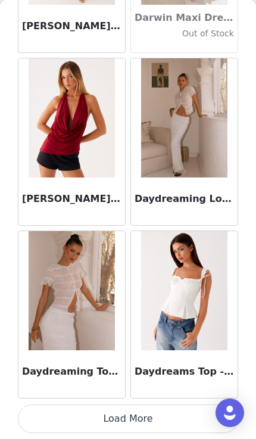
scroll to position [18670, 0]
click at [196, 317] on img at bounding box center [184, 290] width 86 height 119
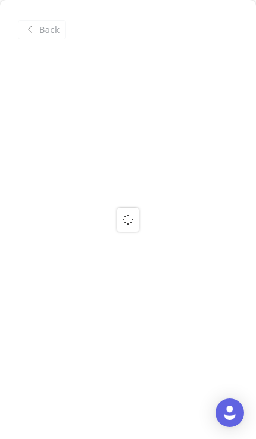
scroll to position [0, 0]
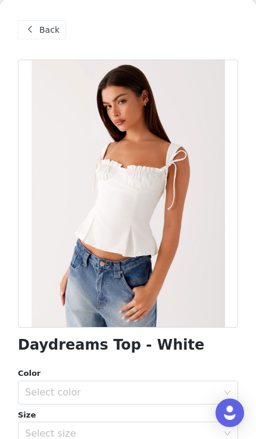
click at [148, 423] on div "Select size" at bounding box center [124, 434] width 198 height 23
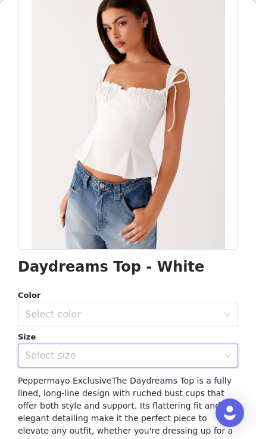
scroll to position [79, 0]
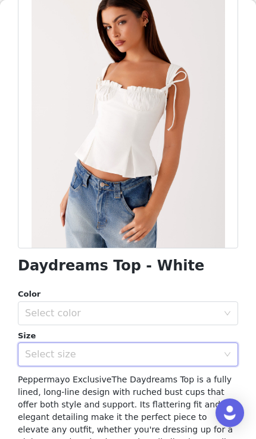
click at [143, 352] on div "Select size" at bounding box center [121, 355] width 193 height 12
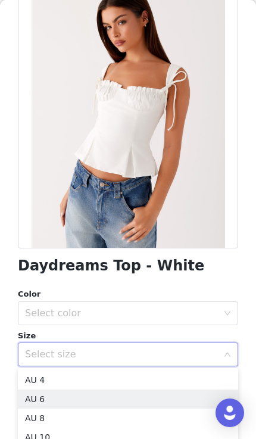
click at [128, 401] on li "AU 6" at bounding box center [128, 399] width 221 height 19
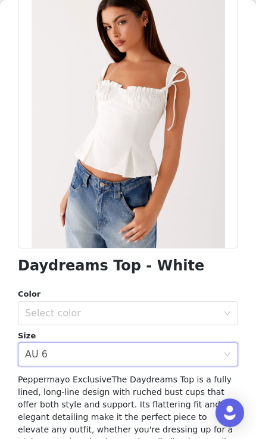
click at [152, 318] on div "Select color" at bounding box center [121, 314] width 193 height 12
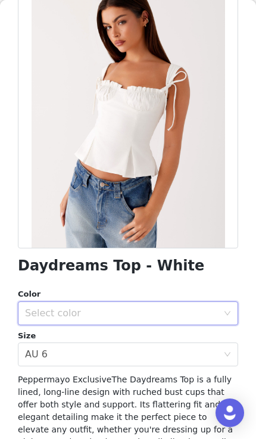
click at [143, 358] on div "Select size AU 6" at bounding box center [124, 354] width 198 height 23
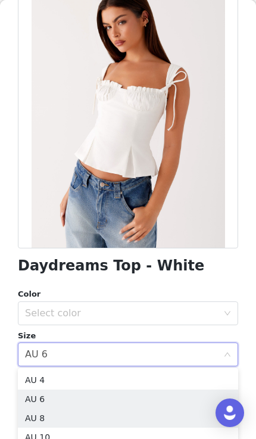
click at [129, 416] on li "AU 8" at bounding box center [128, 418] width 221 height 19
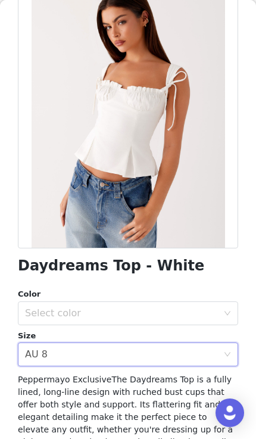
click at [159, 311] on div "Select color" at bounding box center [121, 314] width 193 height 12
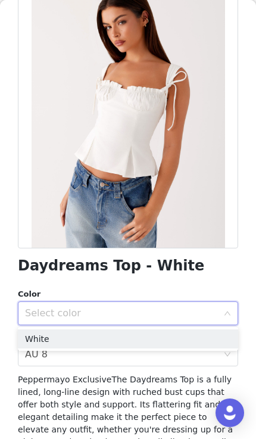
click at [144, 340] on li "White" at bounding box center [128, 339] width 221 height 19
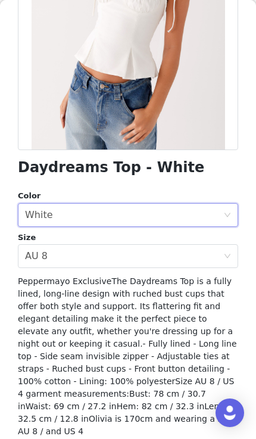
scroll to position [178, 0]
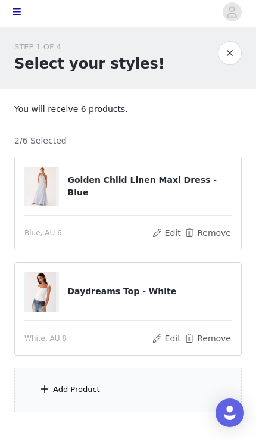
click at [136, 393] on div "Add Product" at bounding box center [128, 390] width 228 height 45
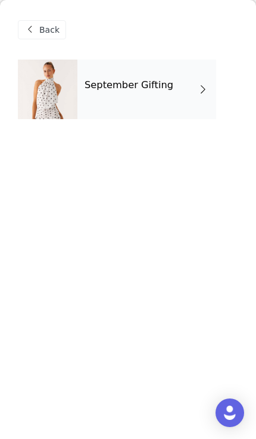
click at [48, 104] on div at bounding box center [48, 90] width 60 height 60
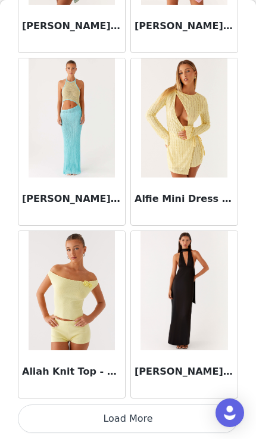
click at [180, 412] on button "Load More" at bounding box center [128, 419] width 221 height 29
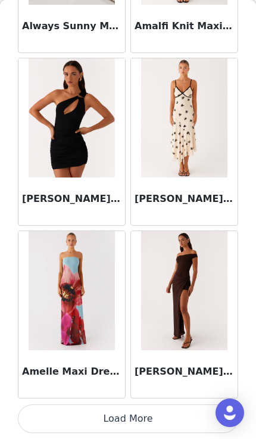
click at [184, 417] on button "Load More" at bounding box center [128, 419] width 221 height 29
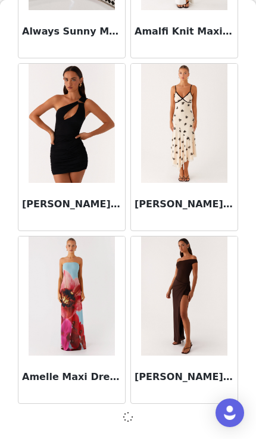
scroll to position [3108, 0]
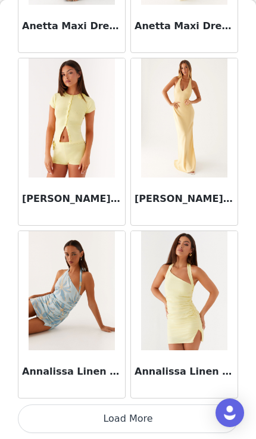
click at [178, 417] on button "Load More" at bounding box center [128, 419] width 221 height 29
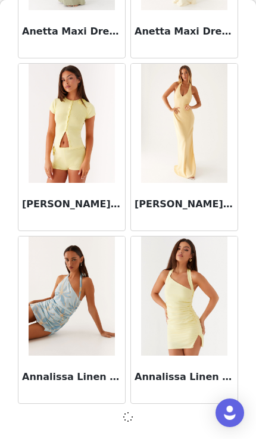
scroll to position [4836, 0]
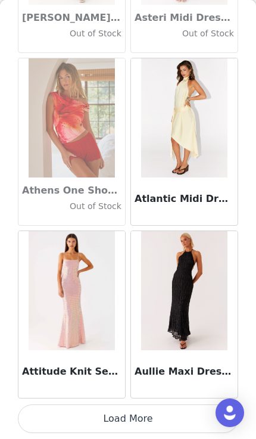
click at [187, 414] on button "Load More" at bounding box center [128, 419] width 221 height 29
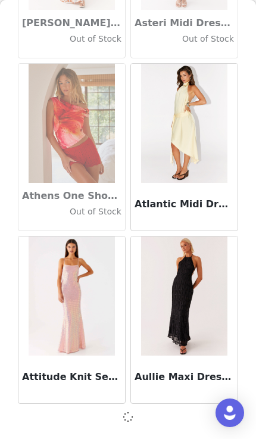
scroll to position [6565, 0]
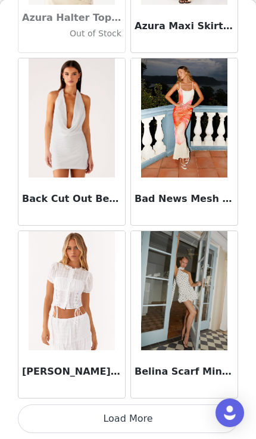
click at [184, 414] on button "Load More" at bounding box center [128, 419] width 221 height 29
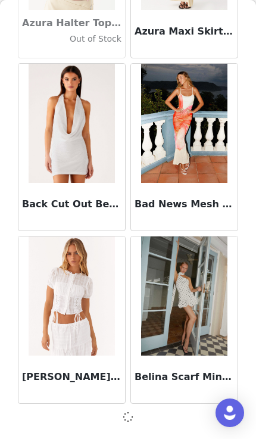
scroll to position [8294, 0]
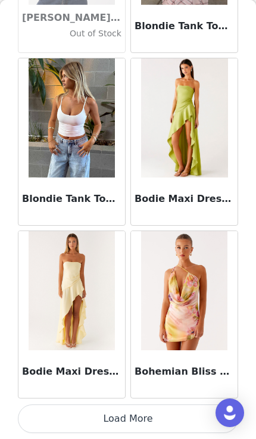
click at [180, 413] on button "Load More" at bounding box center [128, 419] width 221 height 29
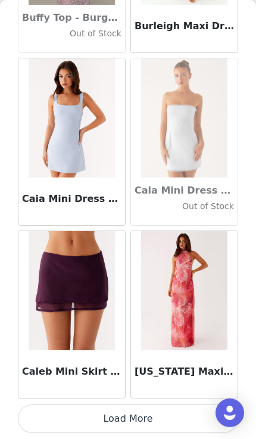
click at [182, 409] on button "Load More" at bounding box center [128, 419] width 221 height 29
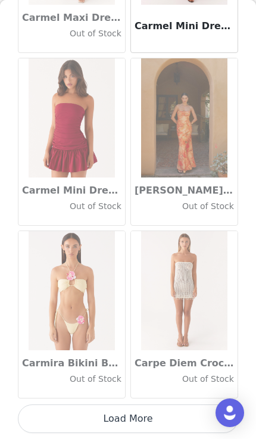
click at [178, 409] on button "Load More" at bounding box center [128, 419] width 221 height 29
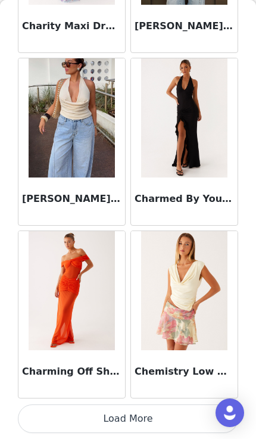
click at [187, 415] on button "Load More" at bounding box center [128, 419] width 221 height 29
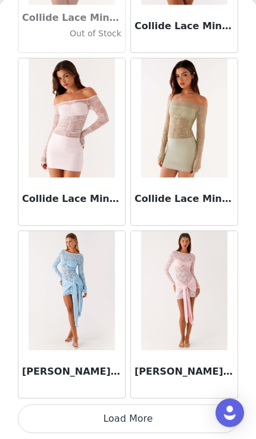
click at [178, 414] on button "Load More" at bounding box center [128, 419] width 221 height 29
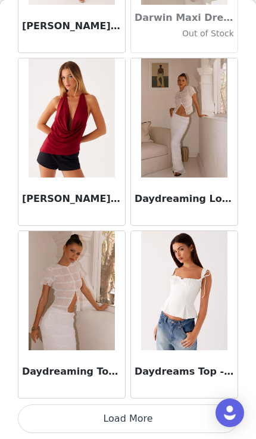
click at [181, 418] on button "Load More" at bounding box center [128, 419] width 221 height 29
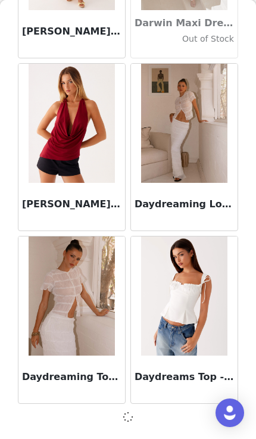
scroll to position [18665, 0]
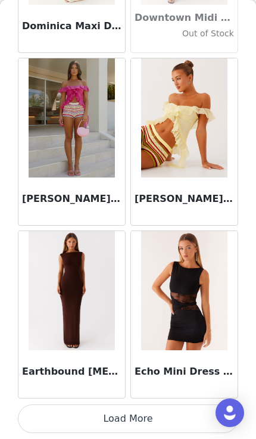
click at [186, 420] on button "Load More" at bounding box center [128, 419] width 221 height 29
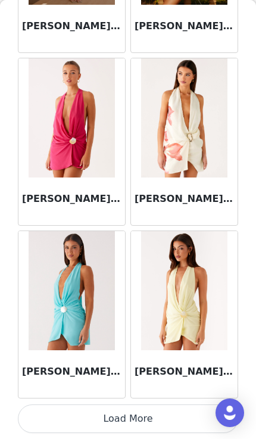
click at [182, 418] on button "Load More" at bounding box center [128, 419] width 221 height 29
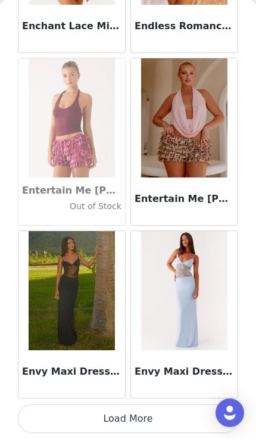
click at [181, 414] on button "Load More" at bounding box center [128, 419] width 221 height 29
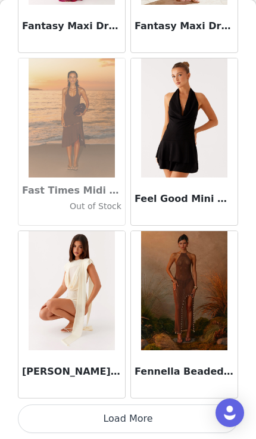
click at [178, 423] on button "Load More" at bounding box center [128, 419] width 221 height 29
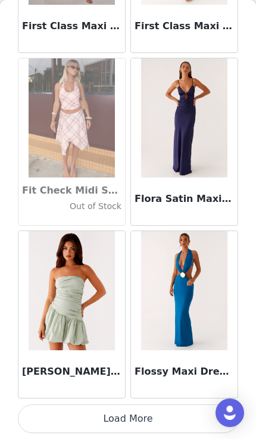
click at [184, 411] on button "Load More" at bounding box center [128, 419] width 221 height 29
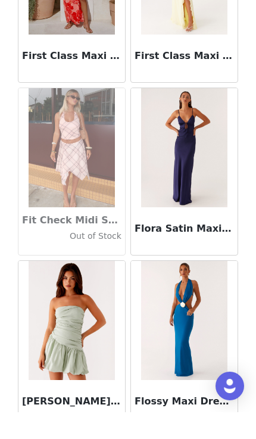
scroll to position [72, 0]
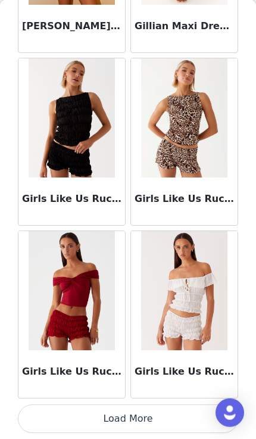
click at [207, 423] on button "Load More" at bounding box center [128, 419] width 221 height 29
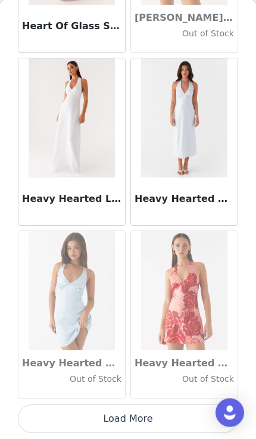
click at [159, 411] on button "Load More" at bounding box center [128, 419] width 221 height 29
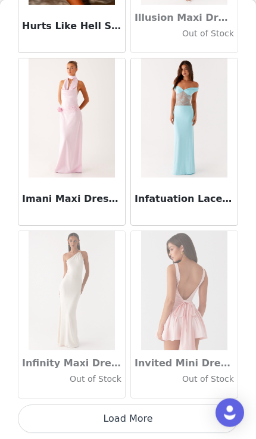
click at [187, 420] on button "Load More" at bounding box center [128, 419] width 221 height 29
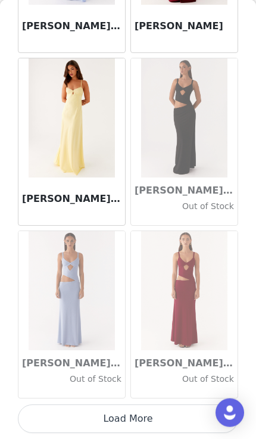
click at [191, 415] on button "Load More" at bounding box center [128, 419] width 221 height 29
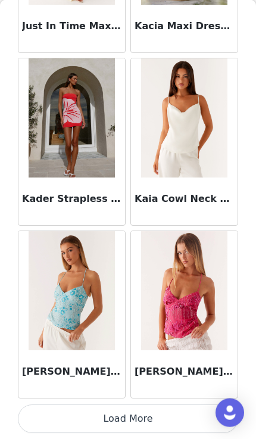
click at [189, 426] on button "Load More" at bounding box center [128, 419] width 221 height 29
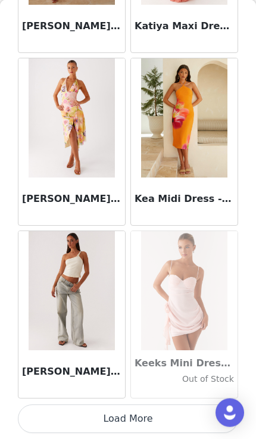
click at [187, 417] on button "Load More" at bounding box center [128, 419] width 221 height 29
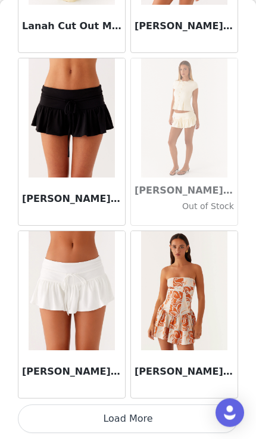
click at [182, 422] on button "Load More" at bounding box center [128, 419] width 221 height 29
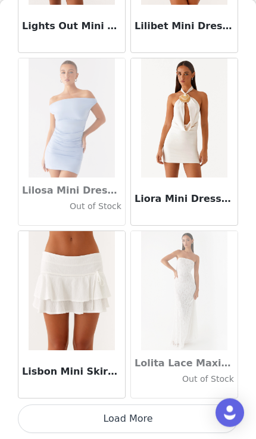
click at [126, 422] on button "Load More" at bounding box center [128, 419] width 221 height 29
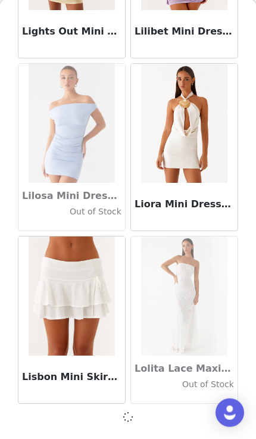
scroll to position [41136, 0]
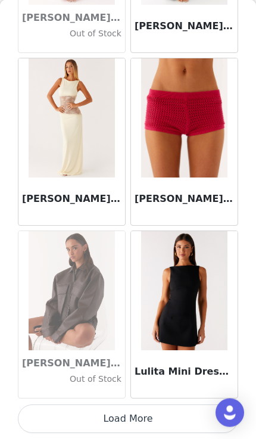
click at [159, 411] on button "Load More" at bounding box center [128, 419] width 221 height 29
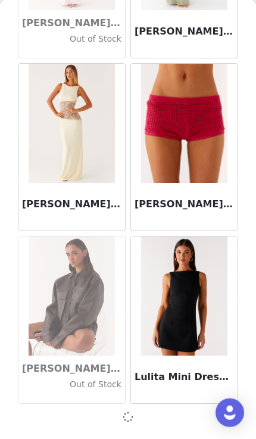
scroll to position [42865, 0]
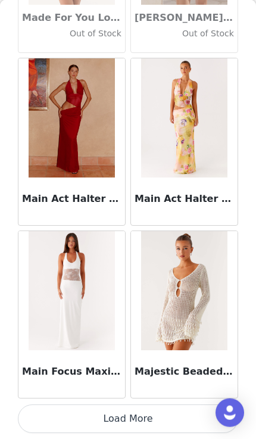
click at [156, 412] on button "Load More" at bounding box center [128, 419] width 221 height 29
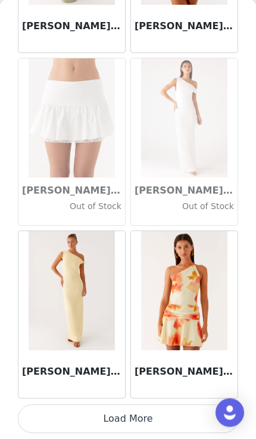
click at [160, 406] on button "Load More" at bounding box center [128, 419] width 221 height 29
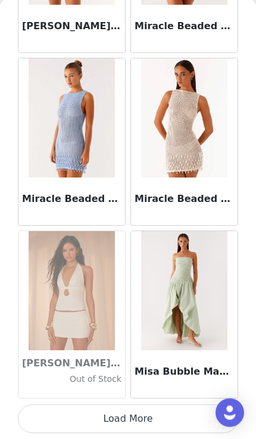
click at [167, 421] on button "Load More" at bounding box center [128, 419] width 221 height 29
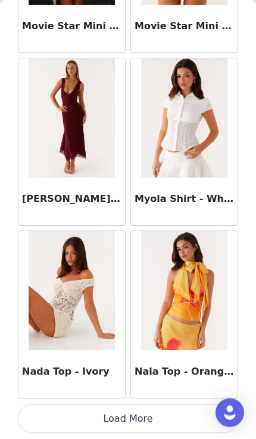
click at [167, 415] on button "Load More" at bounding box center [128, 419] width 221 height 29
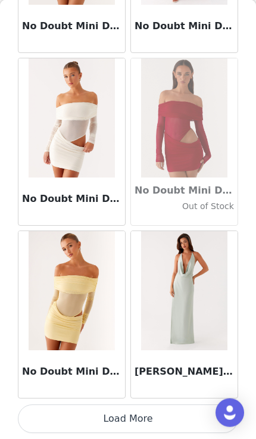
scroll to position [51513, 0]
click at [157, 398] on article "Noemi Maxi Dress - Sage" at bounding box center [185, 315] width 108 height 168
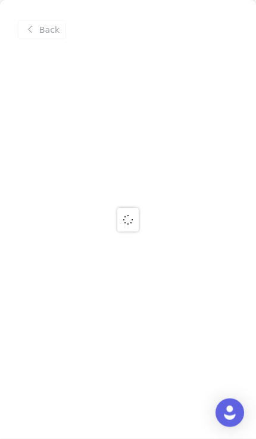
scroll to position [0, 0]
click at [163, 415] on div at bounding box center [128, 219] width 256 height 439
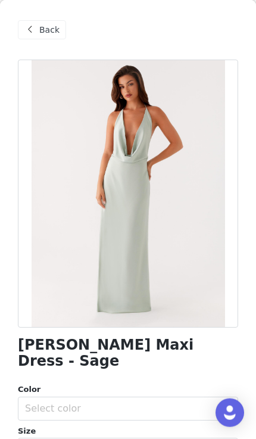
click at [48, 48] on div "Back" at bounding box center [128, 30] width 221 height 60
click at [39, 30] on span "Back" at bounding box center [49, 30] width 20 height 13
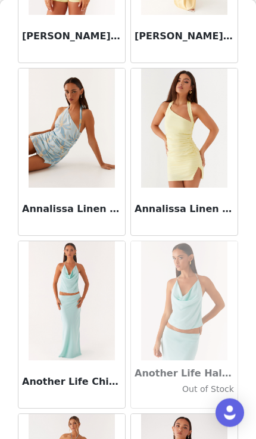
scroll to position [5005, 0]
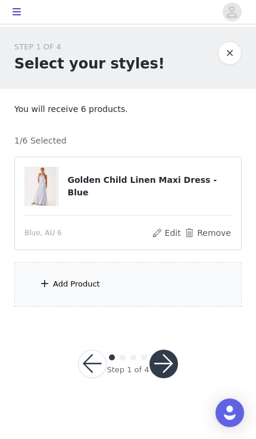
click at [189, 291] on div "Add Product" at bounding box center [128, 284] width 228 height 45
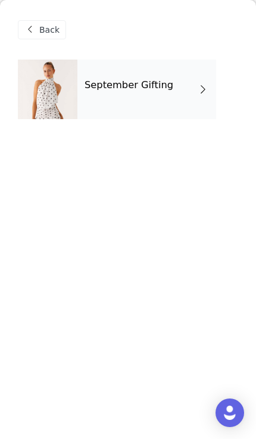
click at [191, 106] on div "September Gifting" at bounding box center [146, 90] width 139 height 60
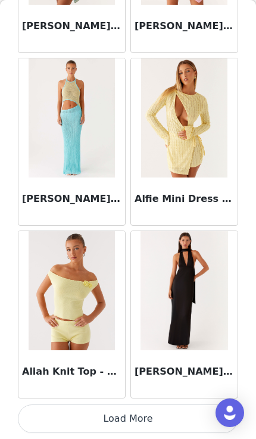
click at [157, 418] on button "Load More" at bounding box center [128, 419] width 221 height 29
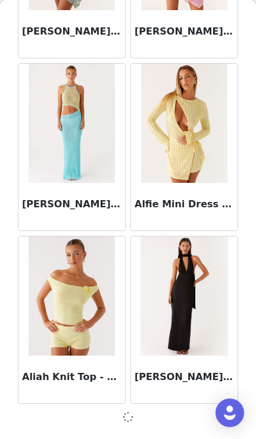
scroll to position [1379, 0]
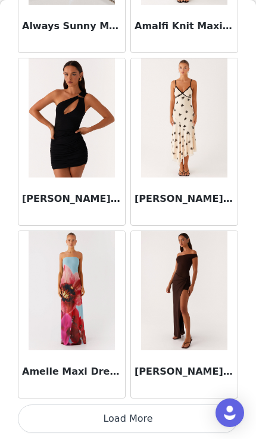
click at [116, 409] on button "Load More" at bounding box center [128, 419] width 221 height 29
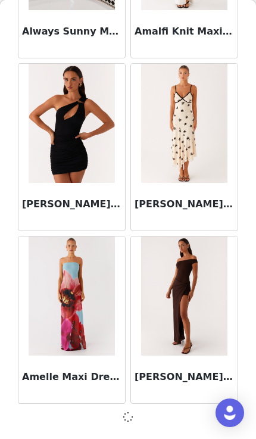
scroll to position [3108, 0]
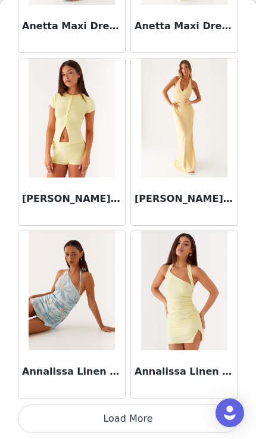
click at [113, 409] on button "Load More" at bounding box center [128, 419] width 221 height 29
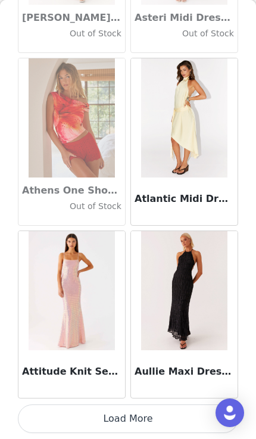
click at [110, 421] on button "Load More" at bounding box center [128, 419] width 221 height 29
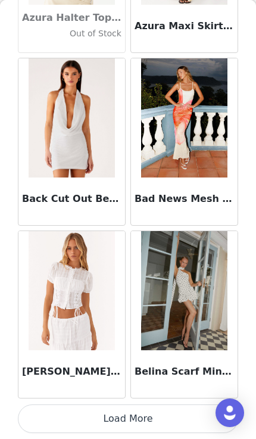
click at [125, 421] on button "Load More" at bounding box center [128, 419] width 221 height 29
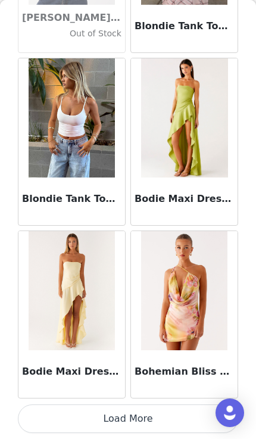
click at [131, 424] on button "Load More" at bounding box center [128, 419] width 221 height 29
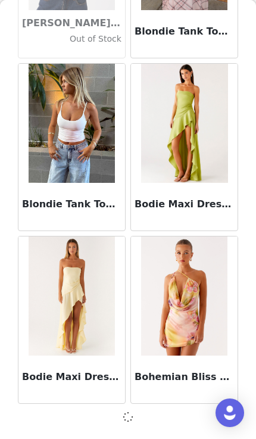
scroll to position [10022, 0]
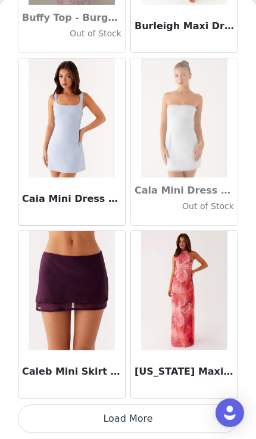
click at [130, 420] on button "Load More" at bounding box center [128, 419] width 221 height 29
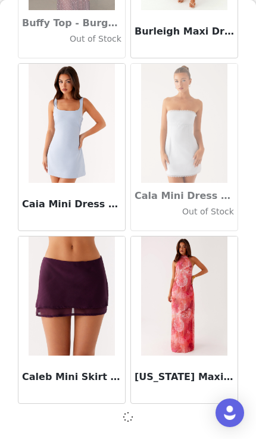
scroll to position [11751, 0]
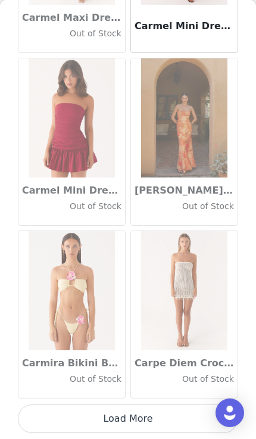
click at [132, 421] on button "Load More" at bounding box center [128, 419] width 221 height 29
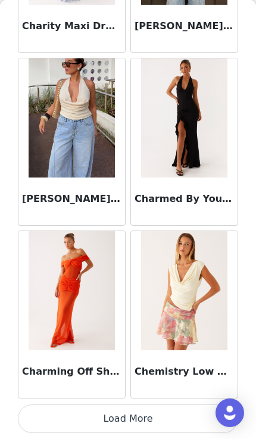
click at [123, 424] on button "Load More" at bounding box center [128, 419] width 221 height 29
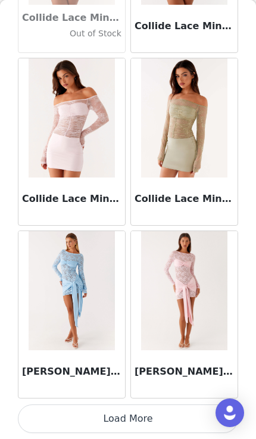
click at [132, 414] on button "Load More" at bounding box center [128, 419] width 221 height 29
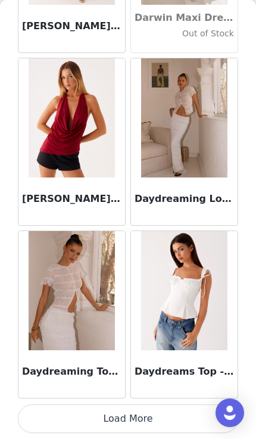
scroll to position [18670, 0]
click at [129, 424] on button "Load More" at bounding box center [128, 419] width 221 height 29
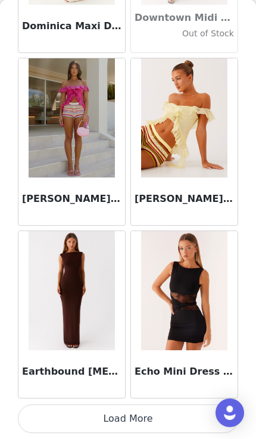
click at [171, 415] on button "Load More" at bounding box center [128, 419] width 221 height 29
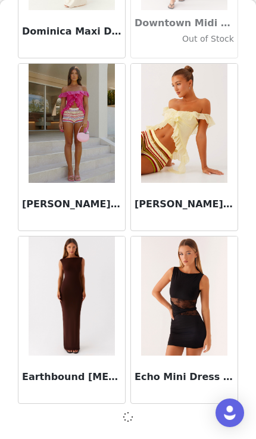
scroll to position [20394, 0]
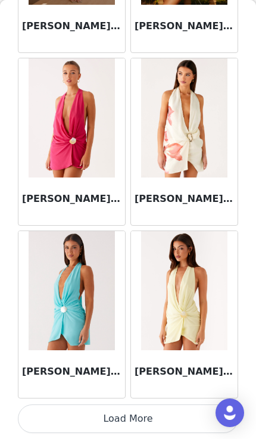
click at [123, 416] on button "Load More" at bounding box center [128, 419] width 221 height 29
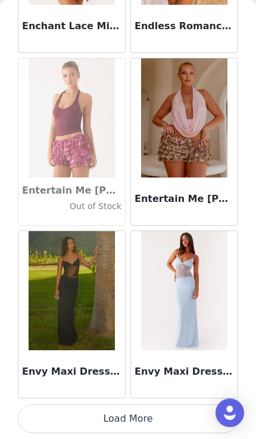
click at [123, 419] on button "Load More" at bounding box center [128, 419] width 221 height 29
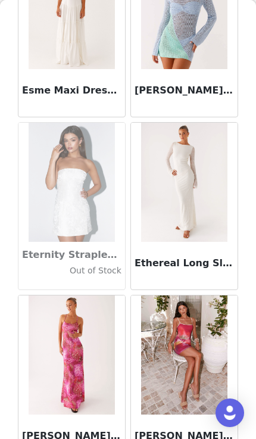
scroll to position [24424, 0]
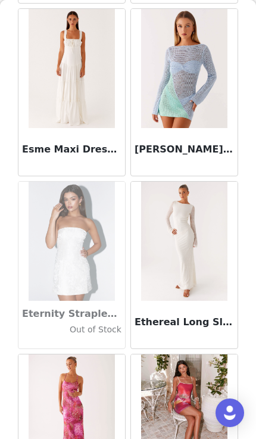
click at [57, 87] on img at bounding box center [72, 68] width 86 height 119
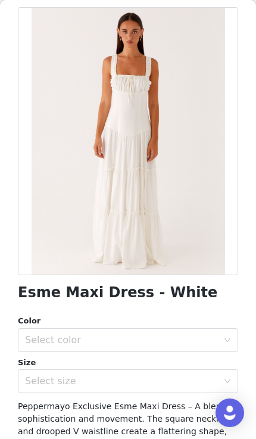
scroll to position [54, 0]
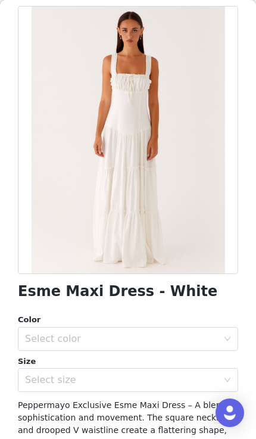
click at [162, 383] on div "Select size" at bounding box center [121, 380] width 193 height 12
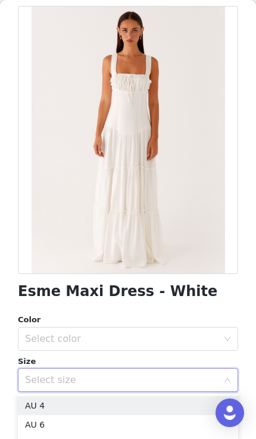
click at [157, 424] on li "AU 6" at bounding box center [128, 424] width 221 height 19
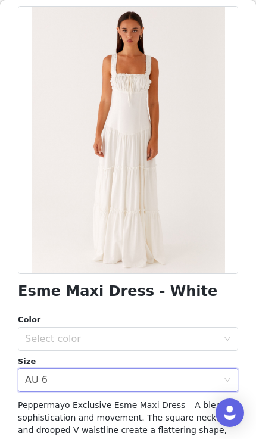
click at [165, 343] on div "Select color" at bounding box center [121, 339] width 193 height 12
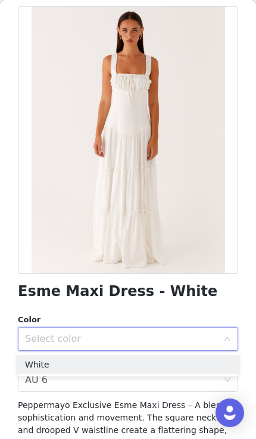
click at [160, 371] on li "White" at bounding box center [128, 364] width 221 height 19
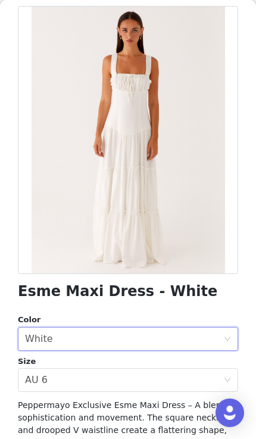
scroll to position [111, 0]
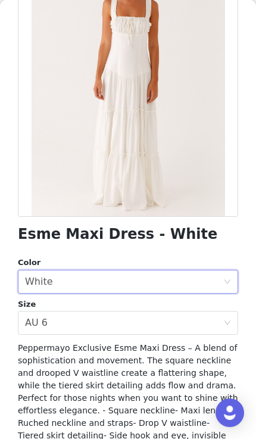
click at [163, 321] on div "Select size AU 6" at bounding box center [124, 323] width 198 height 23
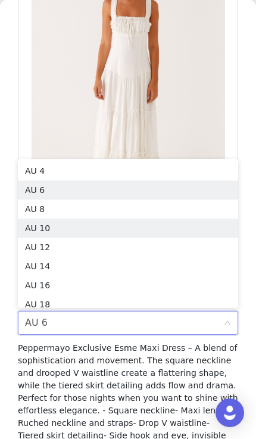
click at [150, 222] on li "AU 10" at bounding box center [128, 228] width 221 height 19
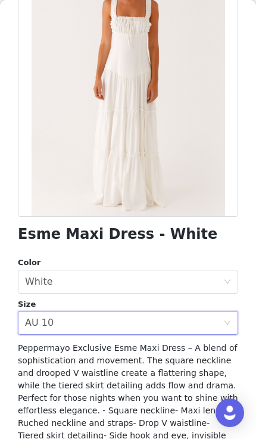
click at [88, 332] on div "Select size AU 10" at bounding box center [124, 323] width 198 height 23
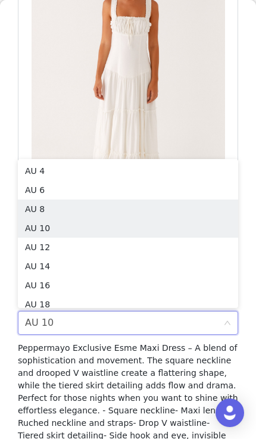
click at [127, 209] on li "AU 8" at bounding box center [128, 209] width 221 height 19
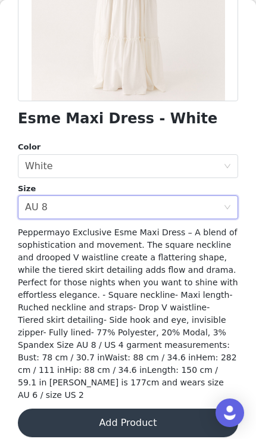
scroll to position [226, 0]
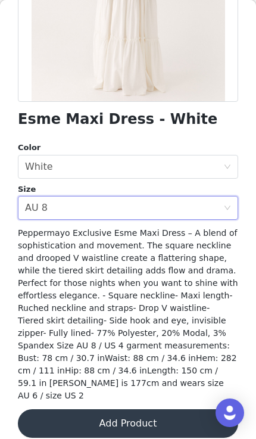
click at [156, 410] on button "Add Product" at bounding box center [128, 423] width 221 height 29
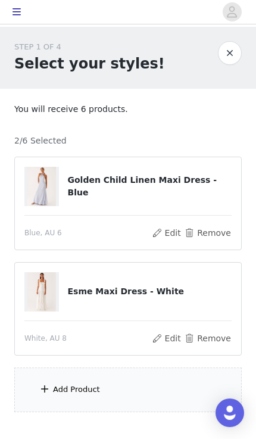
click at [229, 57] on button "button" at bounding box center [230, 53] width 24 height 24
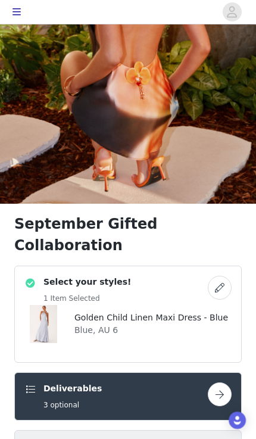
scroll to position [226, 0]
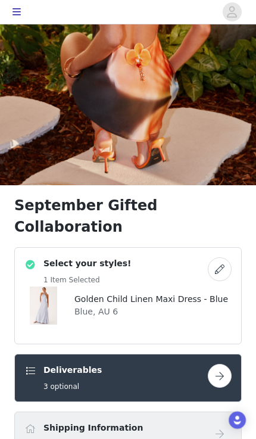
click at [225, 257] on button "button" at bounding box center [220, 269] width 24 height 24
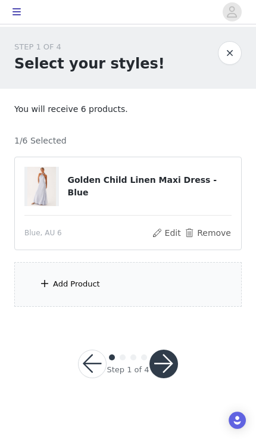
click at [179, 274] on div "Add Product" at bounding box center [128, 284] width 228 height 45
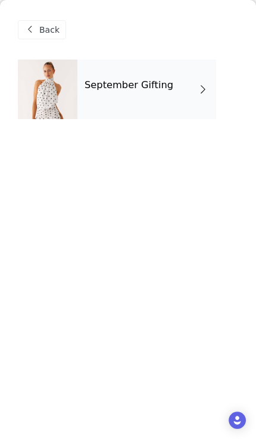
click at [176, 93] on div "September Gifting" at bounding box center [146, 90] width 139 height 60
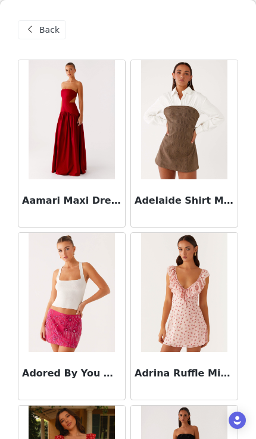
click at [58, 283] on img at bounding box center [72, 292] width 86 height 119
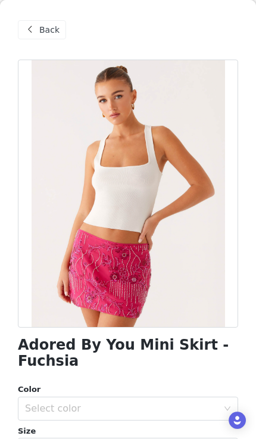
click at [163, 414] on div "Select color" at bounding box center [121, 409] width 193 height 12
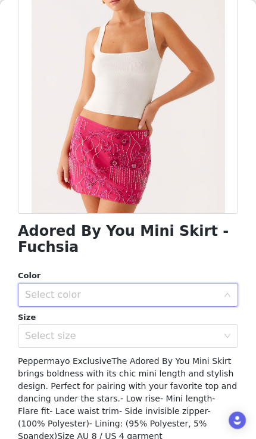
scroll to position [152, 0]
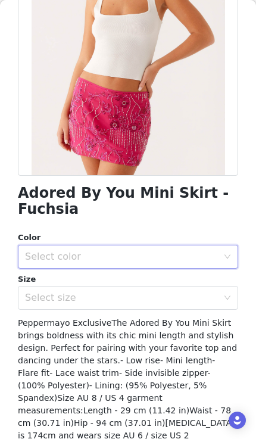
click at [35, 258] on div "Select color" at bounding box center [121, 257] width 193 height 12
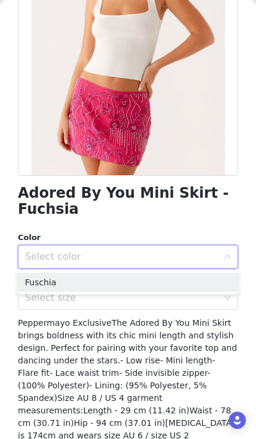
click at [145, 278] on li "Fuschia" at bounding box center [128, 282] width 221 height 19
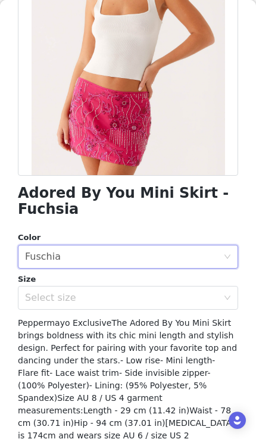
click at [142, 301] on div "Select size" at bounding box center [121, 298] width 193 height 12
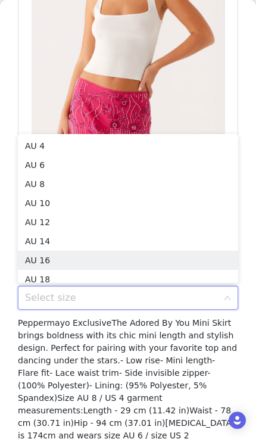
click at [142, 252] on li "AU 16" at bounding box center [128, 260] width 221 height 19
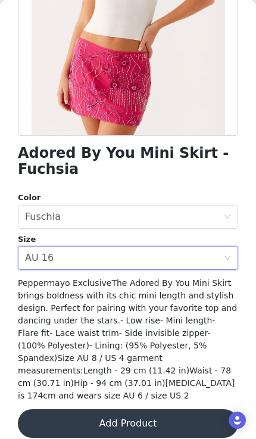
click at [89, 415] on button "Add Product" at bounding box center [128, 423] width 221 height 29
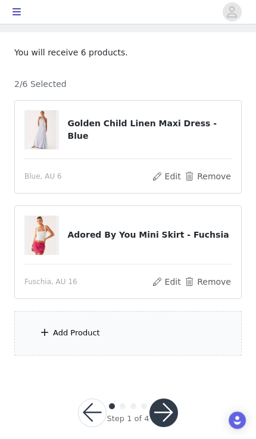
scroll to position [60, 0]
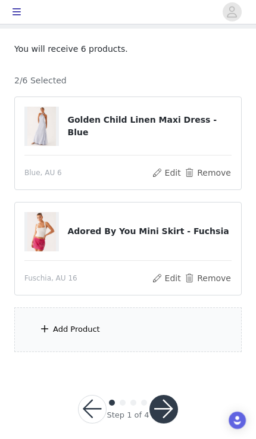
click at [169, 410] on button "button" at bounding box center [164, 409] width 29 height 29
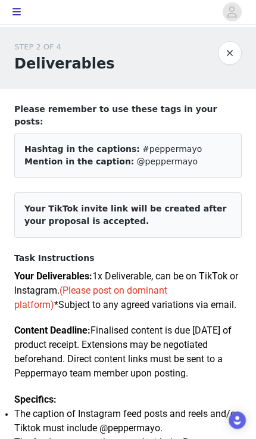
click at [234, 52] on button "button" at bounding box center [230, 53] width 24 height 24
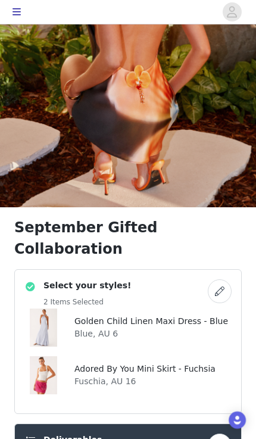
scroll to position [204, 0]
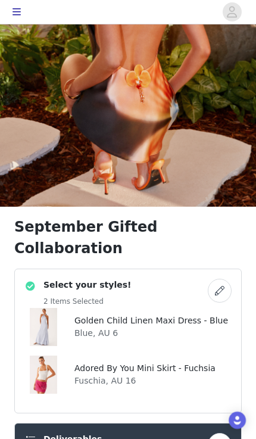
click at [225, 279] on button "button" at bounding box center [220, 291] width 24 height 24
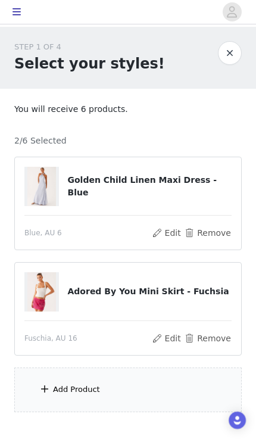
click at [218, 342] on button "Remove" at bounding box center [208, 338] width 48 height 14
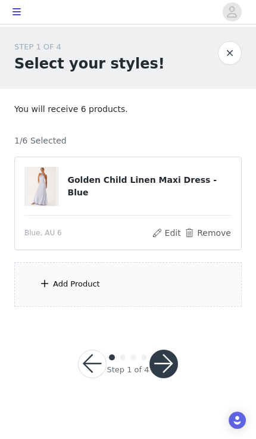
click at [188, 286] on div "Add Product" at bounding box center [128, 284] width 228 height 45
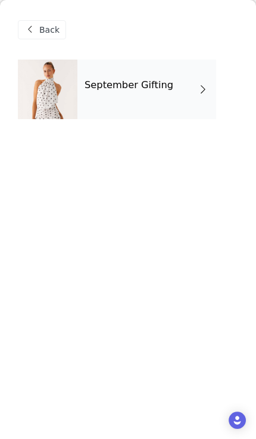
click at [177, 101] on div "September Gifting" at bounding box center [146, 90] width 139 height 60
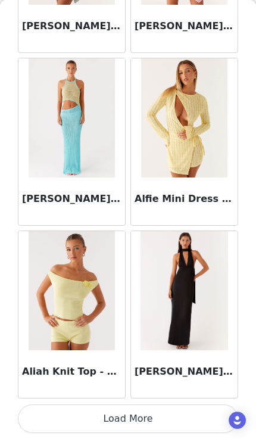
click at [101, 426] on button "Load More" at bounding box center [128, 419] width 221 height 29
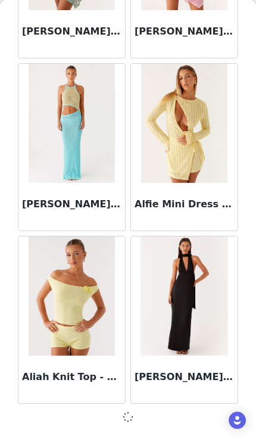
scroll to position [1379, 0]
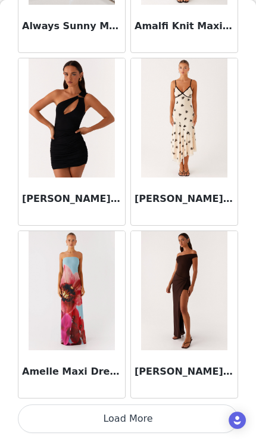
click at [118, 420] on button "Load More" at bounding box center [128, 419] width 221 height 29
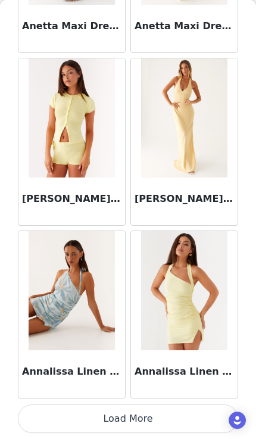
scroll to position [4842, 0]
click at [108, 424] on button "Load More" at bounding box center [128, 419] width 221 height 29
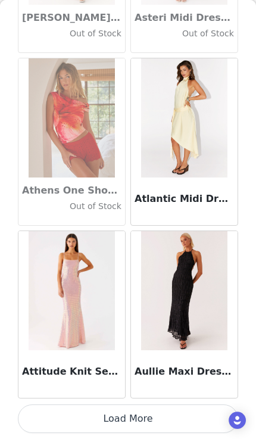
scroll to position [6610, 0]
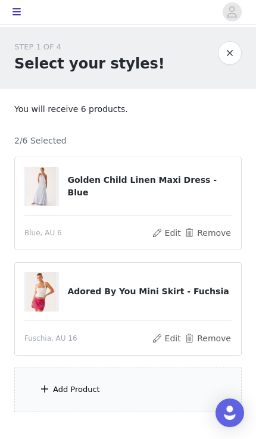
scroll to position [20, 0]
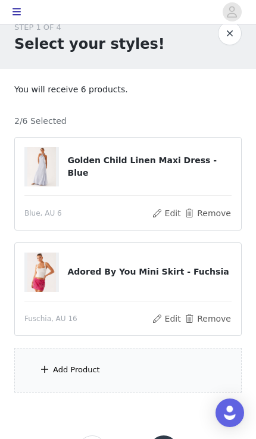
click at [55, 374] on div "Add Product" at bounding box center [76, 370] width 47 height 12
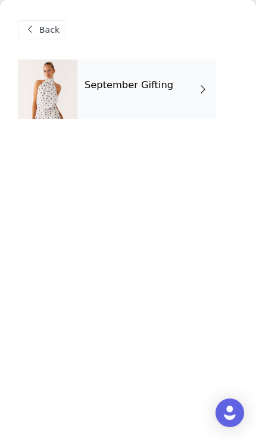
click at [200, 96] on span at bounding box center [203, 89] width 12 height 14
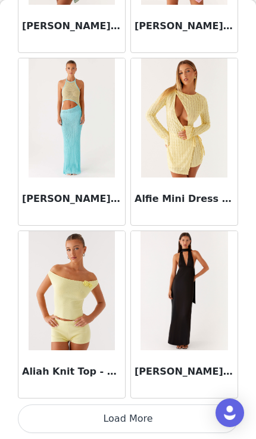
click at [165, 413] on button "Load More" at bounding box center [128, 419] width 221 height 29
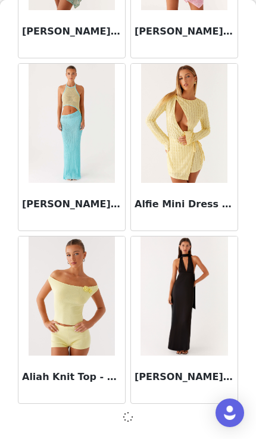
scroll to position [1379, 0]
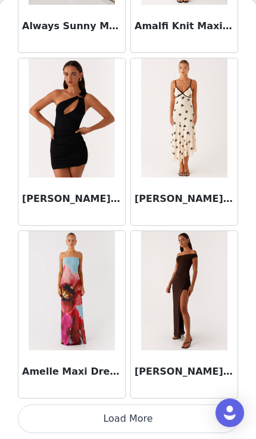
click at [117, 419] on button "Load More" at bounding box center [128, 419] width 221 height 29
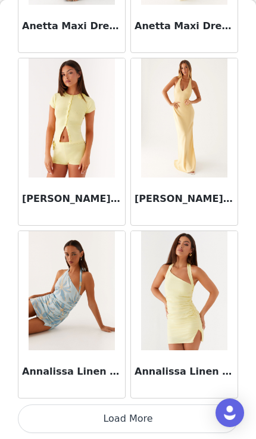
click at [117, 418] on button "Load More" at bounding box center [128, 419] width 221 height 29
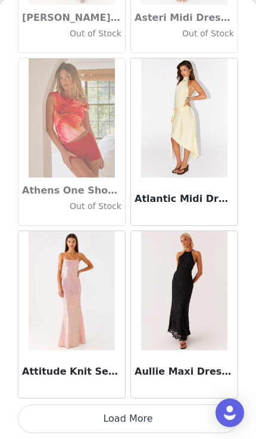
click at [105, 418] on button "Load More" at bounding box center [128, 419] width 221 height 29
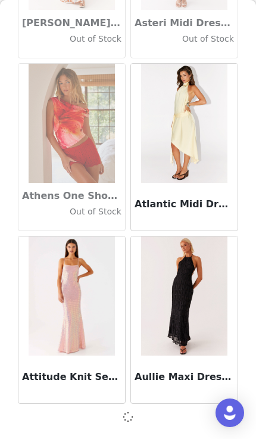
scroll to position [6565, 0]
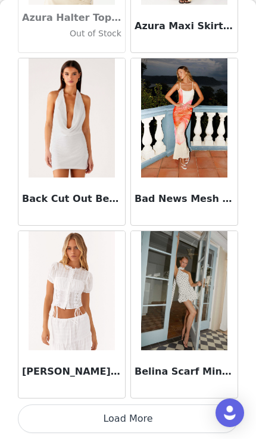
click at [107, 419] on button "Load More" at bounding box center [128, 419] width 221 height 29
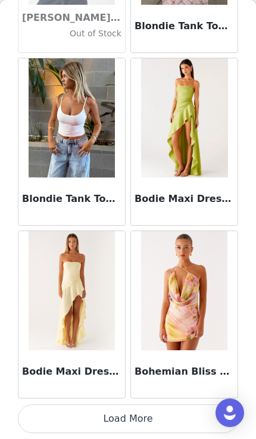
scroll to position [10028, 0]
click at [108, 418] on button "Load More" at bounding box center [128, 419] width 221 height 29
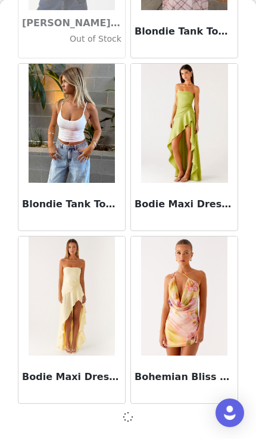
scroll to position [10022, 0]
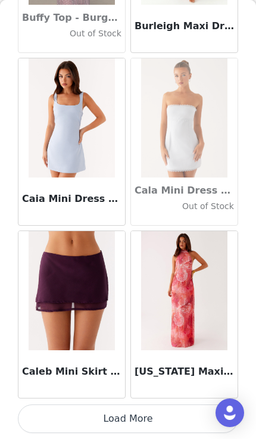
click at [175, 415] on button "Load More" at bounding box center [128, 419] width 221 height 29
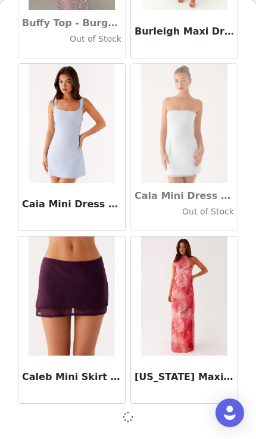
scroll to position [11751, 0]
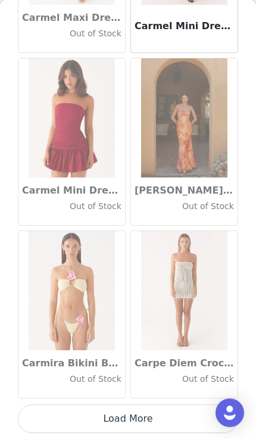
click at [173, 415] on button "Load More" at bounding box center [128, 419] width 221 height 29
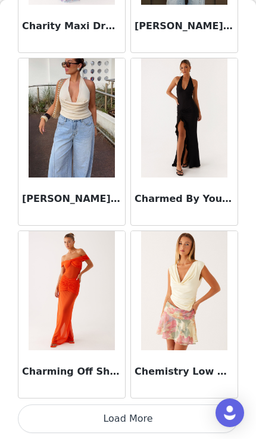
click at [143, 417] on button "Load More" at bounding box center [128, 419] width 221 height 29
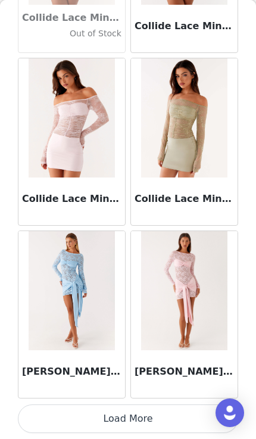
click at [152, 422] on button "Load More" at bounding box center [128, 419] width 221 height 29
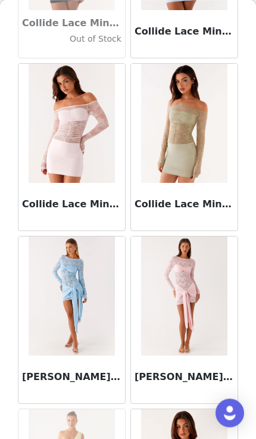
scroll to position [72, 0]
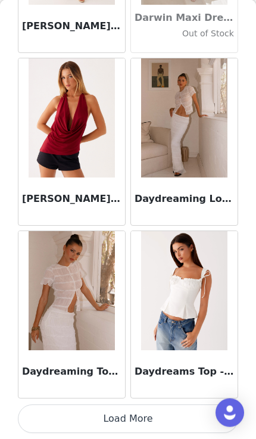
click at [146, 422] on button "Load More" at bounding box center [128, 419] width 221 height 29
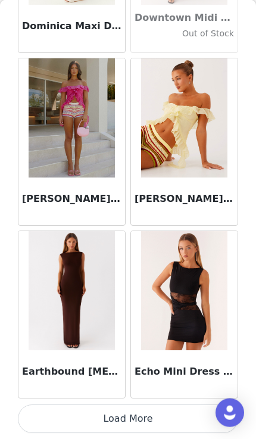
click at [156, 421] on button "Load More" at bounding box center [128, 419] width 221 height 29
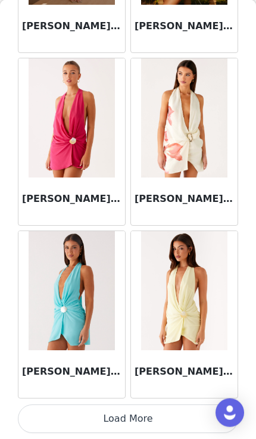
click at [149, 419] on button "Load More" at bounding box center [128, 419] width 221 height 29
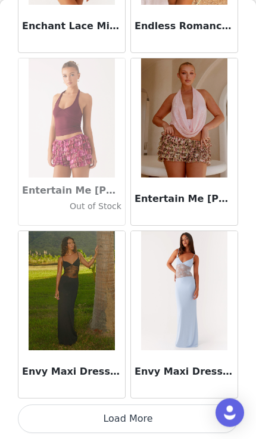
click at [141, 423] on button "Load More" at bounding box center [128, 419] width 221 height 29
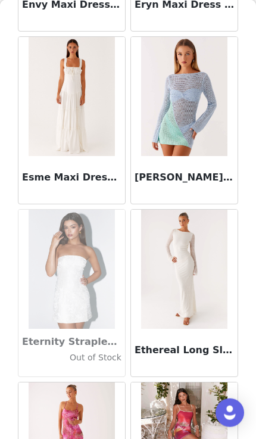
scroll to position [24394, 0]
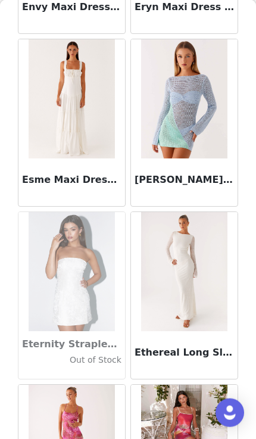
click at [104, 146] on img at bounding box center [72, 98] width 86 height 119
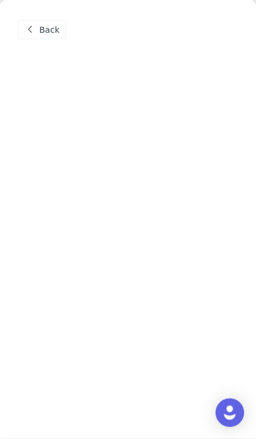
scroll to position [0, 0]
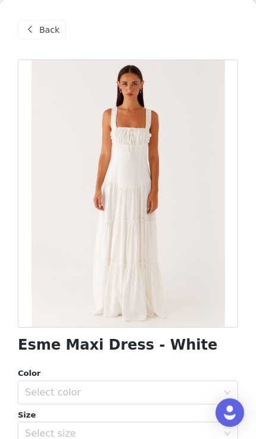
click at [155, 428] on div "Select size" at bounding box center [121, 434] width 193 height 12
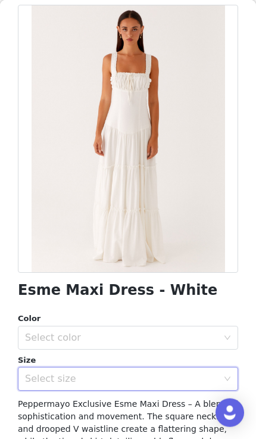
scroll to position [54, 0]
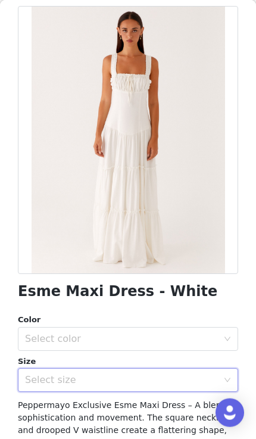
click at [138, 380] on div "Select size" at bounding box center [121, 380] width 193 height 12
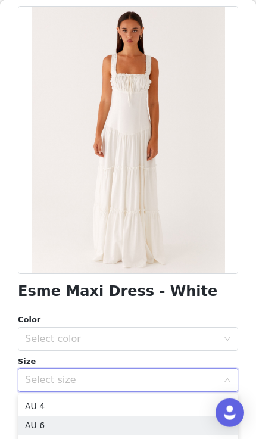
click at [129, 427] on li "AU 6" at bounding box center [128, 425] width 221 height 19
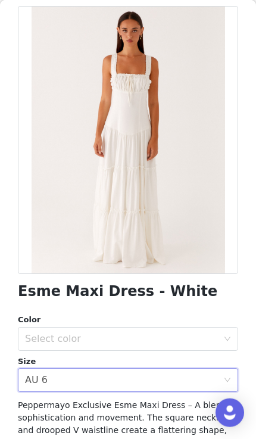
scroll to position [95, 0]
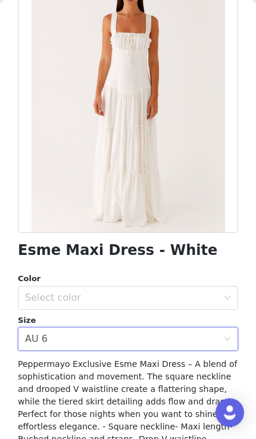
click at [150, 338] on div "Select size AU 6" at bounding box center [124, 339] width 198 height 23
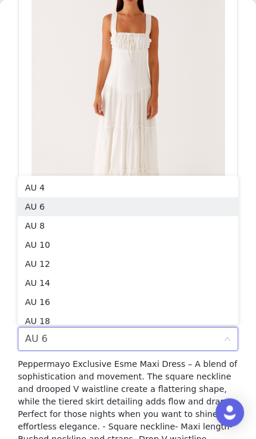
click at [161, 225] on li "AU 8" at bounding box center [128, 225] width 221 height 19
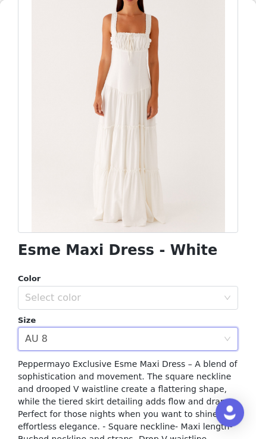
click at [156, 299] on div "Select color" at bounding box center [121, 298] width 193 height 12
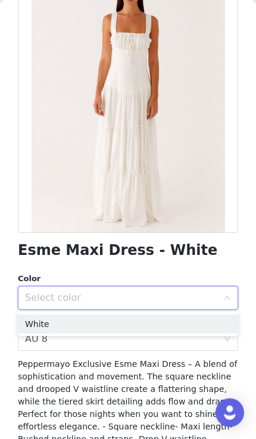
click at [143, 327] on li "White" at bounding box center [128, 324] width 221 height 19
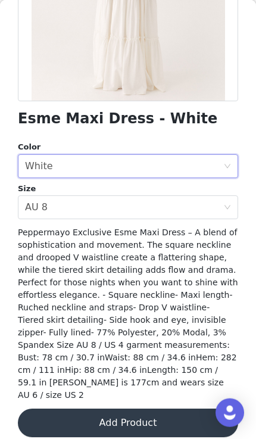
scroll to position [226, 0]
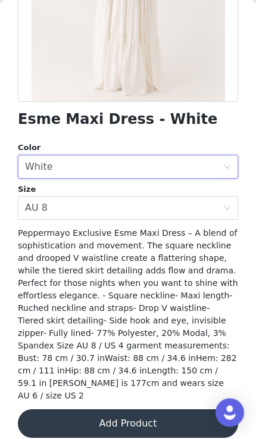
click at [147, 409] on button "Add Product" at bounding box center [128, 423] width 221 height 29
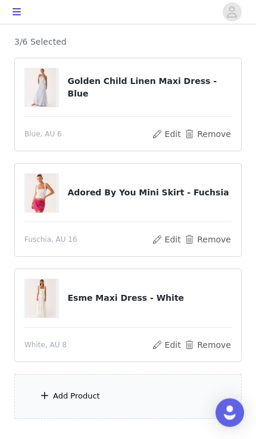
scroll to position [100, 0]
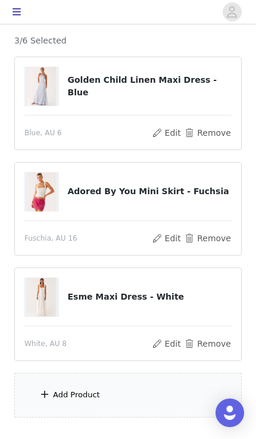
click at [224, 235] on button "Remove" at bounding box center [208, 238] width 48 height 14
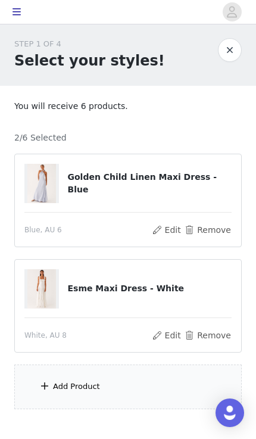
click at [224, 230] on button "Remove" at bounding box center [208, 230] width 48 height 14
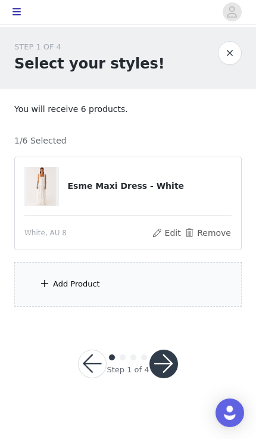
click at [168, 364] on button "button" at bounding box center [164, 364] width 29 height 29
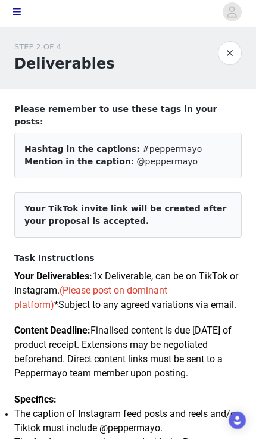
click at [234, 52] on button "button" at bounding box center [230, 53] width 24 height 24
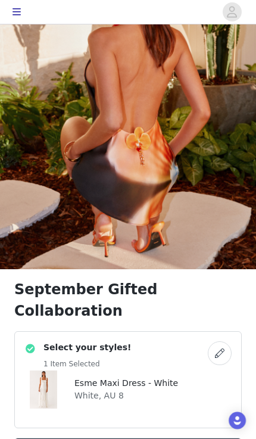
scroll to position [179, 0]
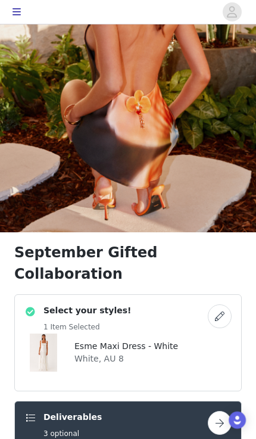
click at [230, 305] on link at bounding box center [220, 317] width 24 height 24
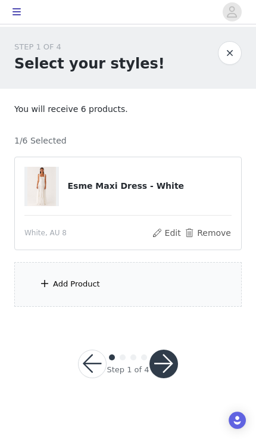
click at [161, 291] on div "Add Product" at bounding box center [128, 284] width 228 height 45
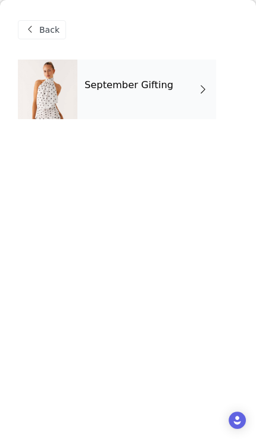
click at [200, 95] on span at bounding box center [203, 89] width 12 height 14
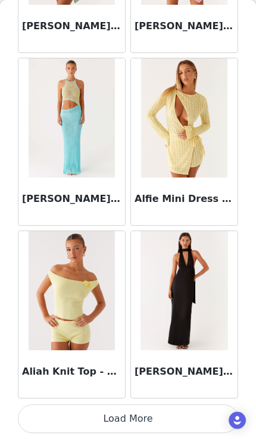
click at [135, 421] on button "Load More" at bounding box center [128, 419] width 221 height 29
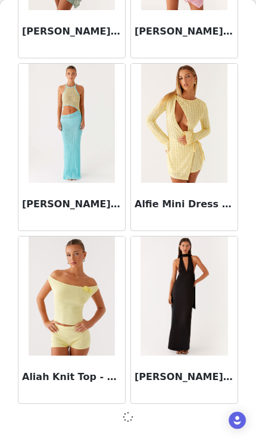
scroll to position [1379, 0]
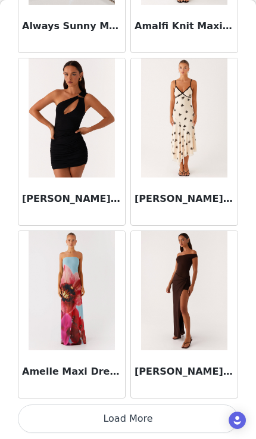
click at [166, 418] on button "Load More" at bounding box center [128, 419] width 221 height 29
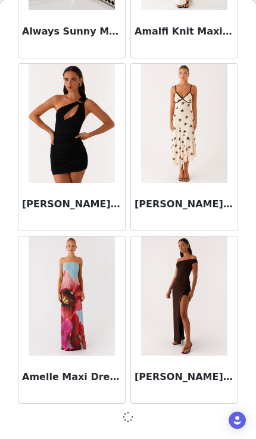
scroll to position [3108, 0]
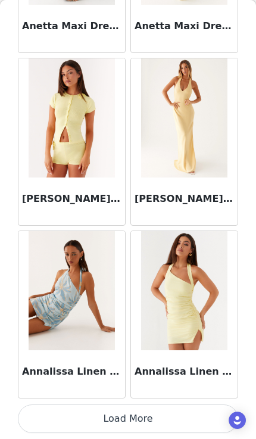
click at [159, 416] on button "Load More" at bounding box center [128, 419] width 221 height 29
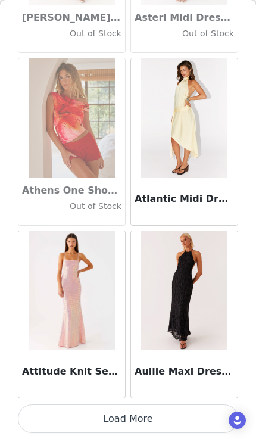
scroll to position [6565, 0]
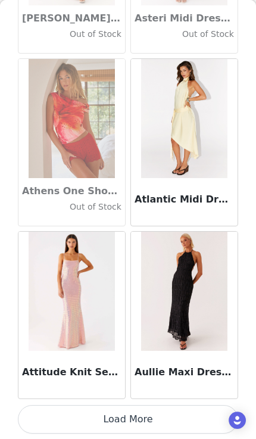
click at [168, 418] on button "Load More" at bounding box center [128, 419] width 221 height 29
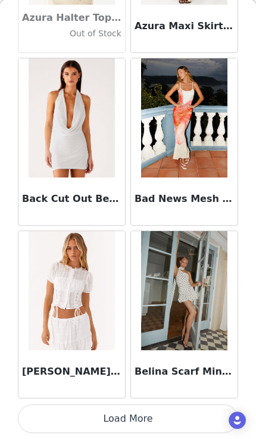
click at [168, 420] on button "Load More" at bounding box center [128, 419] width 221 height 29
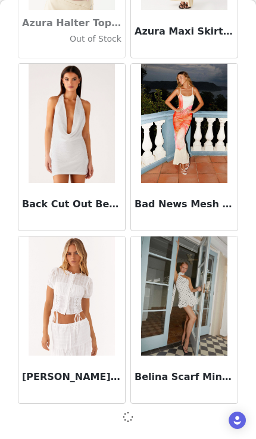
scroll to position [8294, 0]
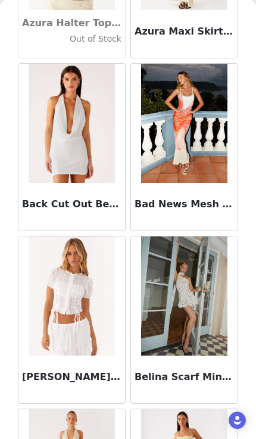
click at [77, 309] on img at bounding box center [72, 296] width 86 height 119
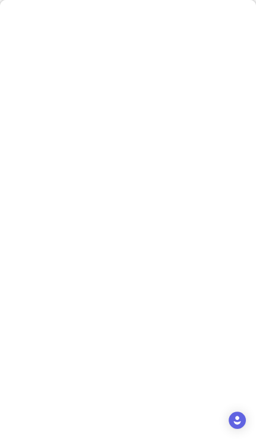
scroll to position [0, 0]
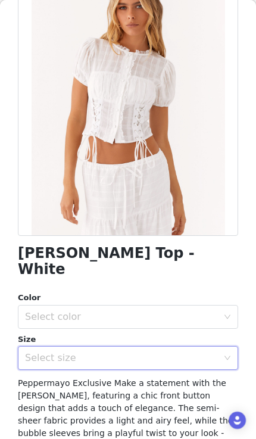
scroll to position [106, 0]
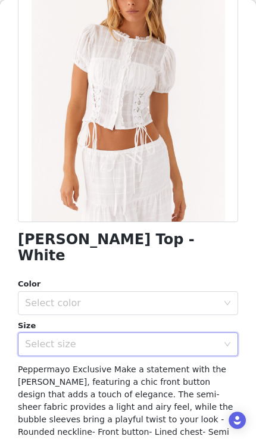
click at [172, 339] on div "Select size" at bounding box center [121, 345] width 193 height 12
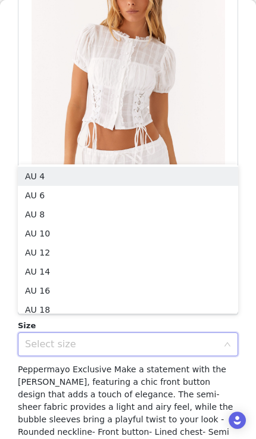
click at [178, 210] on li "AU 8" at bounding box center [128, 214] width 221 height 19
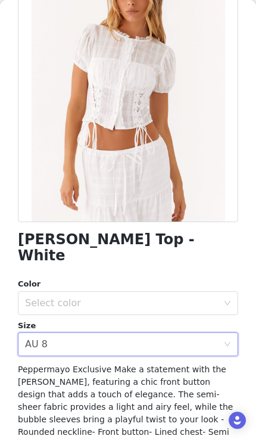
click at [153, 297] on div "Select color" at bounding box center [121, 303] width 193 height 12
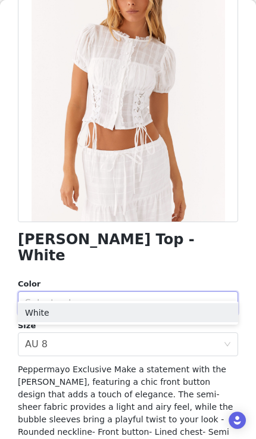
click at [148, 308] on li "White" at bounding box center [128, 312] width 221 height 19
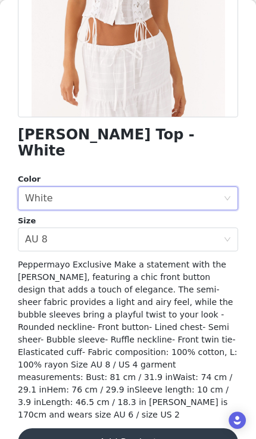
scroll to position [210, 0]
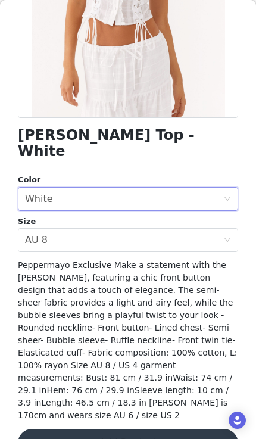
click at [147, 429] on button "Add Product" at bounding box center [128, 443] width 221 height 29
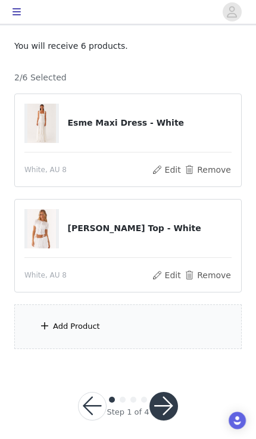
click at [165, 405] on button "button" at bounding box center [164, 406] width 29 height 29
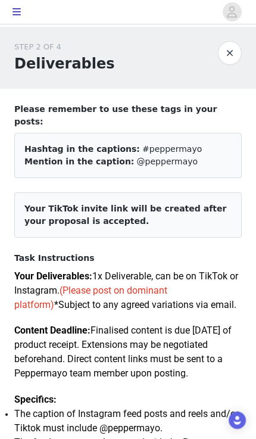
click at [228, 58] on button "button" at bounding box center [230, 53] width 24 height 24
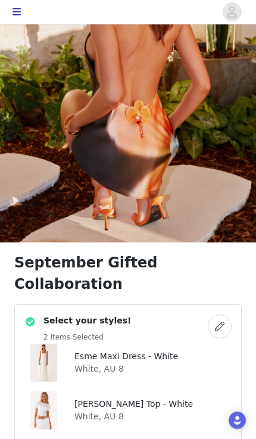
scroll to position [169, 0]
click at [219, 317] on button "button" at bounding box center [220, 327] width 24 height 24
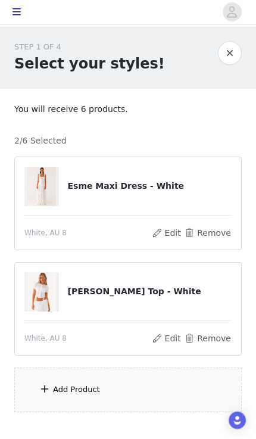
click at [145, 404] on div "Add Product" at bounding box center [128, 390] width 228 height 45
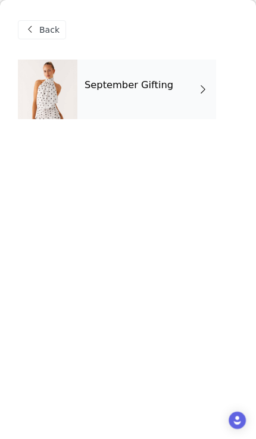
click at [169, 89] on div "September Gifting" at bounding box center [146, 90] width 139 height 60
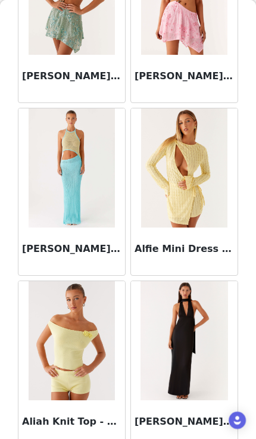
scroll to position [72, 0]
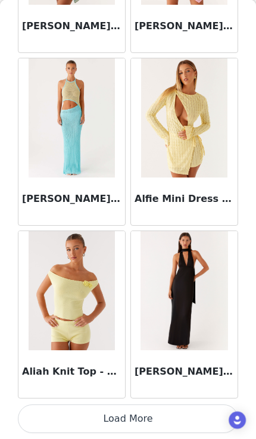
click at [160, 420] on button "Load More" at bounding box center [128, 419] width 221 height 29
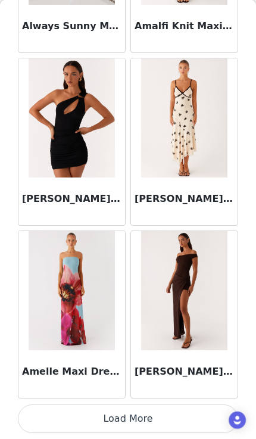
click at [151, 419] on button "Load More" at bounding box center [128, 419] width 221 height 29
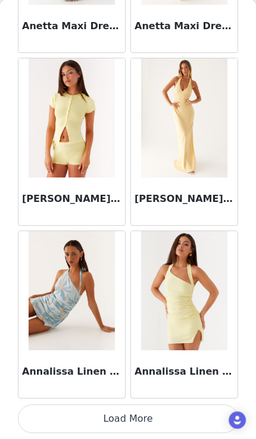
click at [139, 420] on button "Load More" at bounding box center [128, 419] width 221 height 29
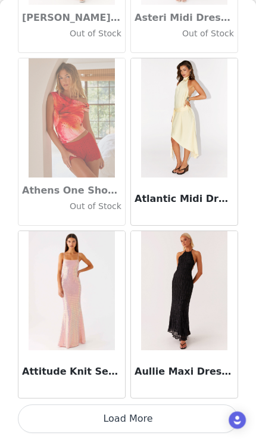
click at [170, 418] on button "Load More" at bounding box center [128, 419] width 221 height 29
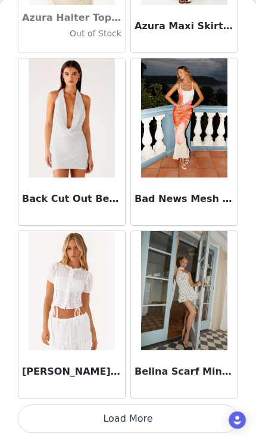
click at [190, 419] on button "Load More" at bounding box center [128, 419] width 221 height 29
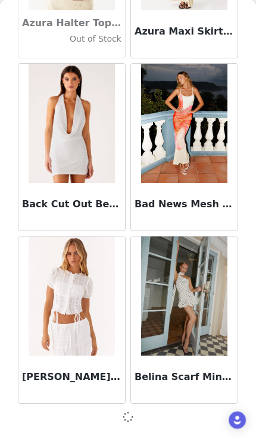
scroll to position [8294, 0]
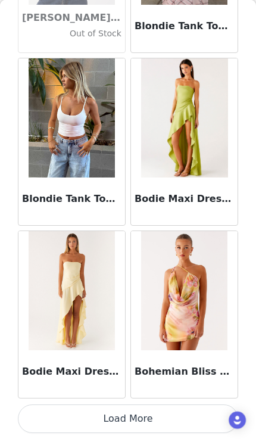
click at [184, 417] on button "Load More" at bounding box center [128, 419] width 221 height 29
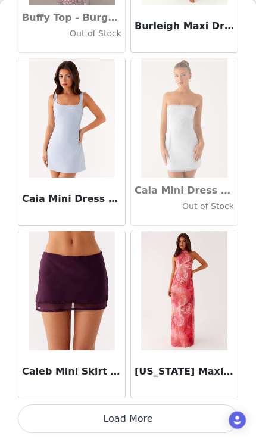
click at [190, 414] on button "Load More" at bounding box center [128, 419] width 221 height 29
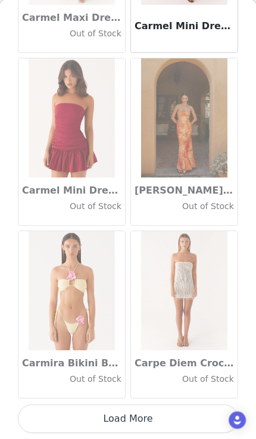
click at [188, 415] on button "Load More" at bounding box center [128, 419] width 221 height 29
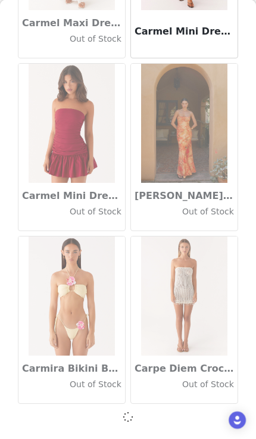
scroll to position [13479, 0]
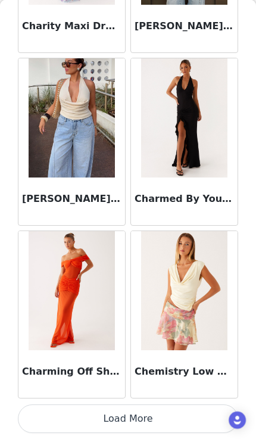
click at [189, 417] on button "Load More" at bounding box center [128, 419] width 221 height 29
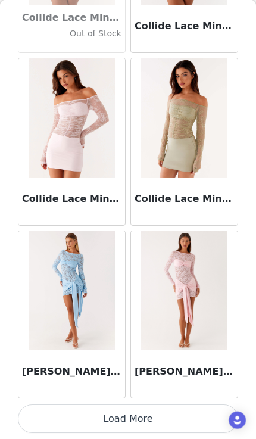
scroll to position [16942, 0]
click at [177, 413] on button "Load More" at bounding box center [128, 419] width 221 height 29
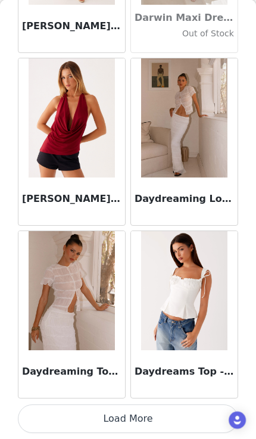
click at [182, 417] on button "Load More" at bounding box center [128, 419] width 221 height 29
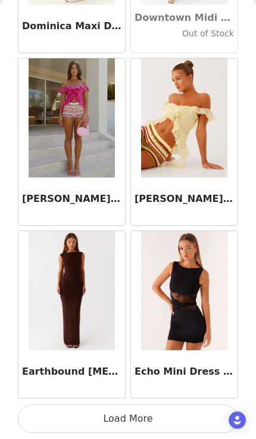
scroll to position [20399, 0]
click at [175, 414] on button "Load More" at bounding box center [128, 419] width 221 height 29
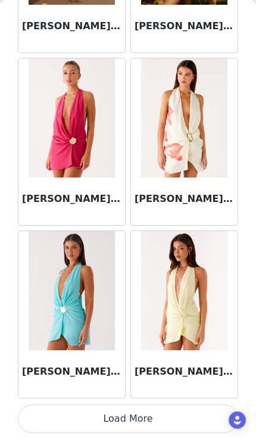
click at [189, 418] on button "Load More" at bounding box center [128, 419] width 221 height 29
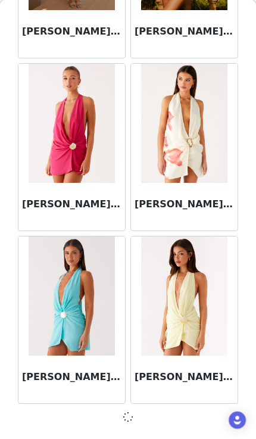
scroll to position [22122, 0]
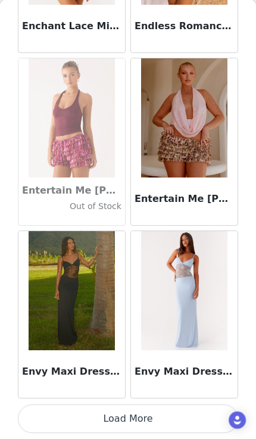
click at [173, 415] on button "Load More" at bounding box center [128, 419] width 221 height 29
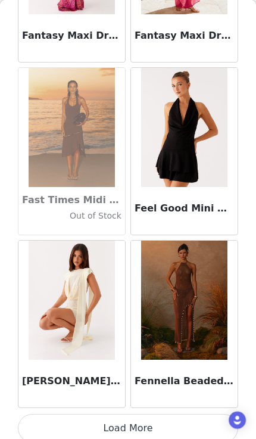
scroll to position [25577, 0]
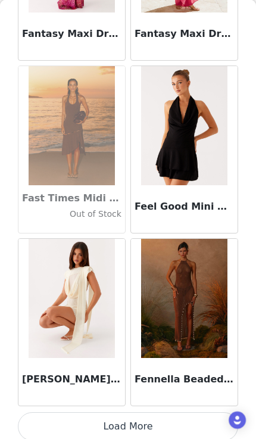
click at [190, 426] on button "Load More" at bounding box center [128, 426] width 221 height 29
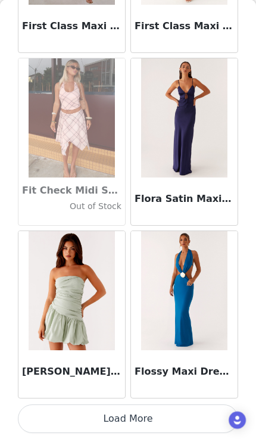
click at [166, 426] on button "Load More" at bounding box center [128, 419] width 221 height 29
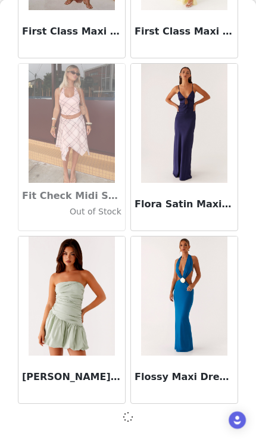
scroll to position [27308, 0]
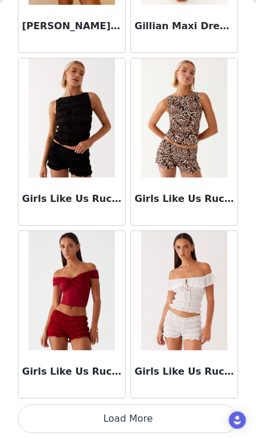
click at [150, 413] on button "Load More" at bounding box center [128, 419] width 221 height 29
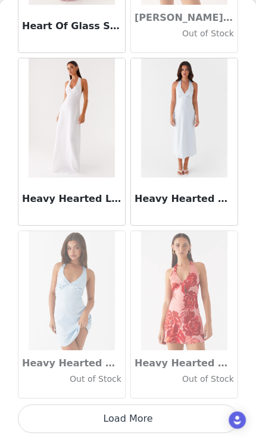
scroll to position [30770, 0]
click at [151, 426] on button "Load More" at bounding box center [128, 419] width 221 height 29
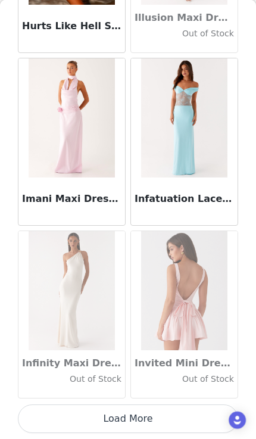
scroll to position [32499, 0]
click at [151, 418] on button "Load More" at bounding box center [128, 419] width 221 height 29
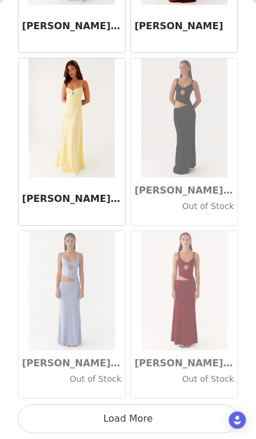
click at [144, 420] on button "Load More" at bounding box center [128, 419] width 221 height 29
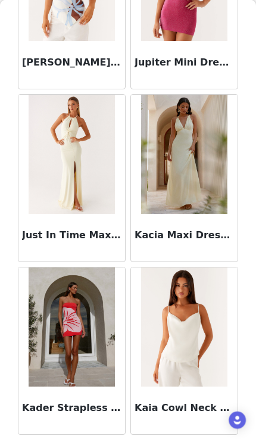
scroll to position [35749, 0]
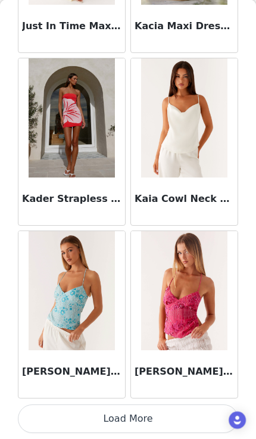
click at [159, 414] on button "Load More" at bounding box center [128, 419] width 221 height 29
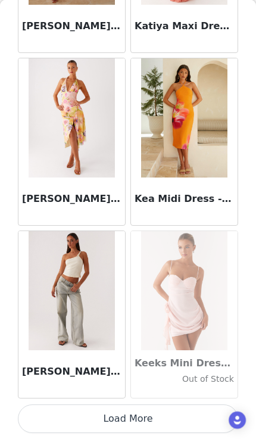
scroll to position [37740, 0]
click at [151, 420] on div "Back Aamari Maxi Dress - Red Adelaide Shirt Mini Dress - Brown Adored By You Mi…" at bounding box center [128, 219] width 256 height 439
click at [154, 415] on div "Back Aamari Maxi Dress - Red Adelaide Shirt Mini Dress - Brown Adored By You Mi…" at bounding box center [128, 219] width 256 height 439
click at [154, 414] on div "Back Aamari Maxi Dress - Red Adelaide Shirt Mini Dress - Brown Adored By You Mi…" at bounding box center [128, 219] width 256 height 439
click at [149, 416] on button "Load More" at bounding box center [128, 419] width 221 height 29
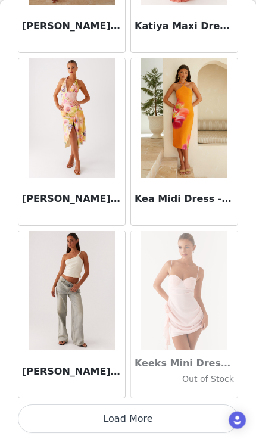
scroll to position [37679, 0]
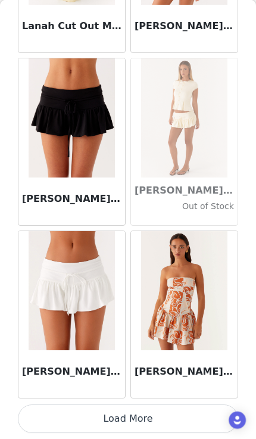
click at [138, 414] on button "Load More" at bounding box center [128, 419] width 221 height 29
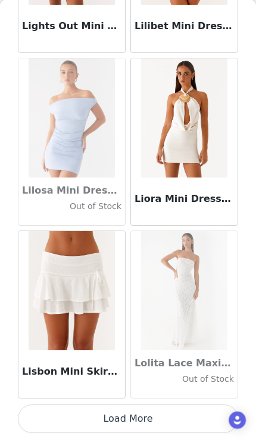
click at [173, 427] on button "Load More" at bounding box center [128, 419] width 221 height 29
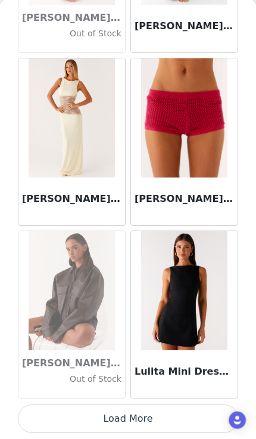
click at [169, 417] on button "Load More" at bounding box center [128, 419] width 221 height 29
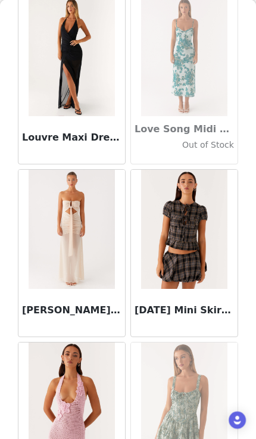
scroll to position [42068, 0]
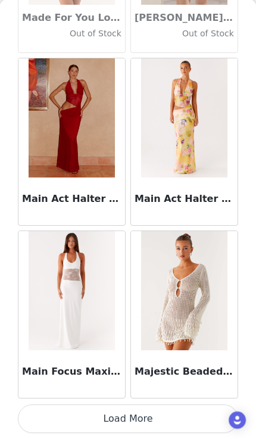
click at [182, 417] on button "Load More" at bounding box center [128, 419] width 221 height 29
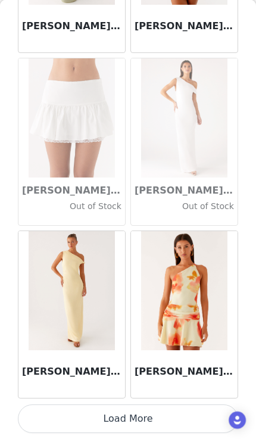
click at [150, 422] on button "Load More" at bounding box center [128, 419] width 221 height 29
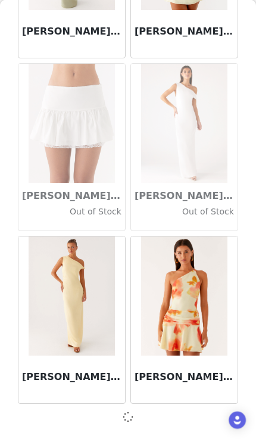
scroll to position [46322, 0]
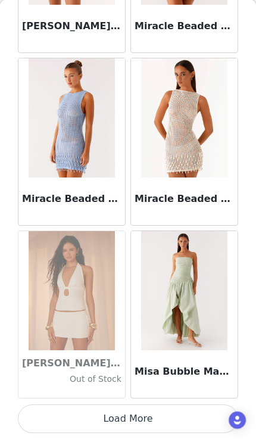
click at [170, 424] on button "Load More" at bounding box center [128, 419] width 221 height 29
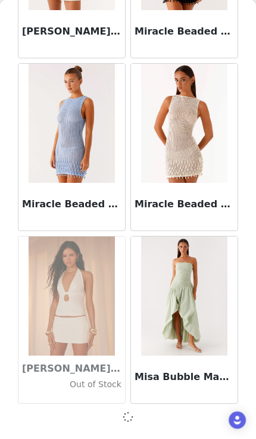
scroll to position [48051, 0]
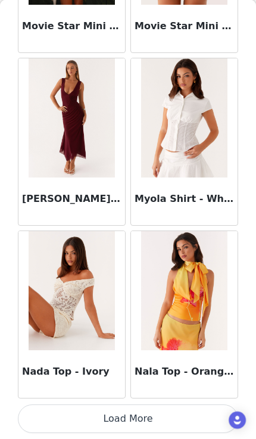
click at [203, 422] on button "Load More" at bounding box center [128, 419] width 221 height 29
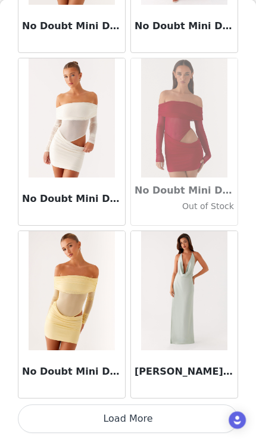
click at [193, 423] on button "Load More" at bounding box center [128, 419] width 221 height 29
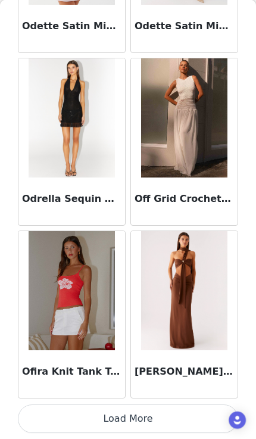
scroll to position [53242, 0]
click at [198, 420] on button "Load More" at bounding box center [128, 419] width 221 height 29
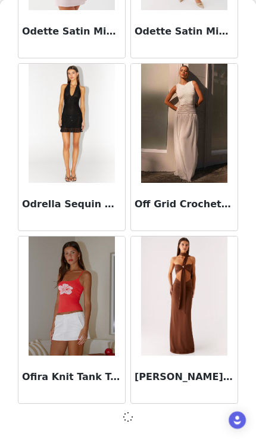
scroll to position [53236, 0]
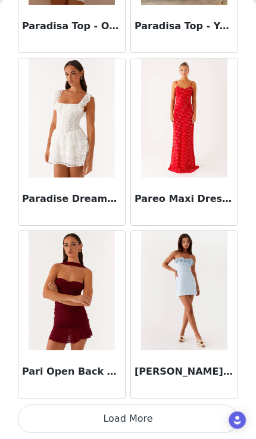
click at [162, 418] on button "Load More" at bounding box center [128, 419] width 221 height 29
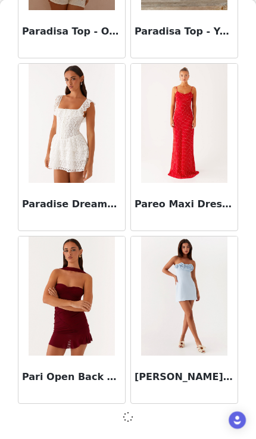
scroll to position [54965, 0]
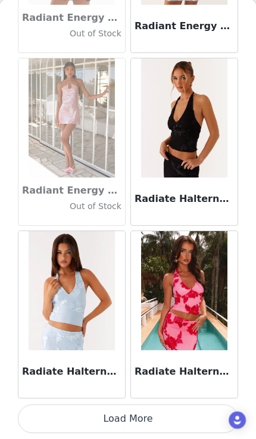
click at [180, 430] on button "Load More" at bounding box center [128, 419] width 221 height 29
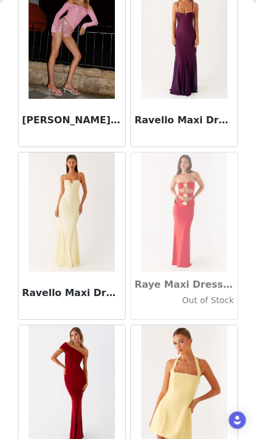
scroll to position [57786, 0]
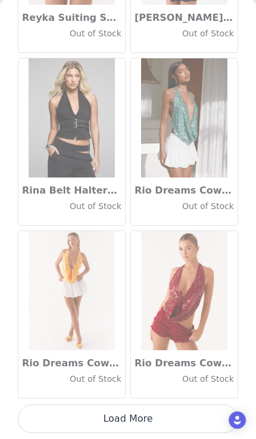
click at [178, 412] on button "Load More" at bounding box center [128, 419] width 221 height 29
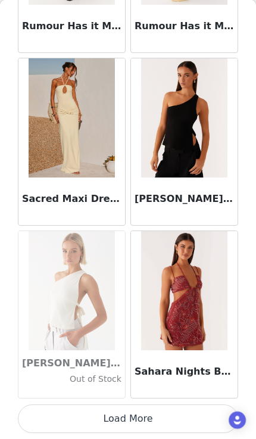
scroll to position [60156, 0]
click at [184, 417] on button "Load More" at bounding box center [128, 419] width 221 height 29
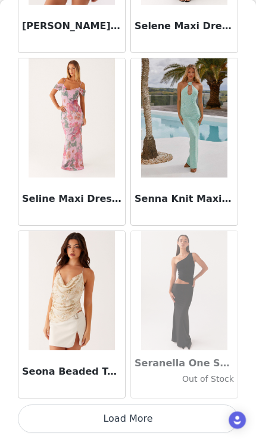
click at [194, 426] on button "Load More" at bounding box center [128, 419] width 221 height 29
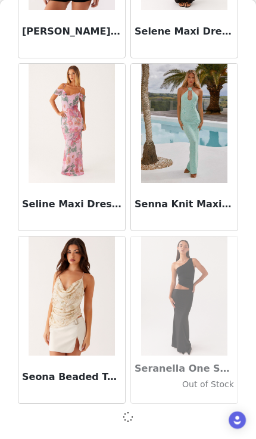
scroll to position [61879, 0]
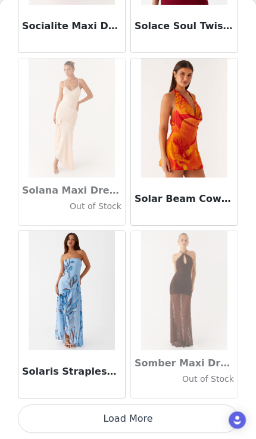
click at [157, 415] on button "Load More" at bounding box center [128, 419] width 221 height 29
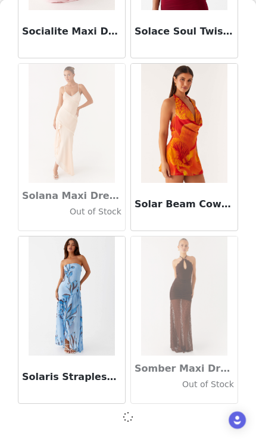
scroll to position [63608, 0]
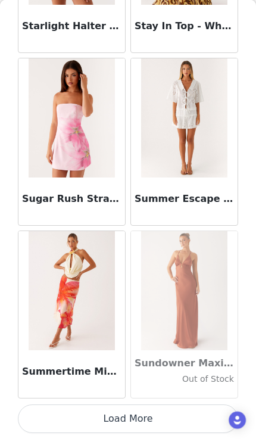
click at [169, 411] on button "Load More" at bounding box center [128, 419] width 221 height 29
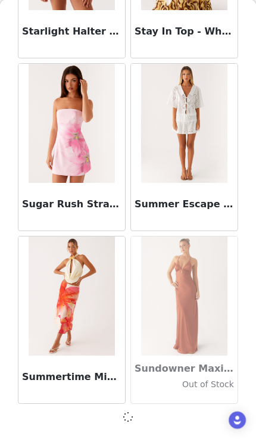
scroll to position [65336, 0]
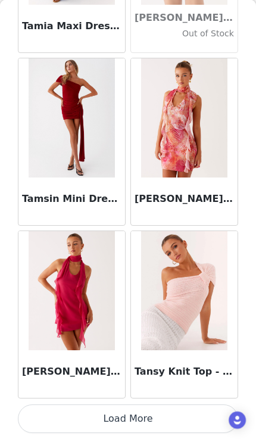
click at [149, 423] on button "Load More" at bounding box center [128, 419] width 221 height 29
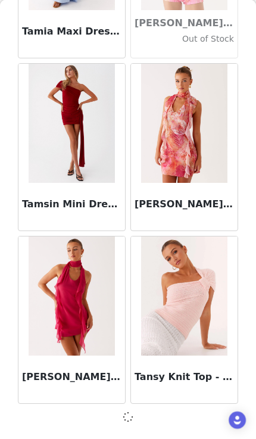
scroll to position [67065, 0]
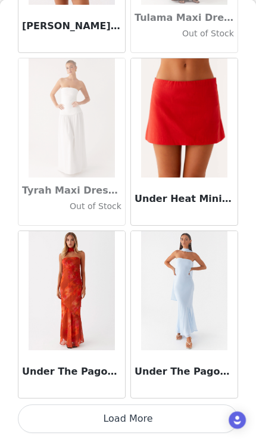
click at [139, 427] on button "Load More" at bounding box center [128, 419] width 221 height 29
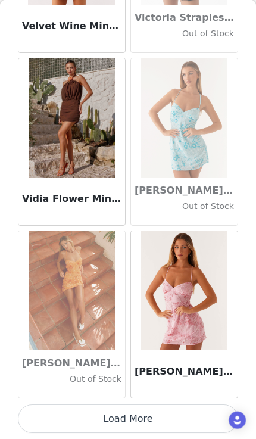
click at [151, 421] on button "Load More" at bounding box center [128, 419] width 221 height 29
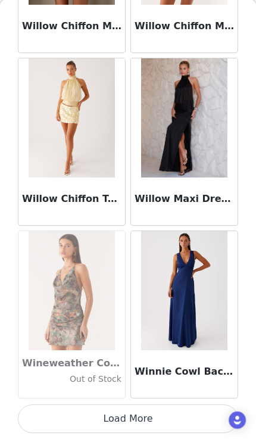
click at [156, 427] on button "Load More" at bounding box center [128, 419] width 221 height 29
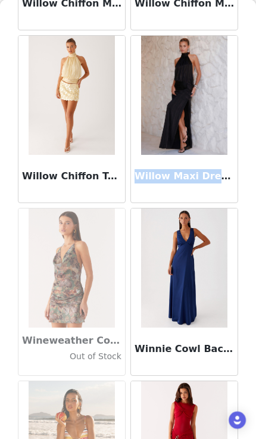
scroll to position [72290, 0]
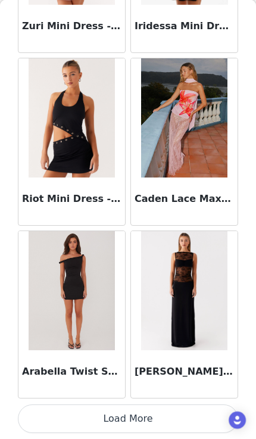
click at [163, 418] on button "Load More" at bounding box center [128, 419] width 221 height 29
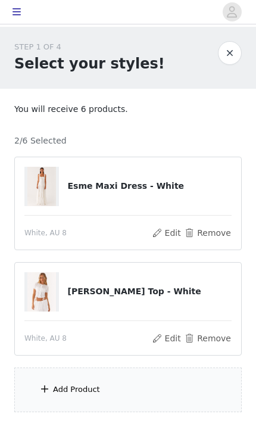
scroll to position [72, 0]
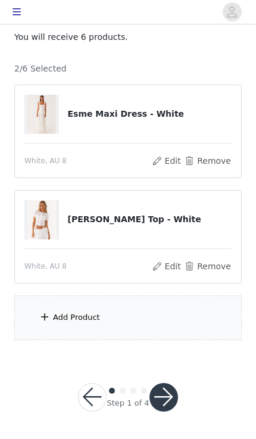
click at [134, 401] on div "Step 1 of 4" at bounding box center [128, 404] width 42 height 12
click at [164, 318] on div "Add Product" at bounding box center [128, 318] width 228 height 45
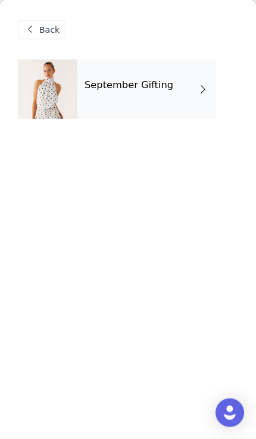
click at [189, 103] on div "September Gifting" at bounding box center [146, 90] width 139 height 60
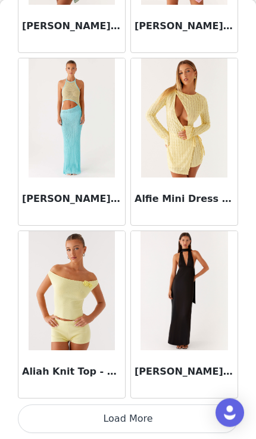
click at [136, 420] on button "Load More" at bounding box center [128, 419] width 221 height 29
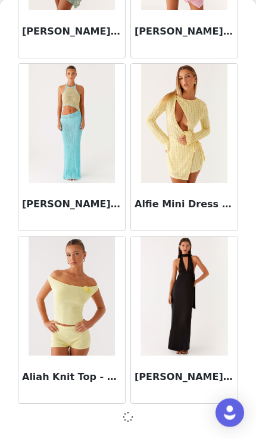
scroll to position [1379, 0]
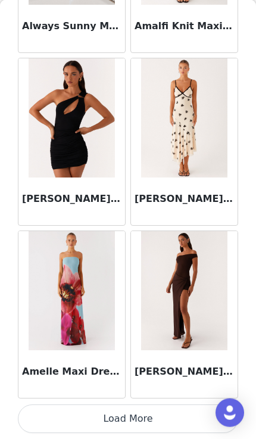
click at [173, 411] on button "Load More" at bounding box center [128, 419] width 221 height 29
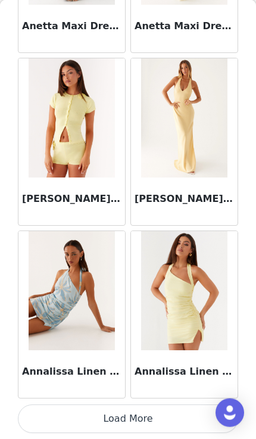
click at [118, 418] on button "Load More" at bounding box center [128, 419] width 221 height 29
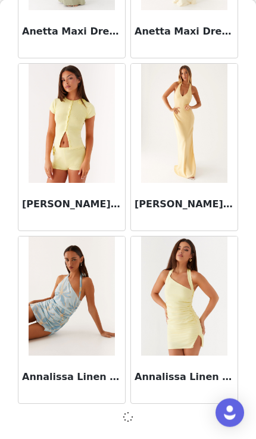
scroll to position [4836, 0]
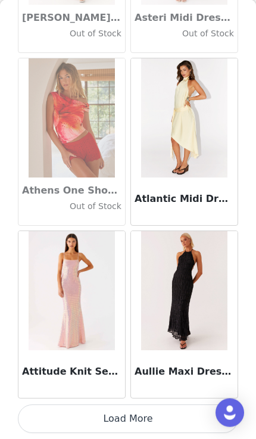
click at [119, 424] on button "Load More" at bounding box center [128, 419] width 221 height 29
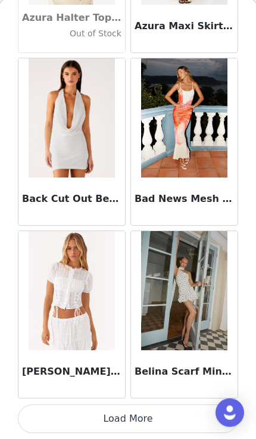
click at [120, 424] on button "Load More" at bounding box center [128, 419] width 221 height 29
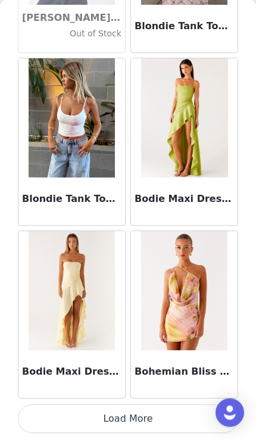
click at [124, 420] on button "Load More" at bounding box center [128, 419] width 221 height 29
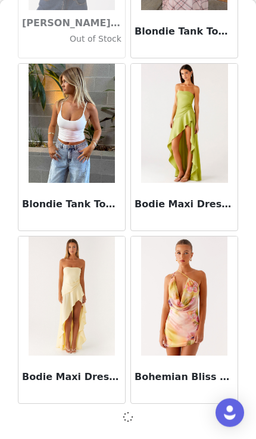
scroll to position [10022, 0]
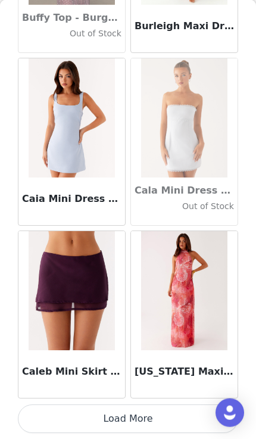
click at [129, 418] on button "Load More" at bounding box center [128, 419] width 221 height 29
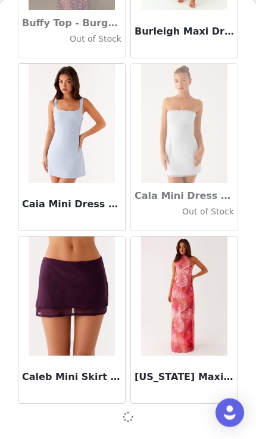
scroll to position [11751, 0]
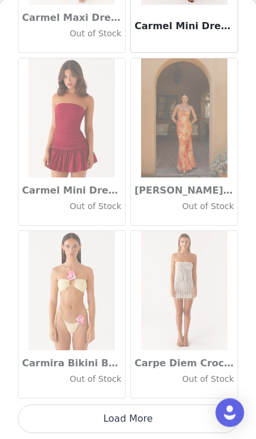
click at [137, 421] on button "Load More" at bounding box center [128, 419] width 221 height 29
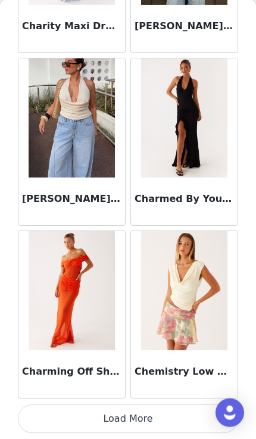
click at [134, 414] on button "Load More" at bounding box center [128, 419] width 221 height 29
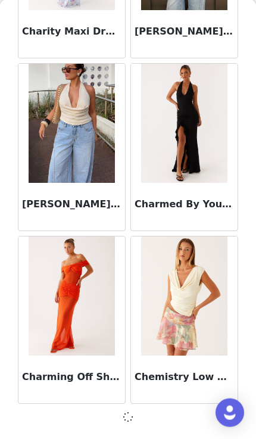
scroll to position [15208, 0]
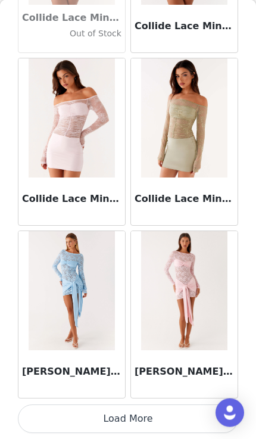
click at [134, 415] on button "Load More" at bounding box center [128, 419] width 221 height 29
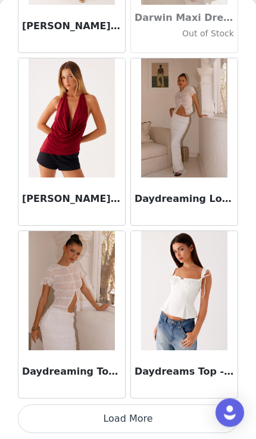
click at [135, 423] on button "Load More" at bounding box center [128, 419] width 221 height 29
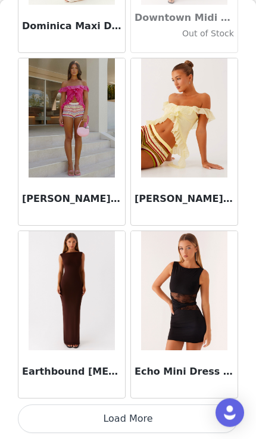
click at [133, 413] on button "Load More" at bounding box center [128, 419] width 221 height 29
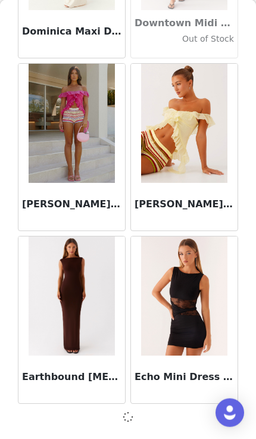
scroll to position [20394, 0]
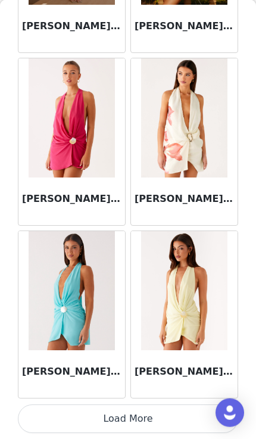
click at [129, 418] on button "Load More" at bounding box center [128, 419] width 221 height 29
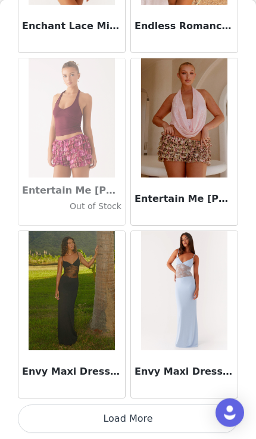
click at [128, 418] on button "Load More" at bounding box center [128, 419] width 221 height 29
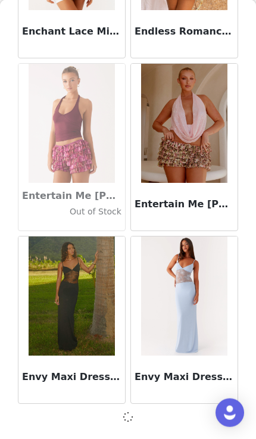
scroll to position [23851, 0]
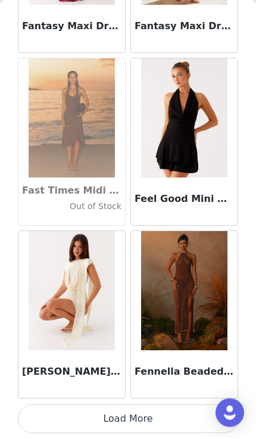
click at [126, 422] on button "Load More" at bounding box center [128, 419] width 221 height 29
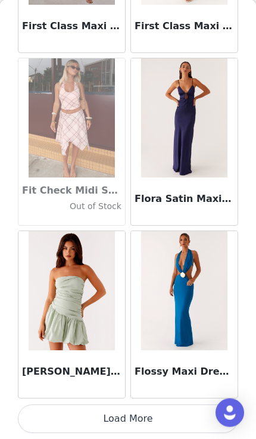
scroll to position [27313, 0]
click at [121, 427] on button "Load More" at bounding box center [128, 419] width 221 height 29
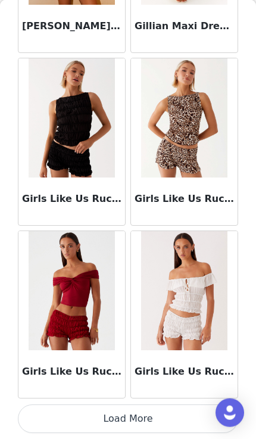
click at [128, 424] on button "Load More" at bounding box center [128, 419] width 221 height 29
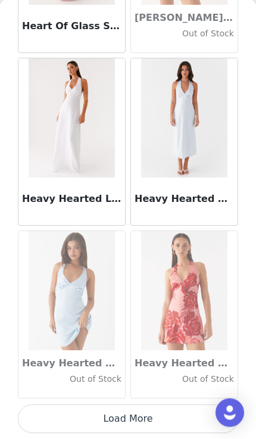
click at [126, 421] on button "Load More" at bounding box center [128, 419] width 221 height 29
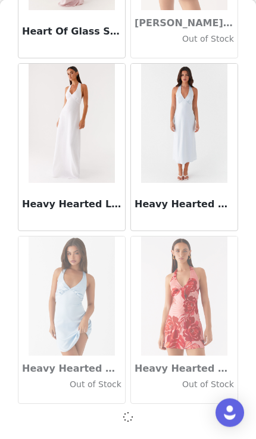
scroll to position [30765, 0]
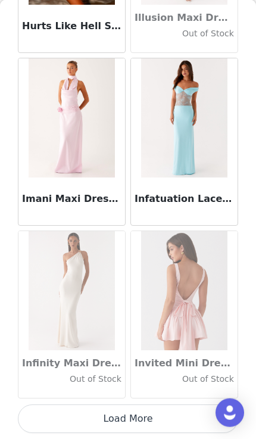
click at [124, 421] on button "Load More" at bounding box center [128, 419] width 221 height 29
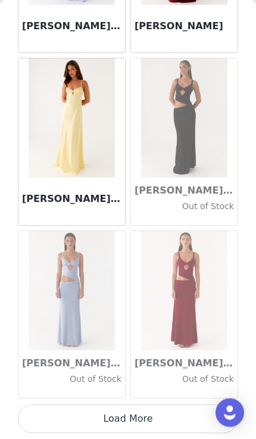
click at [124, 420] on button "Load More" at bounding box center [128, 419] width 221 height 29
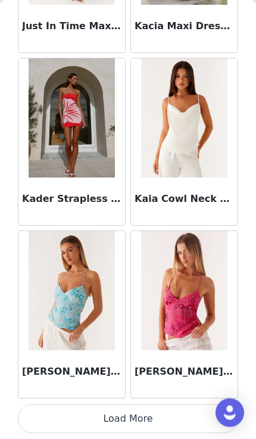
click at [120, 414] on button "Load More" at bounding box center [128, 419] width 221 height 29
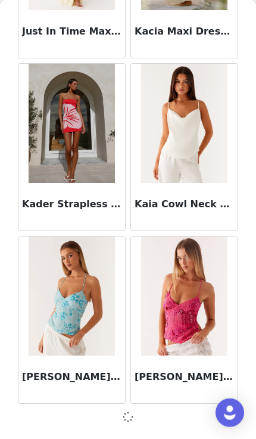
scroll to position [35951, 0]
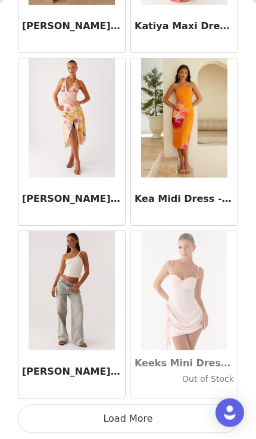
click at [124, 418] on button "Load More" at bounding box center [128, 419] width 221 height 29
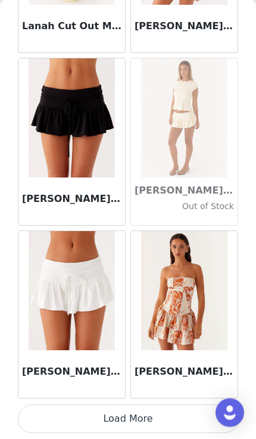
click at [119, 418] on button "Load More" at bounding box center [128, 419] width 221 height 29
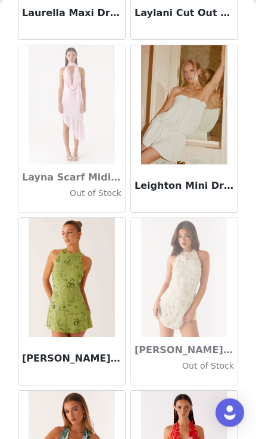
scroll to position [39946, 0]
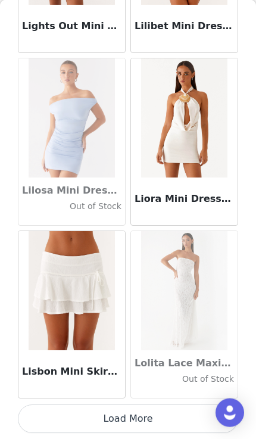
click at [120, 418] on button "Load More" at bounding box center [128, 419] width 221 height 29
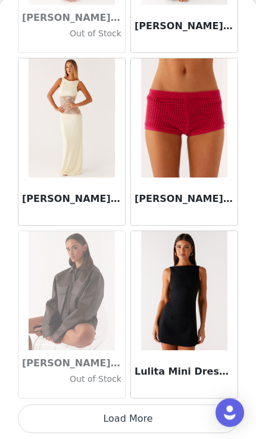
click at [121, 423] on button "Load More" at bounding box center [128, 419] width 221 height 29
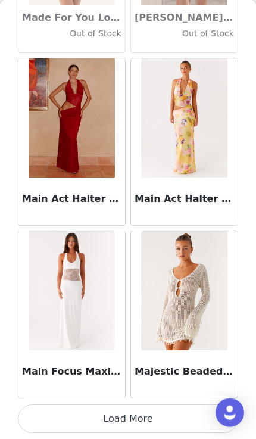
click at [117, 414] on button "Load More" at bounding box center [128, 419] width 221 height 29
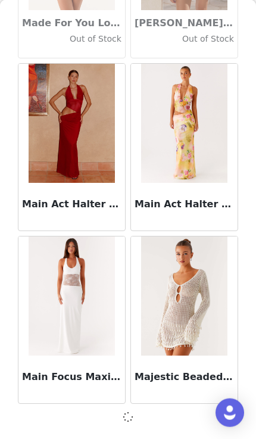
scroll to position [44594, 0]
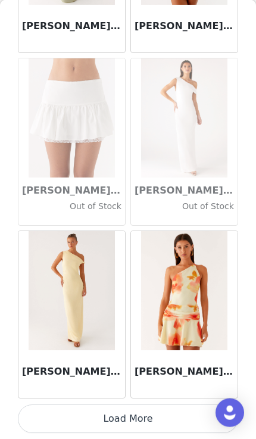
click at [120, 420] on button "Load More" at bounding box center [128, 419] width 221 height 29
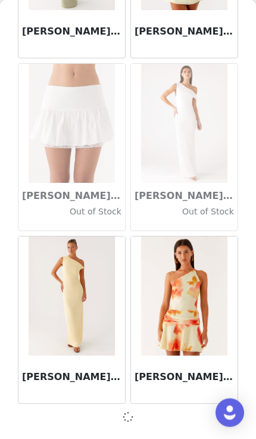
scroll to position [46322, 0]
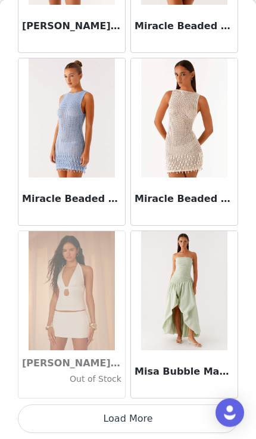
click at [125, 423] on button "Load More" at bounding box center [128, 419] width 221 height 29
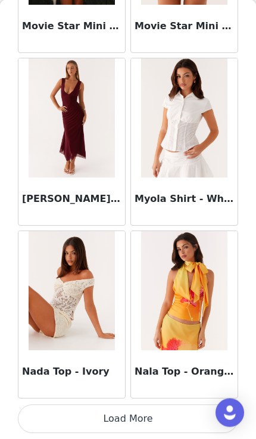
click at [125, 416] on button "Load More" at bounding box center [128, 419] width 221 height 29
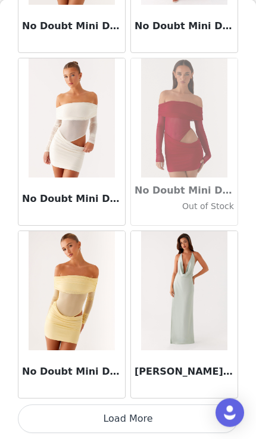
click at [122, 424] on button "Load More" at bounding box center [128, 419] width 221 height 29
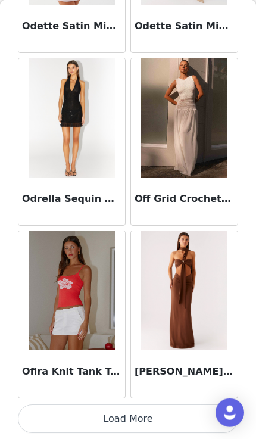
click at [121, 429] on button "Load More" at bounding box center [128, 419] width 221 height 29
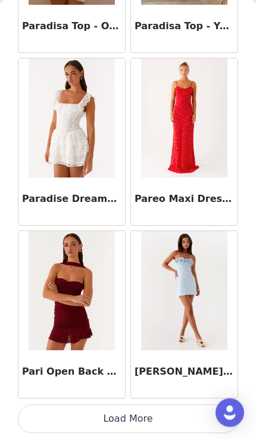
click at [118, 424] on button "Load More" at bounding box center [128, 419] width 221 height 29
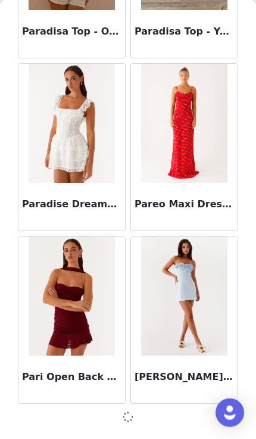
scroll to position [54965, 0]
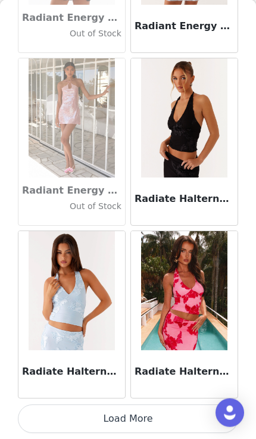
click at [118, 418] on button "Load More" at bounding box center [128, 419] width 221 height 29
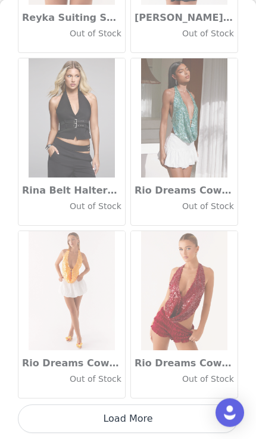
click at [117, 422] on button "Load More" at bounding box center [128, 419] width 221 height 29
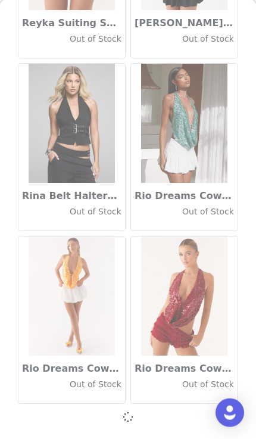
scroll to position [58422, 0]
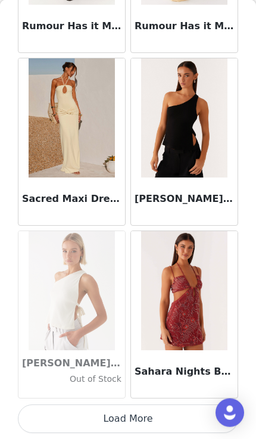
click at [120, 425] on button "Load More" at bounding box center [128, 419] width 221 height 29
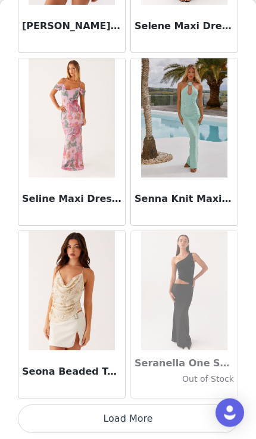
click at [140, 423] on button "Load More" at bounding box center [128, 419] width 221 height 29
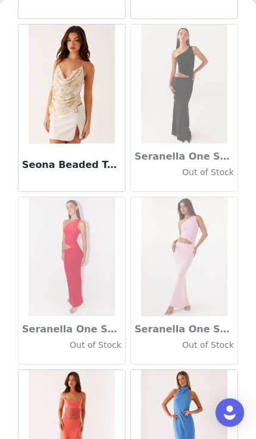
scroll to position [62092, 0]
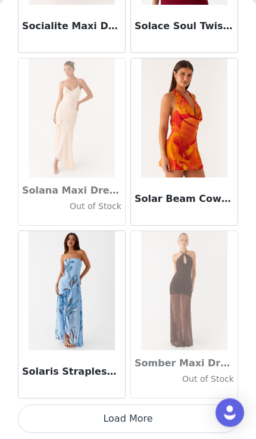
click at [120, 427] on button "Load More" at bounding box center [128, 419] width 221 height 29
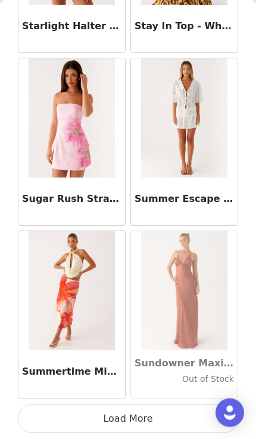
scroll to position [65342, 0]
click at [119, 415] on button "Load More" at bounding box center [128, 419] width 221 height 29
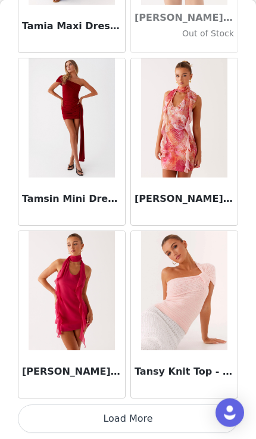
click at [128, 423] on button "Load More" at bounding box center [128, 419] width 221 height 29
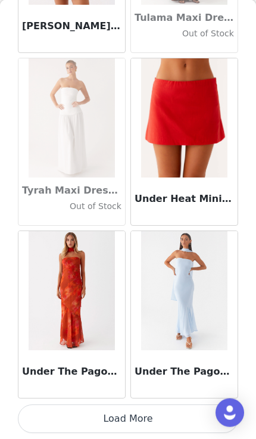
click at [124, 423] on button "Load More" at bounding box center [128, 419] width 221 height 29
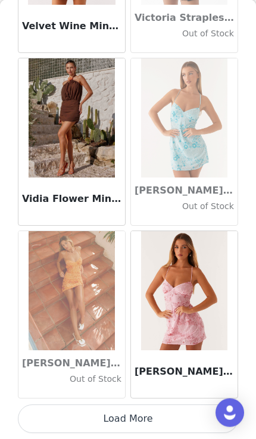
click at [140, 415] on button "Load More" at bounding box center [128, 419] width 221 height 29
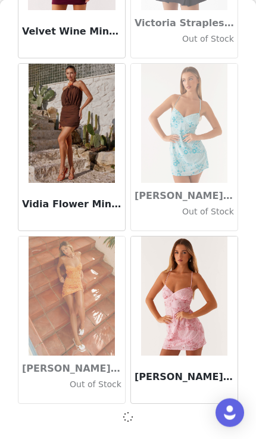
scroll to position [70522, 0]
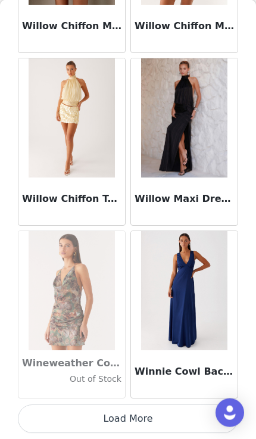
click at [170, 429] on button "Load More" at bounding box center [128, 419] width 221 height 29
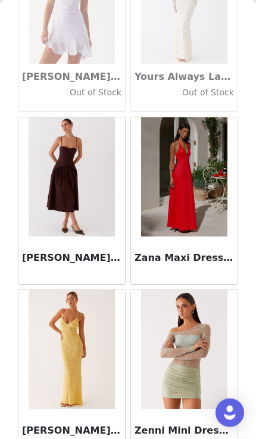
scroll to position [73063, 0]
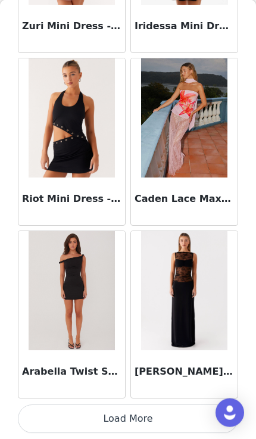
click at [114, 426] on button "Load More" at bounding box center [128, 419] width 221 height 29
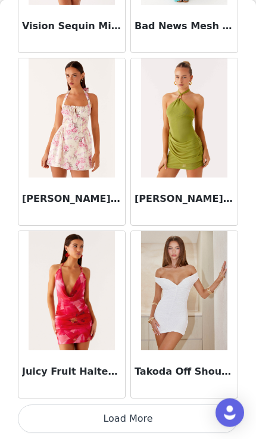
click at [146, 423] on button "Load More" at bounding box center [128, 419] width 221 height 29
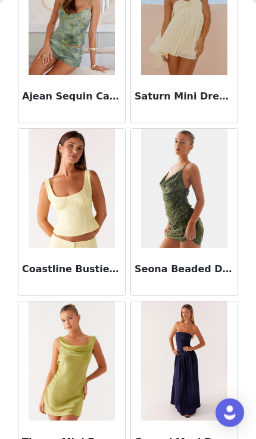
scroll to position [77197, 0]
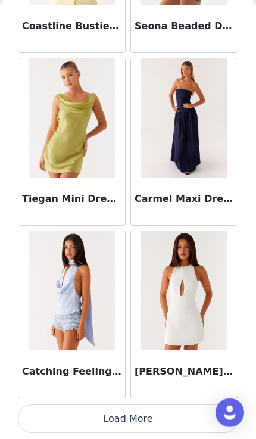
click at [135, 421] on button "Load More" at bounding box center [128, 419] width 221 height 29
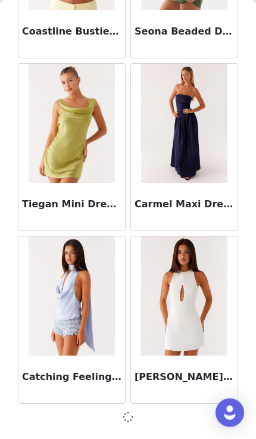
scroll to position [77436, 0]
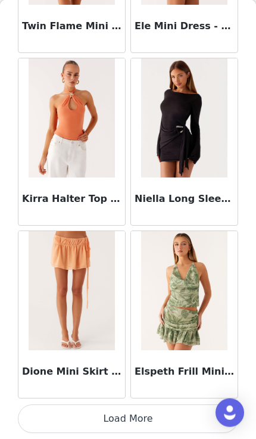
click at [131, 422] on button "Load More" at bounding box center [128, 419] width 221 height 29
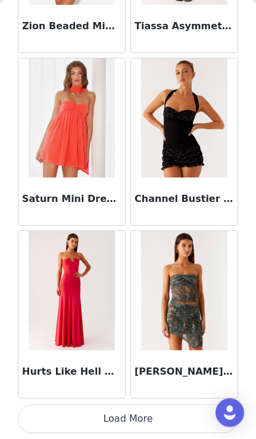
click at [132, 418] on button "Load More" at bounding box center [128, 419] width 221 height 29
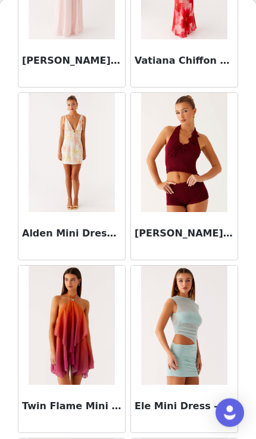
scroll to position [78786, 0]
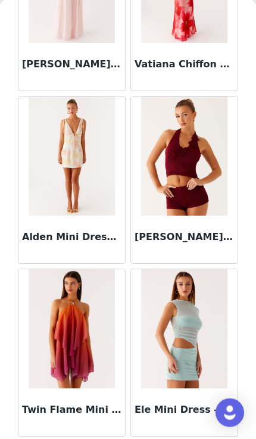
click at [85, 362] on img at bounding box center [72, 328] width 86 height 119
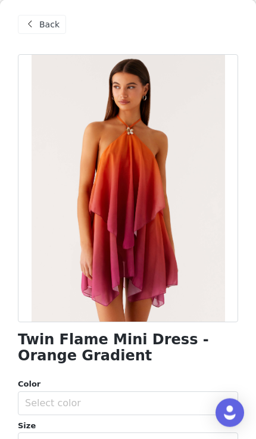
scroll to position [2, 0]
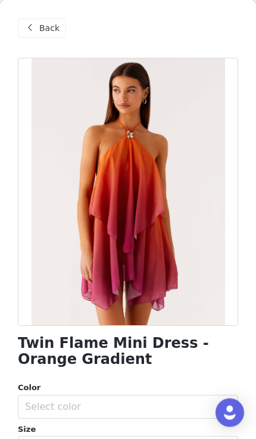
click at [52, 32] on span "Back" at bounding box center [49, 28] width 20 height 13
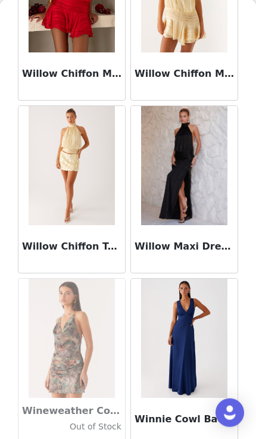
scroll to position [72208, 0]
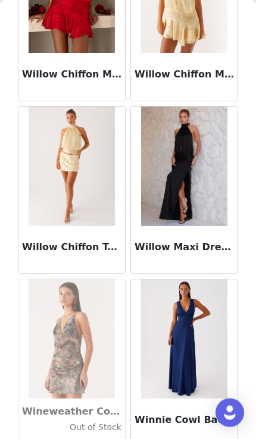
click at [193, 225] on img at bounding box center [184, 166] width 86 height 119
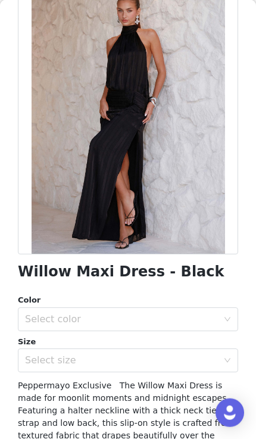
scroll to position [75, 0]
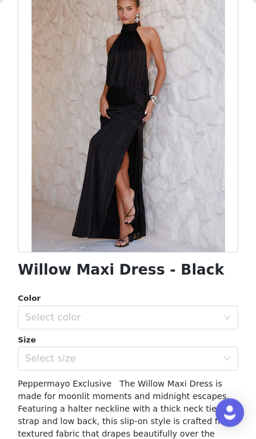
click at [145, 358] on div "Select size" at bounding box center [121, 359] width 193 height 12
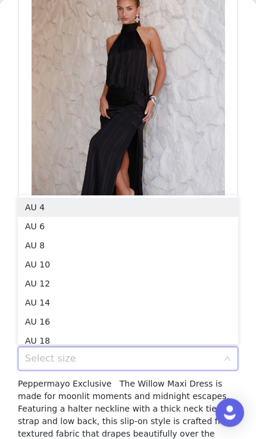
click at [162, 243] on li "AU 8" at bounding box center [128, 245] width 221 height 19
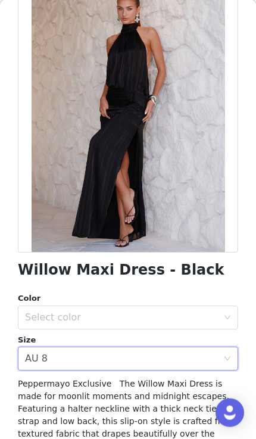
click at [147, 319] on div "Select color" at bounding box center [121, 318] width 193 height 12
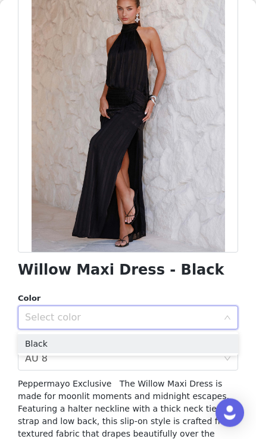
click at [142, 337] on li "Black" at bounding box center [128, 343] width 221 height 19
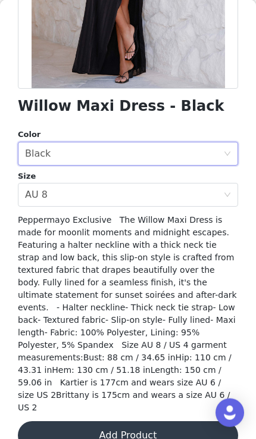
scroll to position [238, 0]
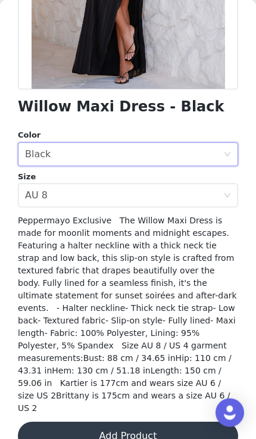
click at [161, 422] on button "Add Product" at bounding box center [128, 436] width 221 height 29
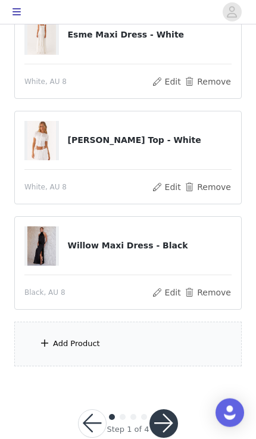
scroll to position [152, 0]
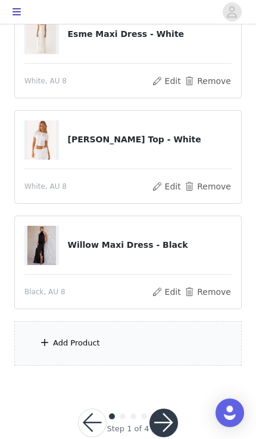
click at [167, 421] on button "button" at bounding box center [164, 423] width 29 height 29
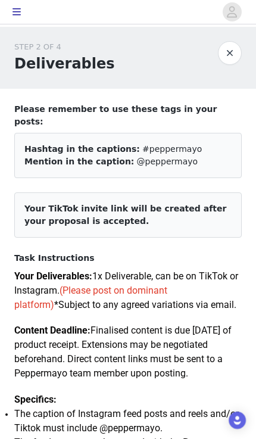
click at [237, 58] on button "button" at bounding box center [230, 53] width 24 height 24
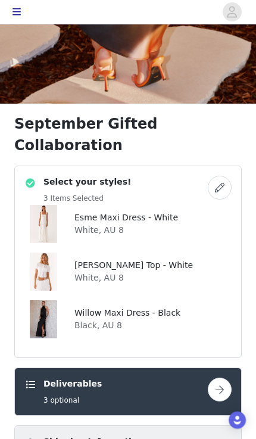
scroll to position [322, 0]
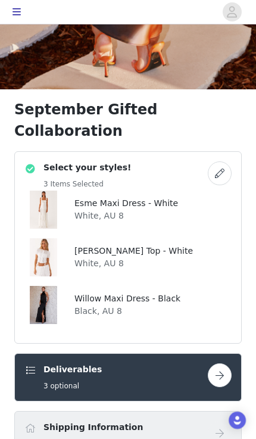
click at [225, 162] on button "button" at bounding box center [220, 174] width 24 height 24
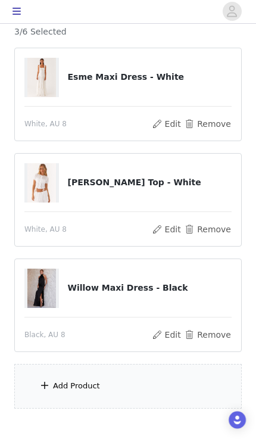
scroll to position [108, 0]
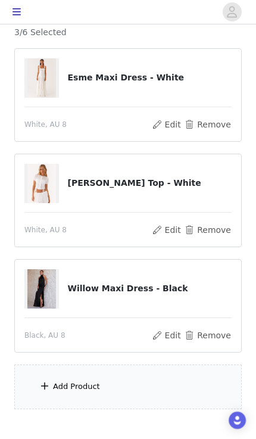
click at [160, 376] on div "Add Product" at bounding box center [128, 387] width 228 height 45
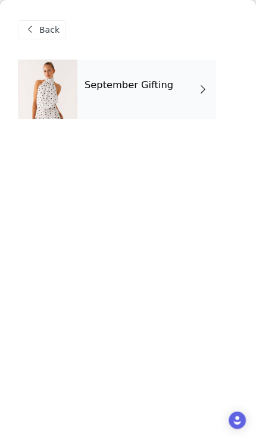
click at [196, 103] on div "September Gifting" at bounding box center [146, 90] width 139 height 60
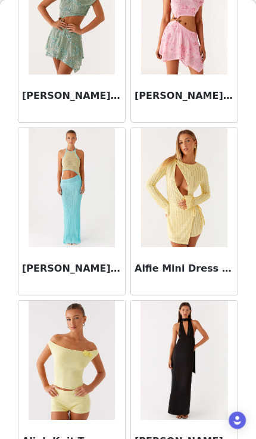
scroll to position [128, 0]
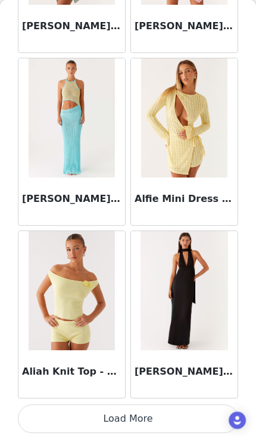
click at [194, 412] on button "Load More" at bounding box center [128, 419] width 221 height 29
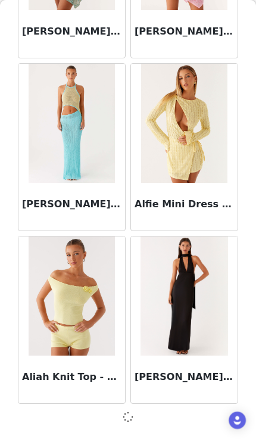
scroll to position [1379, 0]
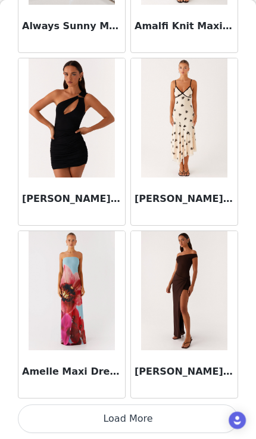
click at [153, 420] on button "Load More" at bounding box center [128, 419] width 221 height 29
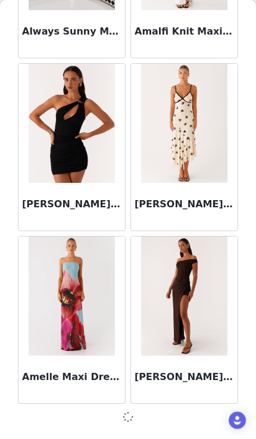
scroll to position [3108, 0]
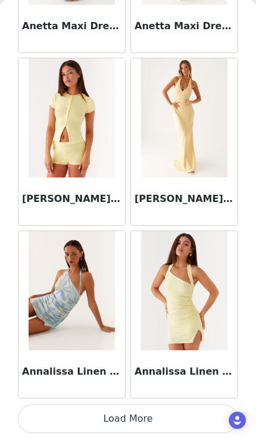
click at [160, 417] on button "Load More" at bounding box center [128, 419] width 221 height 29
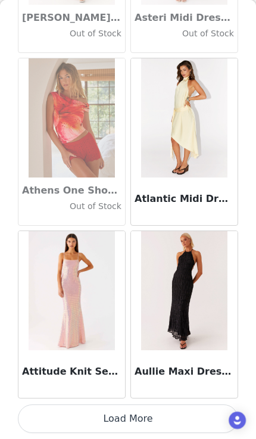
click at [166, 418] on button "Load More" at bounding box center [128, 419] width 221 height 29
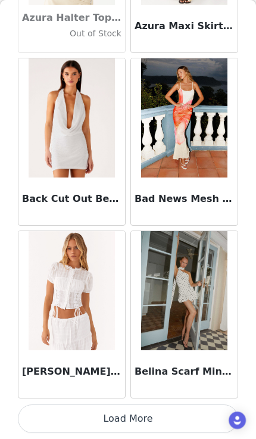
click at [162, 431] on button "Load More" at bounding box center [128, 419] width 221 height 29
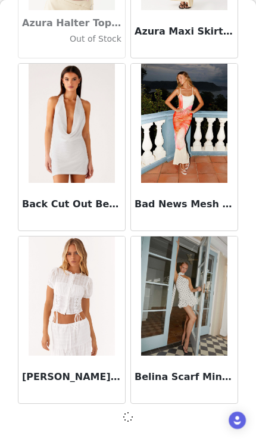
scroll to position [8294, 0]
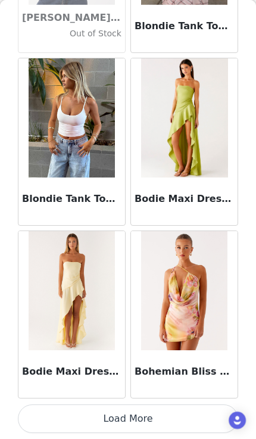
click at [185, 422] on button "Load More" at bounding box center [128, 419] width 221 height 29
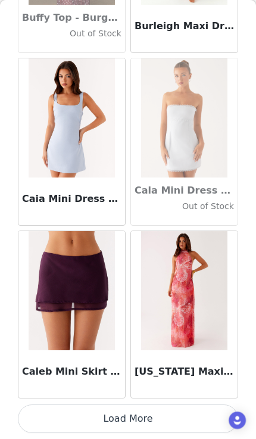
scroll to position [11751, 0]
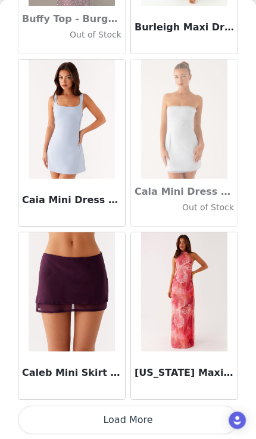
click at [195, 429] on button "Load More" at bounding box center [128, 420] width 221 height 29
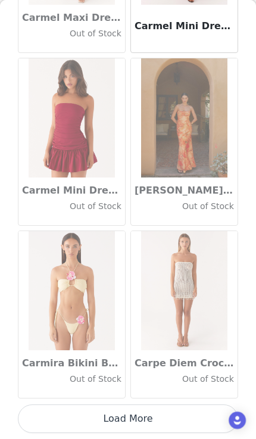
click at [175, 419] on button "Load More" at bounding box center [128, 419] width 221 height 29
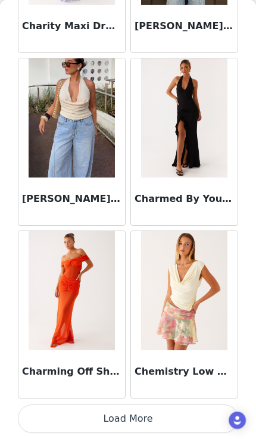
click at [182, 417] on button "Load More" at bounding box center [128, 419] width 221 height 29
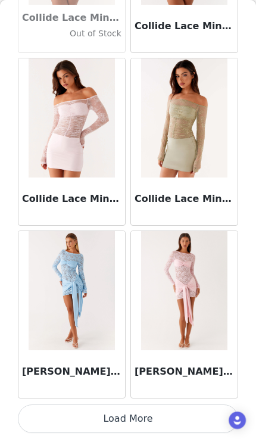
scroll to position [16942, 0]
click at [191, 411] on button "Load More" at bounding box center [128, 419] width 221 height 29
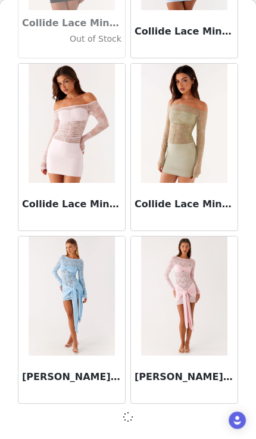
scroll to position [16936, 0]
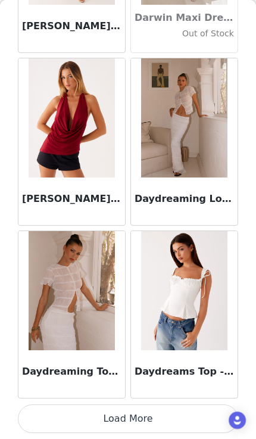
click at [187, 420] on button "Load More" at bounding box center [128, 419] width 221 height 29
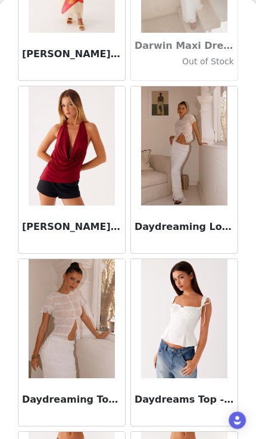
scroll to position [18642, 0]
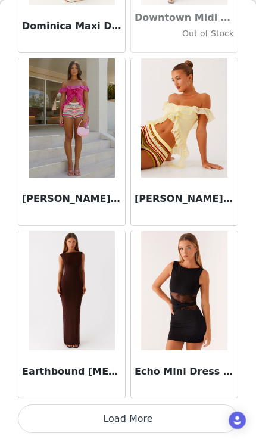
click at [188, 424] on button "Load More" at bounding box center [128, 419] width 221 height 29
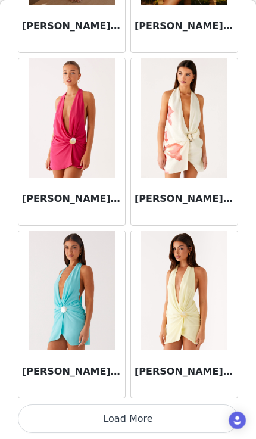
click at [181, 420] on button "Load More" at bounding box center [128, 419] width 221 height 29
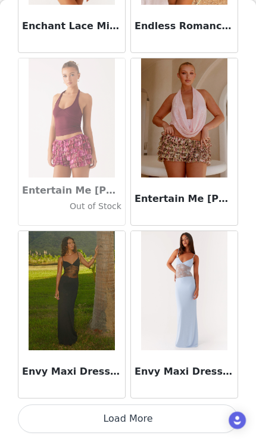
click at [164, 421] on button "Load More" at bounding box center [128, 419] width 221 height 29
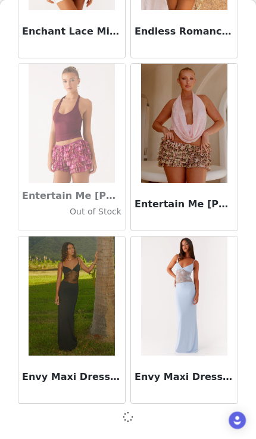
scroll to position [23851, 0]
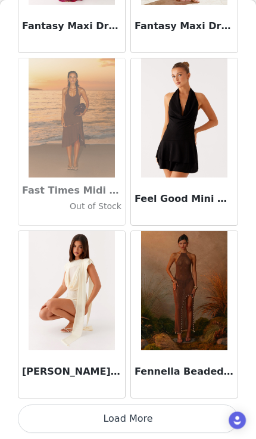
click at [184, 417] on button "Load More" at bounding box center [128, 419] width 221 height 29
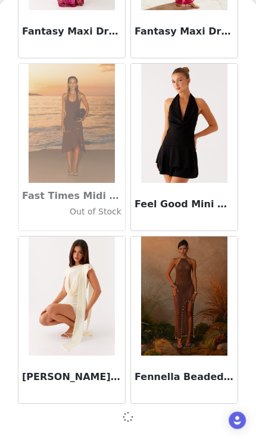
scroll to position [25579, 0]
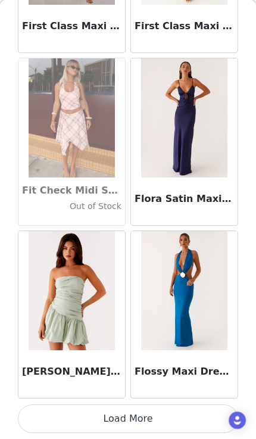
click at [182, 420] on button "Load More" at bounding box center [128, 419] width 221 height 29
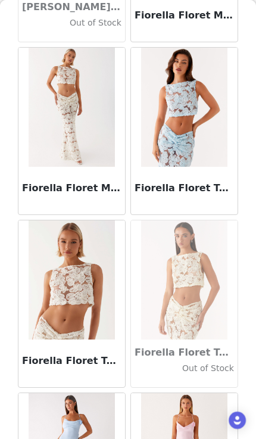
scroll to position [26631, 0]
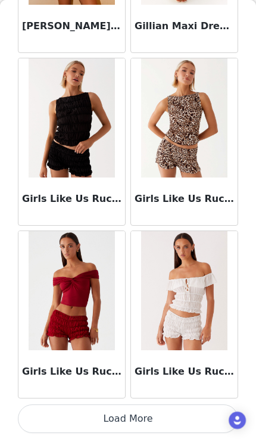
click at [178, 418] on button "Load More" at bounding box center [128, 419] width 221 height 29
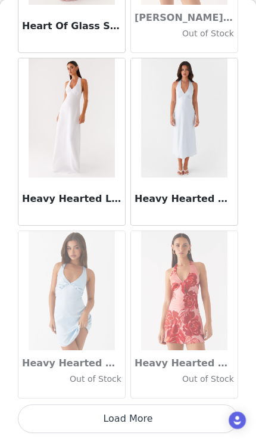
click at [176, 423] on button "Load More" at bounding box center [128, 419] width 221 height 29
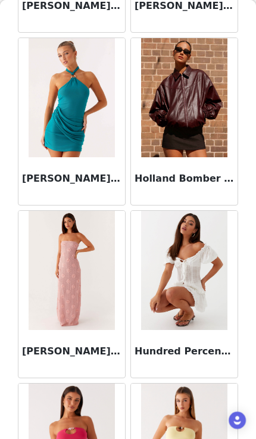
scroll to position [31827, 0]
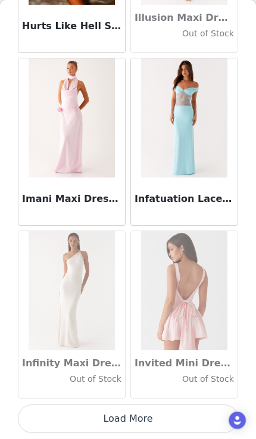
click at [182, 424] on button "Load More" at bounding box center [128, 419] width 221 height 29
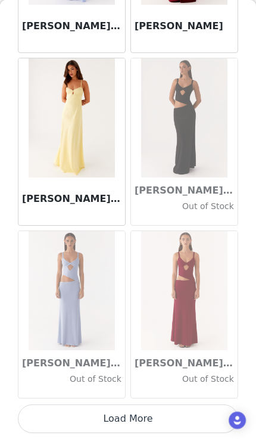
scroll to position [34227, 0]
click at [183, 424] on button "Load More" at bounding box center [128, 419] width 221 height 29
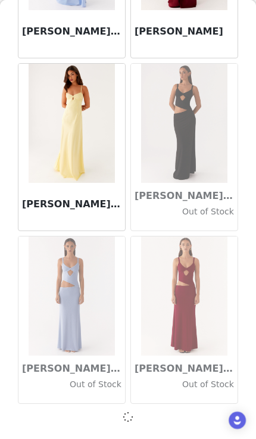
scroll to position [34222, 0]
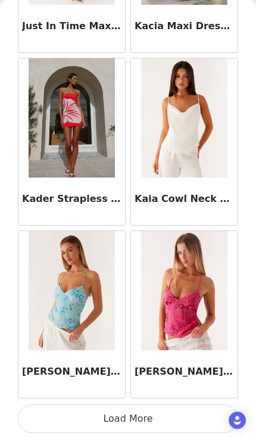
click at [181, 410] on button "Load More" at bounding box center [128, 419] width 221 height 29
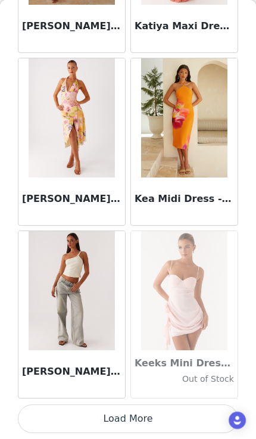
click at [181, 417] on button "Load More" at bounding box center [128, 419] width 221 height 29
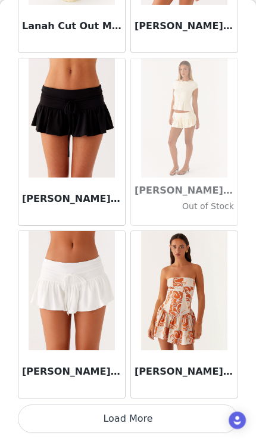
click at [187, 412] on button "Load More" at bounding box center [128, 419] width 221 height 29
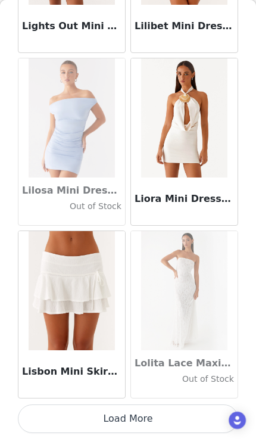
click at [185, 417] on button "Load More" at bounding box center [128, 419] width 221 height 29
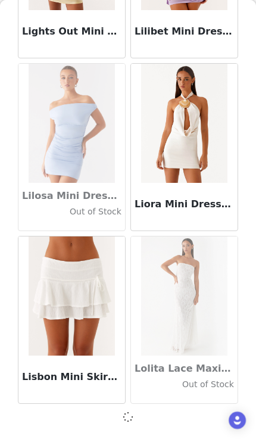
scroll to position [41136, 0]
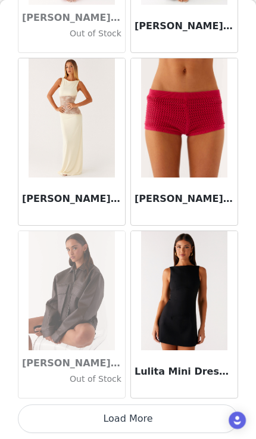
click at [186, 417] on button "Load More" at bounding box center [128, 419] width 221 height 29
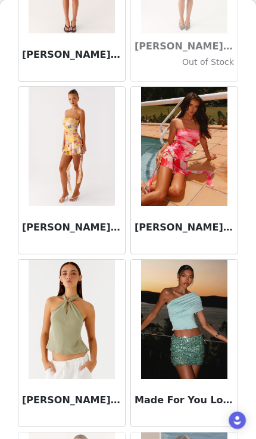
scroll to position [44052, 0]
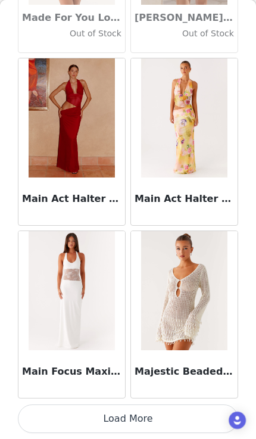
click at [178, 420] on button "Load More" at bounding box center [128, 419] width 221 height 29
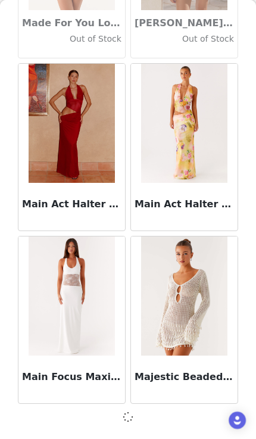
scroll to position [44594, 0]
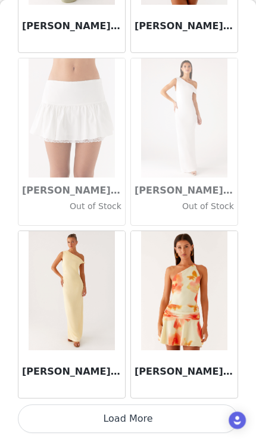
click at [184, 421] on button "Load More" at bounding box center [128, 419] width 221 height 29
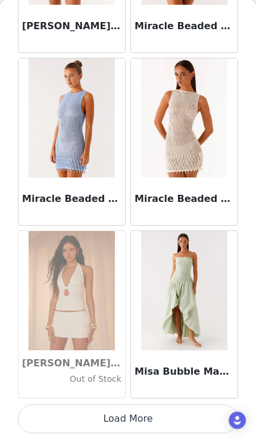
click at [191, 425] on button "Load More" at bounding box center [128, 419] width 221 height 29
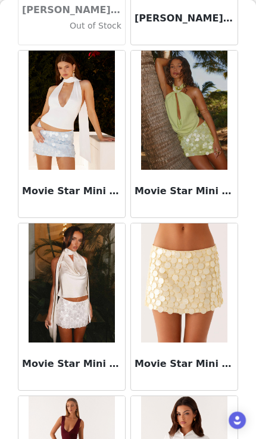
scroll to position [49450, 0]
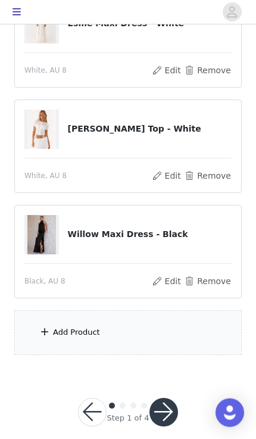
scroll to position [165, 0]
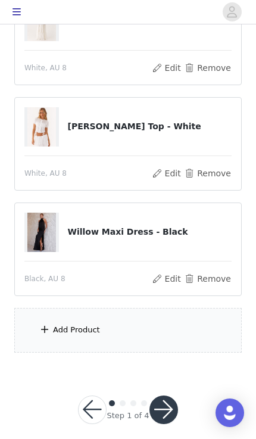
click at [170, 350] on div "Add Product" at bounding box center [128, 330] width 228 height 45
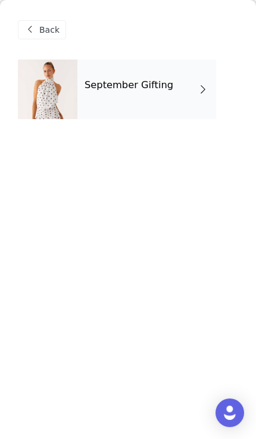
click at [187, 90] on div "September Gifting" at bounding box center [146, 90] width 139 height 60
